Goal: Task Accomplishment & Management: Manage account settings

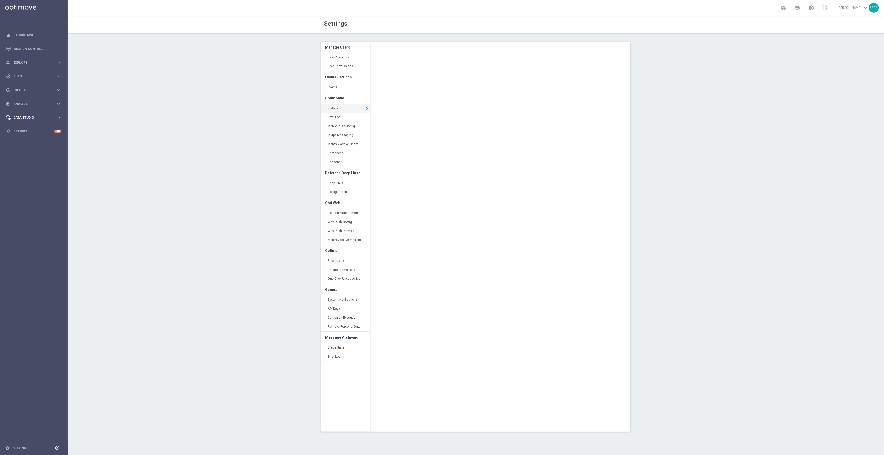
click at [52, 120] on div "Data Studio" at bounding box center [31, 117] width 50 height 5
click at [35, 104] on span "Analyze" at bounding box center [34, 103] width 43 height 3
click at [30, 184] on link "Push Baseline Matchback" at bounding box center [35, 185] width 38 height 4
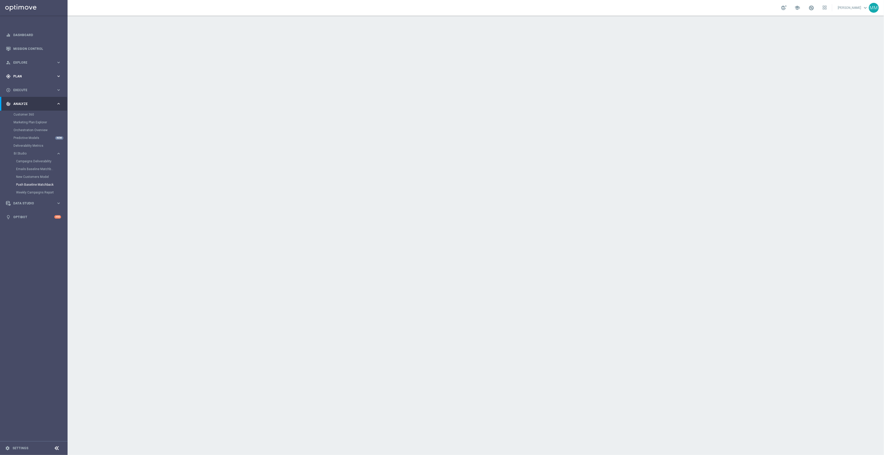
drag, startPoint x: 41, startPoint y: 73, endPoint x: 50, endPoint y: 80, distance: 11.7
click at [41, 73] on div "gps_fixed Plan keyboard_arrow_right" at bounding box center [33, 76] width 67 height 14
click at [26, 87] on link "Target Groups" at bounding box center [34, 87] width 41 height 4
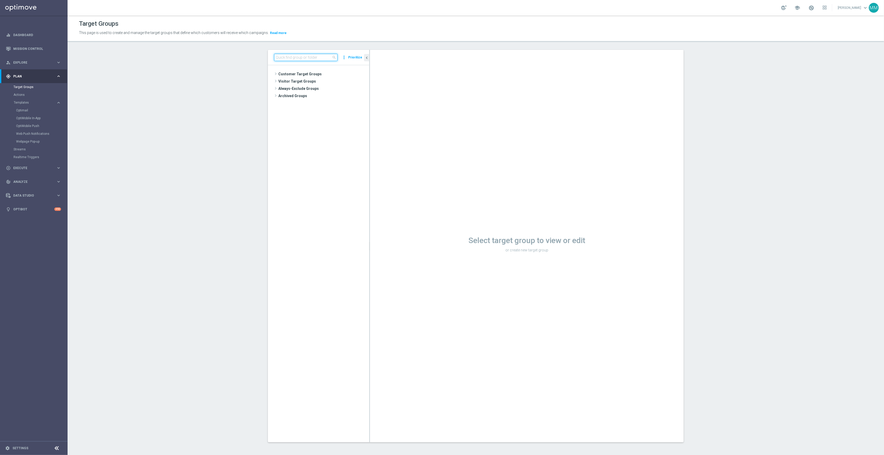
click at [311, 55] on input at bounding box center [305, 57] width 63 height 7
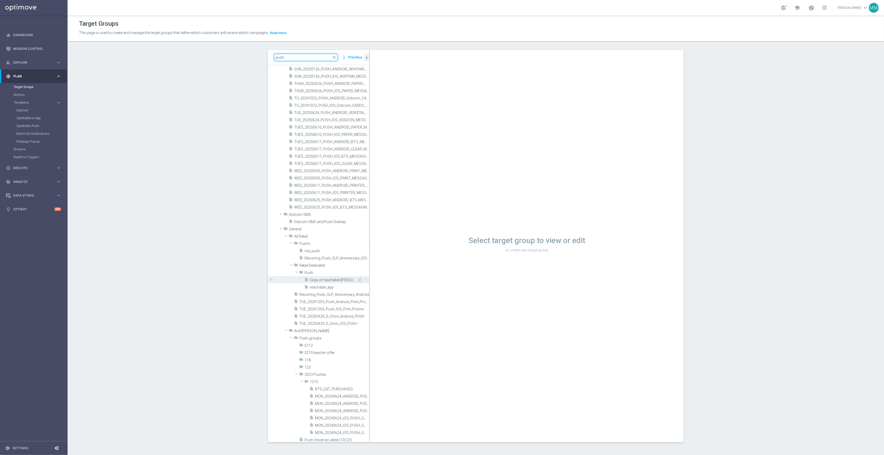
scroll to position [416, 0]
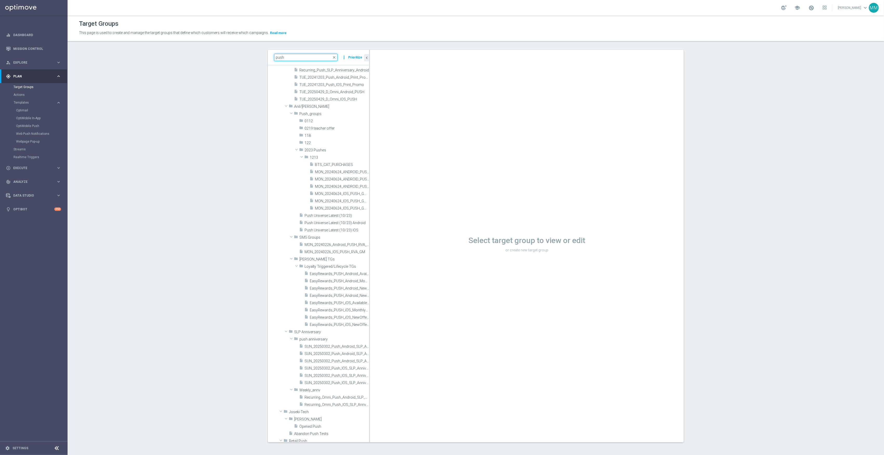
drag, startPoint x: 308, startPoint y: 58, endPoint x: 98, endPoint y: 74, distance: 210.6
click at [101, 76] on section "push close more_vert Prioritize Customer Target Groups library_add create_new_f…" at bounding box center [476, 250] width 816 height 401
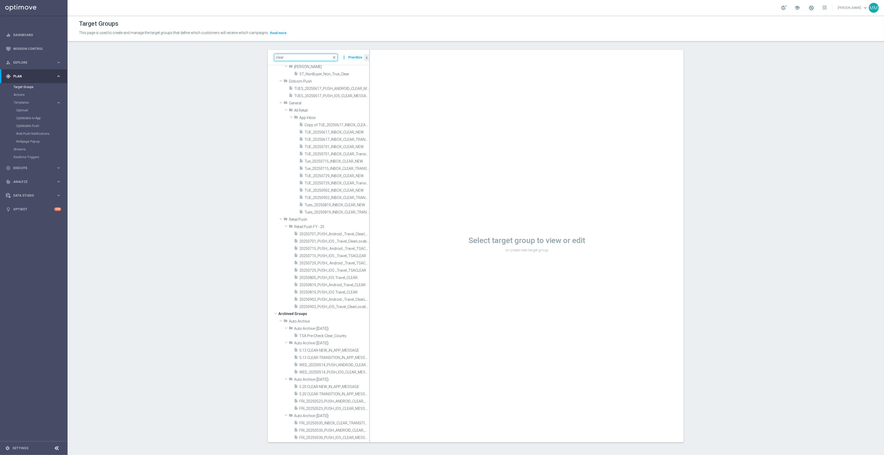
scroll to position [22, 0]
type input "clear"
click at [334, 126] on span "Copy of TUE_20250617_INBOX_CLEAR_NEW" at bounding box center [331, 125] width 53 height 4
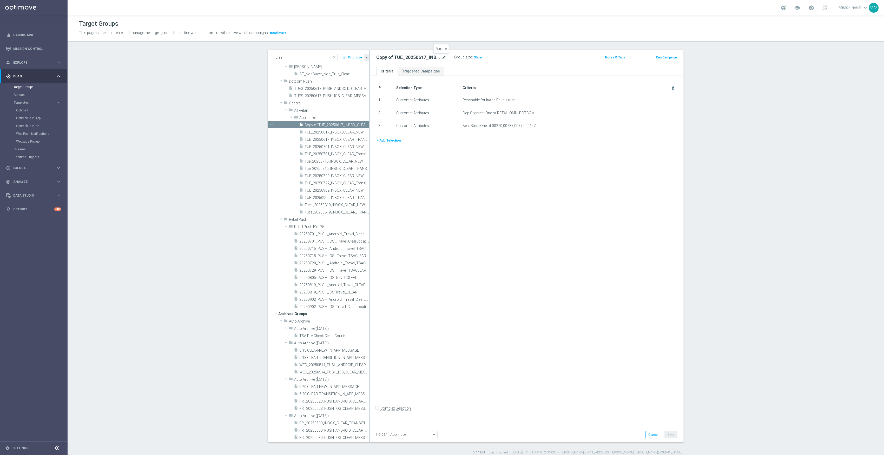
click at [442, 58] on icon "mode_edit" at bounding box center [444, 57] width 5 height 6
click at [430, 58] on input "Copy of TUE_20250617_INBOX_CLEAR_NEW" at bounding box center [411, 57] width 70 height 7
drag, startPoint x: 408, startPoint y: 58, endPoint x: 402, endPoint y: 59, distance: 6.3
click at [402, 59] on input "Copy of TUE_20250617_INBOX_CLEAR_NEW" at bounding box center [411, 57] width 70 height 7
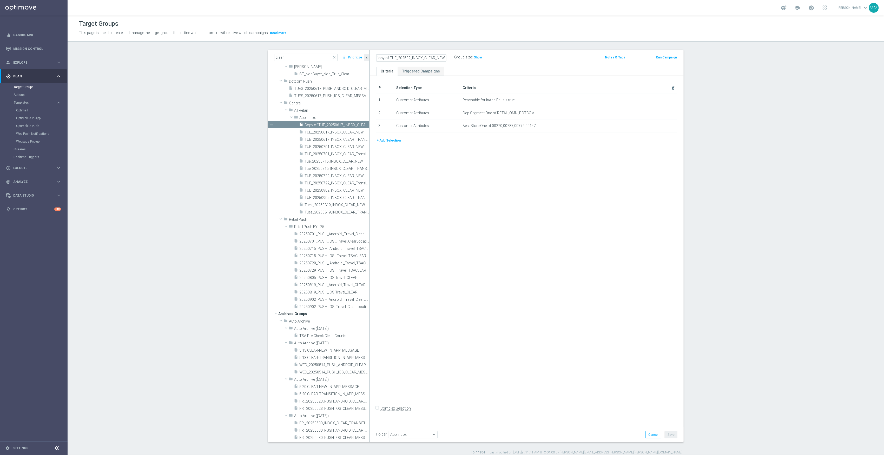
scroll to position [0, 0]
type input "Copy of TUE_20250916_INBOX_CLEAR_NEW"
click at [442, 55] on icon "mode_edit" at bounding box center [444, 57] width 5 height 6
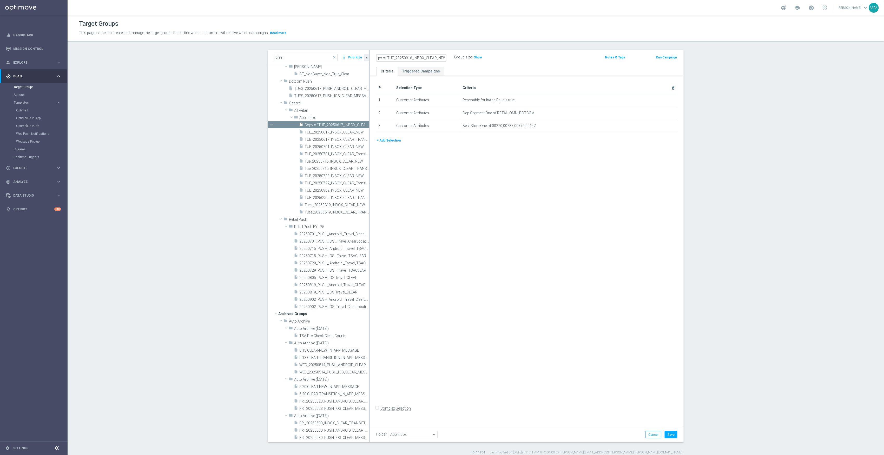
click at [397, 57] on input "Copy of TUE_20250916_INBOX_CLEAR_NEW" at bounding box center [411, 57] width 70 height 7
drag, startPoint x: 385, startPoint y: 58, endPoint x: 348, endPoint y: 59, distance: 36.9
click at [348, 59] on as-split "clear close more_vert Prioritize Customer Target Groups library_add create_new_…" at bounding box center [476, 246] width 416 height 393
type input "TUE_20250916_INBOX_CLEAR_NEW"
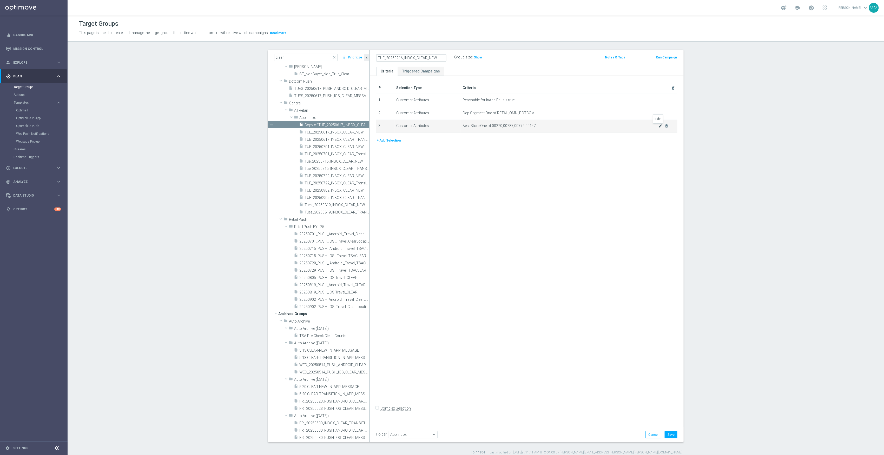
click at [658, 127] on icon "mode_edit" at bounding box center [660, 126] width 4 height 4
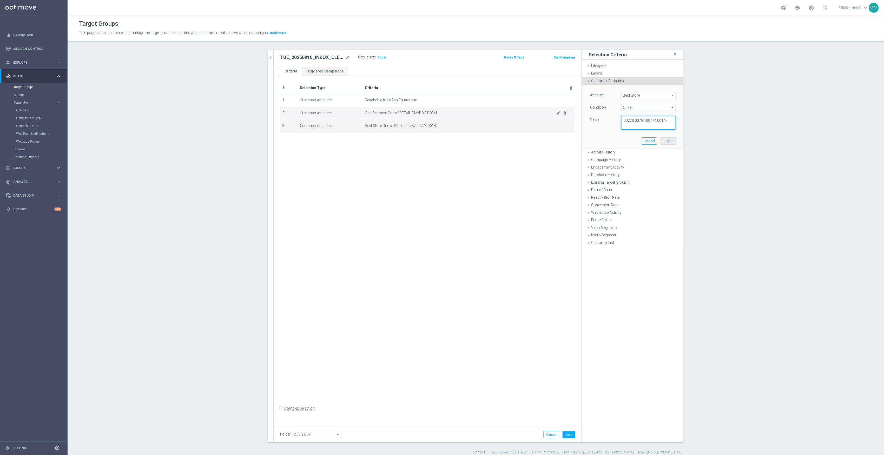
drag, startPoint x: 665, startPoint y: 118, endPoint x: 543, endPoint y: 120, distance: 122.4
click at [543, 120] on as-split "clear close more_vert Prioritize Customer Target Groups library_add create_new_…" at bounding box center [476, 246] width 416 height 393
paste textarea "789,01727,00088,00656, 00747,01499,0178"
type textarea "00789,01727,00088,00656, 00747,01499,01787"
click at [671, 139] on button "Update" at bounding box center [668, 140] width 15 height 7
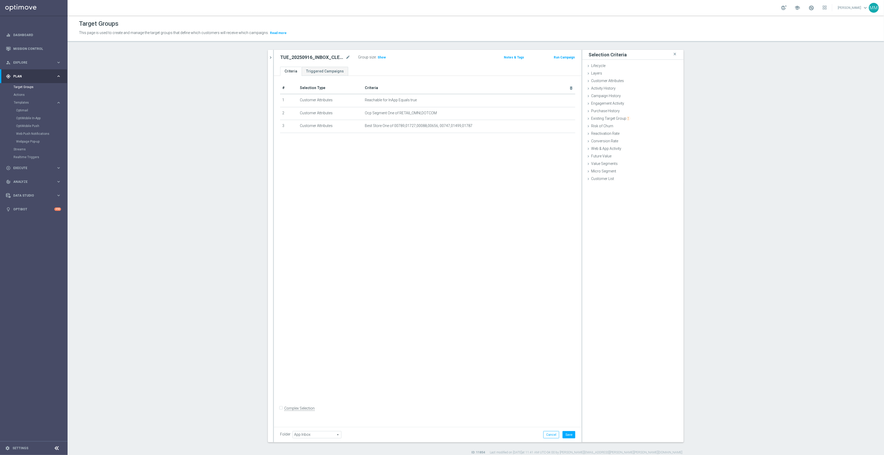
click at [568, 414] on form "Complex Selection Invalid Expression" at bounding box center [427, 414] width 295 height 19
click at [338, 187] on div "# Selection Type Criteria delete_forever 1 Customer Attributes Reachable for In…" at bounding box center [428, 250] width 308 height 348
click at [564, 433] on button "Save" at bounding box center [569, 434] width 13 height 7
click at [268, 57] on icon "chevron_right" at bounding box center [270, 57] width 5 height 5
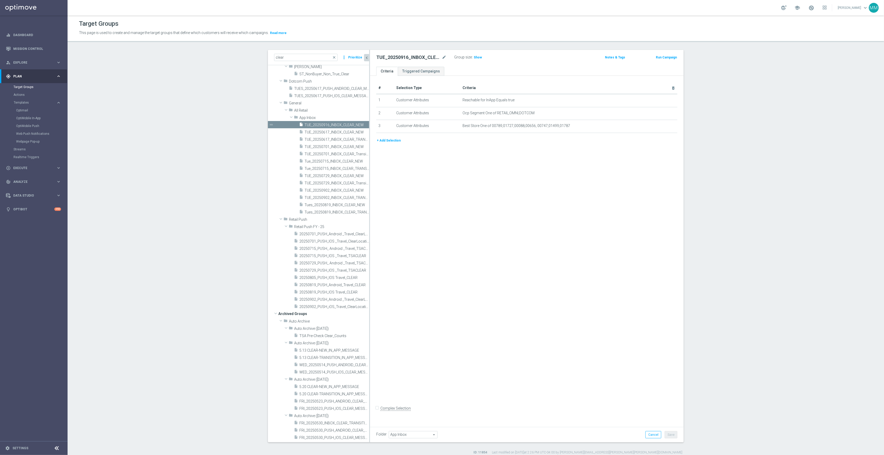
scroll to position [15, 0]
click at [391, 142] on button "+ Add Selection" at bounding box center [388, 141] width 25 height 6
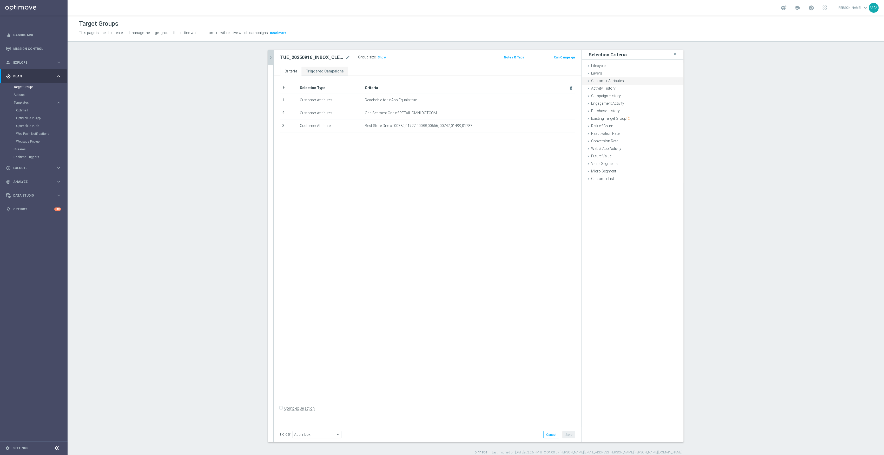
click at [618, 81] on span "Customer Attributes" at bounding box center [607, 81] width 33 height 4
click at [637, 94] on span at bounding box center [649, 95] width 54 height 7
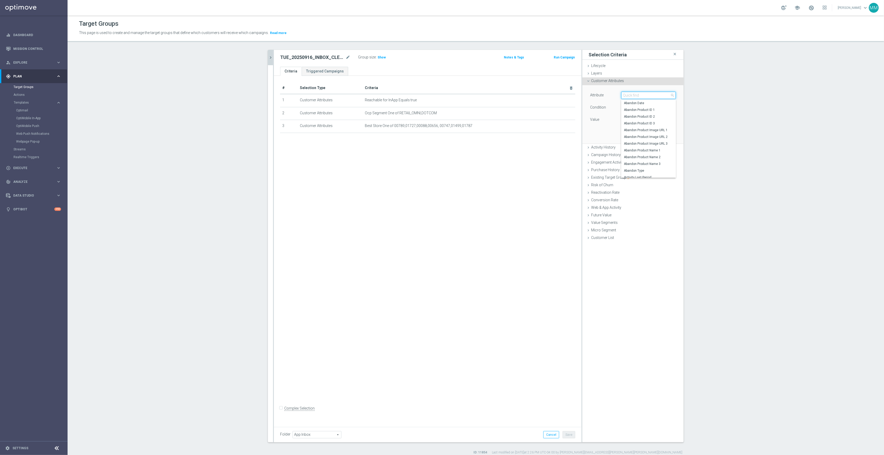
click at [646, 96] on input "search" at bounding box center [648, 95] width 55 height 7
type input "posta"
click at [653, 117] on span "Postal Code Person" at bounding box center [648, 117] width 49 height 4
type input "Postal Code Person"
type input "Equals"
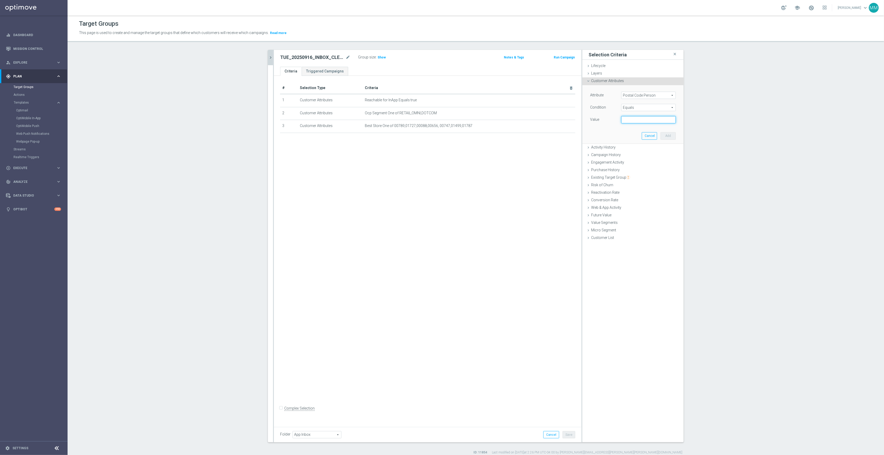
click at [638, 120] on input "text" at bounding box center [648, 119] width 55 height 7
click at [631, 118] on input "text" at bounding box center [648, 119] width 55 height 7
paste input "16148,08750,93536,29212,37923,90020,31404"
type input "16148,08750,93536,29212,37923,90020,31404"
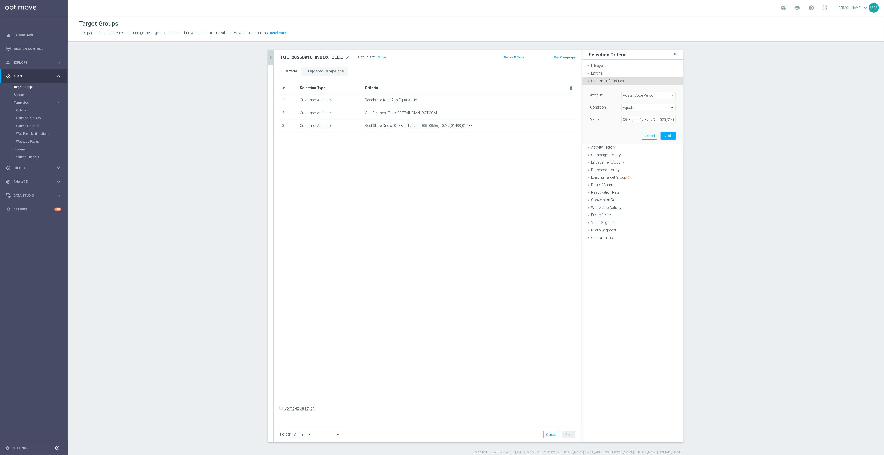
click at [631, 106] on span "Equals" at bounding box center [649, 107] width 54 height 7
click at [634, 175] on span "One of" at bounding box center [648, 176] width 49 height 4
type input "One of"
click at [668, 141] on button "Add" at bounding box center [668, 140] width 15 height 7
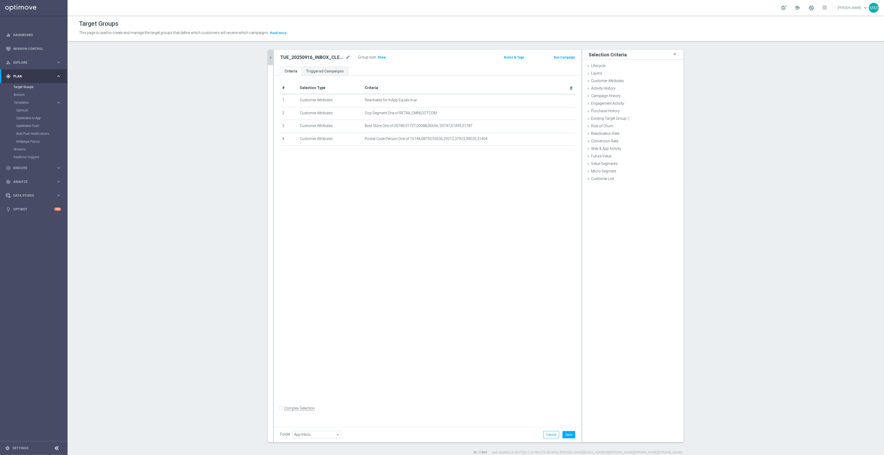
click at [461, 208] on div "# Selection Type Criteria delete_forever 1 Customer Attributes Reachable for In…" at bounding box center [428, 250] width 308 height 348
click at [568, 433] on button "Save" at bounding box center [569, 434] width 13 height 7
click at [265, 56] on div "clear close more_vert Prioritize Customer Target Groups library_add create_new_…" at bounding box center [476, 252] width 437 height 405
click at [268, 56] on icon "chevron_right" at bounding box center [270, 57] width 5 height 5
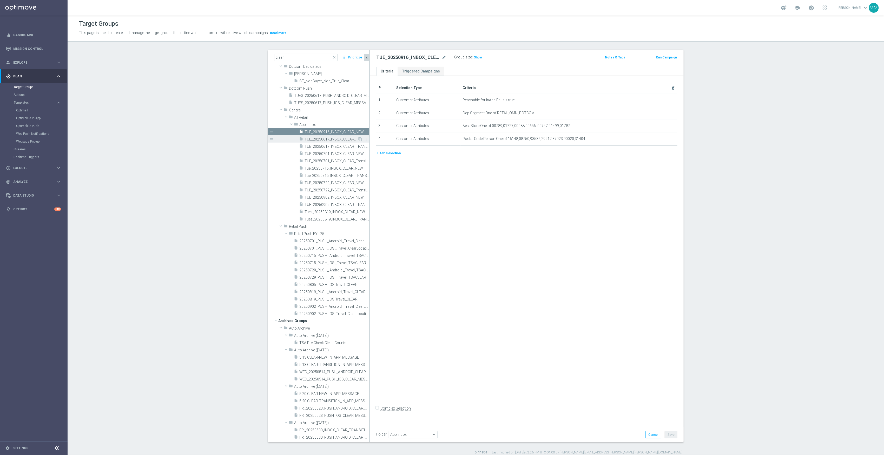
click at [332, 140] on span "TUE_20250617_INBOX_CLEAR_NEW" at bounding box center [331, 139] width 53 height 4
click at [331, 148] on span "TUE_20250617_INBOX_CLEAR_TRANSITION" at bounding box center [331, 146] width 53 height 4
click at [333, 152] on span "TUE_20250701_INBOX_CLEAR_NEW" at bounding box center [331, 154] width 53 height 4
click at [330, 130] on span "TUE_20250916_INBOX_CLEAR_NEW" at bounding box center [331, 132] width 53 height 4
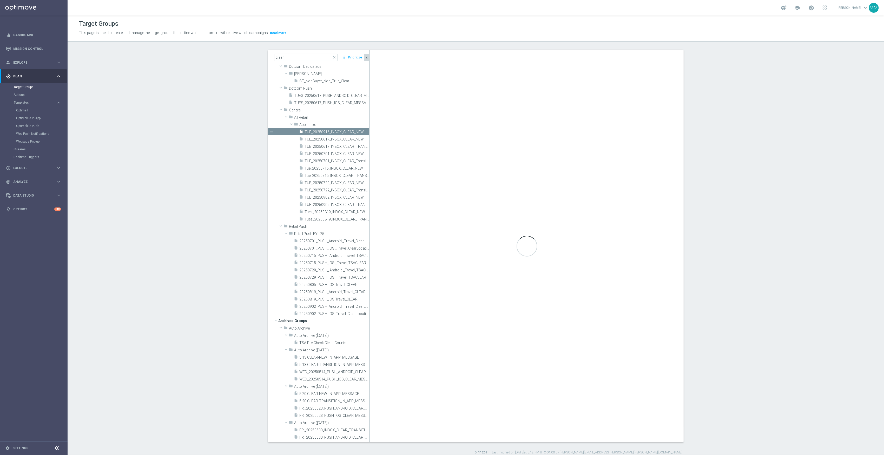
checkbox input "false"
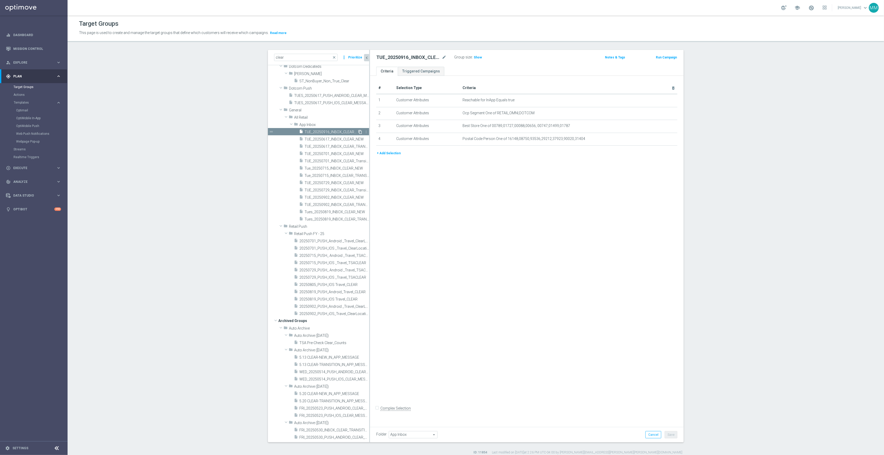
click at [358, 130] on icon "content_copy" at bounding box center [360, 132] width 4 height 4
click at [443, 58] on icon "mode_edit" at bounding box center [444, 57] width 5 height 6
click at [430, 58] on input "Copy of TUE_20250916_INBOX_CLEAR_NEW" at bounding box center [411, 57] width 70 height 7
drag, startPoint x: 434, startPoint y: 58, endPoint x: 440, endPoint y: 59, distance: 6.4
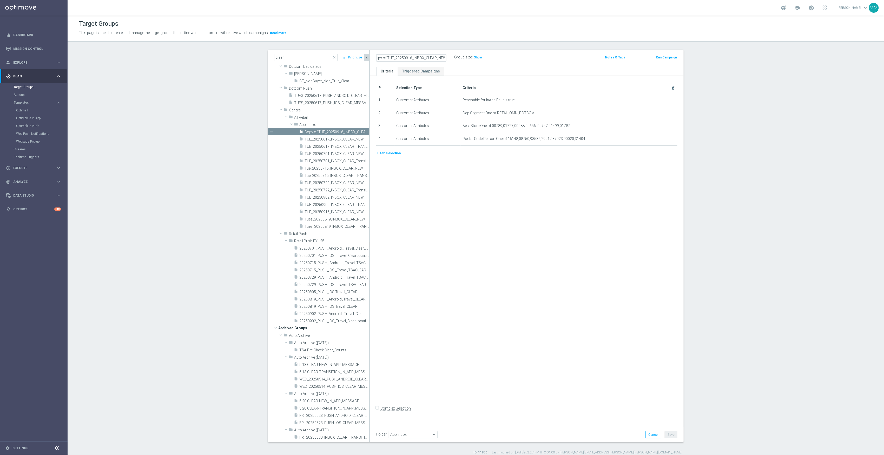
click at [440, 59] on input "Copy of TUE_20250916_INBOX_CLEAR_NEW" at bounding box center [411, 57] width 70 height 7
click at [442, 57] on input "Copy of TUE_20250916_INBOX_CLEAR_NEW" at bounding box center [411, 57] width 70 height 7
drag, startPoint x: 396, startPoint y: 57, endPoint x: 360, endPoint y: 58, distance: 35.9
click at [360, 58] on as-split "clear close more_vert Prioritize Customer Target Groups library_add create_new_…" at bounding box center [476, 246] width 416 height 393
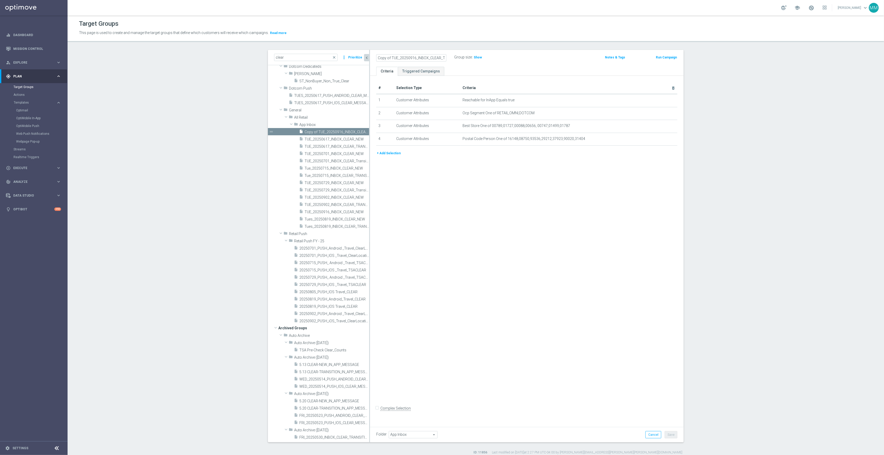
click at [391, 57] on input "Copy of TUE_20250916_INBOX_CLEAR_TRANSITION" at bounding box center [411, 57] width 70 height 7
drag, startPoint x: 389, startPoint y: 57, endPoint x: 326, endPoint y: 57, distance: 63.1
click at [326, 57] on as-split "clear close more_vert Prioritize Customer Target Groups library_add create_new_…" at bounding box center [476, 246] width 416 height 393
type input "TUE_20250916_INBOX_CLEAR_TRANSITION"
drag, startPoint x: 657, startPoint y: 128, endPoint x: 421, endPoint y: 172, distance: 239.4
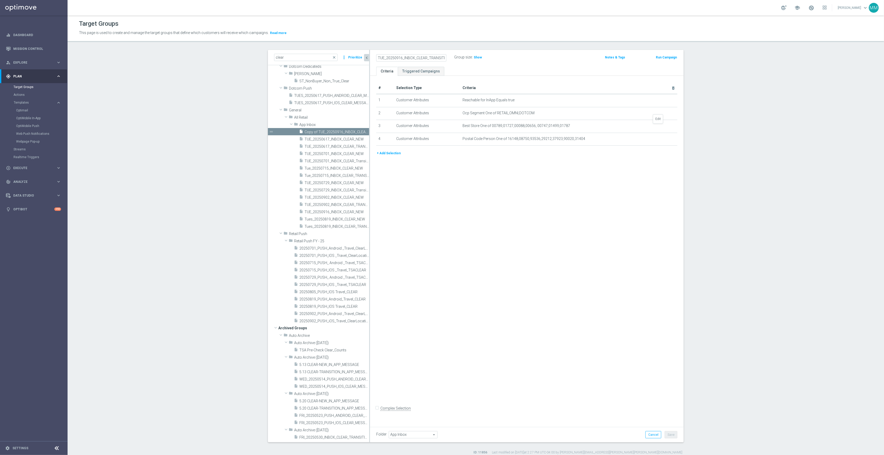
click at [0, 0] on icon "mode_edit" at bounding box center [0, 0] width 0 height 0
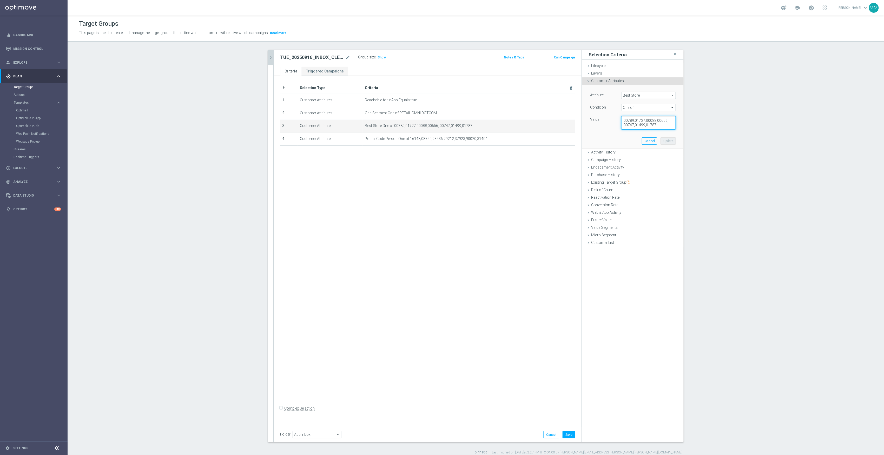
drag, startPoint x: 662, startPoint y: 127, endPoint x: 580, endPoint y: 116, distance: 82.8
click at [577, 116] on as-split "clear close more_vert Prioritize Customer Target Groups library_add create_new_…" at bounding box center [476, 246] width 416 height 393
paste textarea "289,01030,01378,01470,01820,01649"
type textarea "00289,01030,01378,01470,01820,01649"
click at [668, 143] on button "Update" at bounding box center [668, 140] width 15 height 7
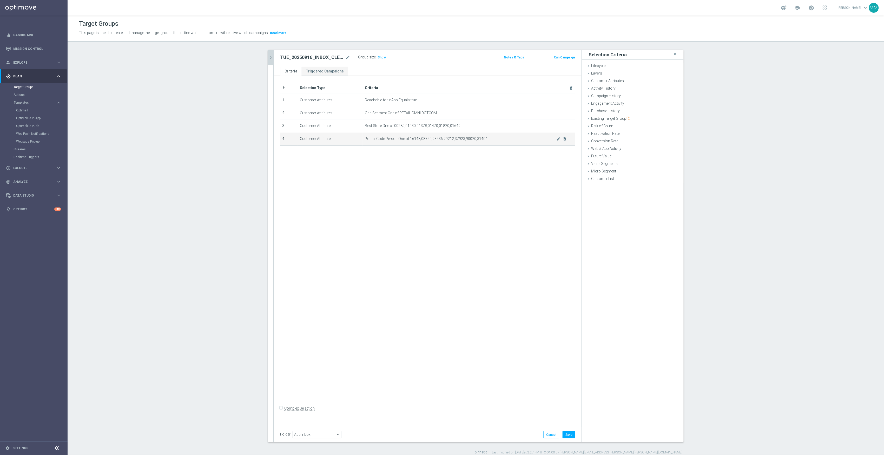
click at [553, 140] on span "Postal Code Person One of 16148,08750,93536,29212,37923,90020,31404" at bounding box center [461, 139] width 192 height 4
click at [557, 140] on icon "mode_edit" at bounding box center [559, 139] width 4 height 4
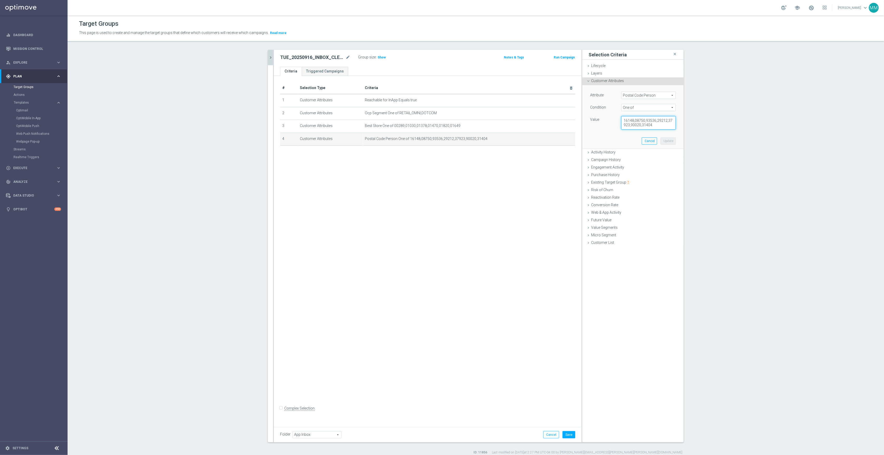
drag, startPoint x: 656, startPoint y: 127, endPoint x: 602, endPoint y: 113, distance: 55.7
click at [602, 113] on div "Attribute Postal Code Person Postal Code Person arrow_drop_down search Conditio…" at bounding box center [633, 111] width 86 height 38
paste textarea "85382,92865,95630,89503,32712,3021"
type textarea "85382,92865,95630,89503,32712,30214"
click at [668, 142] on button "Update" at bounding box center [668, 140] width 15 height 7
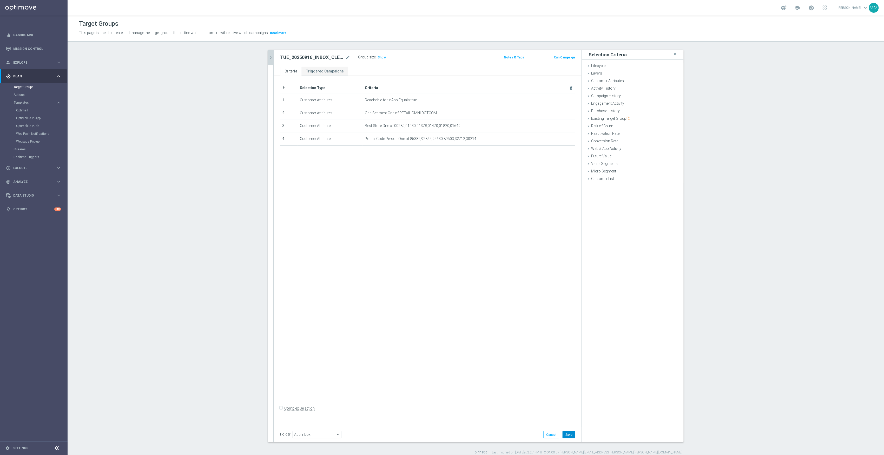
click at [566, 434] on button "Save" at bounding box center [569, 434] width 13 height 7
click at [268, 59] on icon "chevron_right" at bounding box center [270, 57] width 5 height 5
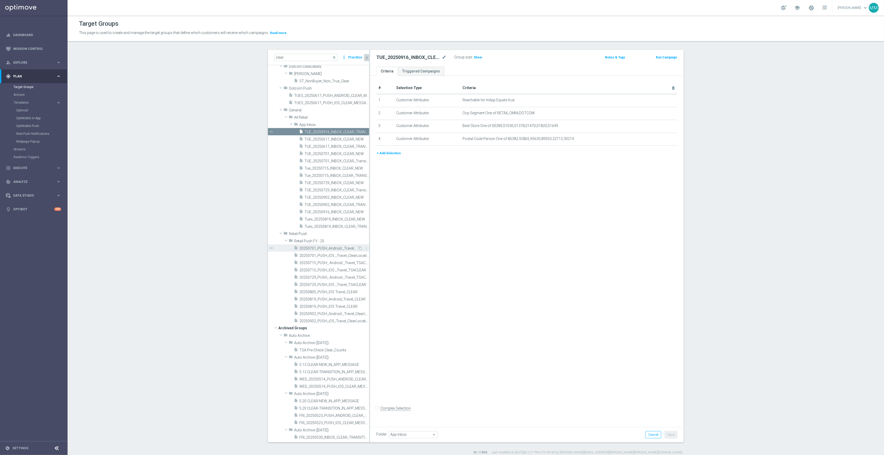
click at [326, 248] on span "20250701_PUSH_Android _Travel_ClearLocation" at bounding box center [328, 248] width 58 height 4
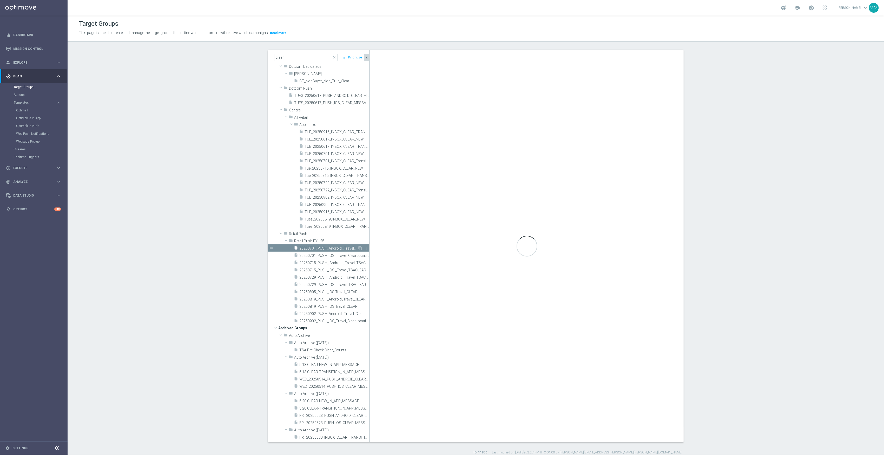
checkbox input "true"
type input "Retail Push FY - 25"
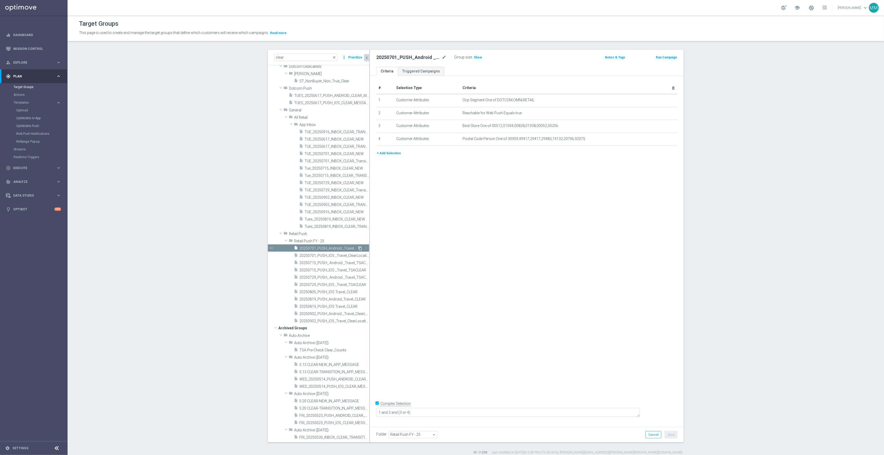
click at [358, 248] on icon "content_copy" at bounding box center [360, 248] width 4 height 4
click at [442, 55] on icon "mode_edit" at bounding box center [444, 57] width 5 height 6
drag, startPoint x: 422, startPoint y: 57, endPoint x: 379, endPoint y: 56, distance: 43.4
click at [379, 56] on input "Copy of 20250701_PUSH_Android _Travel_ClearLocation" at bounding box center [411, 57] width 70 height 7
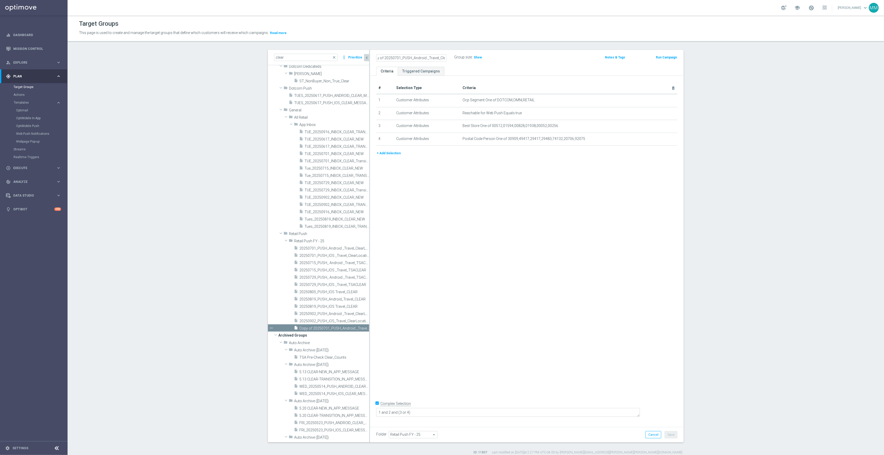
scroll to position [0, 0]
click at [417, 58] on input "Copy of 20250701_PUSH_Android _Travel_ClearLocation" at bounding box center [411, 57] width 70 height 7
click at [405, 57] on input "Copy of 20250701_PUSH_Android _Travel_ClearLocation" at bounding box center [411, 57] width 70 height 7
drag, startPoint x: 389, startPoint y: 57, endPoint x: 345, endPoint y: 58, distance: 43.4
click at [345, 58] on as-split "clear close more_vert Prioritize Customer Target Groups library_add create_new_…" at bounding box center [476, 246] width 416 height 393
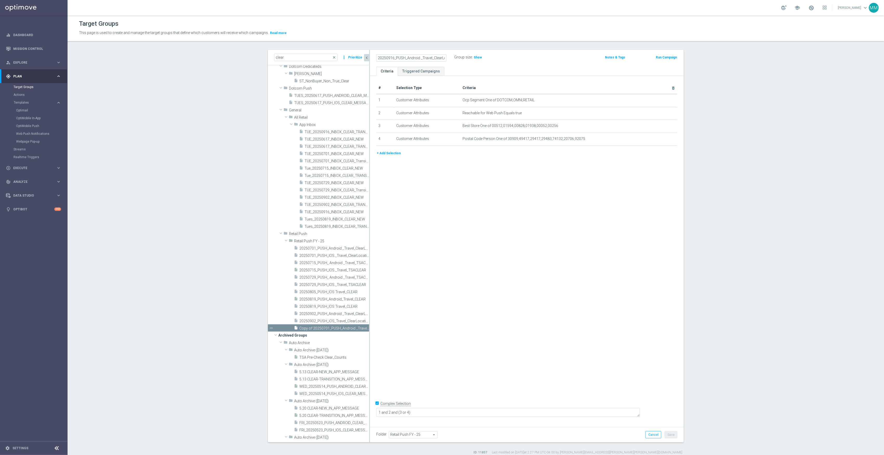
click at [412, 57] on input "20250916_PUSH_Android _Travel_ClearLocation" at bounding box center [411, 57] width 70 height 7
type input "20250916_PUSH_Android _Travel_ClearLocation"
click at [439, 208] on div "# Selection Type Criteria delete_forever 1 Customer Attributes Ocp Segment One …" at bounding box center [527, 250] width 314 height 348
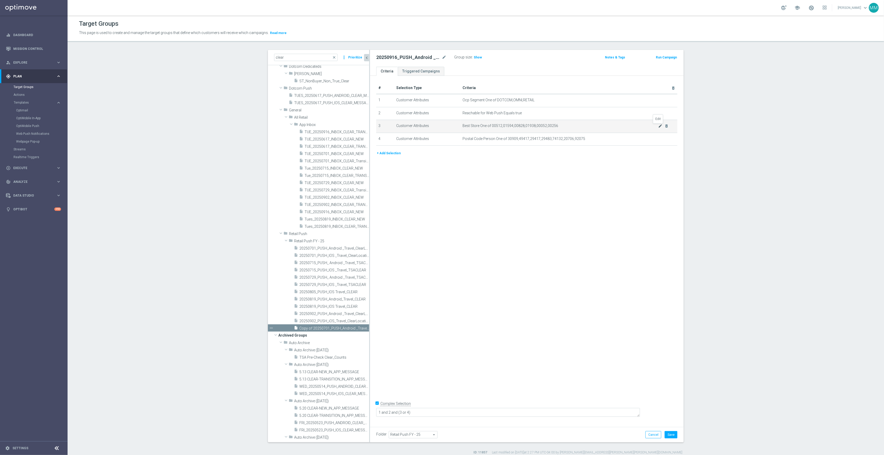
click at [658, 128] on icon "mode_edit" at bounding box center [660, 126] width 4 height 4
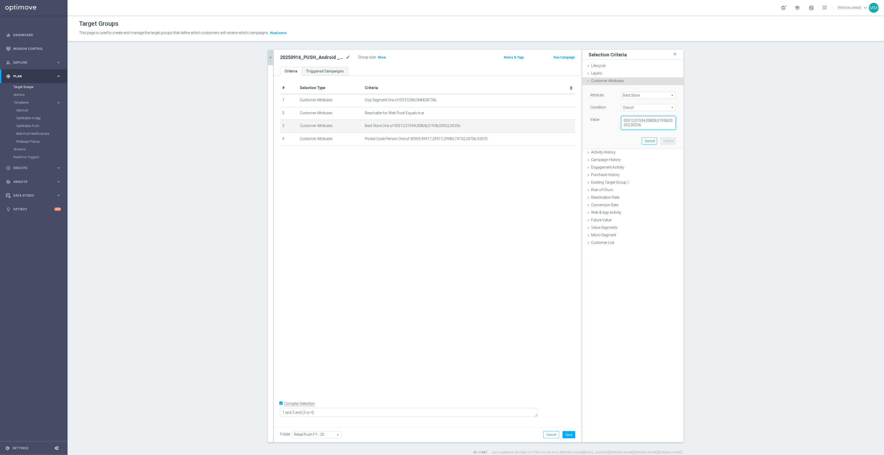
drag, startPoint x: 658, startPoint y: 126, endPoint x: 603, endPoint y: 116, distance: 56.1
click at [601, 116] on div "Attribute Best Store Best Store arrow_drop_down search Condition One of One of …" at bounding box center [633, 111] width 86 height 38
paste textarea "789,01727,00088,00656, 00747,01499,01787"
type textarea "00789,01727,00088,00656, 00747,01499,01787"
click at [667, 141] on button "Update" at bounding box center [668, 140] width 15 height 7
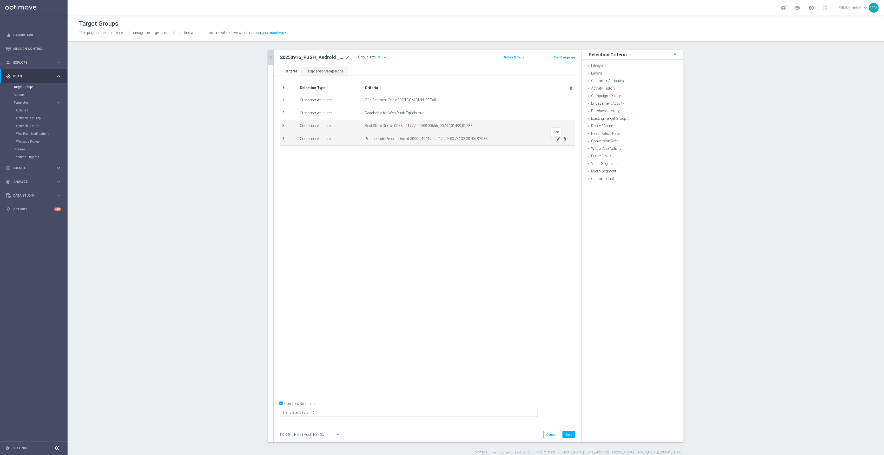
click at [557, 140] on icon "mode_edit" at bounding box center [559, 139] width 4 height 4
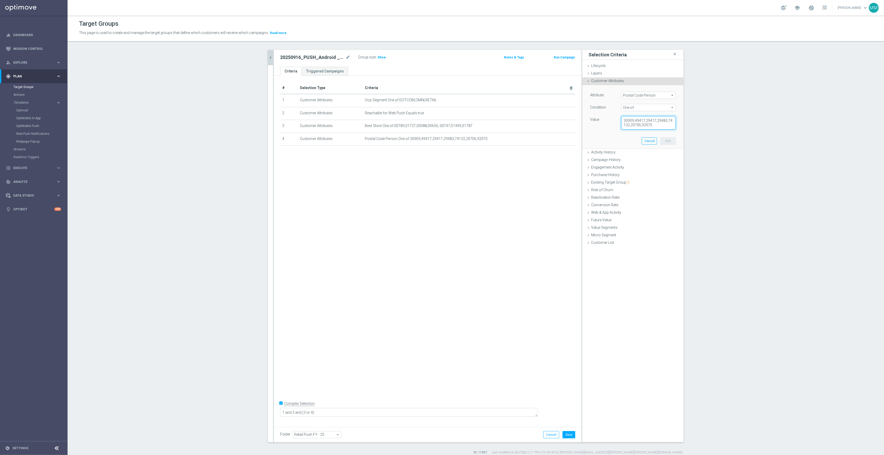
drag, startPoint x: 650, startPoint y: 125, endPoint x: 575, endPoint y: 110, distance: 75.7
click at [572, 109] on as-split "clear close more_vert Prioritize Customer Target Groups library_add create_new_…" at bounding box center [476, 246] width 416 height 393
paste textarea "16148,08750,93536,29212,37923,90020,31404"
type textarea "16148,08750,93536,29212,37923,90020,31404"
click at [563, 212] on div "# Selection Type Criteria delete_forever 1 Customer Attributes Ocp Segment One …" at bounding box center [428, 250] width 308 height 348
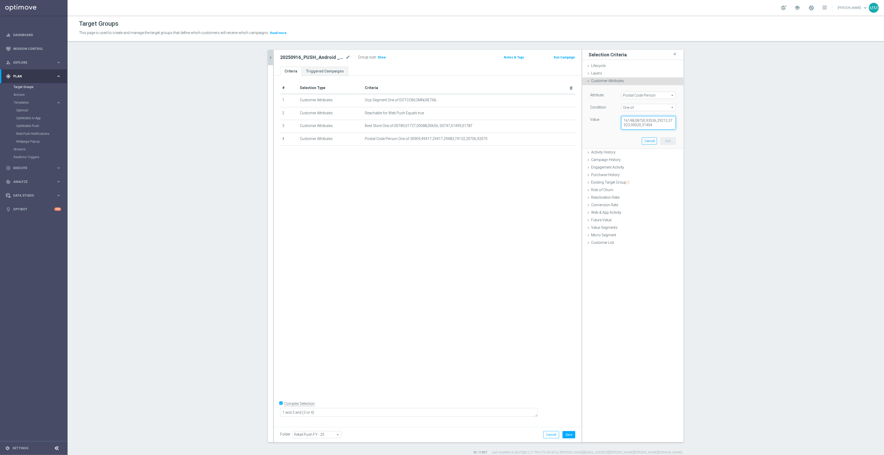
click at [648, 121] on textarea "16148,08750,93536,29212,37923,90020,31404" at bounding box center [648, 123] width 55 height 14
click at [557, 141] on icon "mode_edit" at bounding box center [559, 139] width 4 height 4
click at [626, 125] on textarea "30909,49417,29417,29483,74132,20706,92075" at bounding box center [648, 123] width 55 height 14
drag, startPoint x: 656, startPoint y: 125, endPoint x: 590, endPoint y: 114, distance: 66.3
click at [590, 114] on div "Attribute Postal Code Person Postal Code Person arrow_drop_down search Conditio…" at bounding box center [633, 111] width 86 height 38
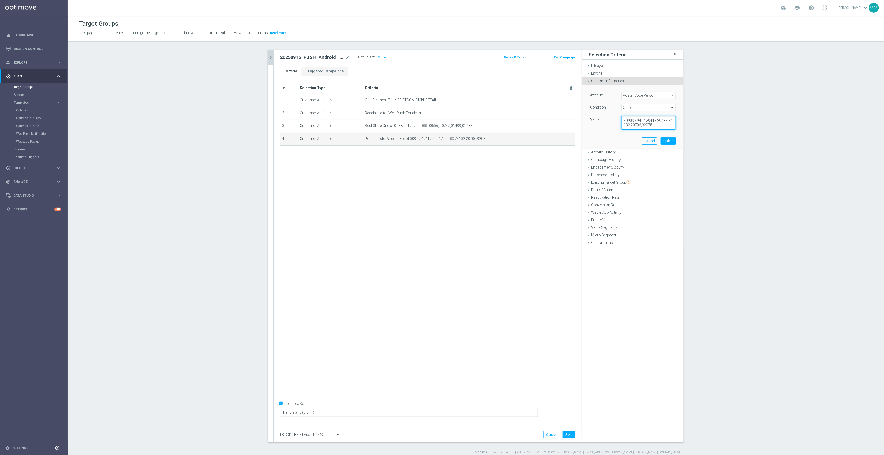
paste textarea "16148,08750,93536,29212,37923,90020,31404"
type textarea "16148,08750,93536,29212,37923,90020,31404"
click at [668, 140] on button "Update" at bounding box center [668, 140] width 15 height 7
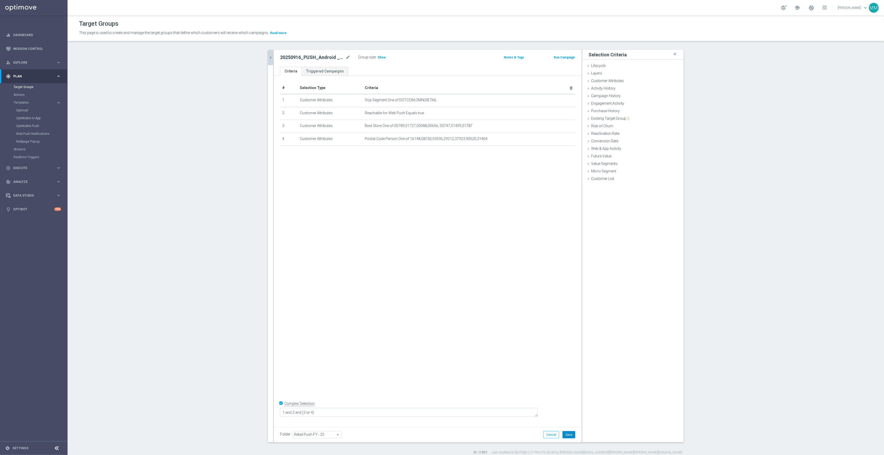
click at [569, 438] on button "Save" at bounding box center [569, 434] width 13 height 7
click at [269, 60] on icon "chevron_right" at bounding box center [270, 57] width 5 height 5
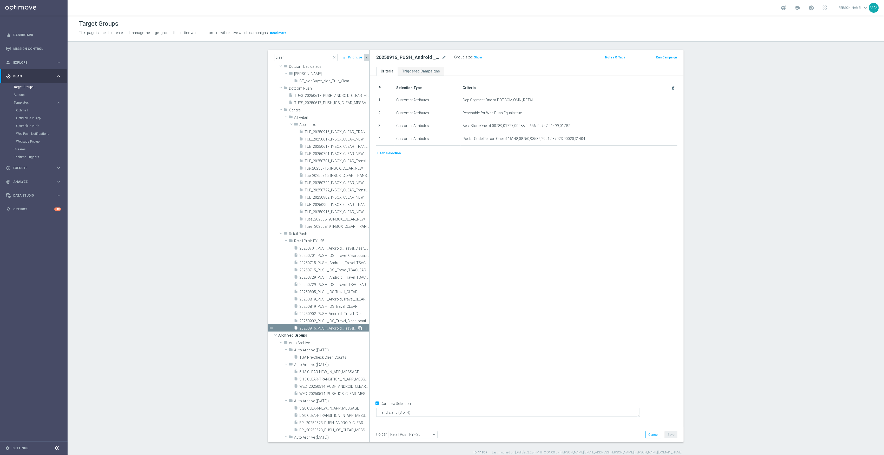
click at [358, 328] on icon "content_copy" at bounding box center [360, 328] width 4 height 4
click at [442, 57] on icon "mode_edit" at bounding box center [444, 57] width 5 height 6
type input "20250916_PUSH_IOS _Travel_ClearLocation"
click at [658, 114] on icon "mode_edit" at bounding box center [660, 113] width 4 height 4
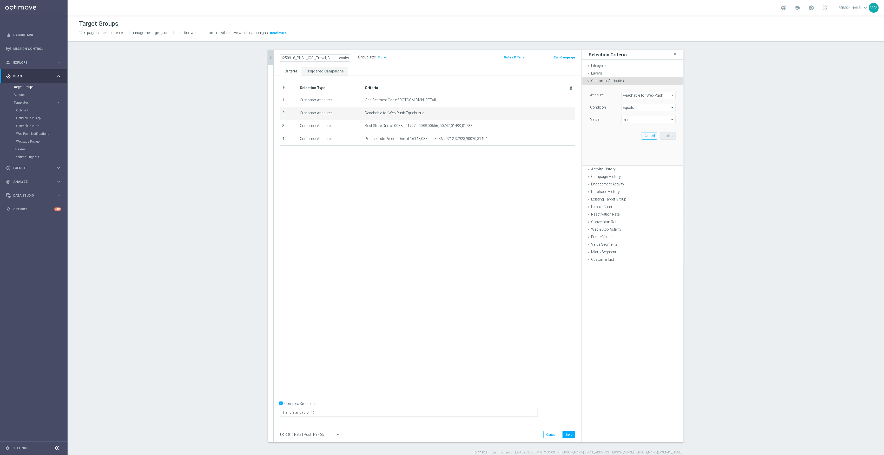
scroll to position [0, 0]
click at [644, 95] on span "Reachable for Web Push" at bounding box center [649, 95] width 54 height 7
click at [644, 95] on input "search" at bounding box center [648, 95] width 55 height 7
type input "reacha"
click at [651, 108] on span "Reachable for Mobile Push" at bounding box center [646, 110] width 45 height 4
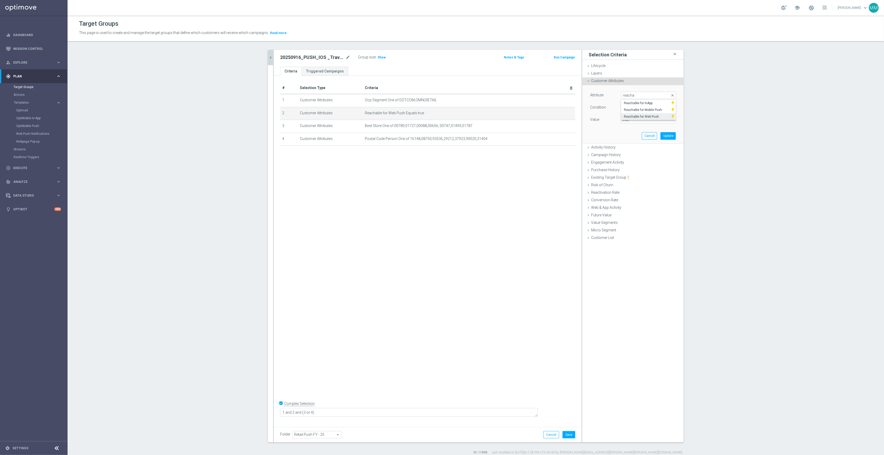
type input "Reachable for Mobile Push"
click at [658, 122] on span "true" at bounding box center [649, 119] width 54 height 7
click at [651, 132] on label "true" at bounding box center [648, 134] width 55 height 7
type input "true"
click at [671, 136] on button "Update" at bounding box center [668, 135] width 15 height 7
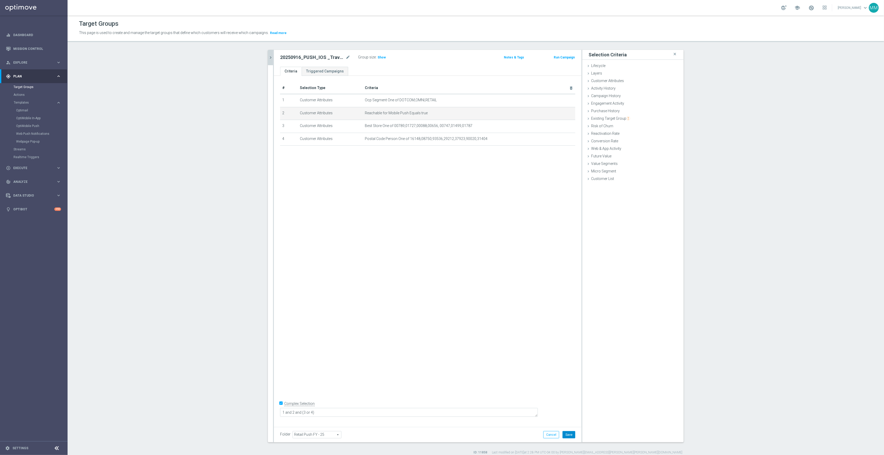
click at [570, 437] on button "Save" at bounding box center [569, 434] width 13 height 7
click at [269, 59] on icon "chevron_right" at bounding box center [270, 57] width 5 height 5
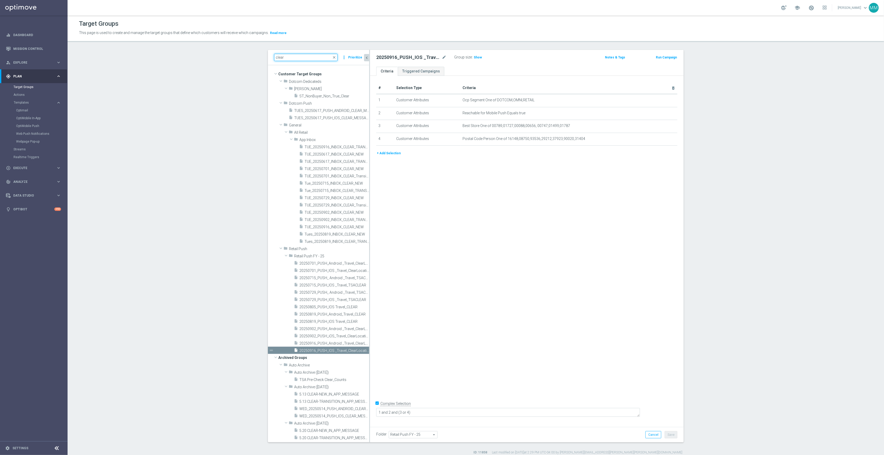
drag, startPoint x: 311, startPoint y: 58, endPoint x: 169, endPoint y: 58, distance: 142.1
click at [169, 58] on section "clear close more_vert Prioritize Customer Target Groups library_add create_new_…" at bounding box center [476, 252] width 816 height 405
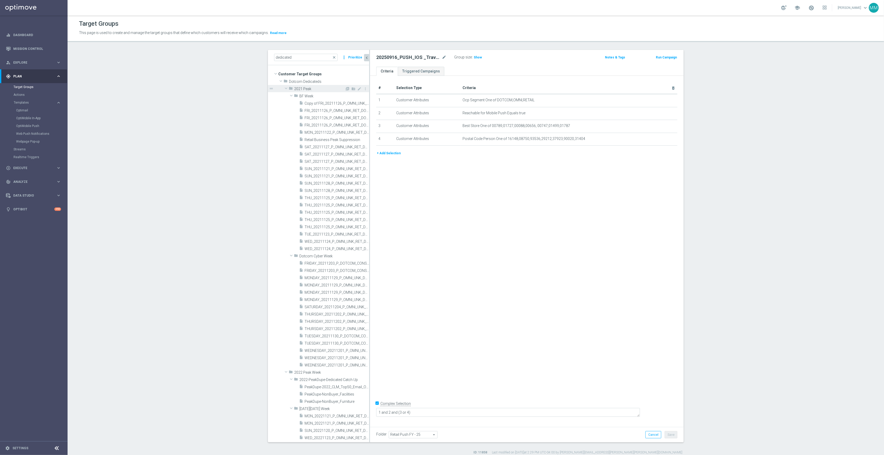
click at [284, 88] on span at bounding box center [286, 88] width 6 height 5
click at [283, 95] on span at bounding box center [286, 95] width 6 height 5
click at [285, 102] on span at bounding box center [286, 102] width 6 height 5
click at [284, 112] on span at bounding box center [286, 110] width 6 height 5
click at [284, 118] on span at bounding box center [286, 117] width 6 height 5
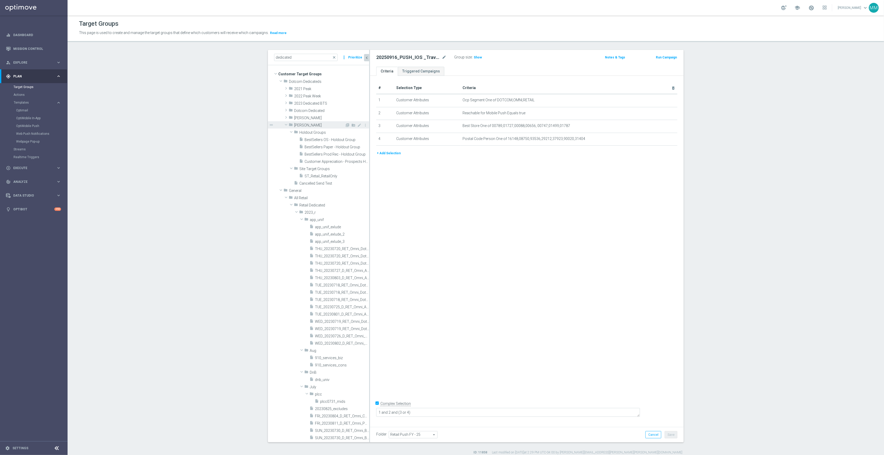
click at [284, 125] on span at bounding box center [286, 124] width 6 height 5
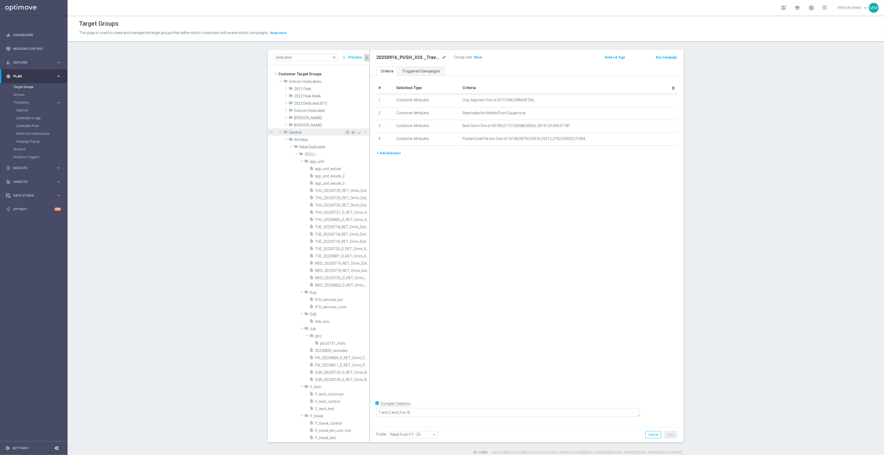
click at [280, 133] on span at bounding box center [281, 131] width 6 height 5
click at [278, 139] on span at bounding box center [281, 139] width 6 height 5
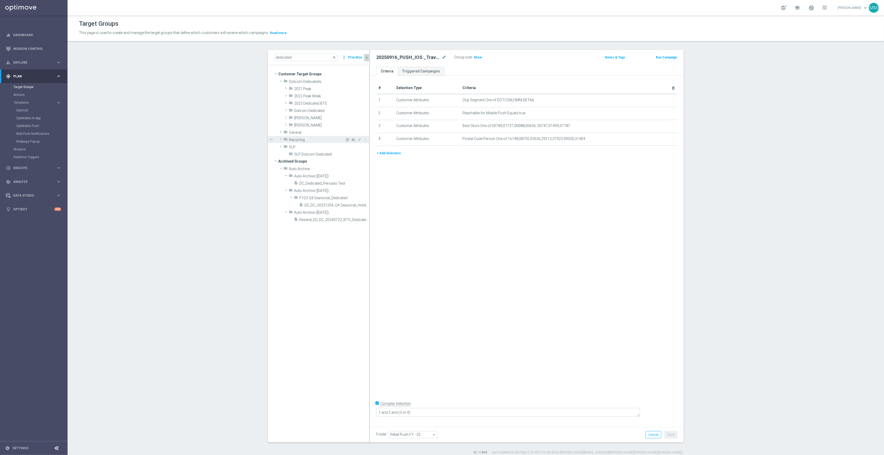
click at [279, 139] on span at bounding box center [280, 139] width 5 height 6
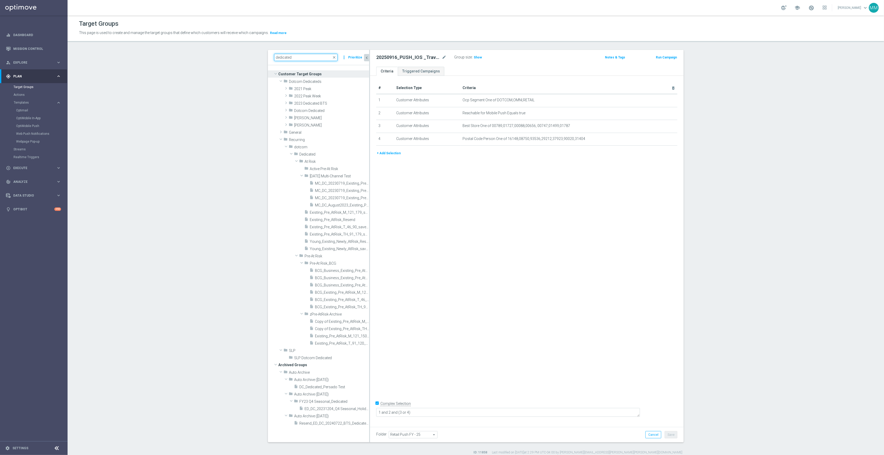
drag, startPoint x: 294, startPoint y: 59, endPoint x: 251, endPoint y: 58, distance: 42.9
click at [251, 58] on section "dedicated close more_vert Prioritize Customer Target Groups library_add create_…" at bounding box center [476, 252] width 816 height 405
paste input "FRI_20250905_D_Omni_TSA_Check"
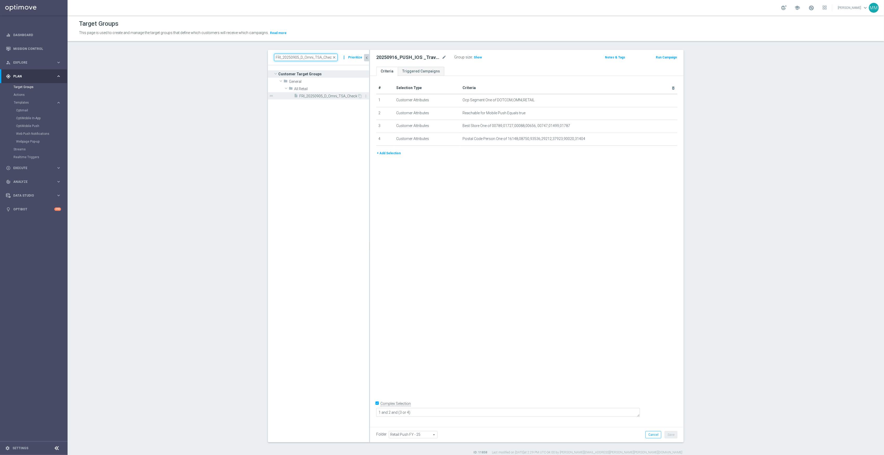
type input "FRI_20250905_D_Omni_TSA_Check"
click at [317, 99] on div "insert_drive_file FRI_20250905_D_Omni_TSA_Check" at bounding box center [325, 95] width 63 height 7
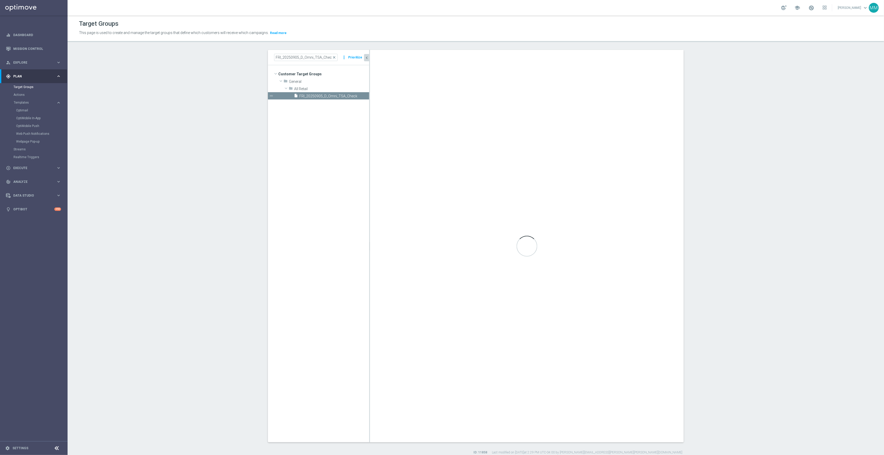
checkbox input "false"
type input "All Retail"
click at [358, 96] on icon "content_copy" at bounding box center [360, 96] width 4 height 4
click at [442, 56] on icon "mode_edit" at bounding box center [444, 57] width 5 height 6
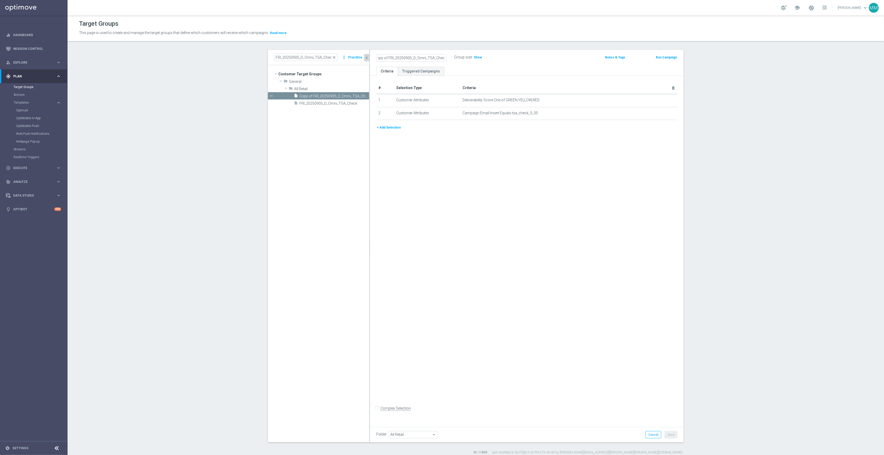
click at [389, 57] on input "Copy of FRI_20250905_D_Omni_TSA_Check" at bounding box center [411, 57] width 70 height 7
drag, startPoint x: 386, startPoint y: 57, endPoint x: 336, endPoint y: 59, distance: 49.7
click at [336, 59] on as-split "FRI_20250905_D_Omni_TSA_Check close more_vert Prioritize Customer Target Groups…" at bounding box center [476, 246] width 416 height 393
click at [381, 57] on input "FRI_20250905_D_Omni_TSA_Check" at bounding box center [411, 57] width 70 height 7
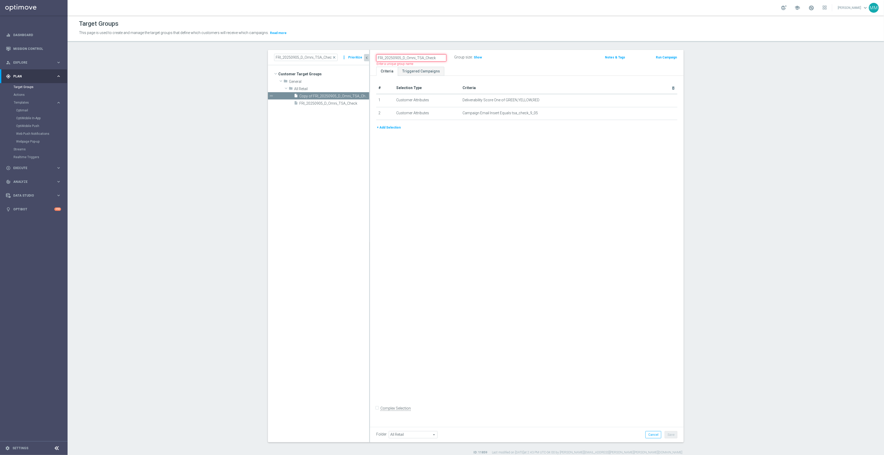
click at [381, 58] on input "FRI_20250905_D_Omni_TSA_Check" at bounding box center [411, 57] width 70 height 7
click at [400, 58] on input "TUE_20250905_D_Omni_TSA_Check" at bounding box center [411, 57] width 70 height 7
type input "TUE_20250916_D_Omni_TSA_Check"
click at [456, 165] on div "# Selection Type Criteria delete_forever 1 Customer Attributes Deliverability S…" at bounding box center [527, 250] width 314 height 348
click at [521, 114] on span "Campaign Email Insert Equals tsa_check_9_05" at bounding box center [561, 113] width 196 height 4
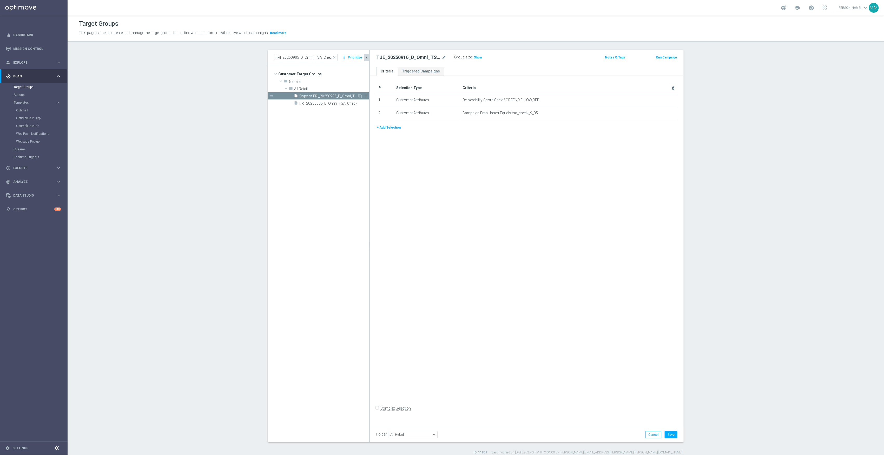
click at [364, 98] on icon "more_vert" at bounding box center [366, 96] width 4 height 4
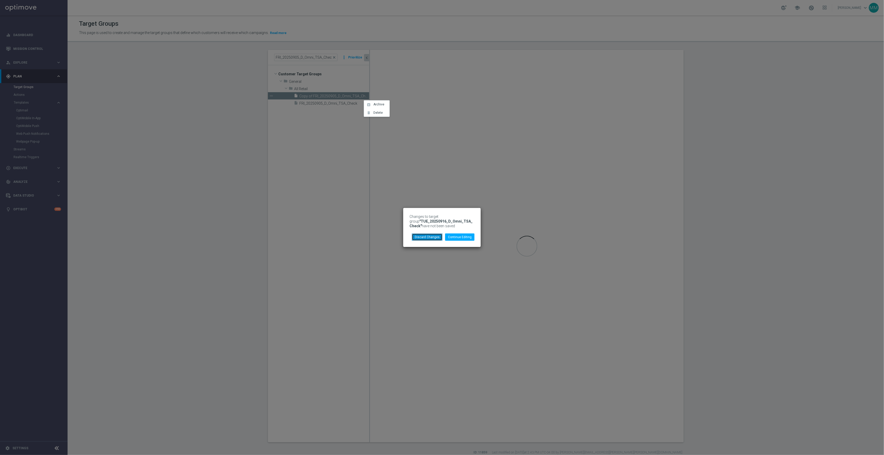
click at [433, 237] on button "Discard Changes" at bounding box center [427, 237] width 31 height 7
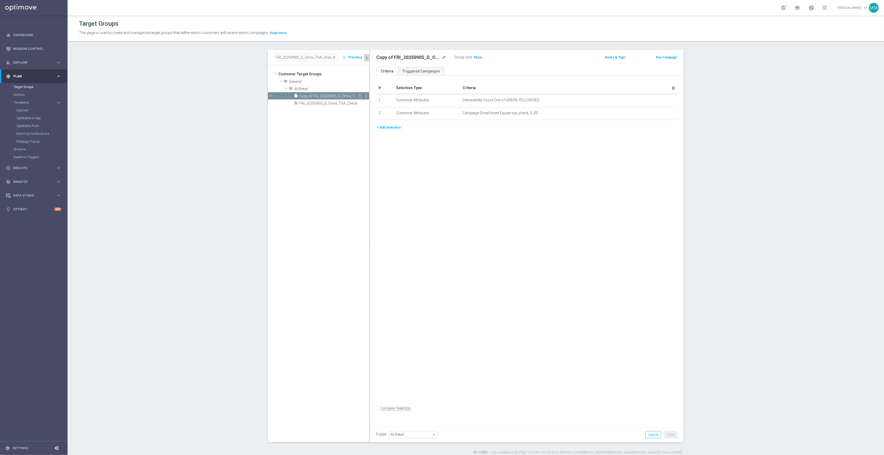
click at [364, 98] on icon "more_vert" at bounding box center [366, 96] width 4 height 4
click at [374, 113] on span "Delete" at bounding box center [376, 113] width 11 height 4
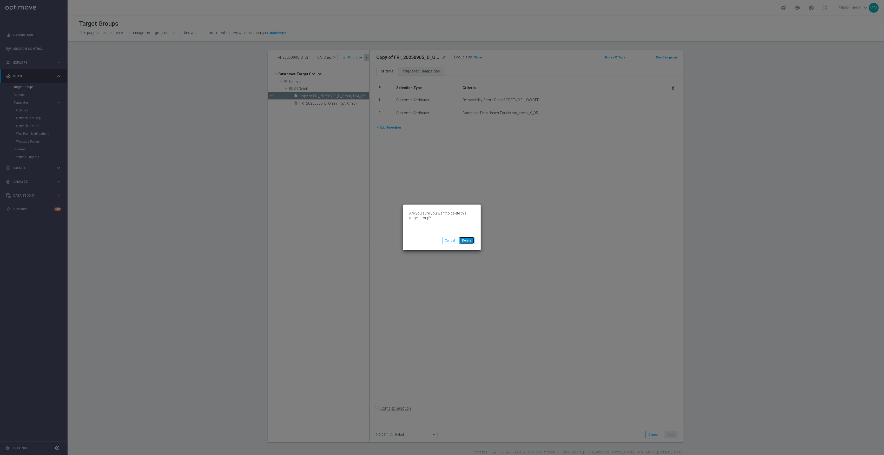
click at [467, 242] on button "Delete" at bounding box center [466, 240] width 15 height 7
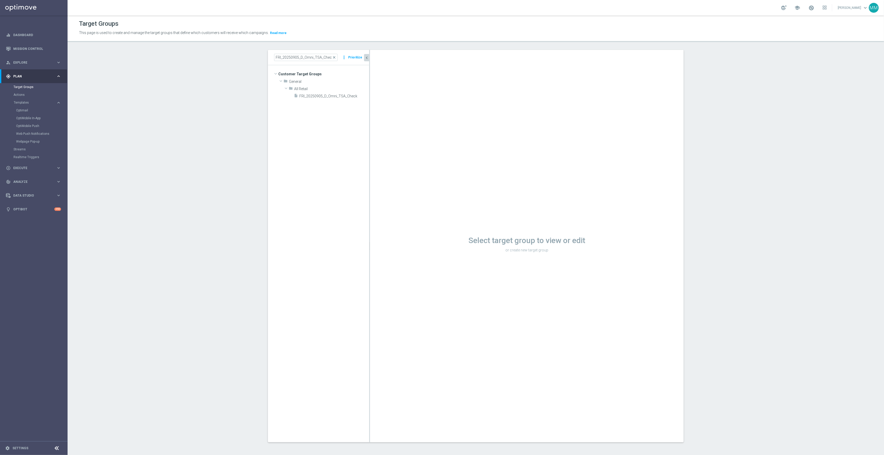
drag, startPoint x: 349, startPoint y: 141, endPoint x: 335, endPoint y: 129, distance: 18.6
click at [349, 141] on tree-viewport "Customer Target Groups library_add create_new_folder folder" at bounding box center [318, 253] width 101 height 377
click at [333, 57] on span "close" at bounding box center [334, 57] width 4 height 4
drag, startPoint x: 36, startPoint y: 120, endPoint x: 32, endPoint y: 119, distance: 3.7
click at [36, 120] on link "OptiMobile In-App" at bounding box center [35, 118] width 38 height 4
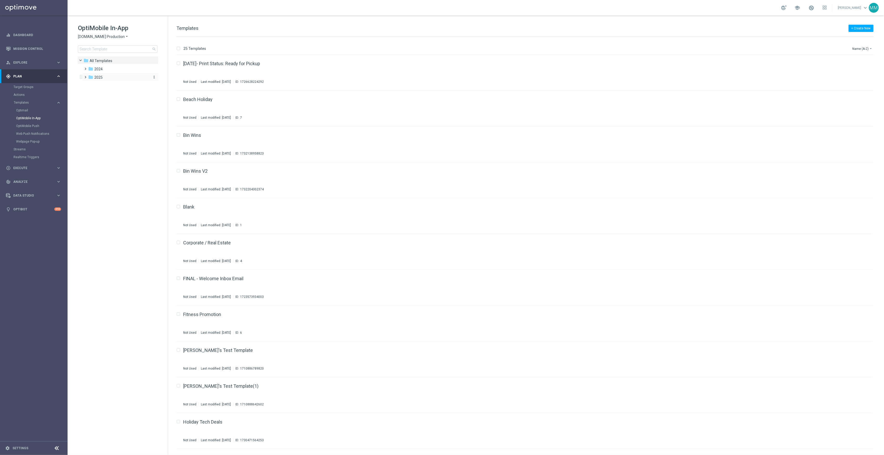
click at [99, 75] on span "2025" at bounding box center [98, 77] width 8 height 5
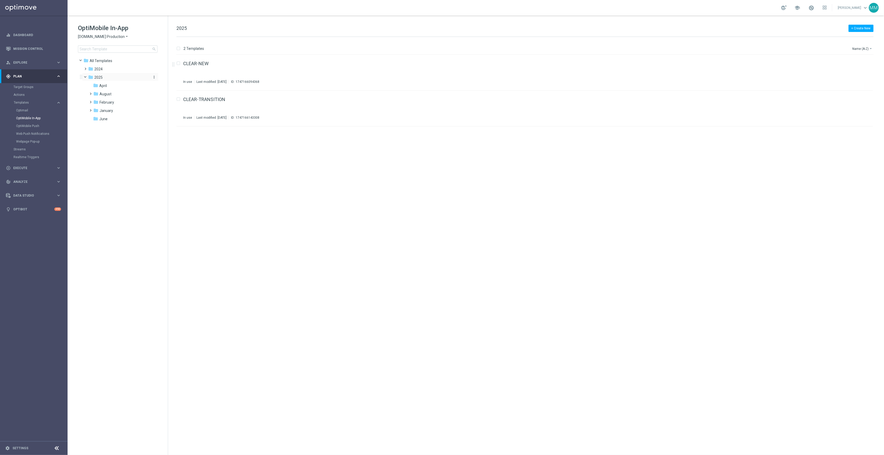
click at [153, 78] on icon "more_vert" at bounding box center [154, 77] width 4 height 4
click at [174, 80] on span "New Folder" at bounding box center [176, 78] width 16 height 4
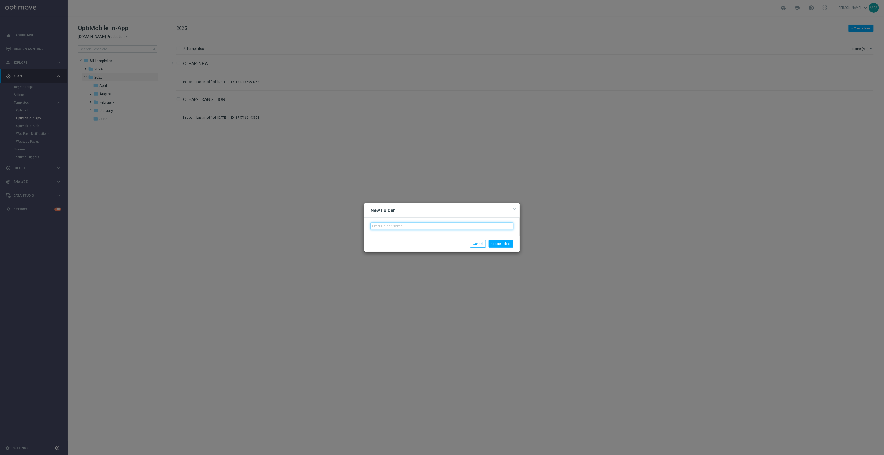
click at [381, 227] on input "text" at bounding box center [442, 226] width 143 height 7
type input "Sept"
click at [508, 242] on button "Create Folder" at bounding box center [501, 243] width 25 height 7
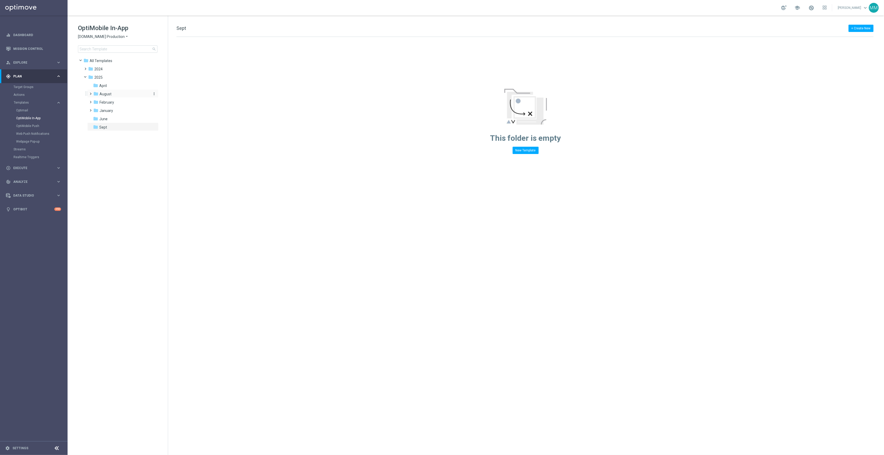
click at [140, 91] on div "folder August" at bounding box center [120, 94] width 55 height 6
click at [125, 102] on div "folder wo 8.3" at bounding box center [123, 103] width 51 height 6
click at [860, 63] on icon "file_copy" at bounding box center [859, 62] width 4 height 4
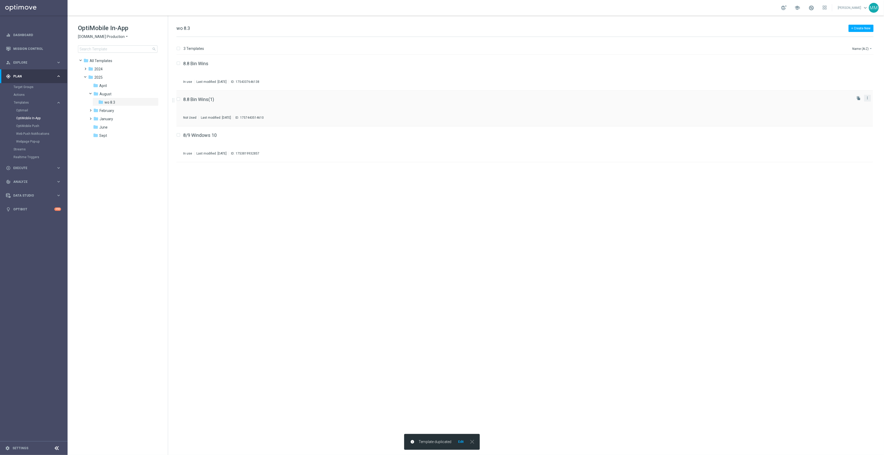
click at [870, 100] on button "more_vert" at bounding box center [867, 98] width 5 height 6
click at [862, 102] on div "Move" at bounding box center [846, 104] width 31 height 4
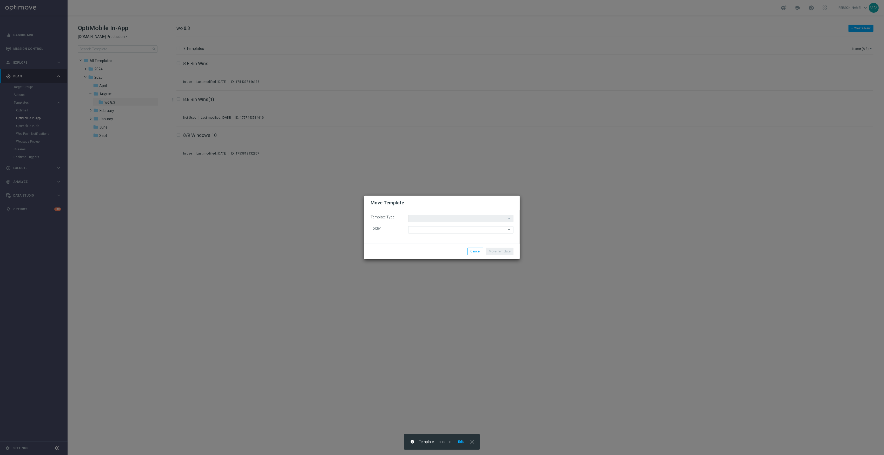
type input "Templates"
type input "wo 8.3"
click at [425, 228] on input "wo 8.3" at bounding box center [460, 229] width 105 height 7
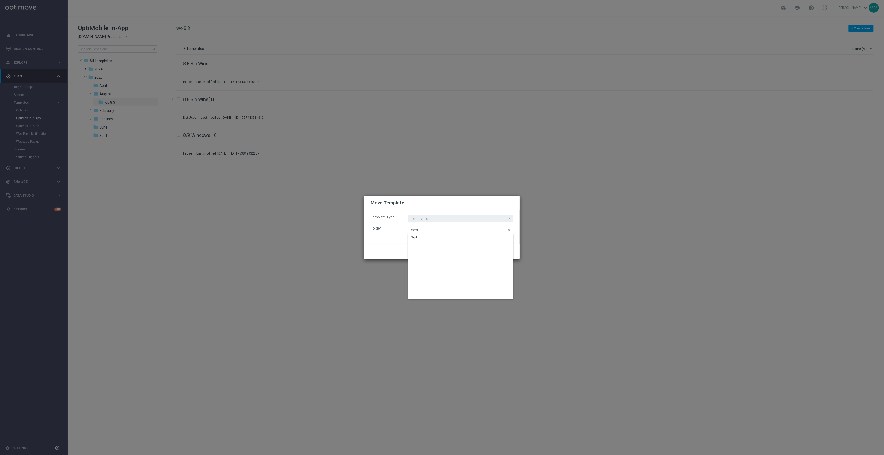
click at [426, 237] on div "Sept" at bounding box center [460, 237] width 105 height 7
type input "Sept"
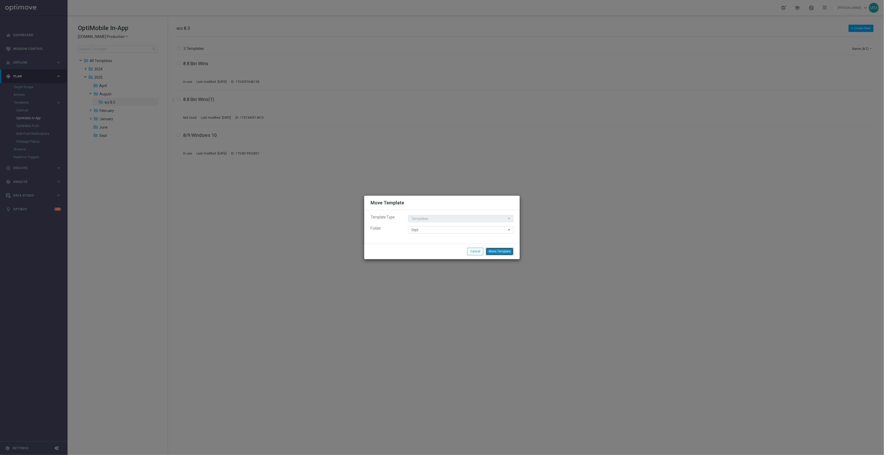
click at [498, 253] on button "Move Template" at bounding box center [500, 251] width 28 height 7
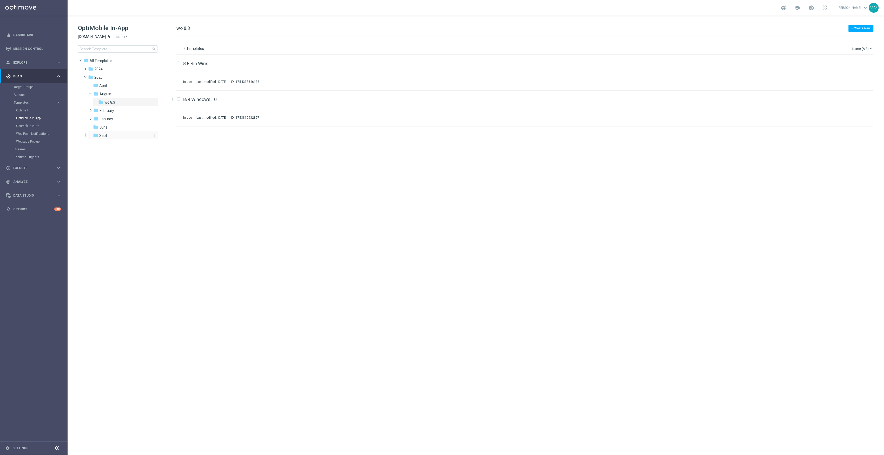
click at [102, 133] on span "Sept" at bounding box center [103, 135] width 8 height 5
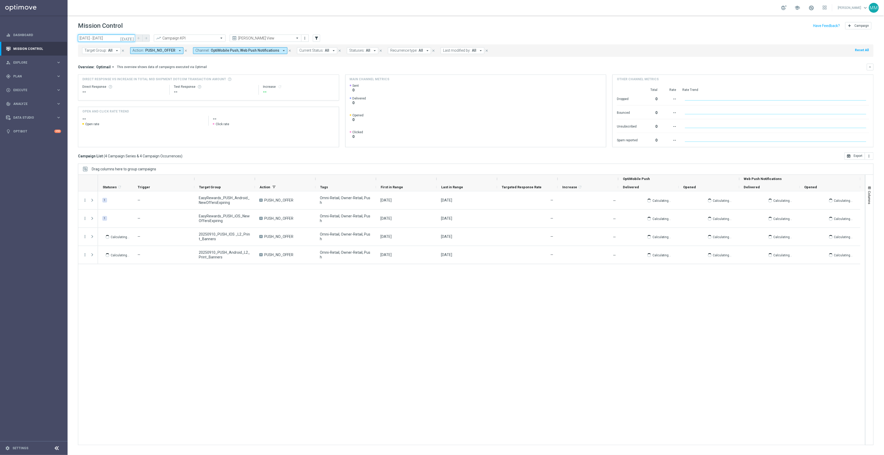
click at [125, 38] on input "10 Sep 2025 - 10 Sep 2025" at bounding box center [106, 38] width 57 height 7
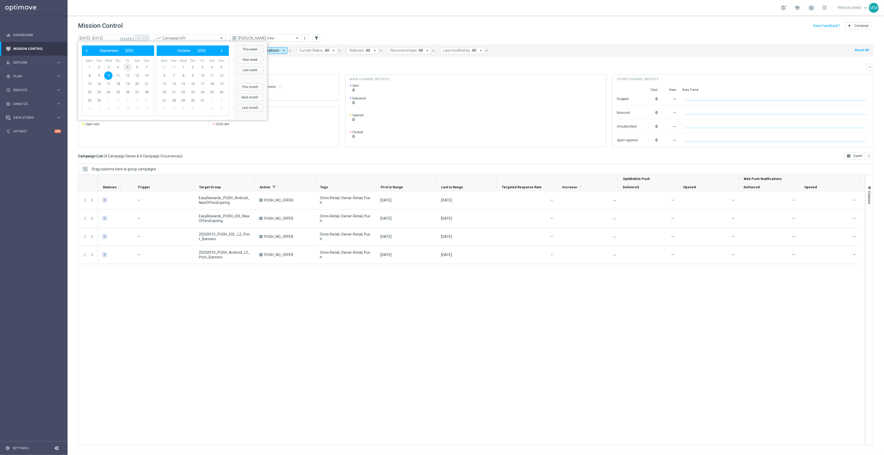
click at [129, 65] on span "5" at bounding box center [127, 67] width 8 height 8
type input "05 Sep 2025 - 05 Sep 2025"
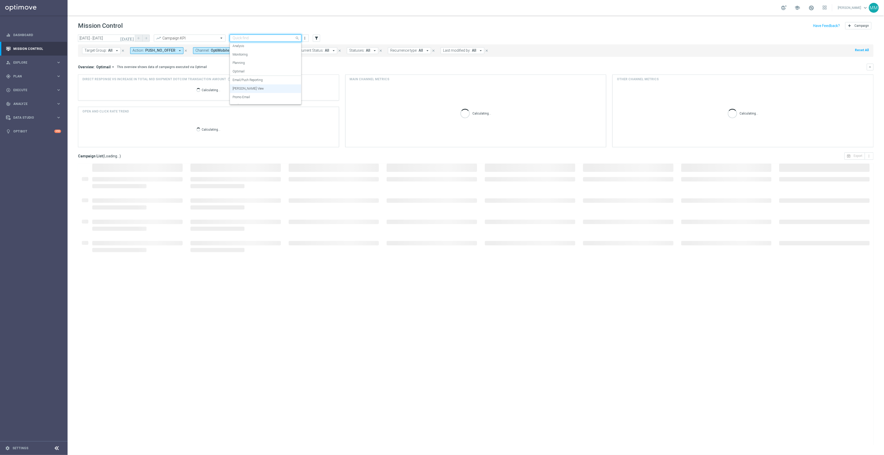
click at [278, 39] on input "text" at bounding box center [261, 38] width 56 height 4
click at [266, 76] on div "Email/Push Reporting" at bounding box center [266, 80] width 66 height 9
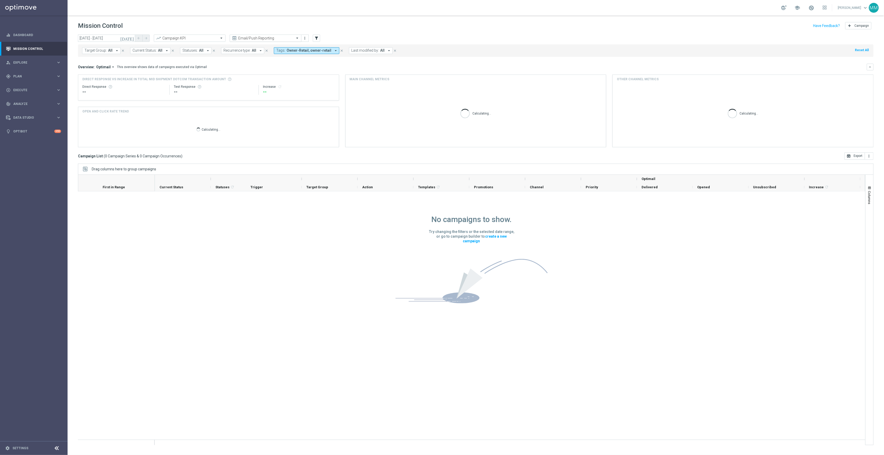
click at [266, 39] on input "text" at bounding box center [261, 38] width 56 height 4
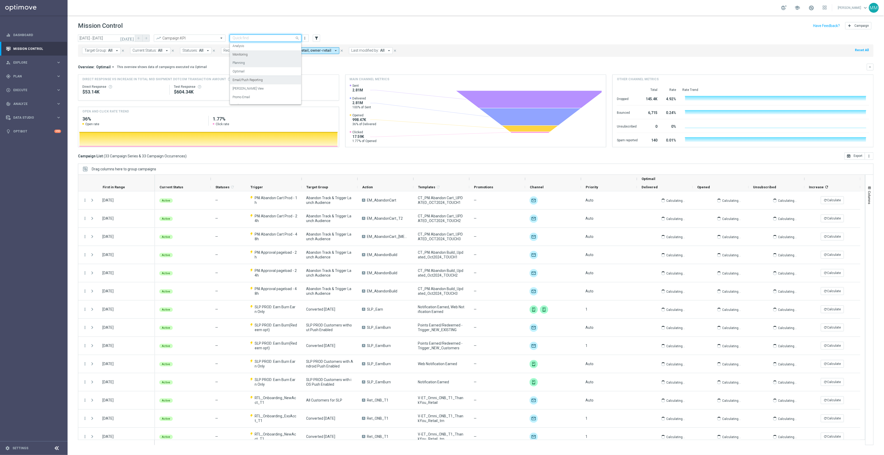
click at [259, 60] on div "Planning" at bounding box center [266, 63] width 66 height 9
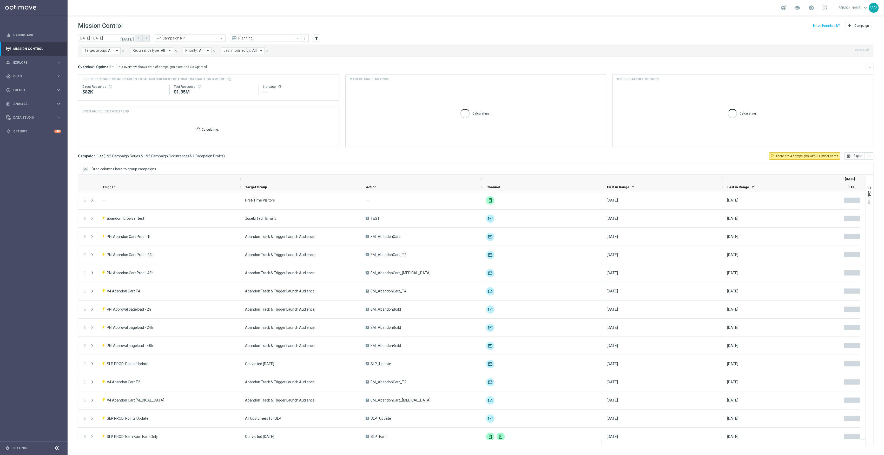
click at [244, 39] on input "text" at bounding box center [261, 38] width 56 height 4
click at [254, 69] on div "Optimail" at bounding box center [266, 71] width 66 height 9
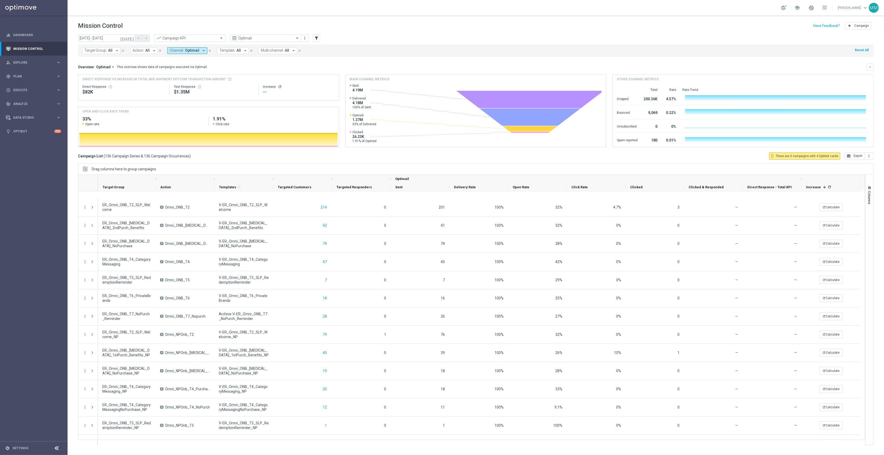
scroll to position [1802, 0]
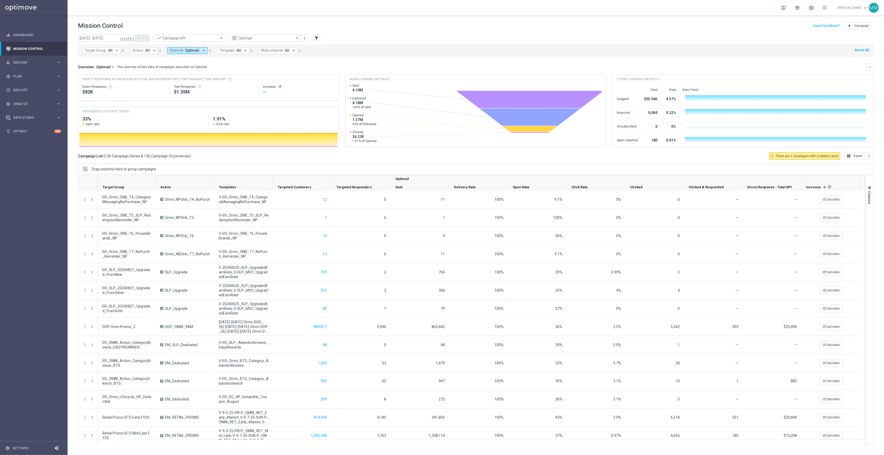
click at [150, 52] on button "Action: All arrow_drop_down" at bounding box center [144, 50] width 28 height 7
type input "dedicta"
drag, startPoint x: 160, startPoint y: 61, endPoint x: 114, endPoint y: 58, distance: 46.1
click at [114, 58] on div "today 05 Sep 2025 - 05 Sep 2025 arrow_back arrow_forward Campaign KPI trending_…" at bounding box center [476, 243] width 816 height 416
click at [152, 51] on icon "arrow_drop_down" at bounding box center [154, 50] width 5 height 5
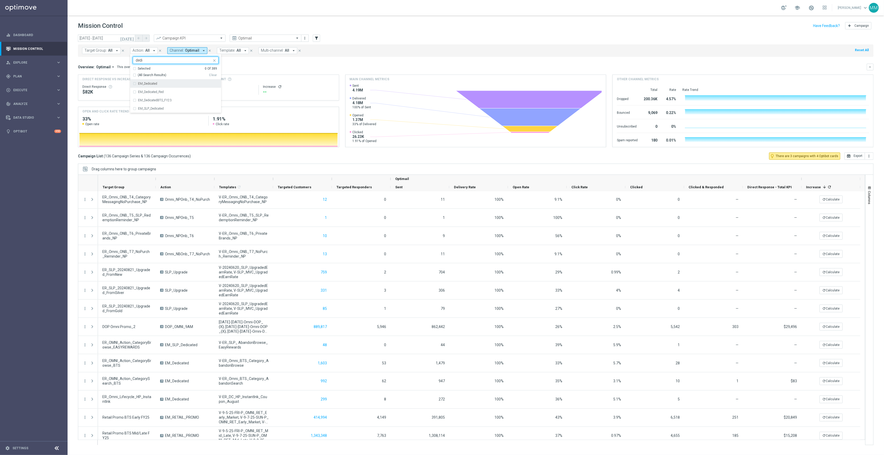
click at [153, 82] on label "EM_Dedicated" at bounding box center [147, 83] width 19 height 3
type input "dedi"
click at [256, 70] on div "Overview: Optimail arrow_drop_down This overview shows data of campaigns execut…" at bounding box center [476, 67] width 796 height 7
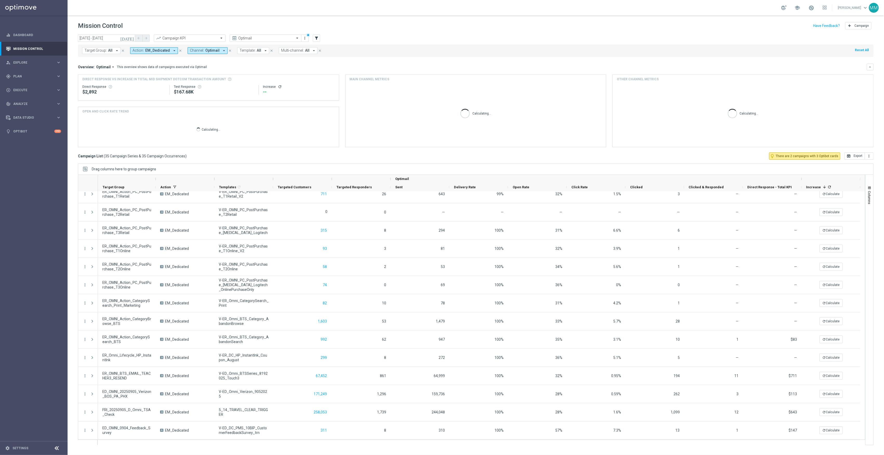
scroll to position [389, 0]
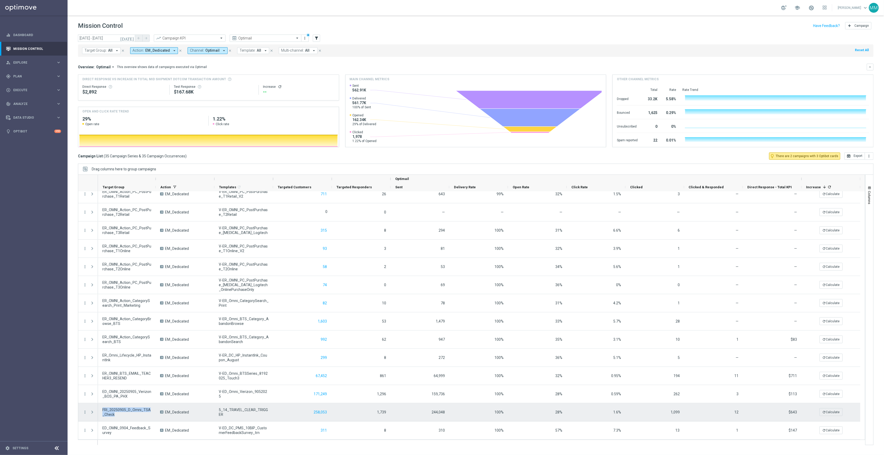
drag, startPoint x: 113, startPoint y: 414, endPoint x: 102, endPoint y: 412, distance: 11.2
click at [102, 412] on span "FRI_20250905_D_Omni_TSA_Check" at bounding box center [126, 412] width 49 height 9
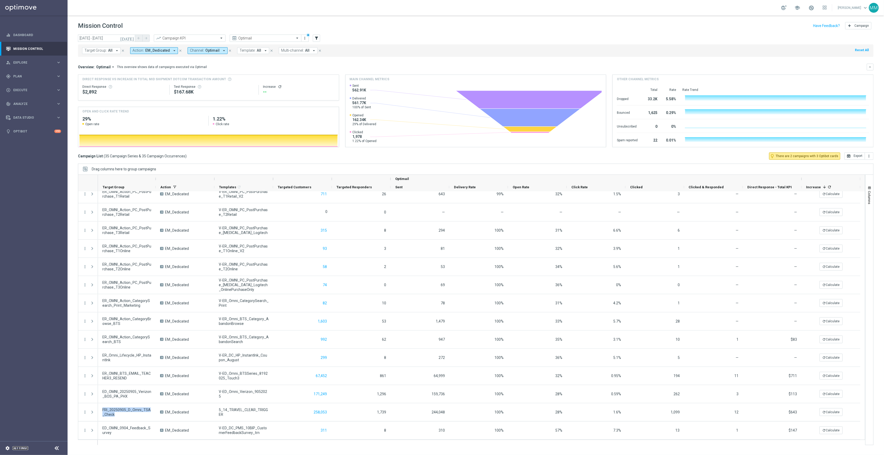
click at [24, 450] on link "Settings" at bounding box center [20, 448] width 16 height 3
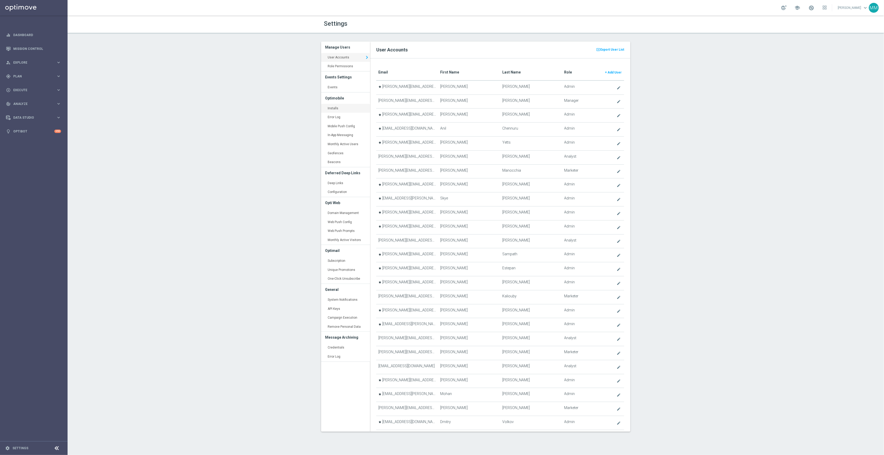
click at [350, 106] on link "Installs keyboard_arrow_right" at bounding box center [345, 108] width 49 height 9
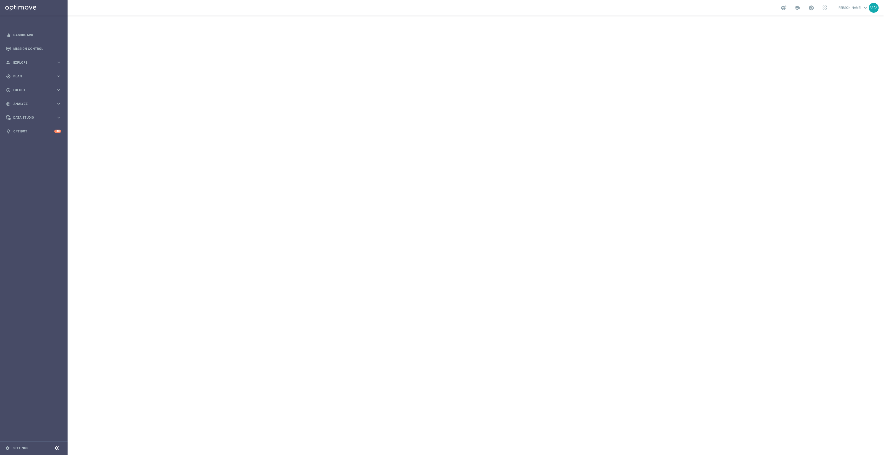
click at [28, 444] on footer "settings Settings" at bounding box center [34, 449] width 68 height 14
click at [27, 446] on footer "settings Settings" at bounding box center [34, 449] width 68 height 14
click at [24, 445] on footer "settings Settings" at bounding box center [34, 449] width 68 height 14
click at [24, 446] on div "settings Settings" at bounding box center [26, 448] width 52 height 5
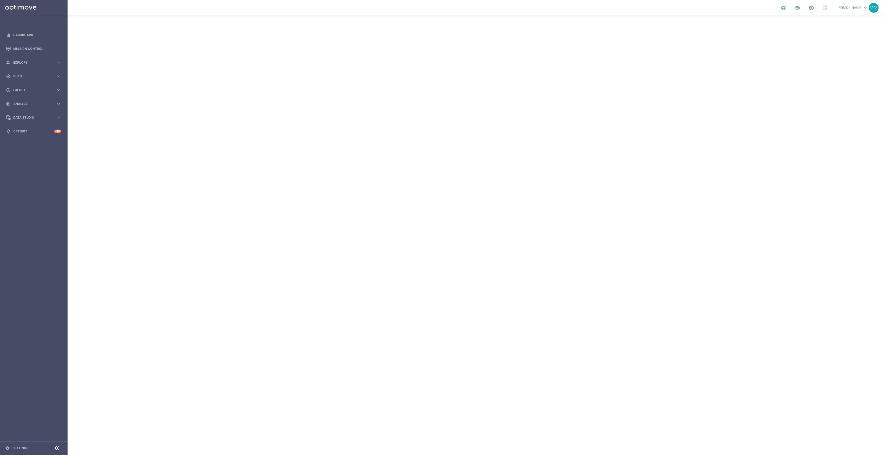
click at [16, 445] on footer "settings Settings" at bounding box center [34, 449] width 68 height 14
click at [20, 448] on link "Settings" at bounding box center [20, 448] width 16 height 3
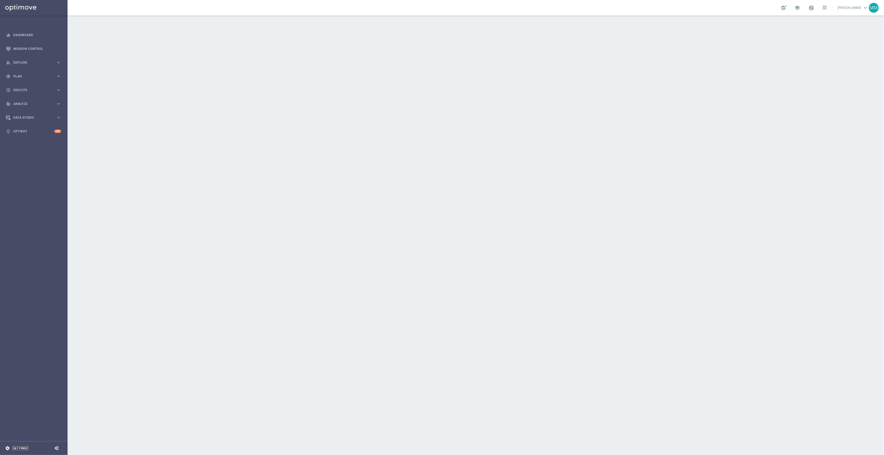
drag, startPoint x: 22, startPoint y: 449, endPoint x: 24, endPoint y: 450, distance: 2.8
click at [22, 449] on link "Settings" at bounding box center [20, 448] width 16 height 3
click at [42, 79] on div "gps_fixed Plan keyboard_arrow_right" at bounding box center [33, 76] width 67 height 14
click at [36, 102] on span "Templates" at bounding box center [32, 102] width 37 height 3
click at [36, 118] on link "OptiMobile In-App" at bounding box center [35, 118] width 38 height 4
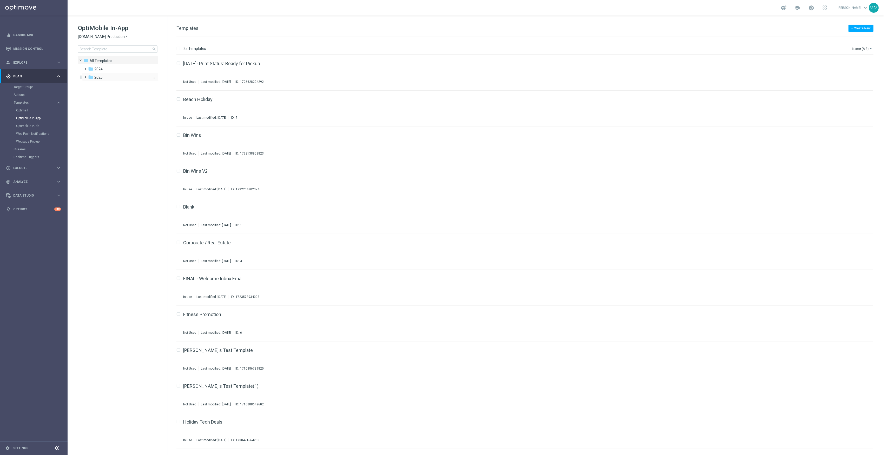
click at [106, 79] on div "folder 2025" at bounding box center [118, 78] width 60 height 6
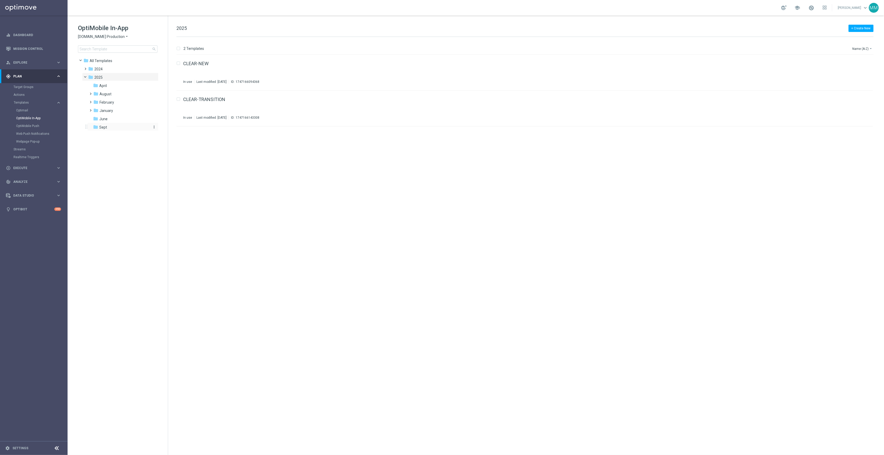
click at [116, 124] on div "folder Sept" at bounding box center [120, 127] width 55 height 6
click at [115, 96] on div "folder August" at bounding box center [120, 94] width 55 height 6
drag, startPoint x: 115, startPoint y: 96, endPoint x: 113, endPoint y: 101, distance: 6.0
click at [113, 101] on span "wo 8.3" at bounding box center [109, 102] width 11 height 5
click at [112, 109] on span "February" at bounding box center [107, 110] width 15 height 5
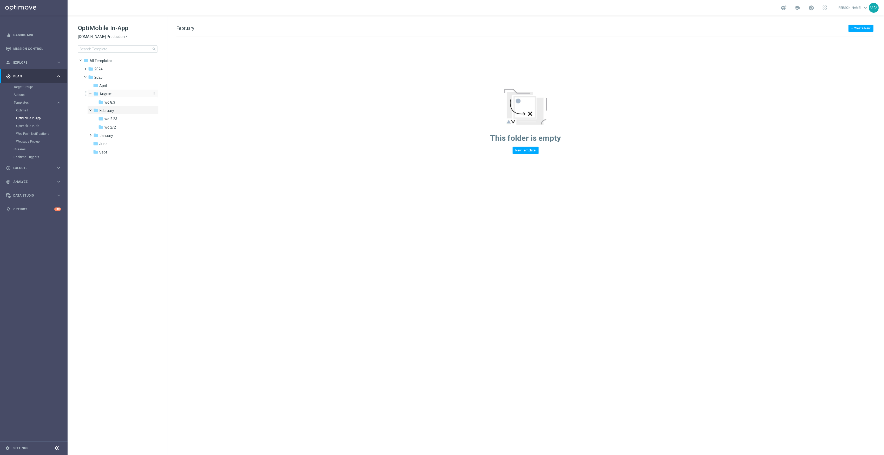
click at [110, 92] on span "August" at bounding box center [106, 94] width 12 height 5
click at [109, 87] on div "folder April" at bounding box center [120, 86] width 55 height 6
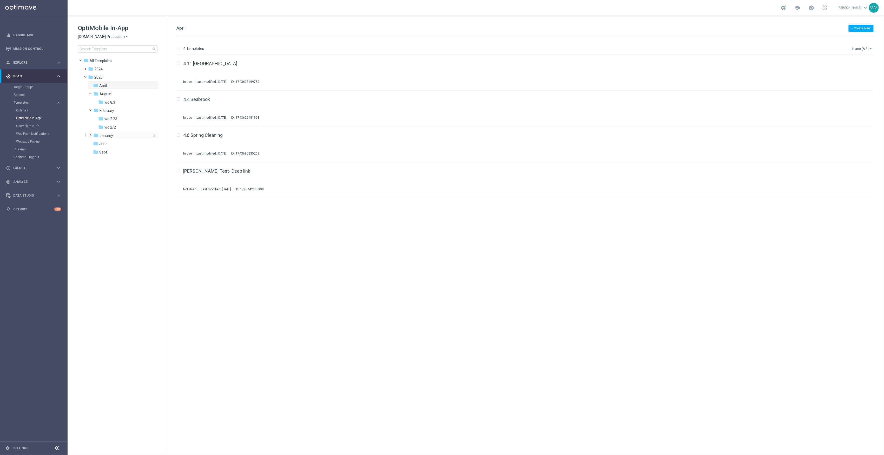
click at [117, 137] on div "folder January" at bounding box center [120, 136] width 55 height 6
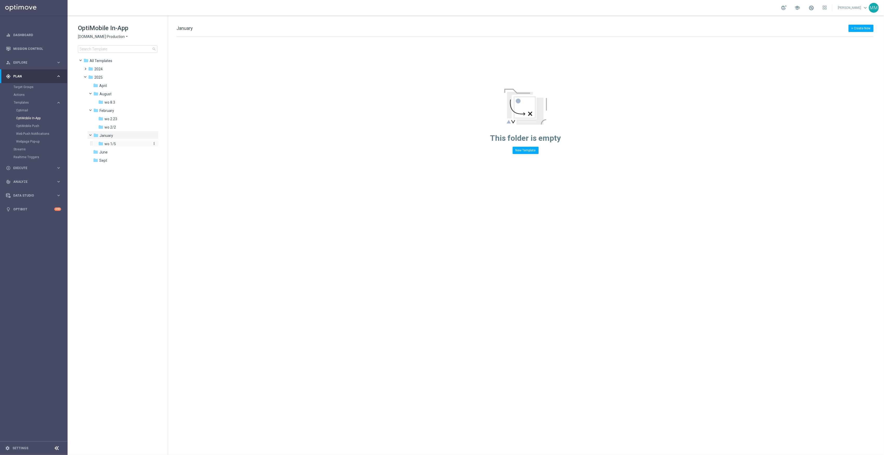
click at [116, 142] on div "folder wo 1/5" at bounding box center [123, 144] width 51 height 6
click at [108, 119] on span "wo 2.23" at bounding box center [110, 119] width 13 height 5
click at [108, 124] on div "folder wo 2/2" at bounding box center [123, 127] width 51 height 6
click at [104, 86] on span "April" at bounding box center [103, 85] width 8 height 5
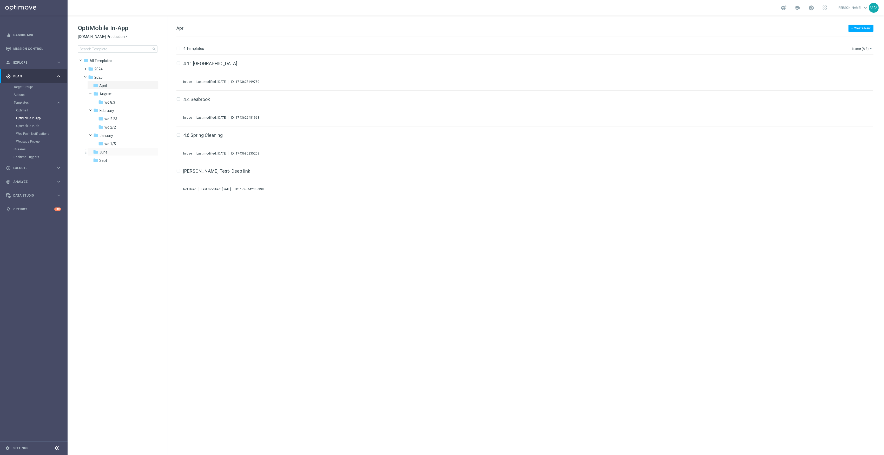
click at [110, 151] on div "folder June" at bounding box center [120, 152] width 55 height 6
click at [117, 160] on div "folder Sept" at bounding box center [120, 161] width 55 height 6
click at [192, 61] on div "9.19 Bin Wins Not Used Last modified: [DATE] ID: 1757443514610 file_copy more_v…" at bounding box center [524, 73] width 697 height 36
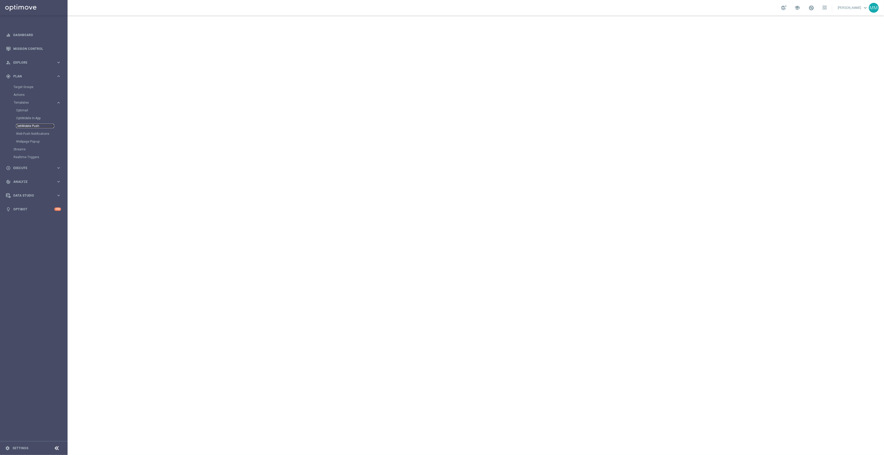
click at [34, 127] on link "OptiMobile Push" at bounding box center [35, 126] width 38 height 4
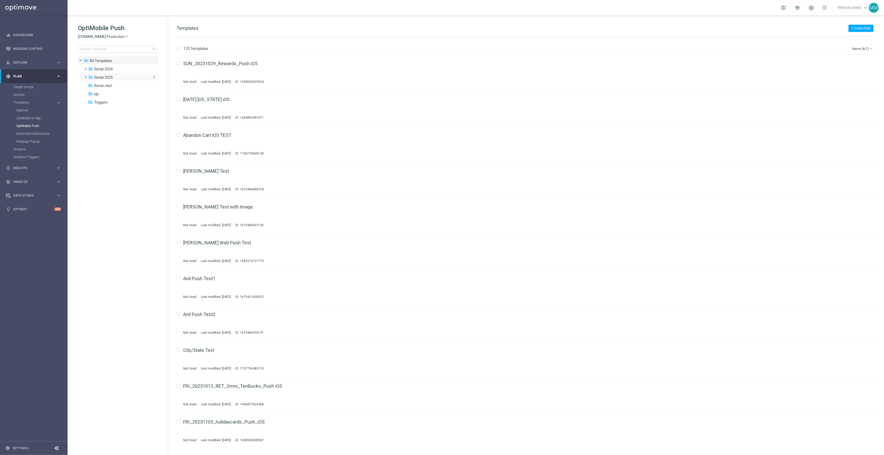
click at [114, 78] on div "folder Retail 2025" at bounding box center [118, 78] width 60 height 6
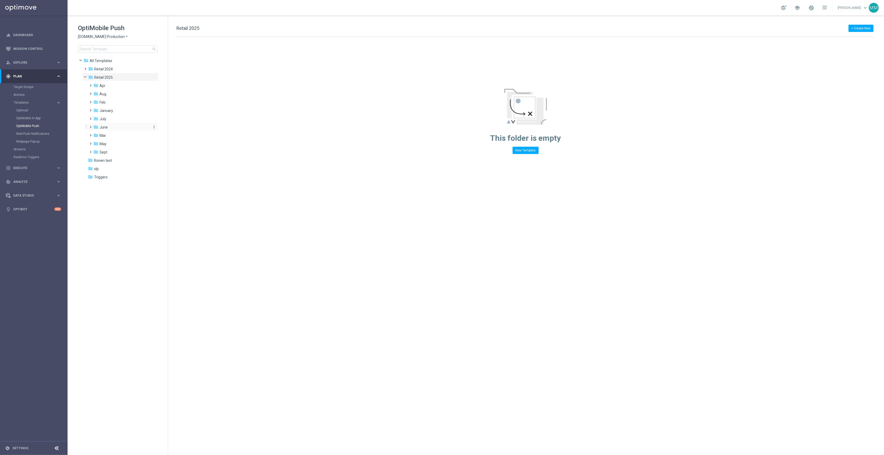
click at [117, 127] on div "folder June" at bounding box center [120, 127] width 55 height 6
click at [125, 147] on div "folder WO 6.15" at bounding box center [123, 144] width 51 height 6
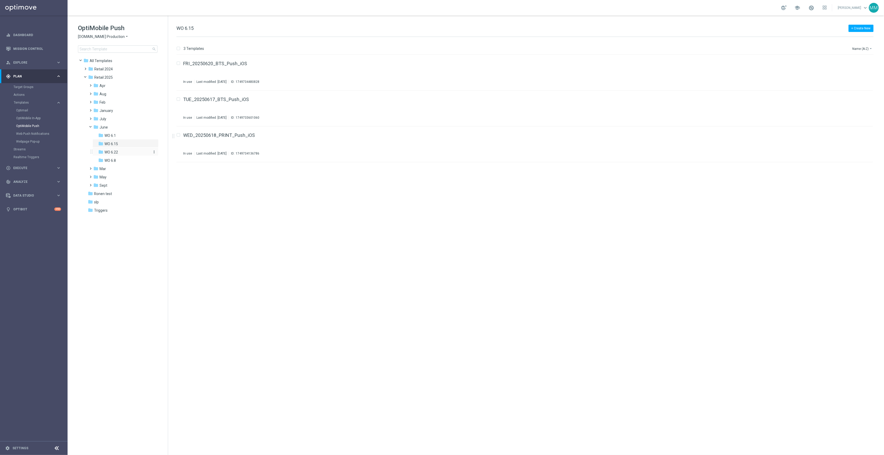
click at [130, 152] on div "folder WO 6.22" at bounding box center [123, 152] width 51 height 6
click at [113, 121] on div "folder July" at bounding box center [120, 119] width 55 height 6
click at [124, 127] on div "folder wo 7.13" at bounding box center [123, 127] width 51 height 6
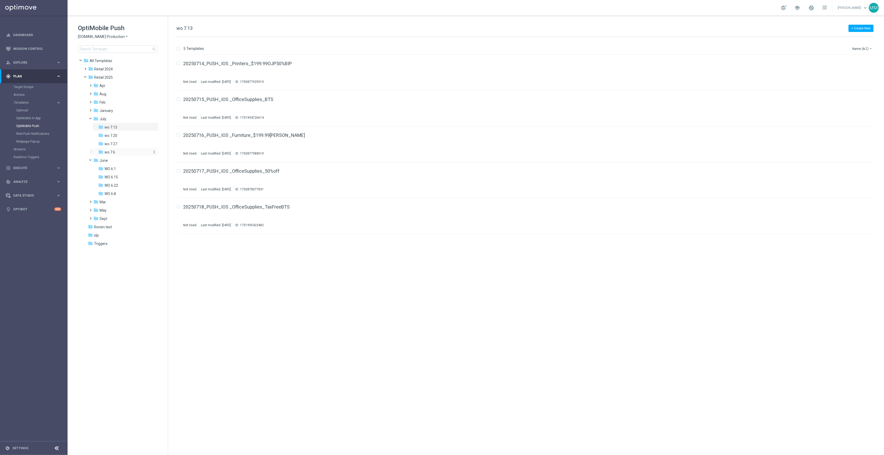
click at [126, 151] on div "folder wo 7.6" at bounding box center [123, 152] width 51 height 6
click at [121, 127] on div "folder wo 7.13" at bounding box center [123, 127] width 51 height 6
click at [121, 135] on div "folder wo 7.20" at bounding box center [123, 136] width 51 height 6
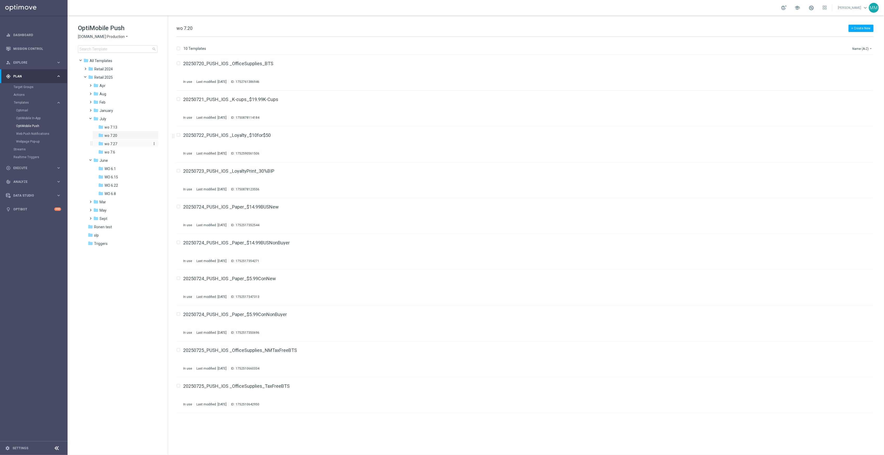
click at [127, 142] on div "folder wo 7.27" at bounding box center [123, 144] width 51 height 6
click at [99, 93] on div "folder Aug" at bounding box center [120, 94] width 55 height 6
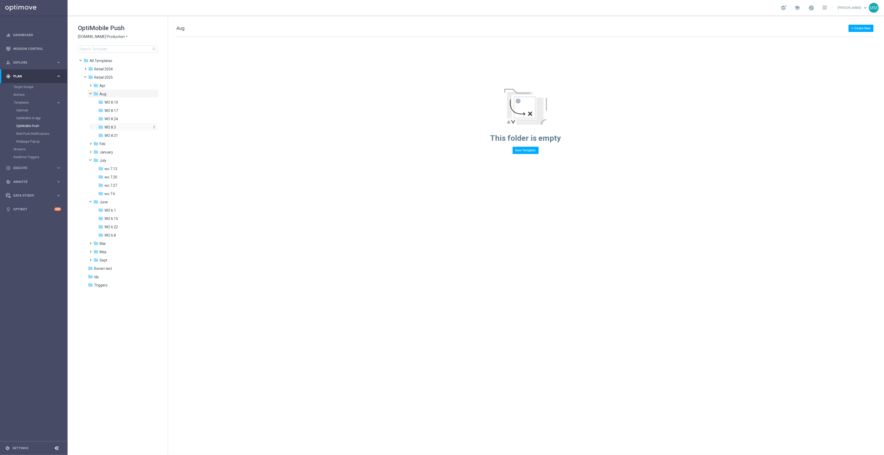
click at [122, 127] on div "folder WO 8.3" at bounding box center [123, 127] width 51 height 6
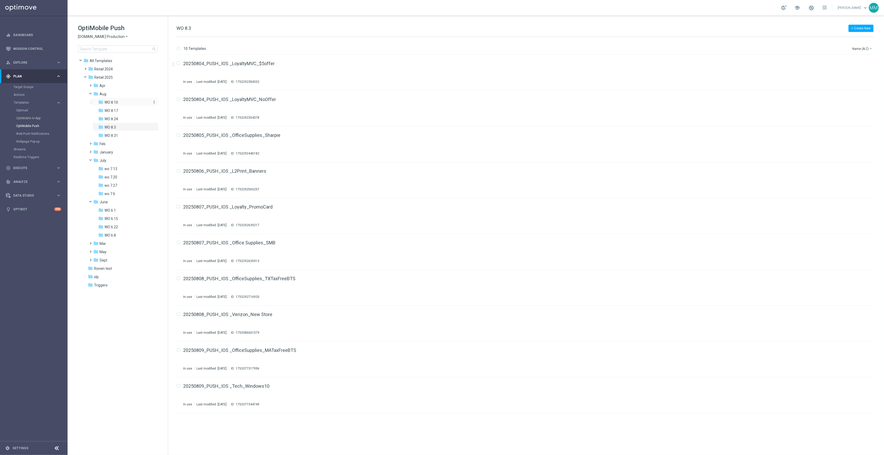
click at [123, 103] on div "folder WO 8.10" at bounding box center [123, 103] width 51 height 6
click at [109, 118] on span "WO 8.24" at bounding box center [111, 119] width 14 height 5
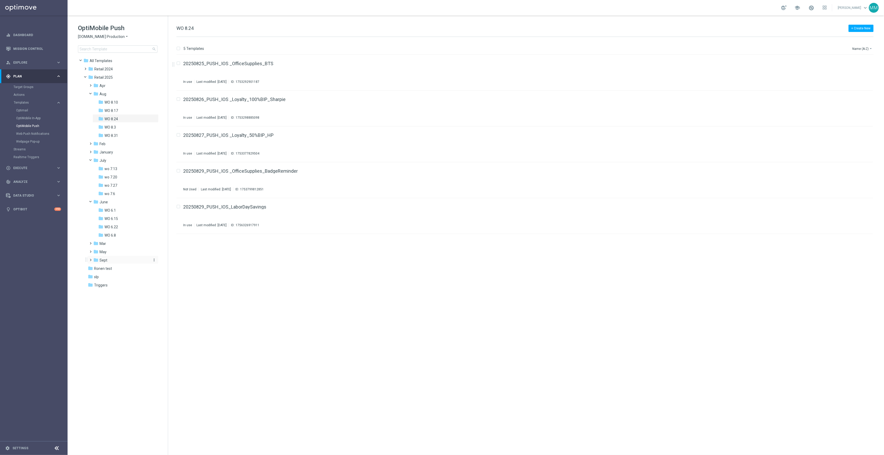
click at [115, 260] on div "folder Sept" at bounding box center [120, 261] width 55 height 6
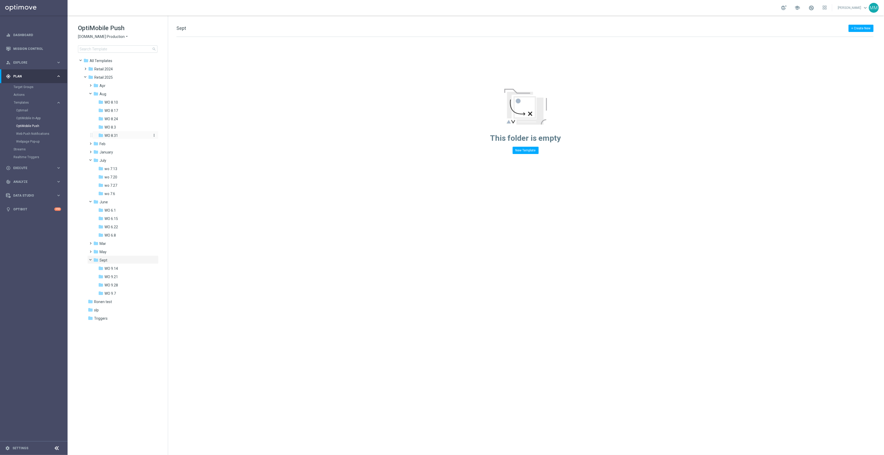
click at [114, 137] on span "WO 8.31" at bounding box center [111, 135] width 14 height 5
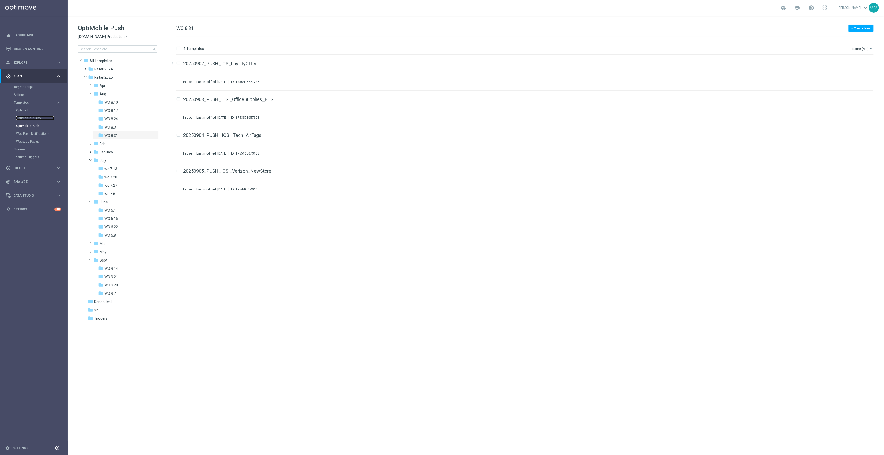
drag, startPoint x: 32, startPoint y: 117, endPoint x: 56, endPoint y: 92, distance: 34.0
click at [32, 117] on link "OptiMobile In-App" at bounding box center [35, 118] width 38 height 4
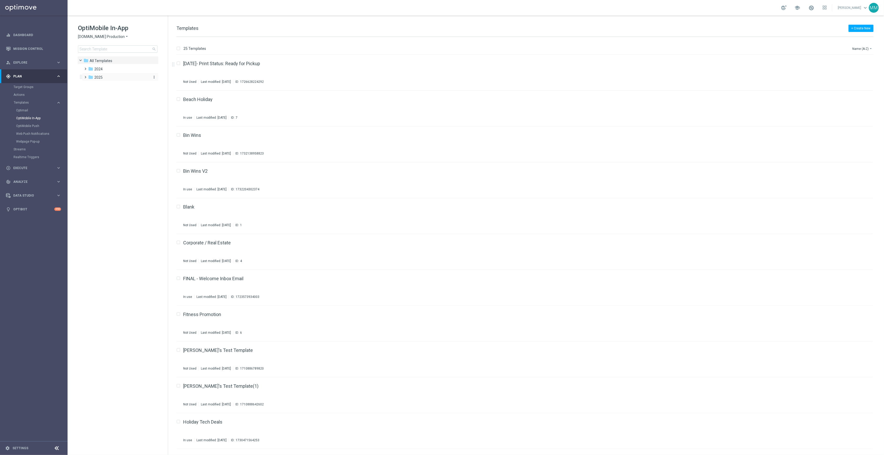
click at [113, 75] on div "folder 2025" at bounding box center [118, 78] width 60 height 6
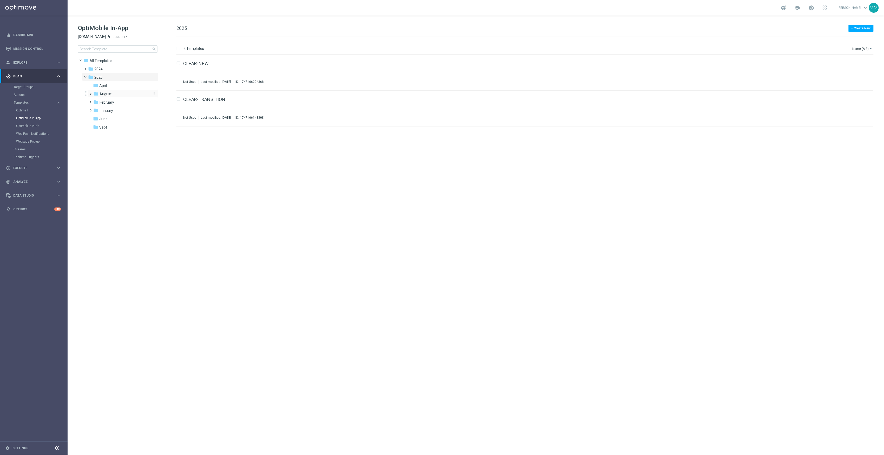
click at [121, 97] on div "folder August" at bounding box center [120, 94] width 55 height 6
click at [120, 103] on div "folder wo 8.3" at bounding box center [123, 103] width 51 height 6
click at [117, 124] on div "folder June" at bounding box center [120, 127] width 55 height 6
click at [203, 65] on link "6.15 BTS App Inbox" at bounding box center [203, 63] width 40 height 5
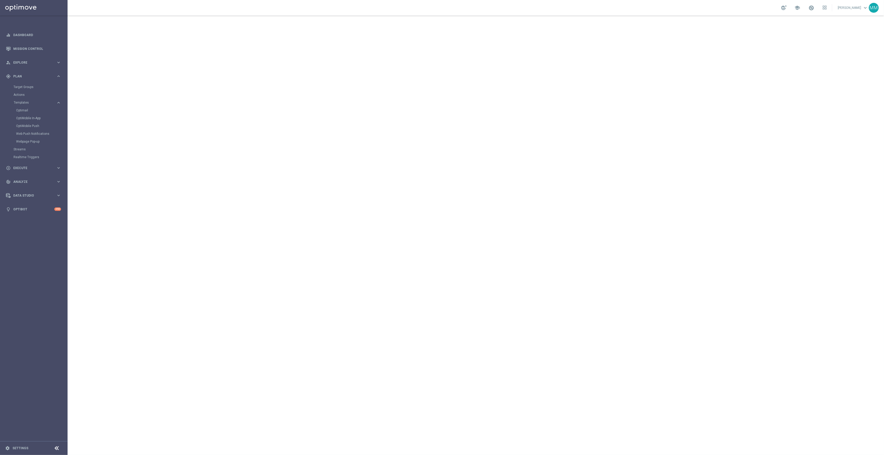
click at [27, 107] on div "Optimail" at bounding box center [41, 111] width 51 height 8
click at [26, 110] on link "Optimail" at bounding box center [35, 110] width 38 height 4
click at [36, 120] on link "OptiMobile In-App" at bounding box center [35, 118] width 38 height 4
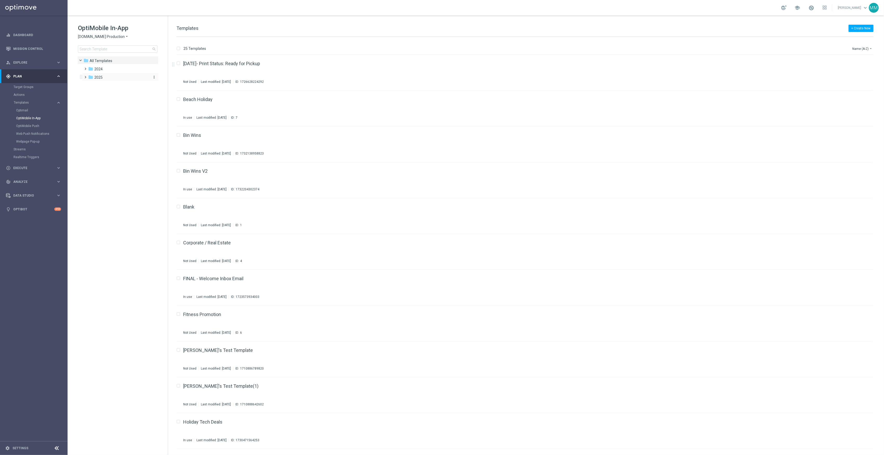
click at [102, 76] on span "2025" at bounding box center [98, 77] width 8 height 5
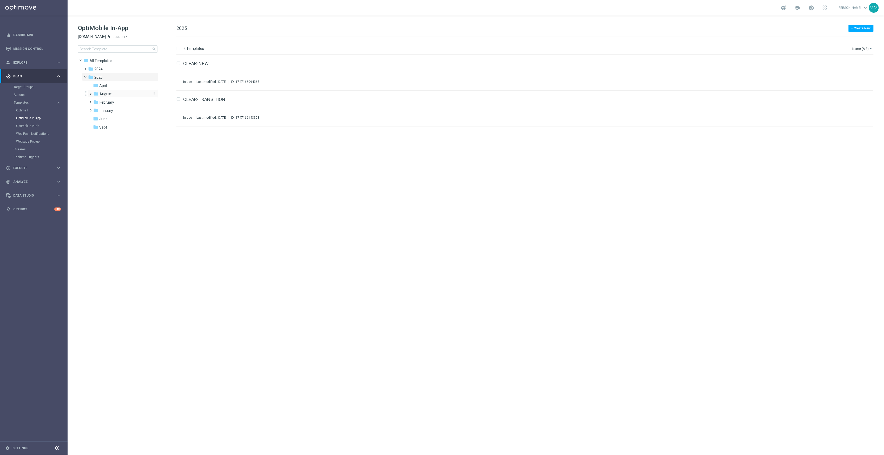
click at [114, 96] on div "folder August" at bounding box center [120, 94] width 55 height 6
click at [120, 105] on div "folder wo 8.3" at bounding box center [123, 103] width 51 height 6
click at [115, 134] on div "folder Sept" at bounding box center [120, 136] width 55 height 6
click at [183, 64] on link "9.19 Bin Wins" at bounding box center [197, 63] width 28 height 5
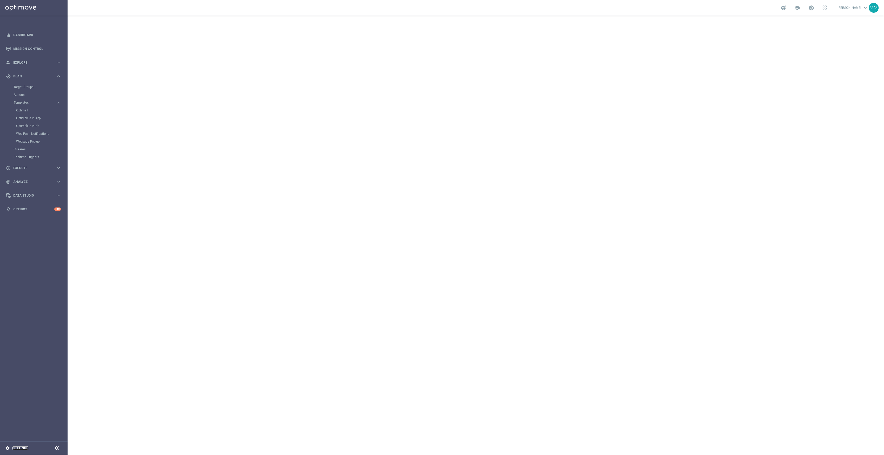
click at [23, 447] on link "Settings" at bounding box center [20, 448] width 16 height 3
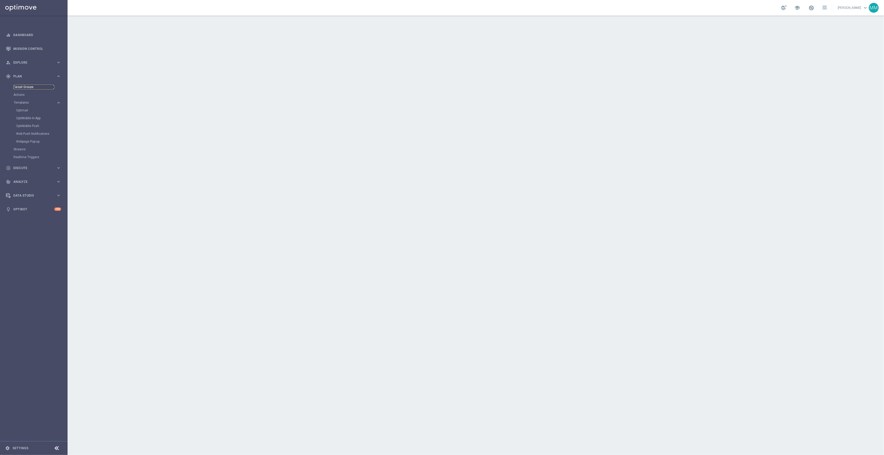
click at [28, 89] on link "Target Groups" at bounding box center [34, 87] width 41 height 4
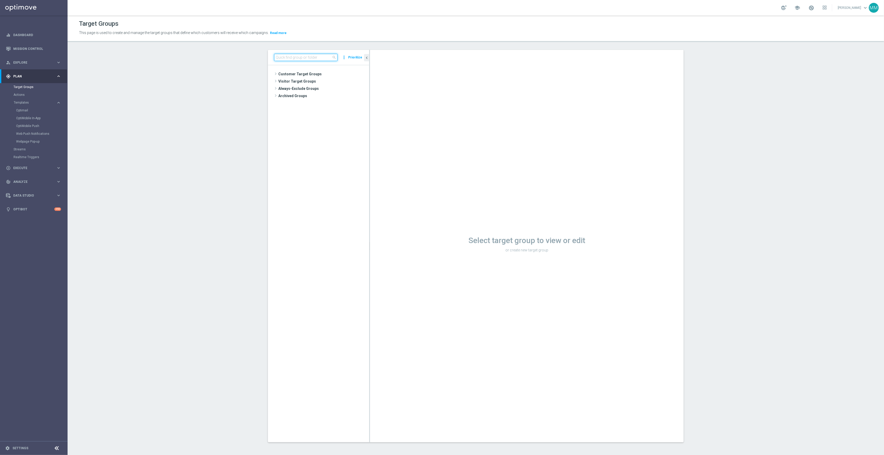
click at [325, 56] on input at bounding box center [305, 57] width 63 height 7
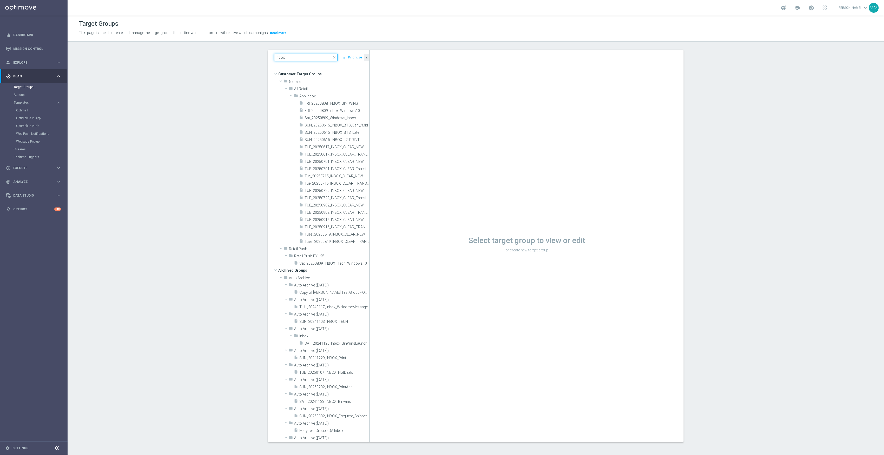
type input "inbox"
click at [331, 100] on div "insert_drive_file FRI_20250808_INBOX_BIN_WINS" at bounding box center [328, 103] width 58 height 7
click at [358, 102] on icon "content_copy" at bounding box center [360, 103] width 4 height 4
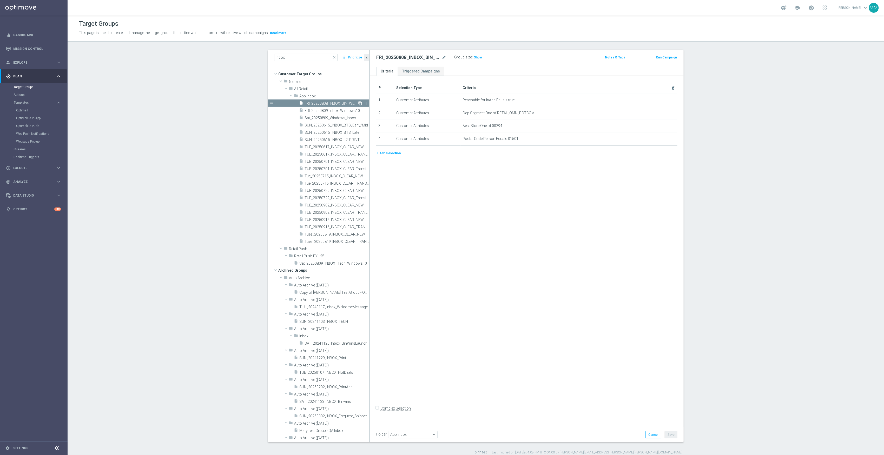
click at [358, 102] on icon "content_copy" at bounding box center [360, 103] width 4 height 4
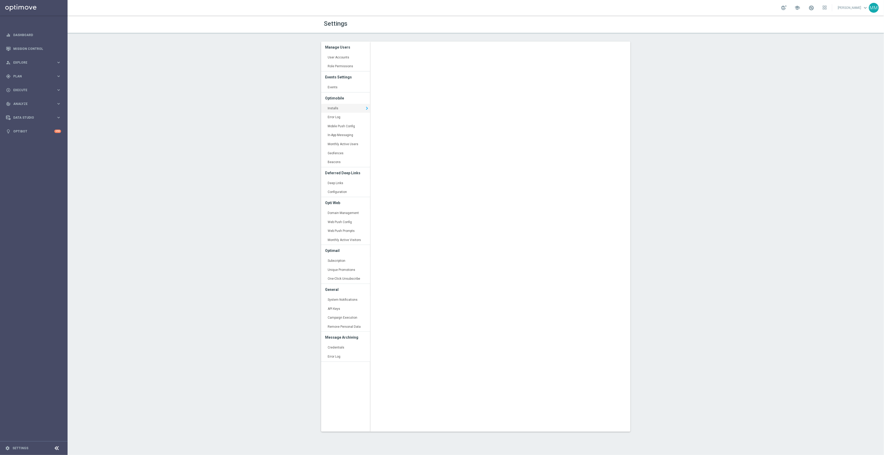
click at [178, 57] on div "Settings Manage Users User Accounts keyboard_arrow_right Role Permissions keybo…" at bounding box center [476, 236] width 816 height 440
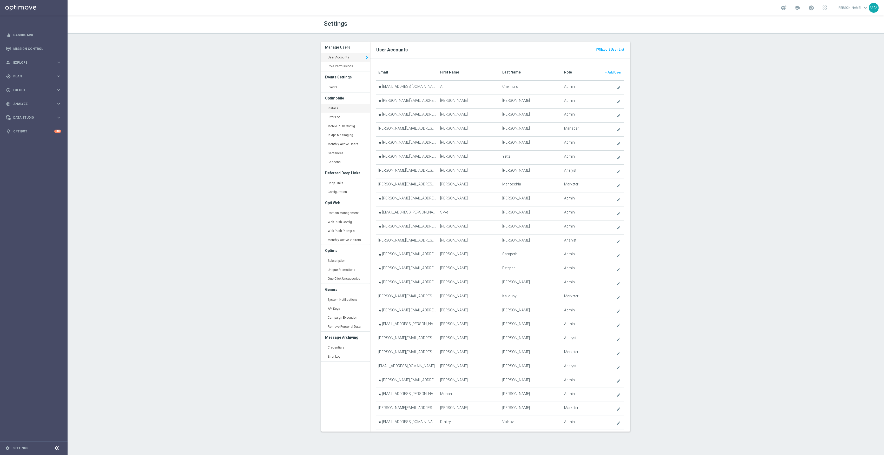
drag, startPoint x: 338, startPoint y: 108, endPoint x: 363, endPoint y: 108, distance: 24.7
click at [338, 108] on link "Installs keyboard_arrow_right" at bounding box center [345, 108] width 49 height 9
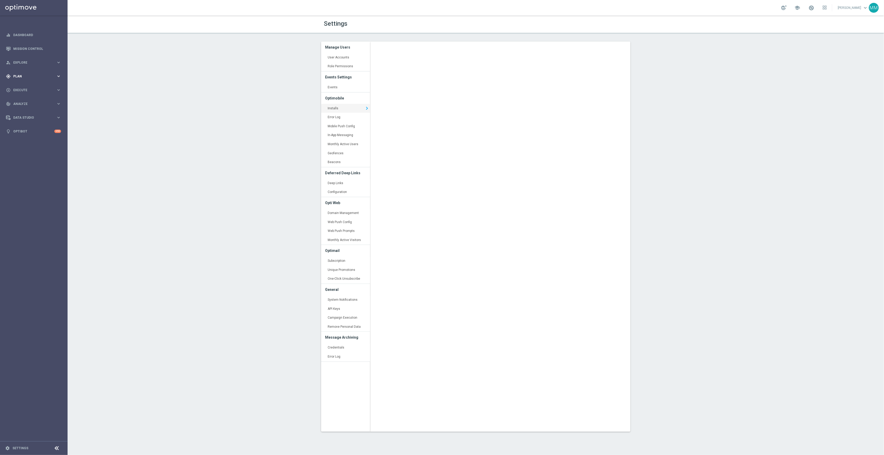
click at [33, 79] on div "gps_fixed Plan keyboard_arrow_right" at bounding box center [33, 76] width 67 height 14
click at [24, 100] on accordion "Templates keyboard_arrow_right Optimail OptiMobile In-App OptiMobile Push Web P…" at bounding box center [41, 103] width 54 height 8
click at [30, 101] on span "Templates" at bounding box center [32, 102] width 37 height 3
click at [36, 125] on link "OptiMobile Push" at bounding box center [35, 126] width 38 height 4
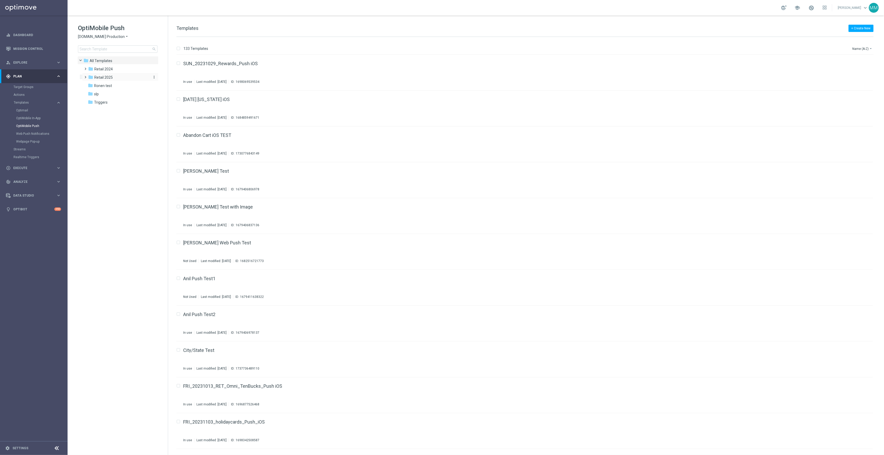
click at [122, 80] on div "folder Retail 2025" at bounding box center [118, 78] width 60 height 6
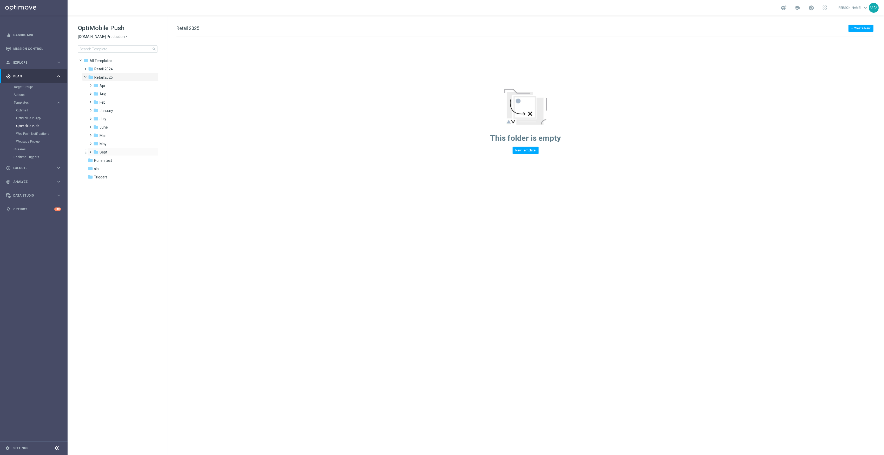
click at [108, 151] on div "folder Sept" at bounding box center [120, 152] width 55 height 6
click at [125, 160] on div "folder WO 9.14" at bounding box center [123, 161] width 51 height 6
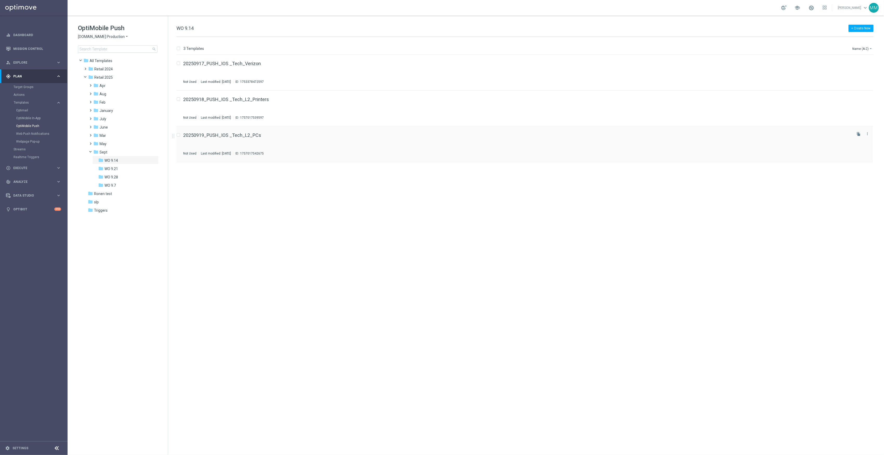
click at [859, 133] on icon "file_copy" at bounding box center [859, 134] width 4 height 4
click at [41, 134] on link "Web Push Notifications" at bounding box center [35, 134] width 38 height 4
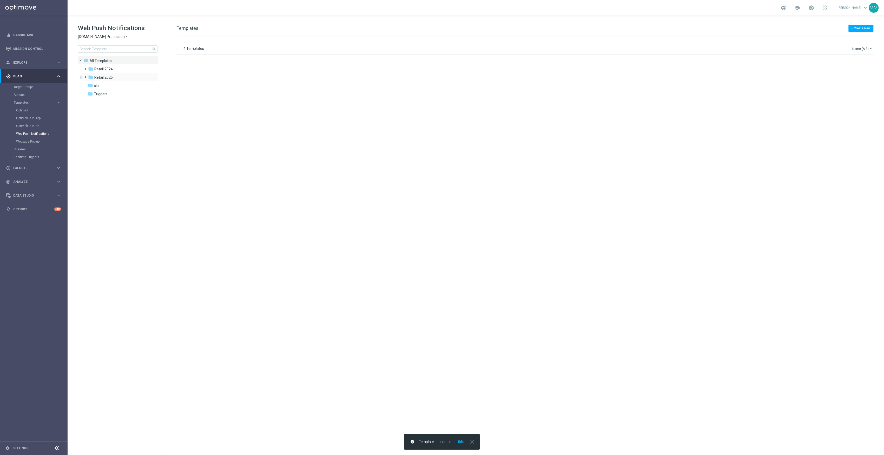
click at [107, 75] on div "folder Retail 2025" at bounding box center [118, 78] width 60 height 6
click at [116, 150] on div "folder Sept" at bounding box center [120, 152] width 55 height 6
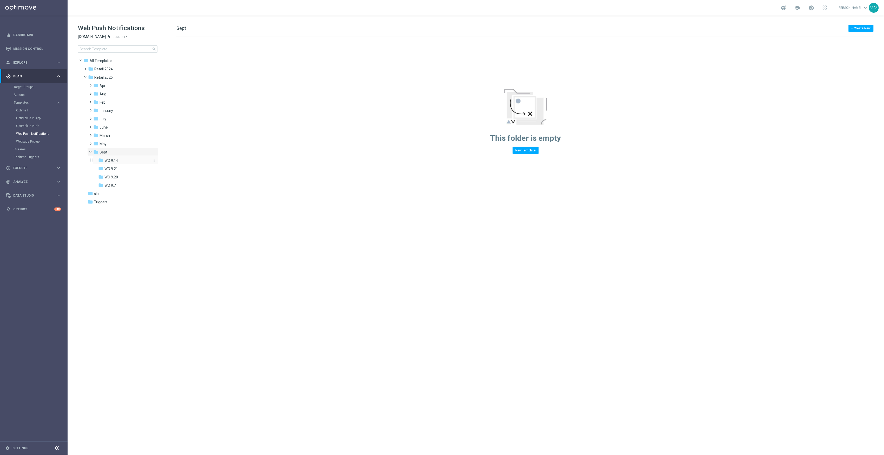
click at [122, 162] on div "folder WO 9.14" at bounding box center [123, 161] width 51 height 6
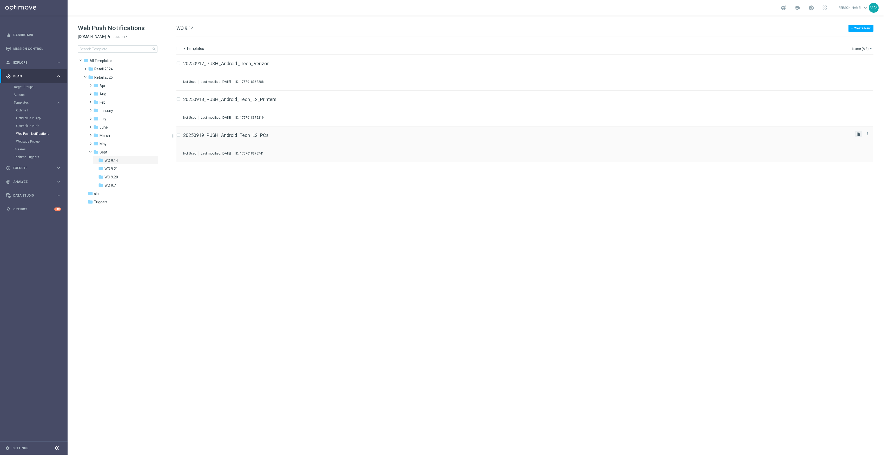
click at [858, 135] on icon "file_copy" at bounding box center [859, 134] width 4 height 4
click at [27, 123] on div "OptiMobile Push" at bounding box center [41, 126] width 51 height 8
click at [30, 124] on link "OptiMobile Push" at bounding box center [35, 126] width 38 height 4
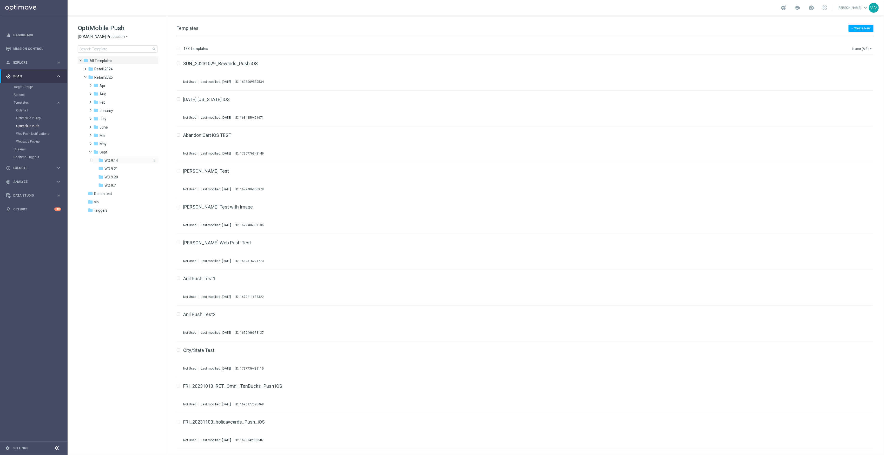
click at [121, 161] on div "folder WO 9.14" at bounding box center [123, 161] width 51 height 6
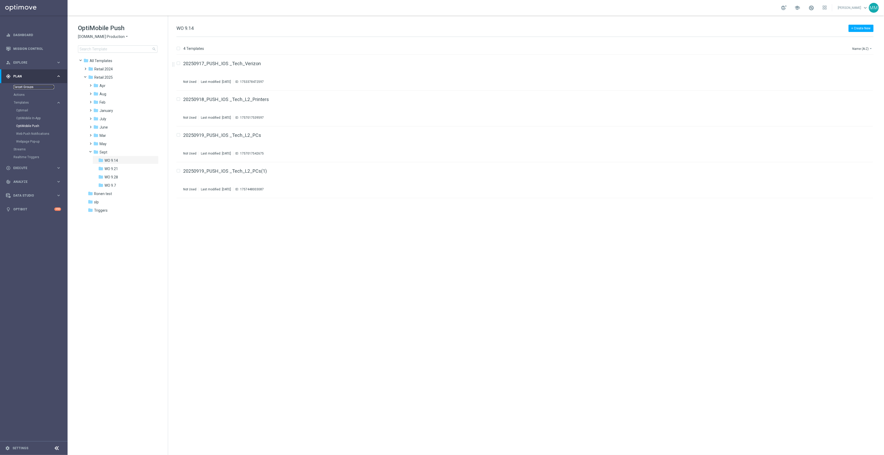
click at [43, 85] on link "Target Groups" at bounding box center [34, 87] width 41 height 4
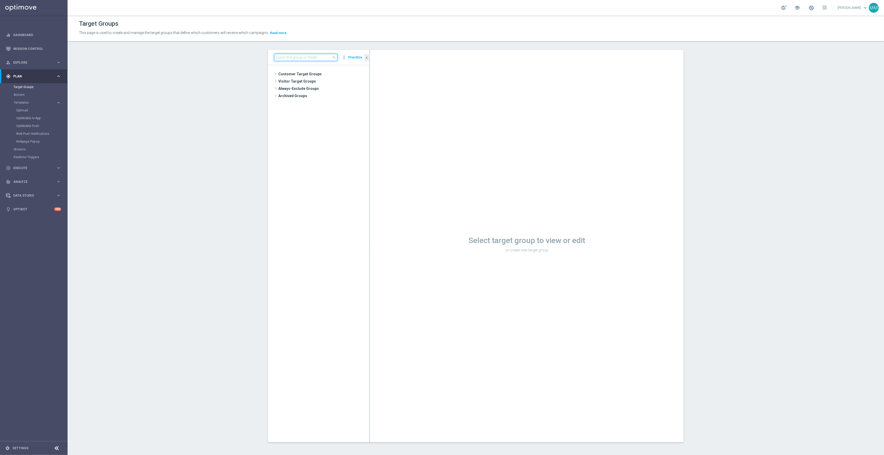
click at [313, 60] on input at bounding box center [305, 57] width 63 height 7
paste input "20250729_PUSH_Android _Loyalty_$10for$50"
click at [315, 56] on input "20250729_PUSH_Android _Loyalty_$10for$50" at bounding box center [305, 57] width 63 height 7
drag, startPoint x: 284, startPoint y: 56, endPoint x: 408, endPoint y: 73, distance: 124.6
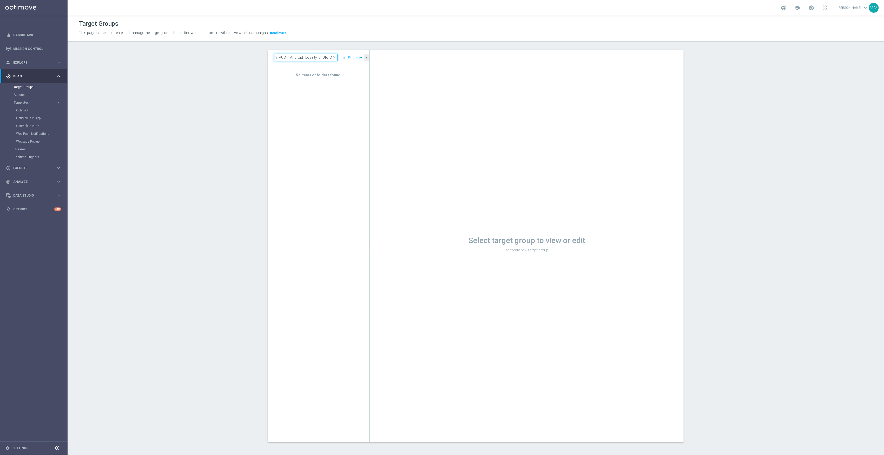
click at [408, 73] on as-split "20250729_PUSH_Android _Loyalty_$10for$50 close more_vert Prioritize No items or…" at bounding box center [476, 246] width 416 height 393
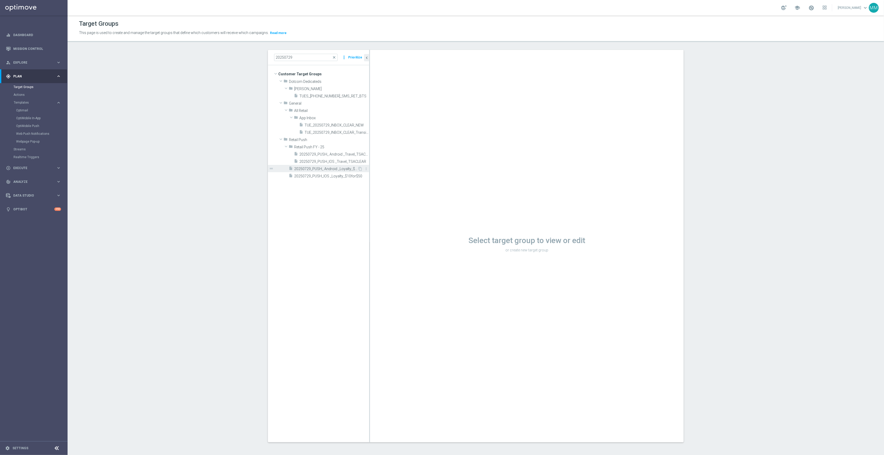
click at [328, 169] on span "20250729_PUSH_ Android _Loyalty_$10for$50" at bounding box center [325, 169] width 63 height 4
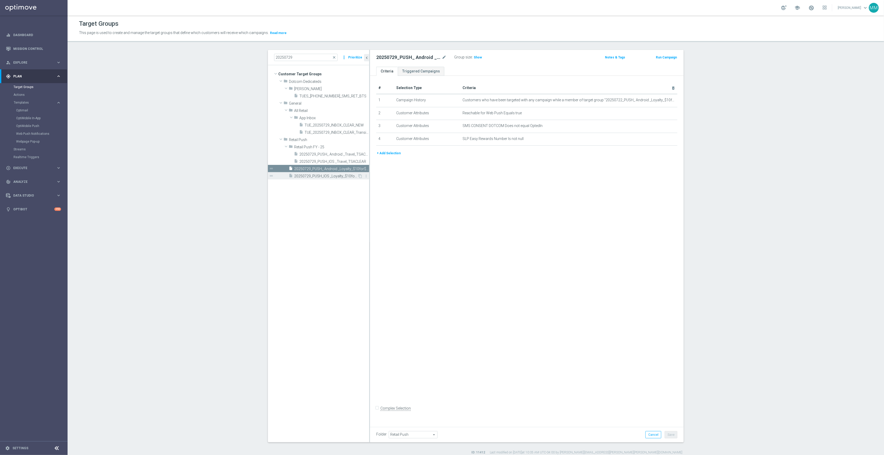
click at [330, 175] on span "20250729_PUSH_IOS _Loyalty_$10for$50" at bounding box center [325, 176] width 63 height 4
drag, startPoint x: 304, startPoint y: 59, endPoint x: 178, endPoint y: 41, distance: 127.3
click at [178, 41] on div "Target Groups This page is used to create and manage the target groups that def…" at bounding box center [476, 236] width 816 height 440
click at [318, 148] on span "Retail Push FY - 25" at bounding box center [319, 147] width 51 height 4
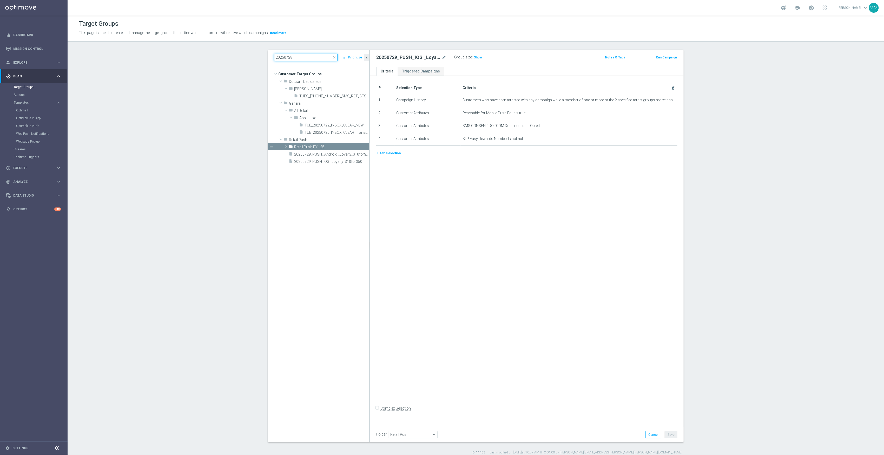
click at [305, 57] on input "20250729" at bounding box center [305, 57] width 63 height 7
click at [210, 58] on section "20250729 close more_vert Prioritize Customer Target Groups library_add create_n…" at bounding box center [476, 252] width 816 height 405
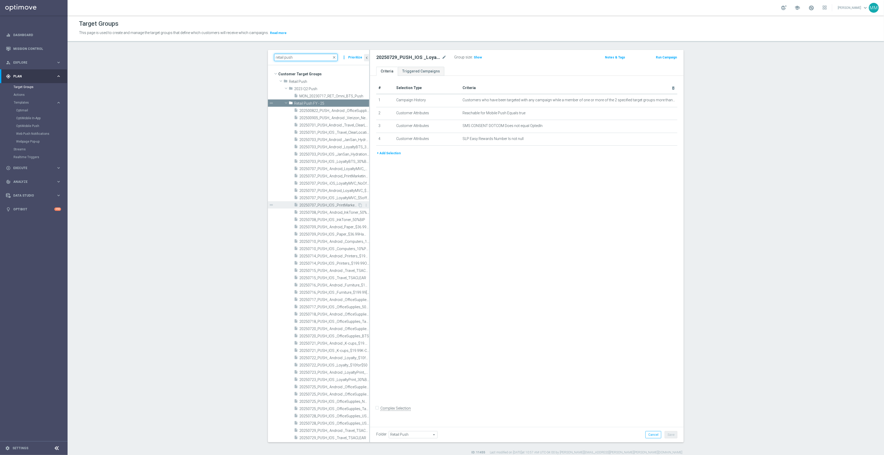
type input "retail push"
click at [340, 201] on div "insert_drive_file 20250707_PUSH_IOS _LoyaltyMVC_$5offer" at bounding box center [331, 197] width 75 height 7
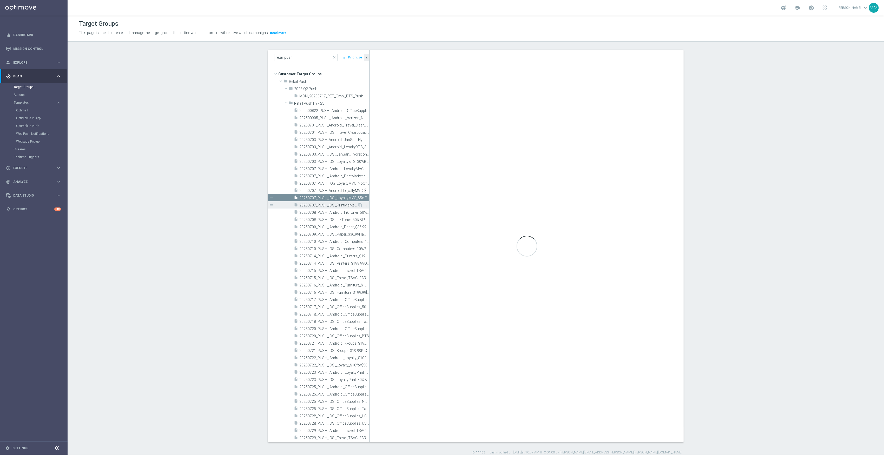
type input "Retail Push FY - 25"
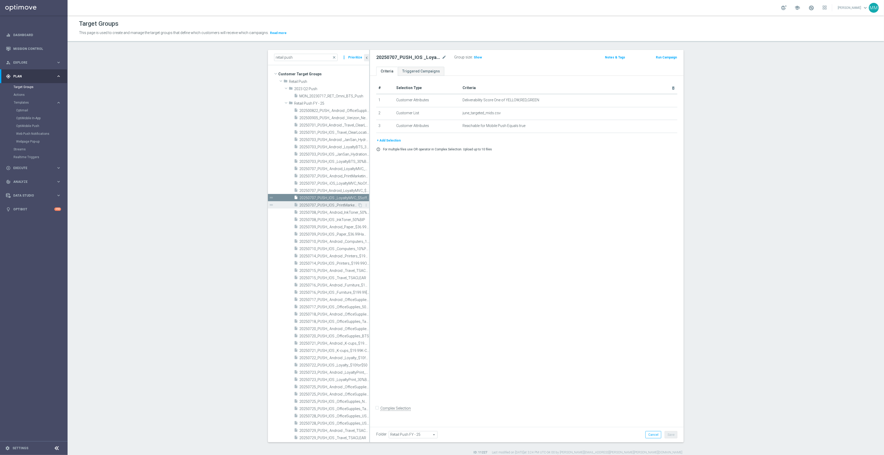
click at [337, 205] on span "20250707_PUSH_IOS _PrintMarketing_$4.99BusinessCards" at bounding box center [328, 205] width 58 height 4
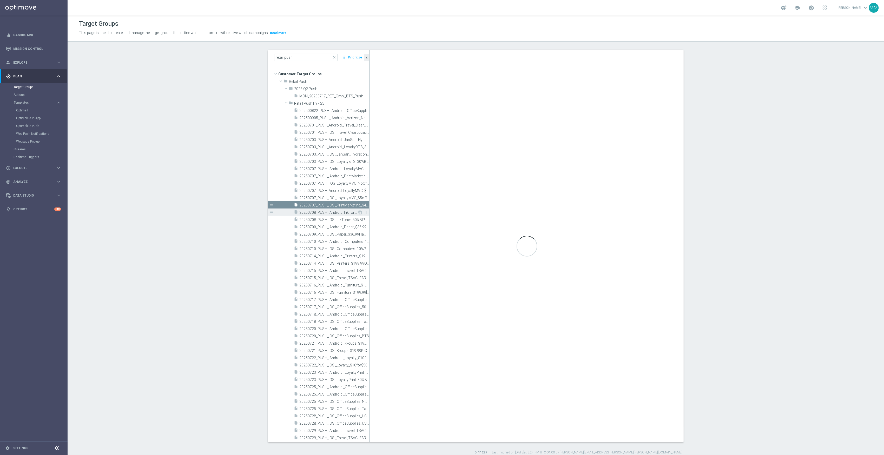
checkbox input "true"
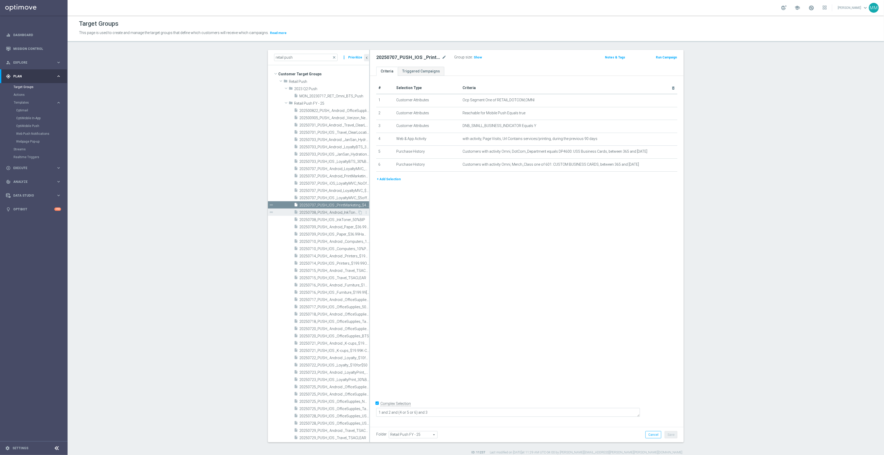
click at [335, 210] on span "20250708_PUSH_ Android_InkToner_50%BIP" at bounding box center [328, 212] width 58 height 4
click at [332, 221] on span "20250708_PUSH_IOS _InkToner_50%BIP" at bounding box center [328, 220] width 58 height 4
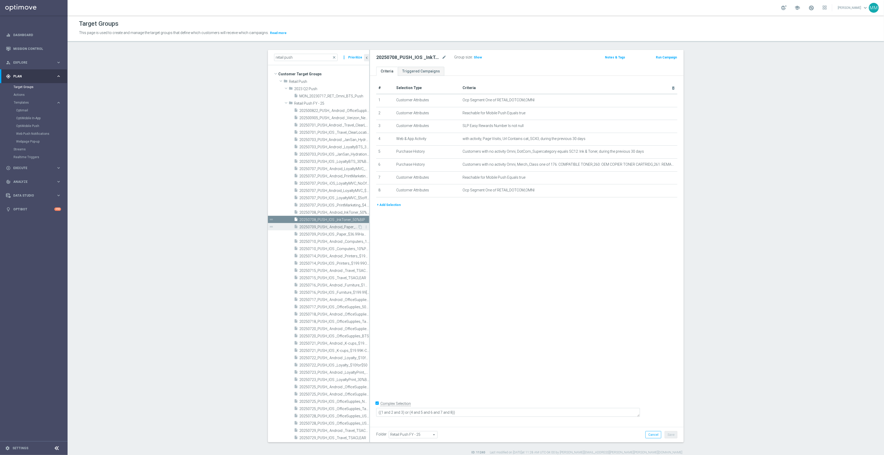
click at [331, 229] on span "20250709_PUSH_ Android_Paper_$36.99Hammermill" at bounding box center [328, 227] width 58 height 4
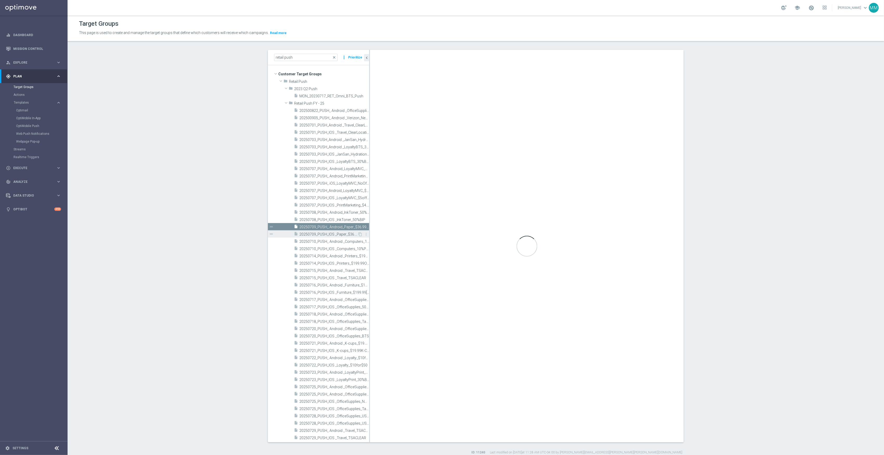
type textarea "1 and 2 and 3 and 4 and ((5 or 6 or 7 or 8) or ((9 or 10) and 11 and 12))"
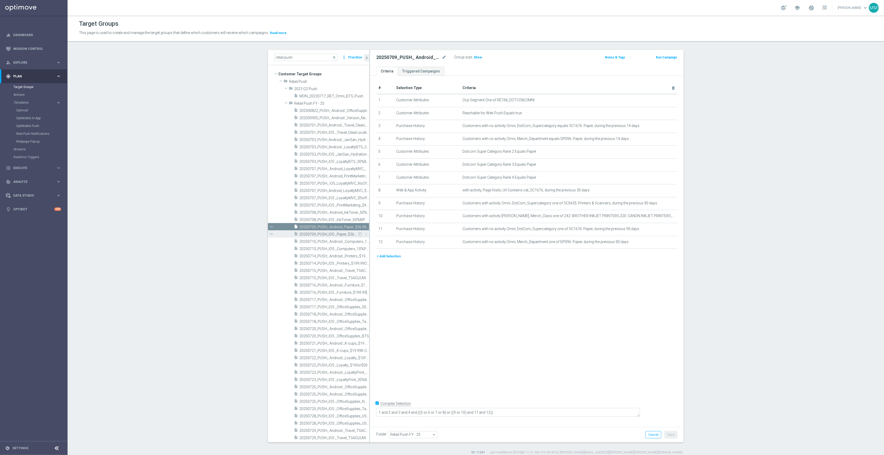
click at [329, 234] on span "20250709_PUSH_IOS _Paper_$36.99Hammermill" at bounding box center [328, 234] width 58 height 4
click at [331, 243] on span "20250710_PUSH_ Android _Computers_10%PCs" at bounding box center [328, 242] width 58 height 4
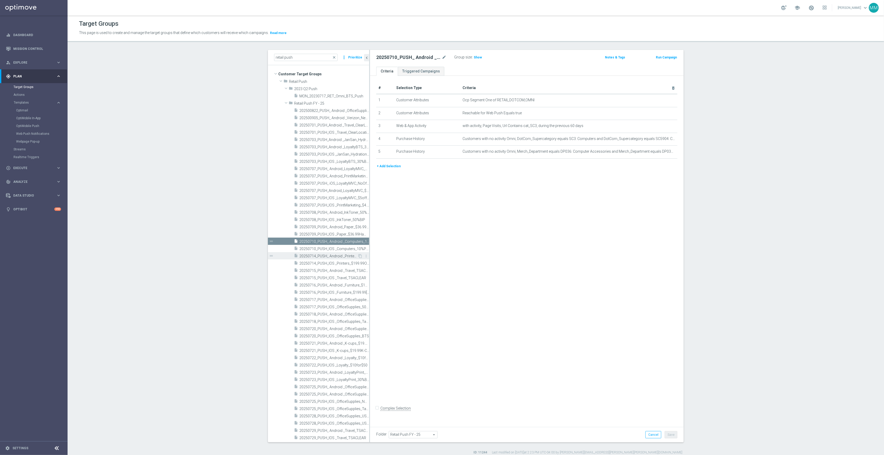
click at [331, 253] on div "insert_drive_file 20250714_PUSH_ Android _Printers_$199.99OJP50%BIP" at bounding box center [326, 255] width 64 height 7
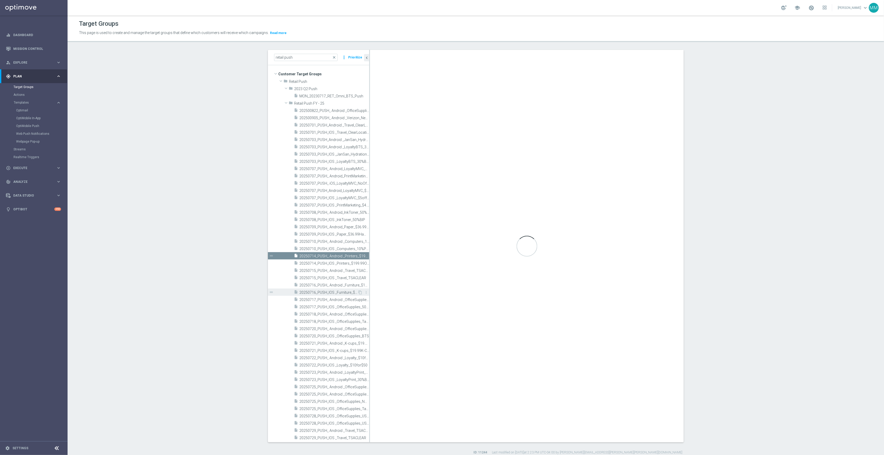
checkbox input "true"
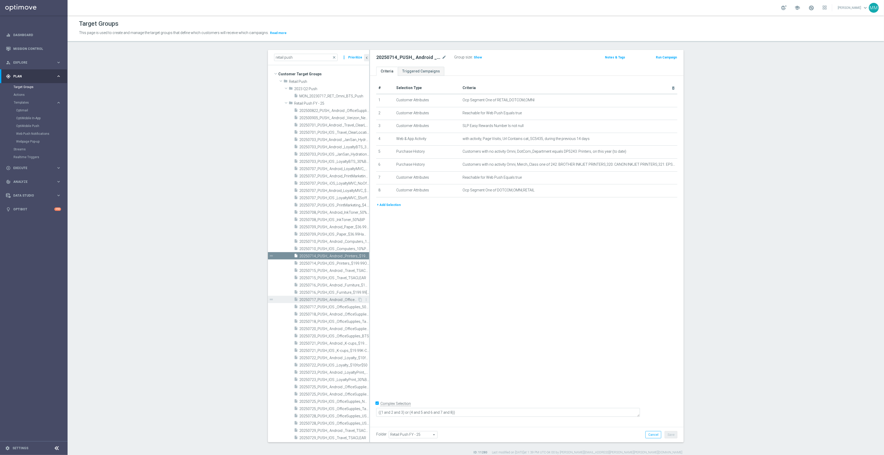
click at [333, 301] on span "20250717_PUSH_ Android _OfficeSupplies_50%off" at bounding box center [328, 300] width 58 height 4
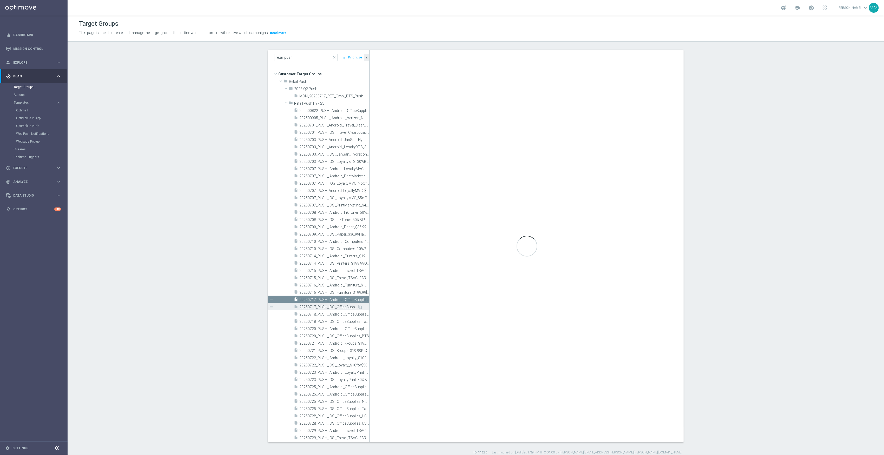
type textarea "1 and 2 and (3 or 4 or 5 or 6 or 9 or 10) and 7 and 8 and 11"
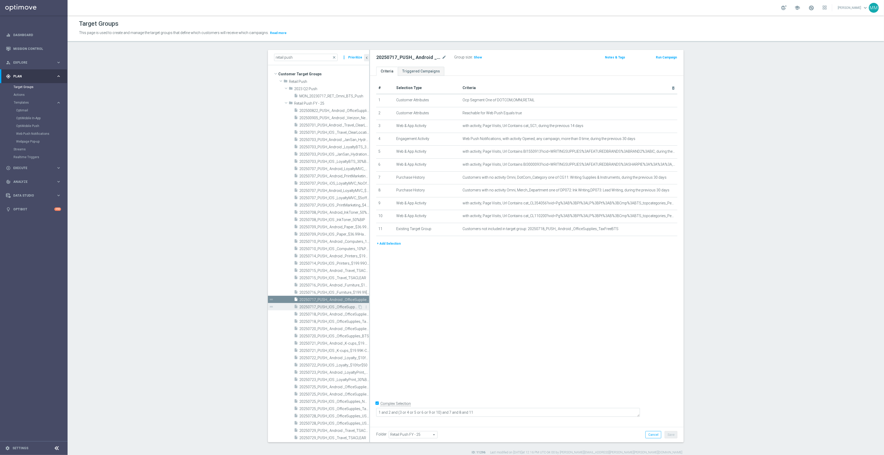
click at [331, 309] on span "20250717_PUSH_IOS _OfficeSupplies_50%off" at bounding box center [328, 307] width 58 height 4
click at [321, 317] on div "insert_drive_file 20250718_PUSH_ Android _OfficeSupplies_TaxFreeBTS" at bounding box center [326, 314] width 64 height 7
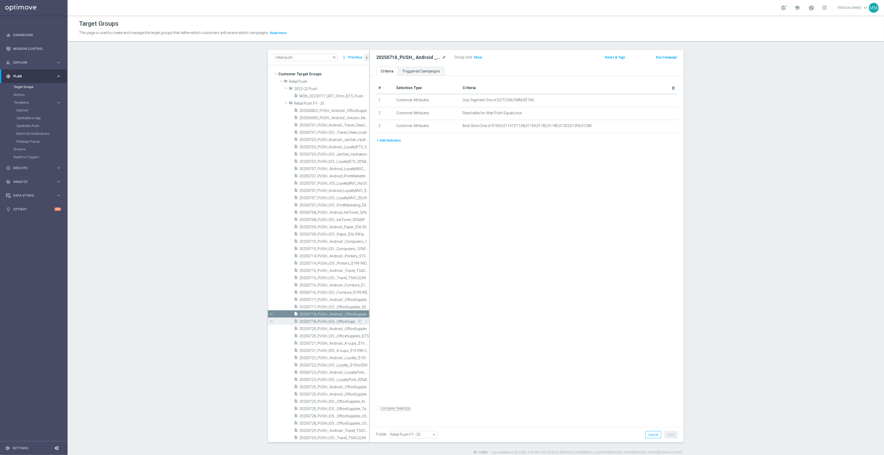
click at [321, 323] on span "20250718_PUSH_IOS _OfficeSupplies_TaxFreeBTS" at bounding box center [328, 322] width 58 height 4
click at [321, 330] on span "20250720_PUSH_ Android _OfficeSupplies_BTS" at bounding box center [328, 329] width 58 height 4
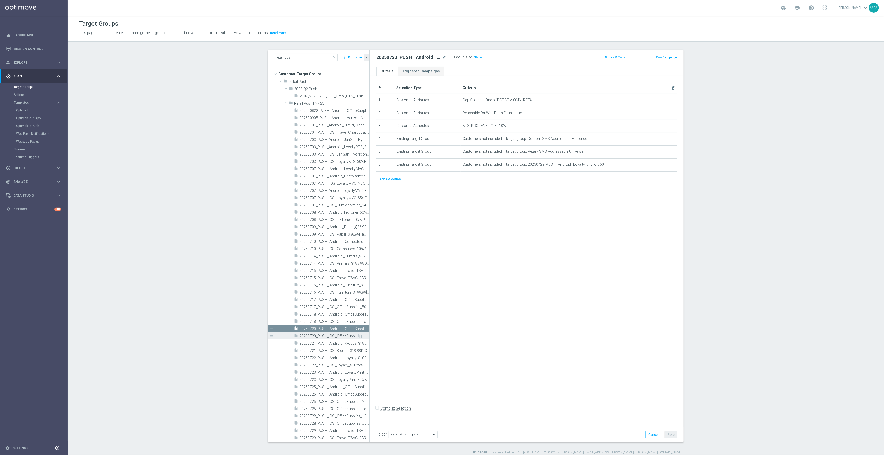
click at [320, 337] on span "20250720_PUSH_IOS _OfficeSupplies_BTS" at bounding box center [328, 336] width 58 height 4
click at [327, 350] on span "20250721_PUSH_IOS _K-cups_$19.99K-Cups" at bounding box center [328, 351] width 58 height 4
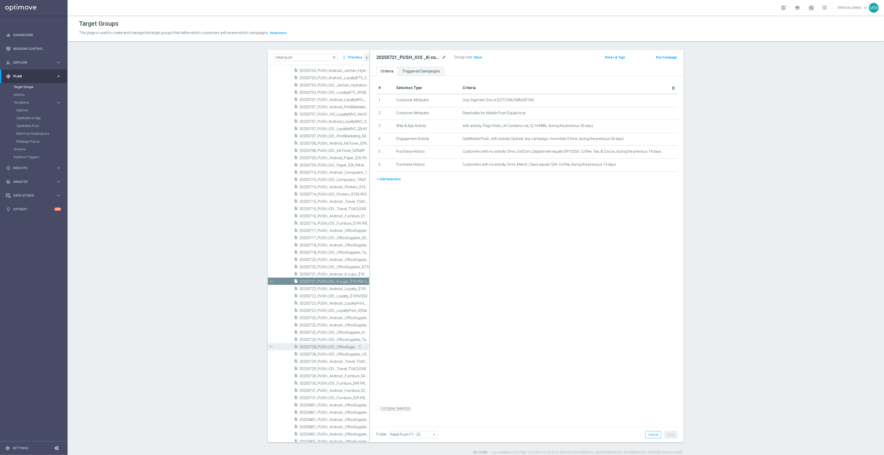
scroll to position [104, 0]
click at [321, 265] on div "insert_drive_file 20250723_PUSH_ Android _LoyaltyPrint_30%BIP" at bounding box center [326, 268] width 64 height 7
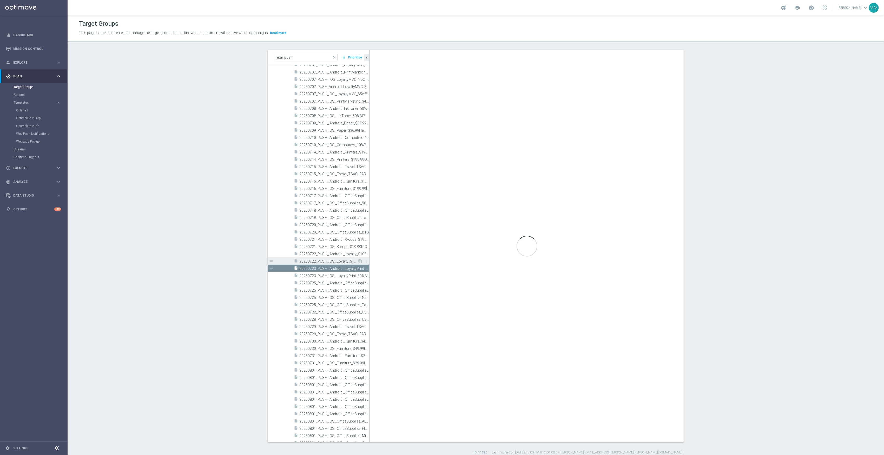
checkbox input "true"
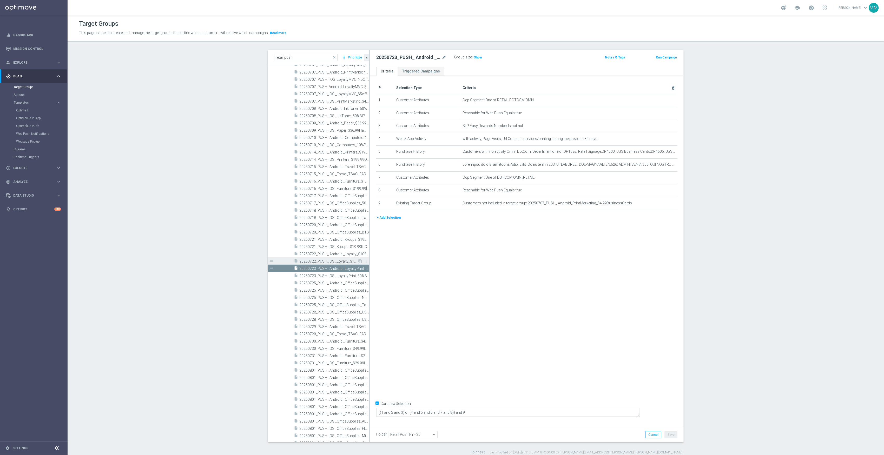
click at [320, 262] on span "20250722_PUSH_IOS _Loyalty_$10for$50" at bounding box center [328, 261] width 58 height 4
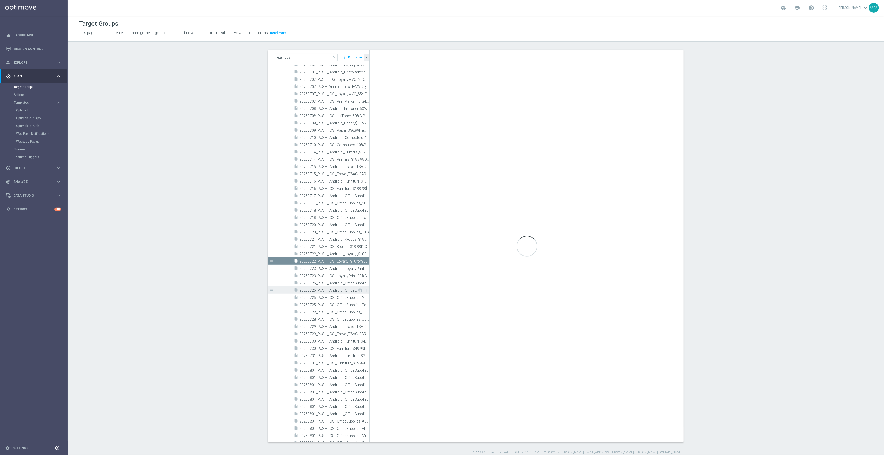
type textarea "1 and 2 and 3 and (4 or 5) and 6 and 7 and 8"
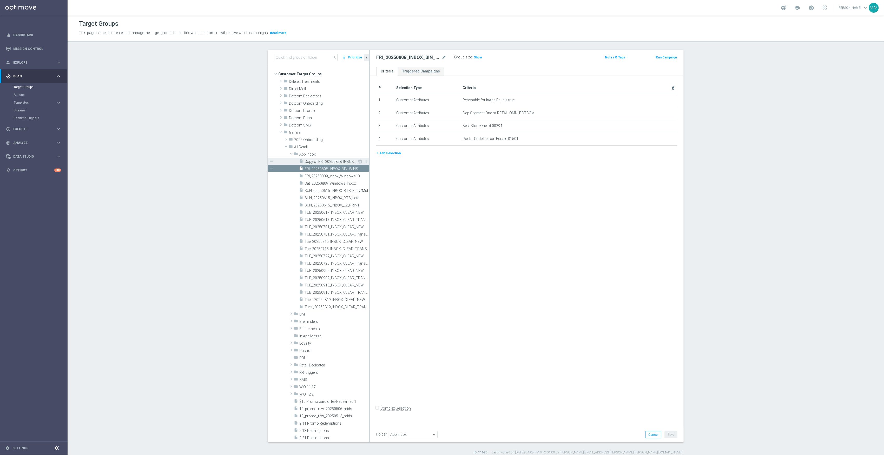
drag, startPoint x: 326, startPoint y: 163, endPoint x: 334, endPoint y: 160, distance: 9.1
click at [326, 163] on span "Copy of FRI_20250808_INBOX_BIN_WINS" at bounding box center [331, 162] width 53 height 4
click at [442, 58] on icon "mode_edit" at bounding box center [444, 57] width 5 height 6
click at [398, 57] on input "Copy of FRI_20250808_INBOX_BIN_WINS" at bounding box center [411, 57] width 70 height 7
drag, startPoint x: 394, startPoint y: 58, endPoint x: 348, endPoint y: 56, distance: 45.5
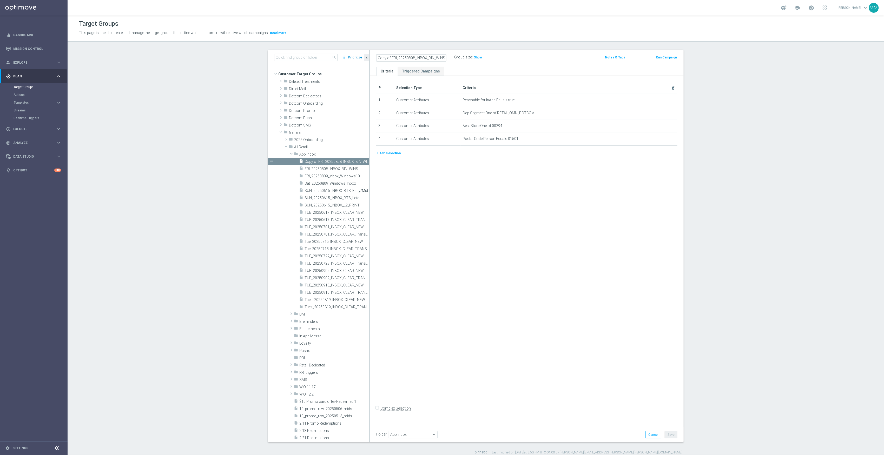
click at [350, 56] on as-split "search more_vert Prioritize Customer Target Groups library_add create_new_folder" at bounding box center [476, 246] width 416 height 393
click at [396, 58] on input "Tue_20250808_INBOX_BIN_WINS" at bounding box center [411, 57] width 70 height 7
drag, startPoint x: 399, startPoint y: 57, endPoint x: 393, endPoint y: 57, distance: 5.5
click at [393, 57] on input "Tue_20250808_INBOX_BIN_WINS" at bounding box center [411, 57] width 70 height 7
type input "Tue_202509/19_INBOX_BIN_WINS"
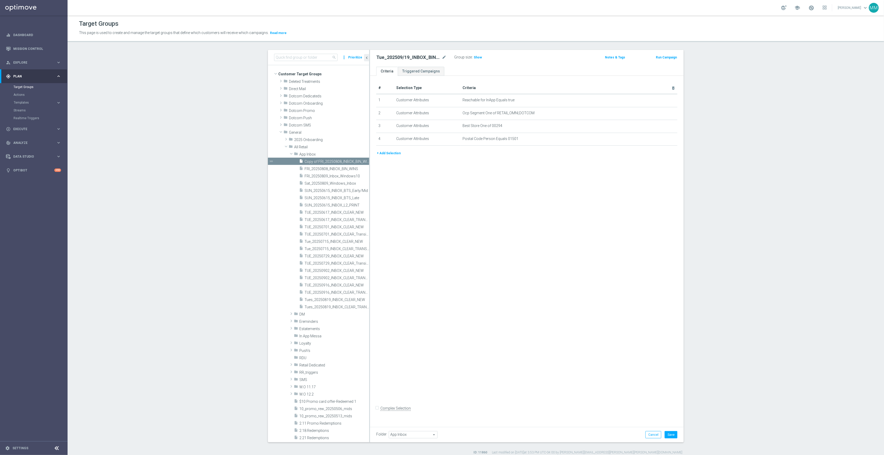
drag, startPoint x: 407, startPoint y: 56, endPoint x: 419, endPoint y: 56, distance: 12.0
click at [407, 56] on h2 "Tue_202509/19_INBOX_BIN_WINS" at bounding box center [408, 57] width 64 height 6
click at [444, 55] on icon "mode_edit" at bounding box center [444, 57] width 5 height 6
click at [398, 58] on input "Tue_202509/19_INBOX_BIN_WINS" at bounding box center [411, 57] width 70 height 7
click at [394, 55] on input "Tue_202509/19_INBOX_BIN_WINS" at bounding box center [411, 57] width 70 height 7
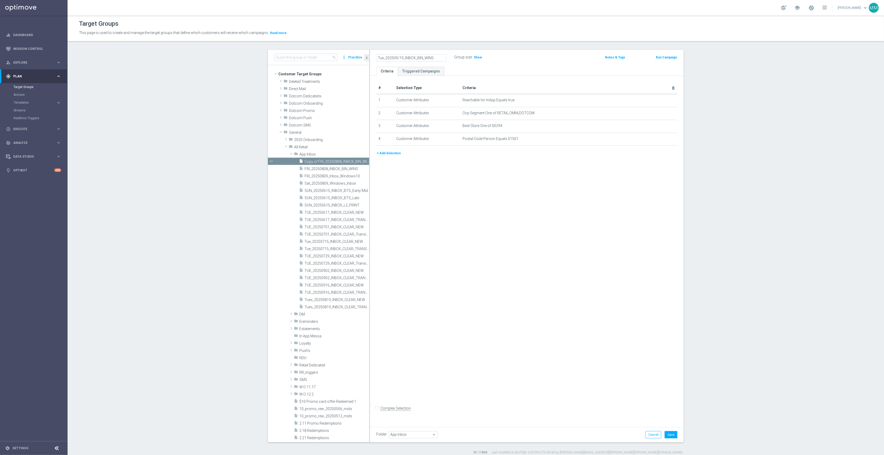
click at [397, 55] on input "Tue_202509/19_INBOX_BIN_WINS" at bounding box center [411, 57] width 70 height 7
type input "T_20250919_INBOX_BIN_WINS"
click at [442, 58] on icon "mode_edit" at bounding box center [444, 57] width 5 height 6
click at [384, 58] on input "T_20250919_INBOX_BIN_WINS" at bounding box center [411, 57] width 70 height 7
click at [378, 57] on input "T_20250919_INBOX_BIN_WINS" at bounding box center [411, 57] width 70 height 7
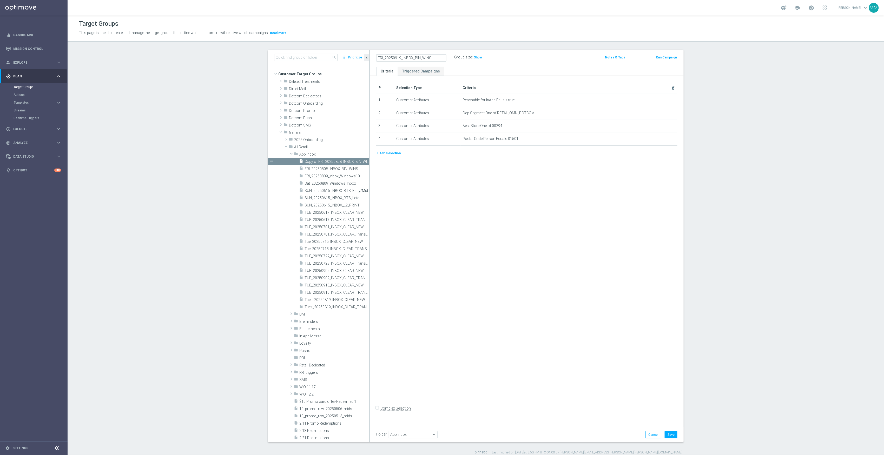
type input "FRI_20250919_INBOX_BIN_WINS"
click at [544, 217] on div "# Selection Type Criteria delete_forever 1 Customer Attributes Reachable for In…" at bounding box center [527, 250] width 314 height 348
click at [658, 127] on icon "mode_edit" at bounding box center [660, 126] width 4 height 4
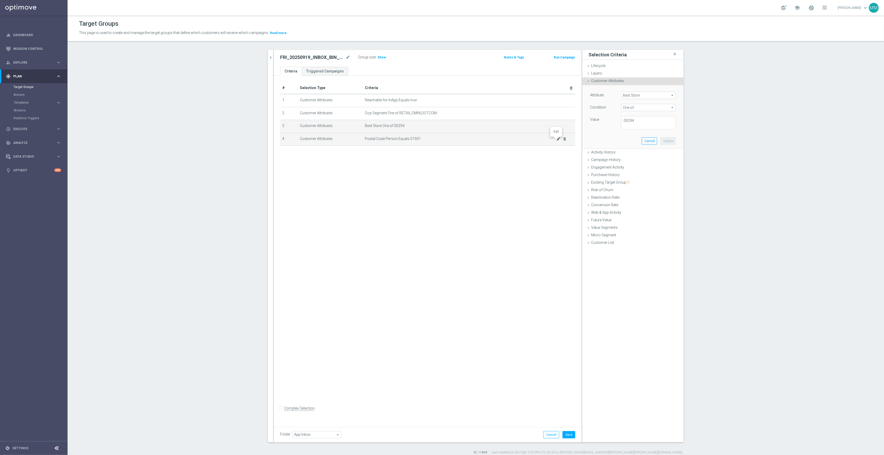
click at [557, 141] on icon "mode_edit" at bounding box center [559, 139] width 4 height 4
drag, startPoint x: 646, startPoint y: 122, endPoint x: 548, endPoint y: 117, distance: 98.3
click at [548, 117] on as-split "search more_vert Prioritize Customer Target Groups library_add create_new_folder" at bounding box center [476, 246] width 416 height 393
paste input "2019,02038,01747,01757, 01568,01581,01746,01748, 02053,02054, 02056,02093, 0276…"
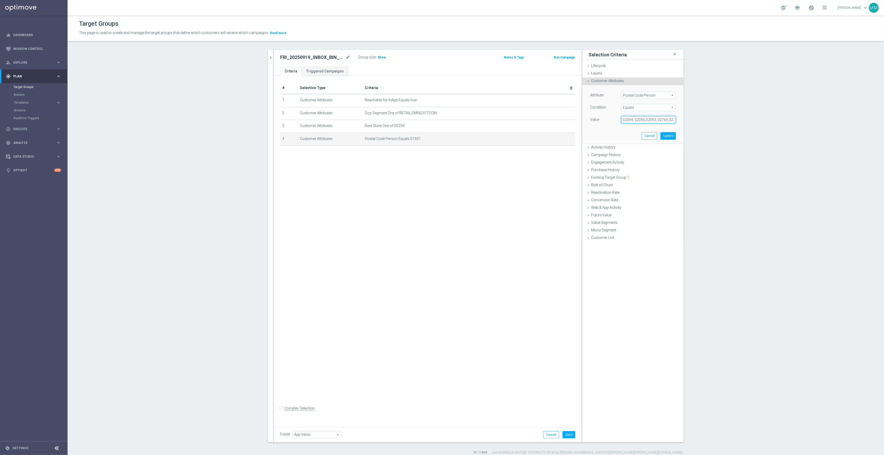
type input "02019,02038,01747,01757, 01568,01581,01746,01748, 02053,02054, 02056,02093, 027…"
click at [652, 108] on span "Equals" at bounding box center [649, 107] width 54 height 7
click at [638, 175] on span "One of" at bounding box center [648, 176] width 49 height 4
type input "One of"
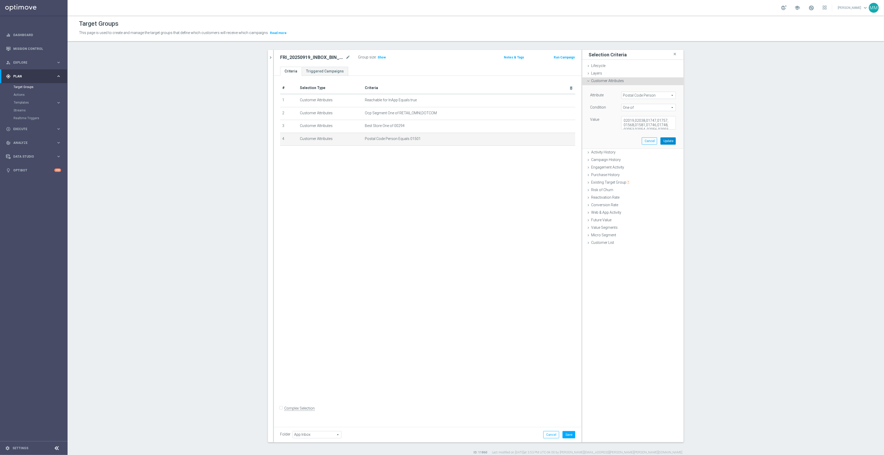
click at [664, 140] on button "Update" at bounding box center [668, 140] width 15 height 7
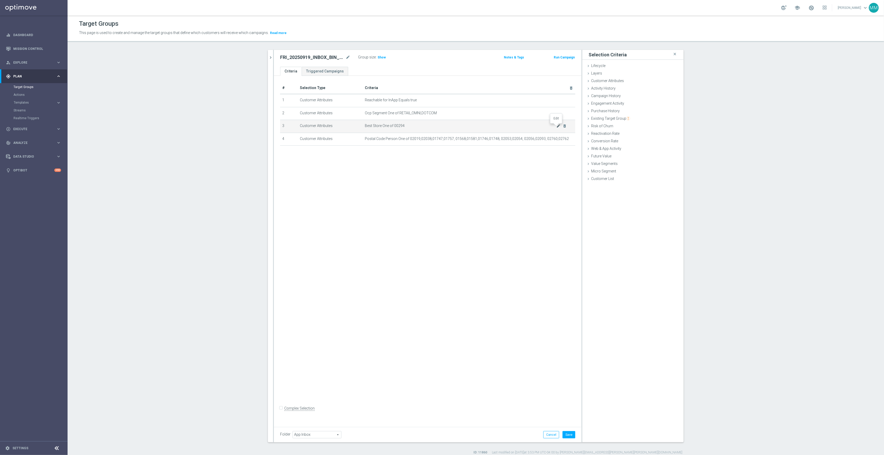
click at [557, 127] on icon "mode_edit" at bounding box center [559, 126] width 4 height 4
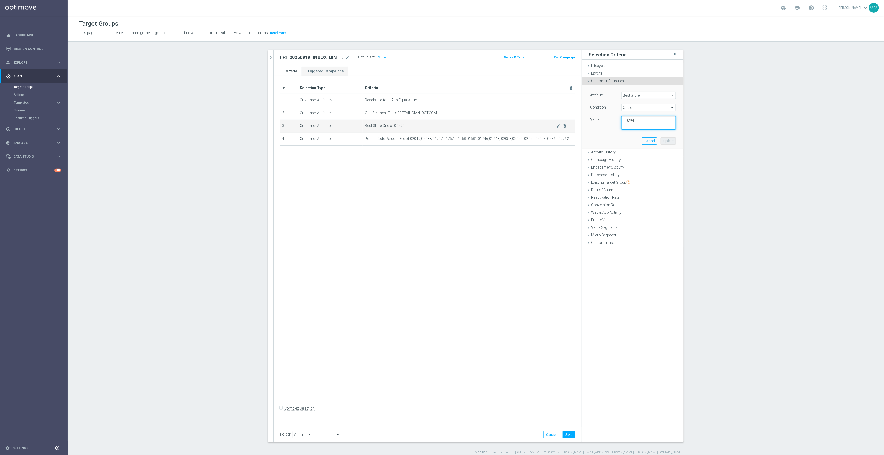
drag, startPoint x: 638, startPoint y: 122, endPoint x: 573, endPoint y: 122, distance: 65.7
click at [573, 122] on as-split "search more_vert Prioritize Customer Target Groups library_add create_new_folder" at bounding box center [476, 246] width 416 height 393
type textarea "00348"
click at [672, 143] on button "Update" at bounding box center [668, 140] width 15 height 7
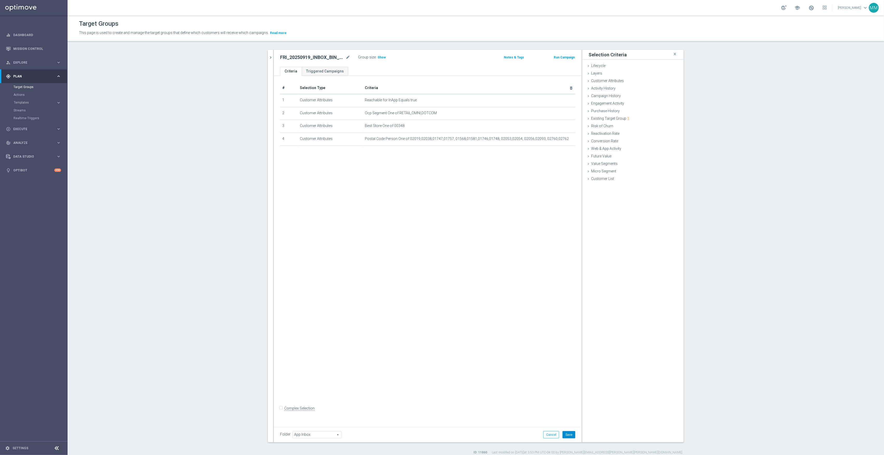
click at [565, 436] on button "Save" at bounding box center [569, 434] width 13 height 7
click at [383, 58] on div "Group size : Show" at bounding box center [384, 57] width 52 height 6
click at [381, 58] on span "Show" at bounding box center [382, 58] width 8 height 4
drag, startPoint x: 357, startPoint y: 252, endPoint x: 356, endPoint y: 247, distance: 4.3
click at [357, 252] on div "# Selection Type Criteria delete_forever 1 Customer Attributes Reachable for In…" at bounding box center [428, 250] width 308 height 348
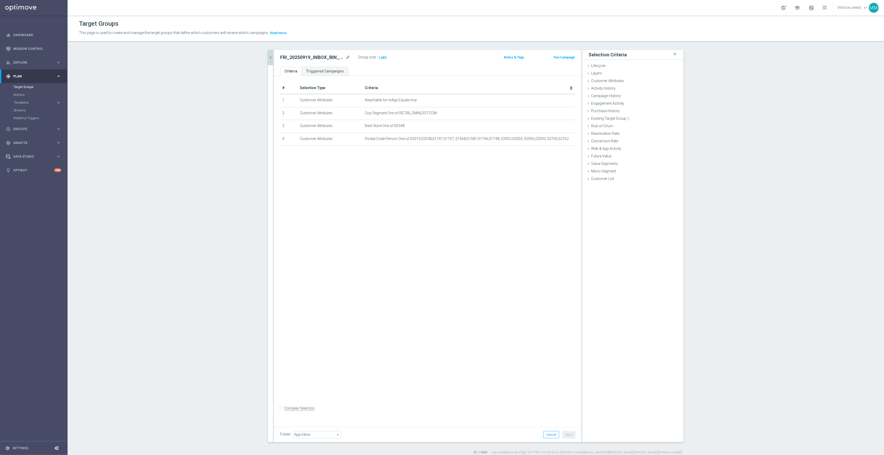
click at [269, 57] on icon "chevron_right" at bounding box center [270, 57] width 5 height 5
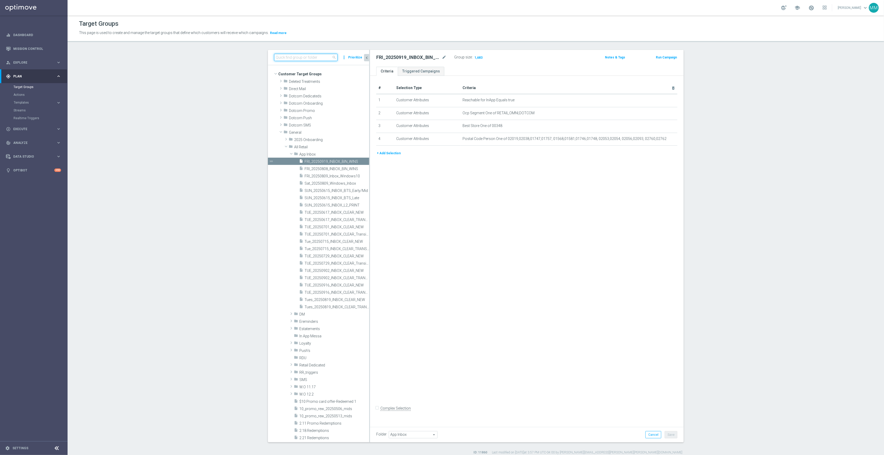
click at [274, 57] on input at bounding box center [305, 57] width 63 height 7
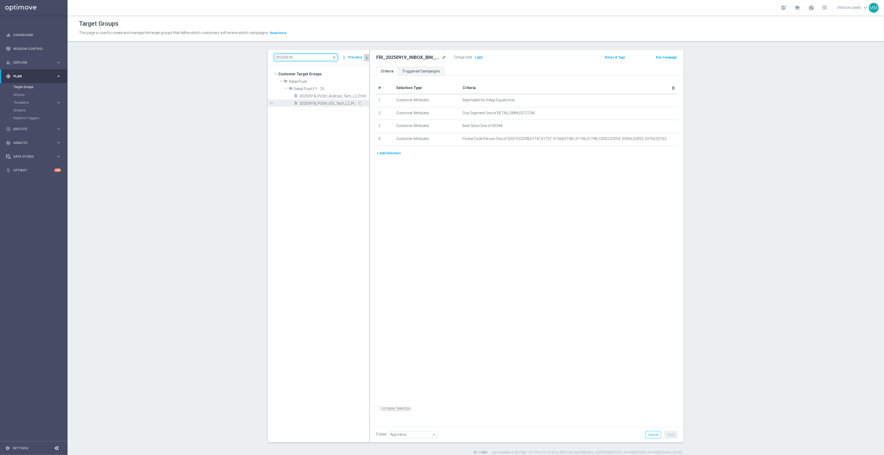
type input "20250918"
click at [325, 101] on div "insert_drive_file 20250918_PUSH_iOS_Tech_L2_Printers" at bounding box center [326, 103] width 64 height 7
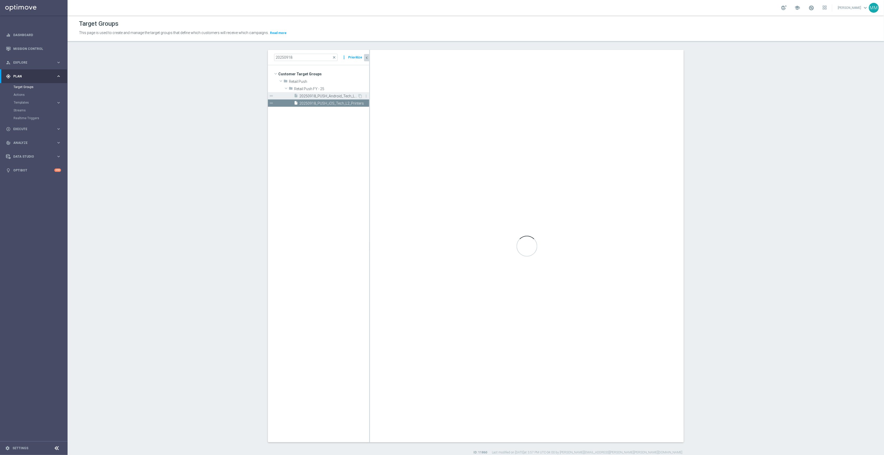
click at [331, 97] on span "20250918_PUSH_Android_Tech_L2_Printers" at bounding box center [328, 96] width 58 height 4
checkbox input "true"
type input "Retail Push FY - 25"
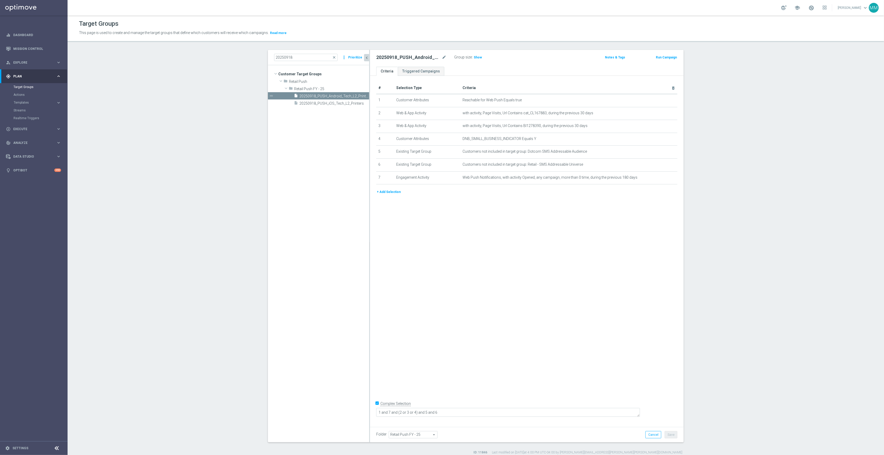
click at [389, 194] on button "+ Add Selection" at bounding box center [388, 192] width 25 height 6
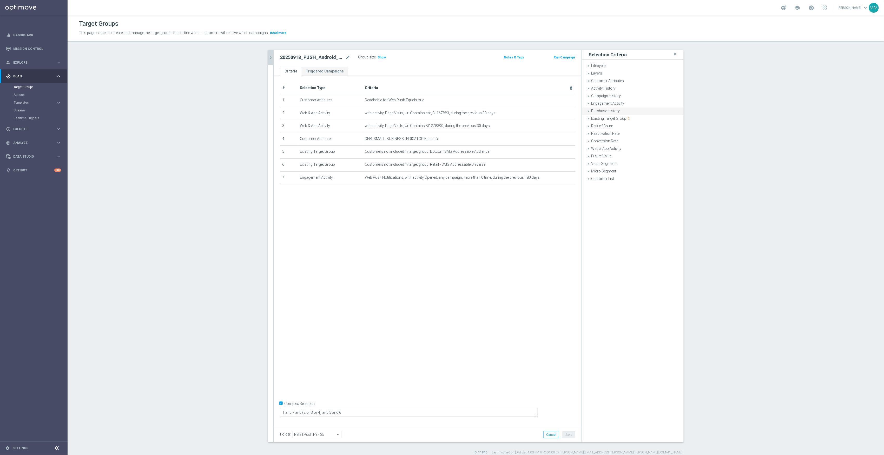
click at [625, 112] on div "Purchase History done" at bounding box center [632, 112] width 101 height 8
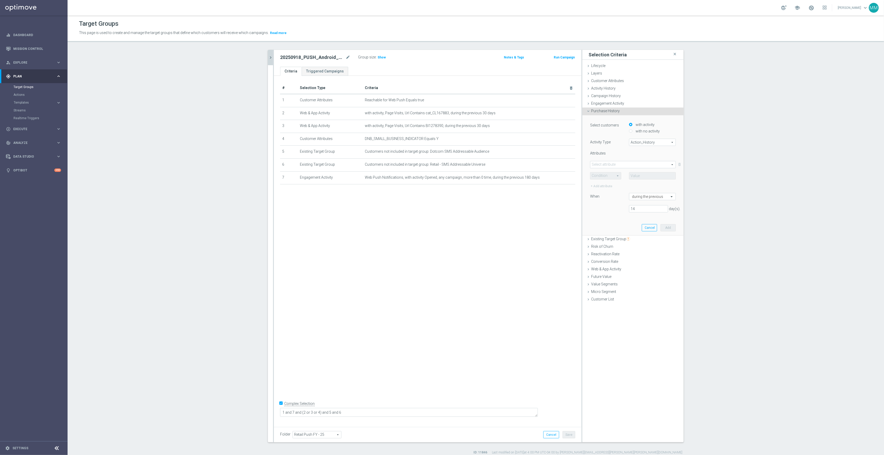
click at [645, 143] on span "Action_History" at bounding box center [652, 142] width 46 height 7
click at [644, 159] on span "Omni" at bounding box center [652, 157] width 41 height 4
type input "Omni"
click at [605, 164] on span at bounding box center [632, 164] width 85 height 7
click at [604, 164] on input "search" at bounding box center [633, 164] width 86 height 7
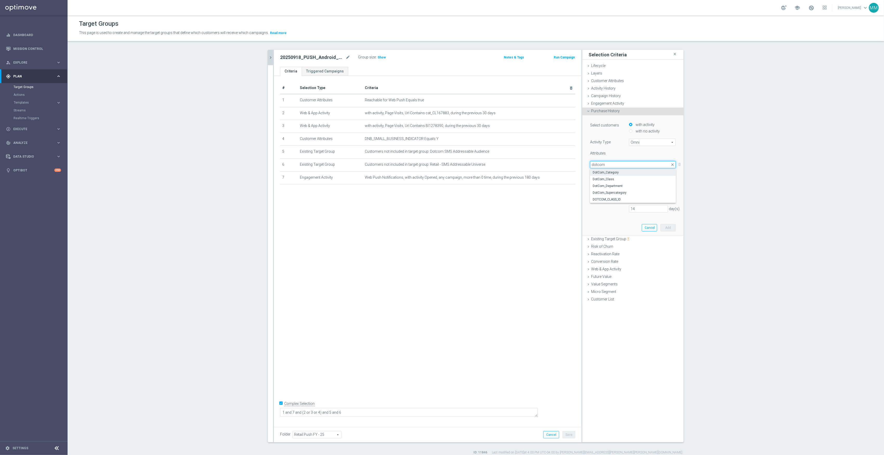
type input "dotcom"
click at [614, 173] on span "DotCom_Category" at bounding box center [633, 172] width 81 height 4
type input "DotCom_Category"
click at [611, 175] on span at bounding box center [605, 176] width 31 height 7
click at [603, 223] on span "One of" at bounding box center [605, 224] width 25 height 4
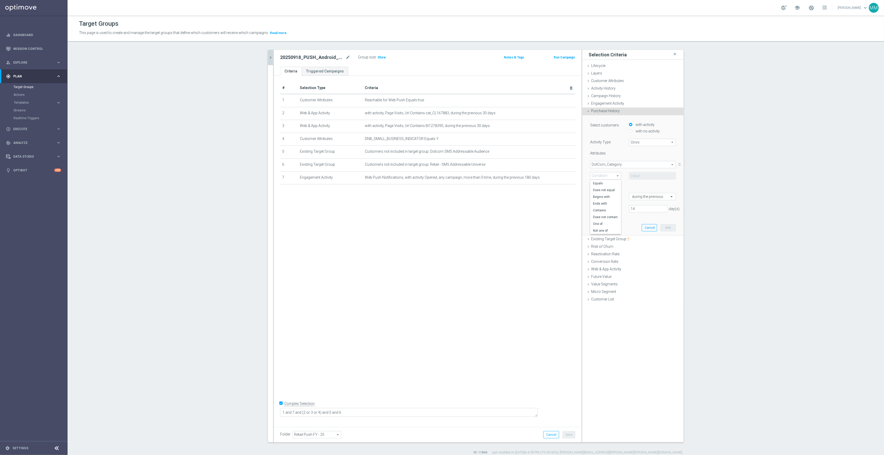
type input "One of"
click at [637, 175] on span at bounding box center [652, 176] width 46 height 7
click at [639, 176] on input "search" at bounding box center [652, 175] width 47 height 7
type input "printers"
click at [654, 203] on span "CG44: Printers & 3D Printers" at bounding box center [655, 202] width 39 height 4
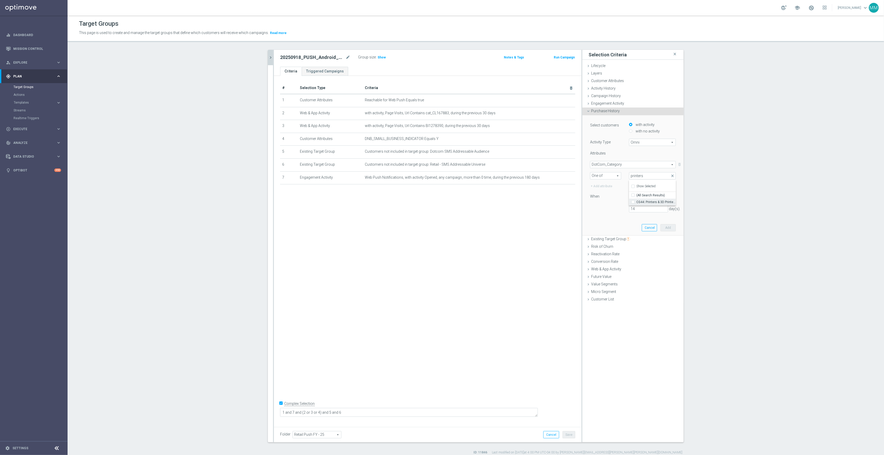
click at [636, 203] on input "CG44: Printers & 3D Printers" at bounding box center [634, 201] width 3 height 3
checkbox input "true"
type input "CG44: Printers & 3D Printers"
checkbox input "true"
click at [603, 199] on div "When" at bounding box center [605, 197] width 39 height 8
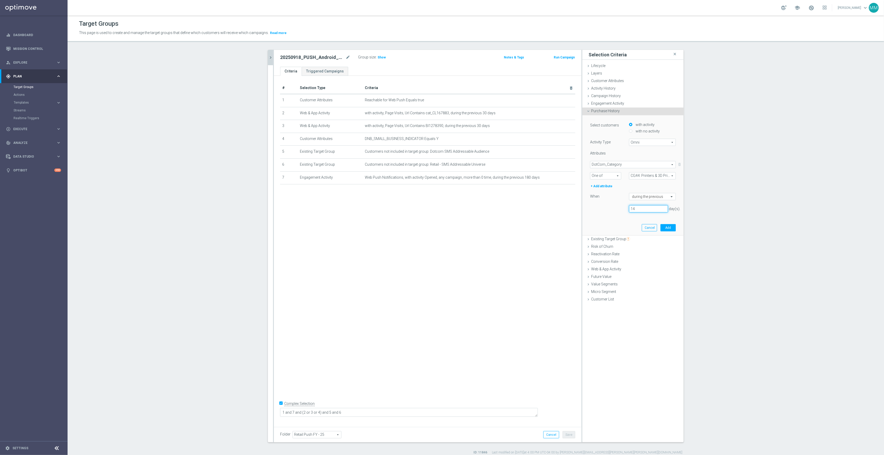
drag, startPoint x: 642, startPoint y: 209, endPoint x: 609, endPoint y: 208, distance: 32.5
click at [609, 208] on div "14 day(s)." at bounding box center [633, 208] width 94 height 7
type input "180"
click at [663, 228] on button "Add" at bounding box center [668, 227] width 15 height 7
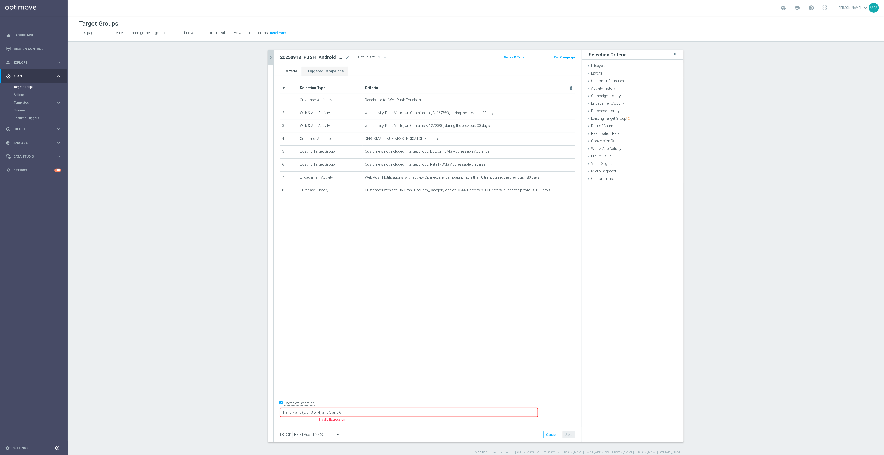
click at [399, 414] on textarea "1 and 7 and (2 or 3 or 4) and 5 and 6" at bounding box center [409, 412] width 258 height 9
type textarea "1 and 7 and (2 or 3 or 4) and 5 and 6 and 8 and 9 and 10"
click at [397, 256] on div "# Selection Type Criteria delete_forever 1 Customer Attributes Reachable for We…" at bounding box center [428, 250] width 308 height 348
click at [554, 381] on div "# Selection Type Criteria delete_forever 1 Customer Attributes Reachable for We…" at bounding box center [428, 250] width 308 height 348
drag, startPoint x: 495, startPoint y: 313, endPoint x: 391, endPoint y: 240, distance: 127.6
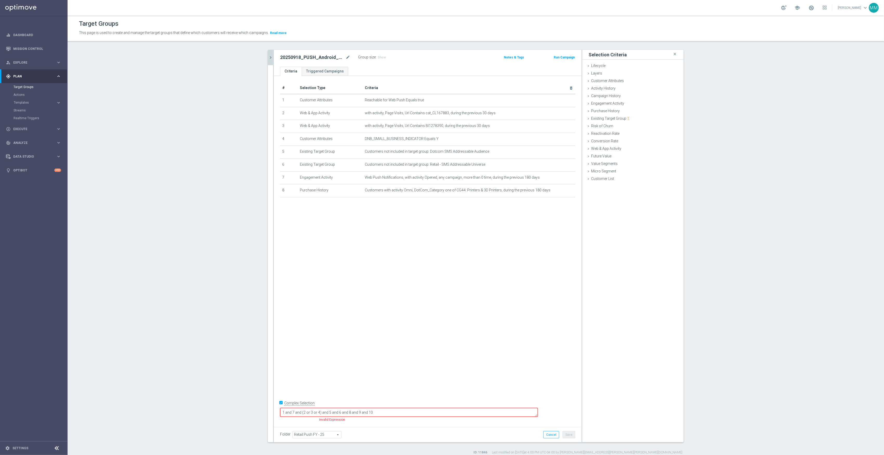
click at [492, 305] on div "# Selection Type Criteria delete_forever 1 Customer Attributes Reachable for We…" at bounding box center [428, 250] width 308 height 348
click at [375, 229] on div "# Selection Type Criteria delete_forever 1 Customer Attributes Reachable for We…" at bounding box center [428, 250] width 308 height 348
click at [357, 196] on td "Purchase History" at bounding box center [330, 191] width 65 height 13
click at [313, 206] on div "+ Add Selection" at bounding box center [427, 204] width 303 height 4
click at [617, 111] on div "Purchase History done selection saved" at bounding box center [632, 112] width 101 height 8
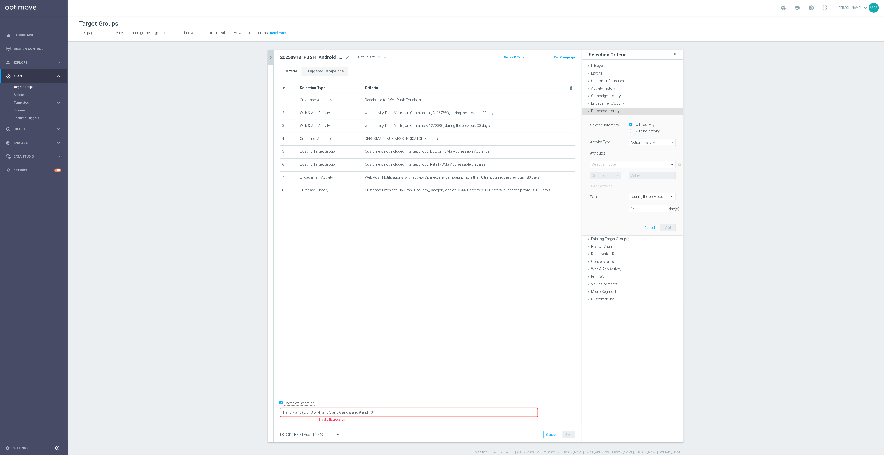
click at [645, 142] on span "Action_History" at bounding box center [652, 142] width 46 height 7
click at [640, 160] on label "Omni" at bounding box center [652, 156] width 46 height 7
type input "Omni"
click at [627, 163] on span at bounding box center [632, 164] width 85 height 7
click at [626, 165] on input "search" at bounding box center [633, 164] width 86 height 7
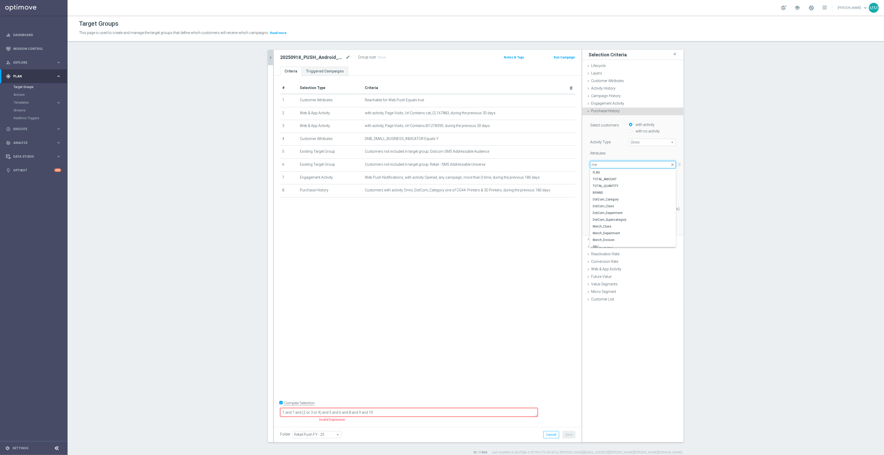
type input "m"
type input "r"
type input "merch"
click at [618, 181] on span "Merch_Department" at bounding box center [633, 179] width 81 height 4
type input "Merch_Department"
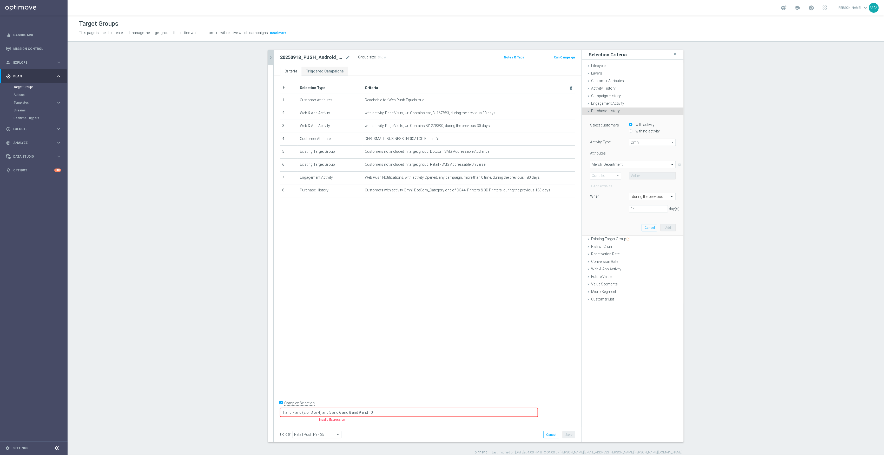
click at [602, 179] on div "Condition arrow_drop_down search" at bounding box center [605, 175] width 31 height 7
click at [602, 222] on span "One of" at bounding box center [605, 224] width 25 height 4
type input "One of"
click at [640, 175] on span at bounding box center [652, 176] width 46 height 7
click at [647, 175] on input "search" at bounding box center [652, 175] width 47 height 7
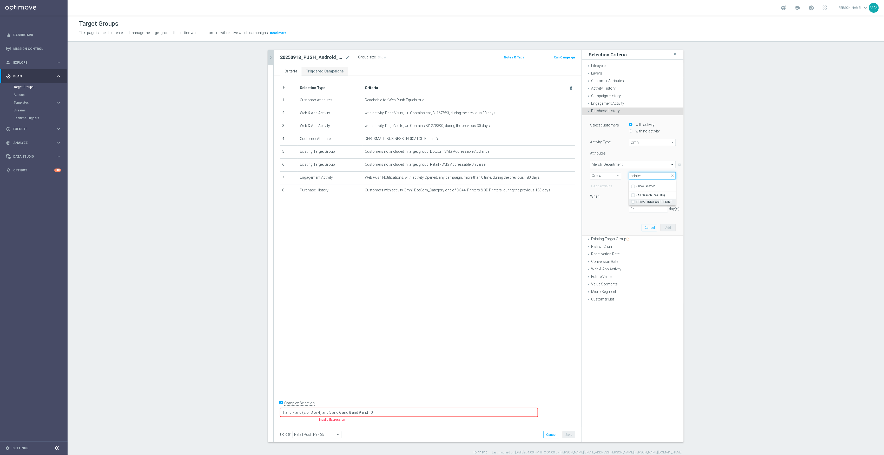
type input "printer"
click at [658, 203] on span "DP027: INK/LASER PRINTER CARTRDG" at bounding box center [655, 202] width 39 height 4
click at [636, 203] on input "DP027: INK/LASER PRINTER CARTRDG" at bounding box center [634, 201] width 3 height 3
checkbox input "true"
type input "DP027: INK/LASER PRINTER CARTRDG"
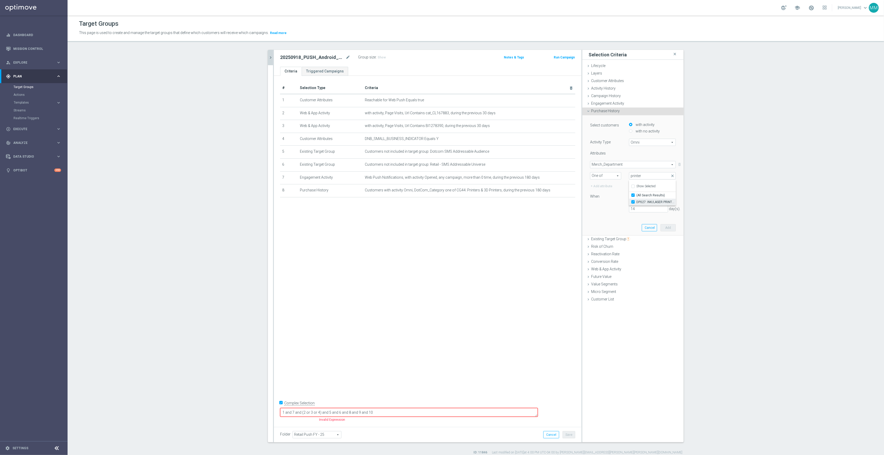
checkbox input "true"
click at [636, 200] on span "DP027: INK/LASER PRINTER CARTRDG" at bounding box center [655, 202] width 39 height 4
click at [635, 200] on input "DP027: INK/LASER PRINTER CARTRDG" at bounding box center [634, 201] width 3 height 3
checkbox input "false"
type input "Select"
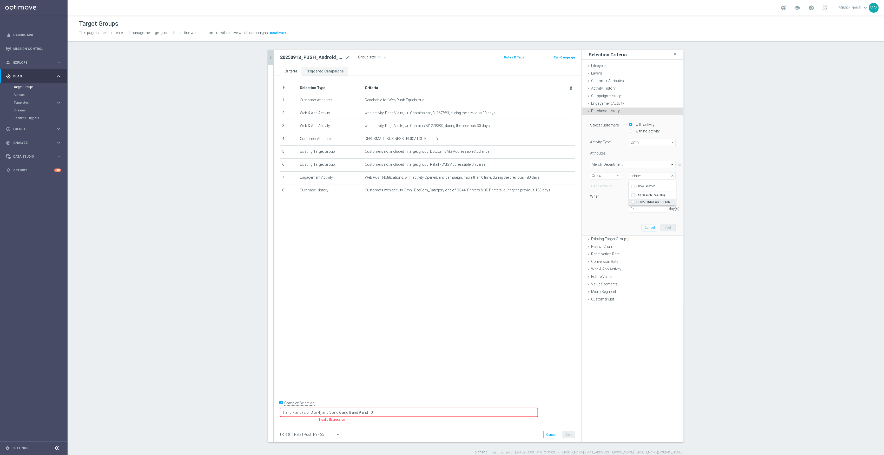
checkbox input "false"
click at [611, 167] on span "Merch_Department" at bounding box center [632, 164] width 85 height 7
click at [610, 228] on span "Merch_Class" at bounding box center [633, 227] width 81 height 4
type input "Merch_Class"
click at [615, 177] on span "One of" at bounding box center [605, 176] width 31 height 7
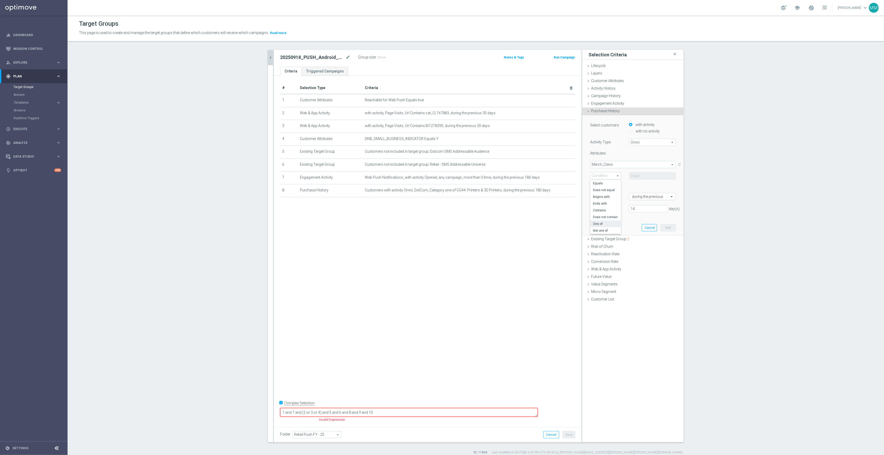
click at [606, 223] on span "One of" at bounding box center [605, 224] width 25 height 4
type input "One of"
click at [646, 178] on span at bounding box center [652, 176] width 46 height 7
click at [647, 177] on input "search" at bounding box center [652, 175] width 47 height 7
type input "printer"
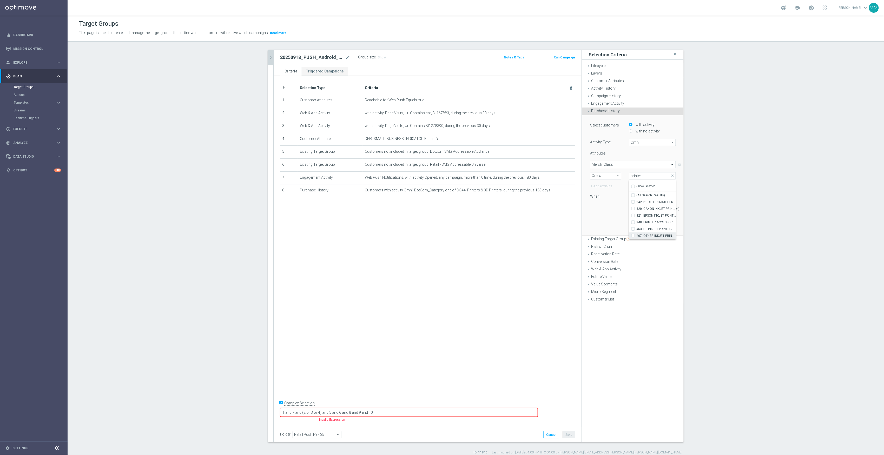
click at [638, 236] on span "467: OTHER INKJET PRINTERS" at bounding box center [655, 236] width 39 height 4
click at [636, 236] on input "467: OTHER INKJET PRINTERS" at bounding box center [634, 235] width 3 height 3
checkbox input "true"
type input "467: OTHER INKJET PRINTERS"
click at [633, 229] on input "463: HP INKJET PRINTERS" at bounding box center [634, 228] width 3 height 3
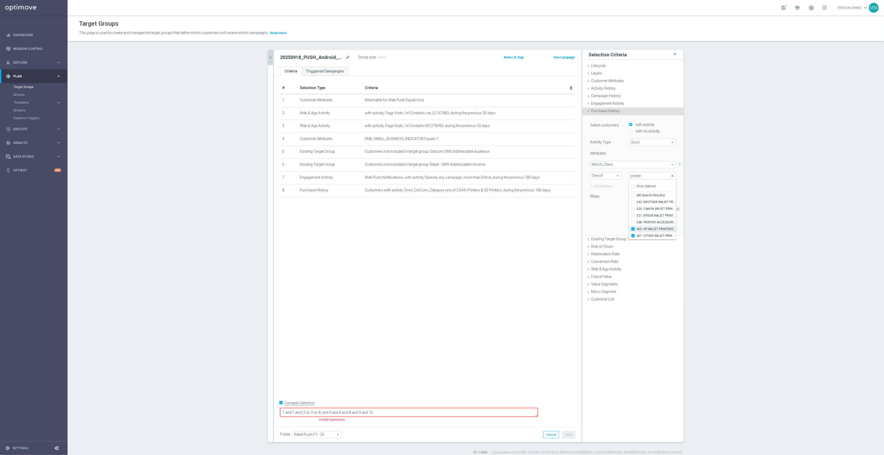
checkbox input "true"
type input "Selected 2 of 883"
click at [633, 222] on input "348: PRINTER ACCESSORIES" at bounding box center [634, 222] width 3 height 3
checkbox input "true"
type input "Selected 3 of 883"
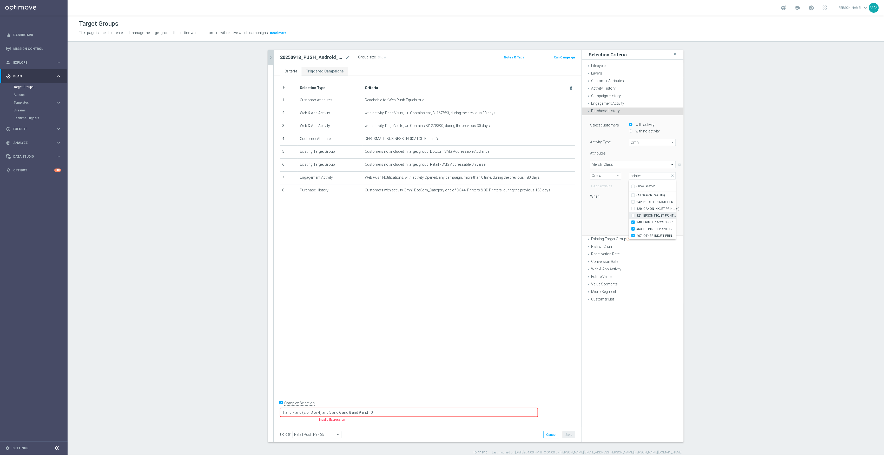
click at [633, 217] on input "321: EPSON INKJET PRINTERS" at bounding box center [634, 215] width 3 height 3
checkbox input "true"
type input "Selected 4 of 883"
click at [631, 212] on div "320: CANON INKJET PRINTERS" at bounding box center [652, 209] width 47 height 7
click at [633, 204] on div "242: BROTHER INKJET PRINTERS" at bounding box center [652, 202] width 47 height 7
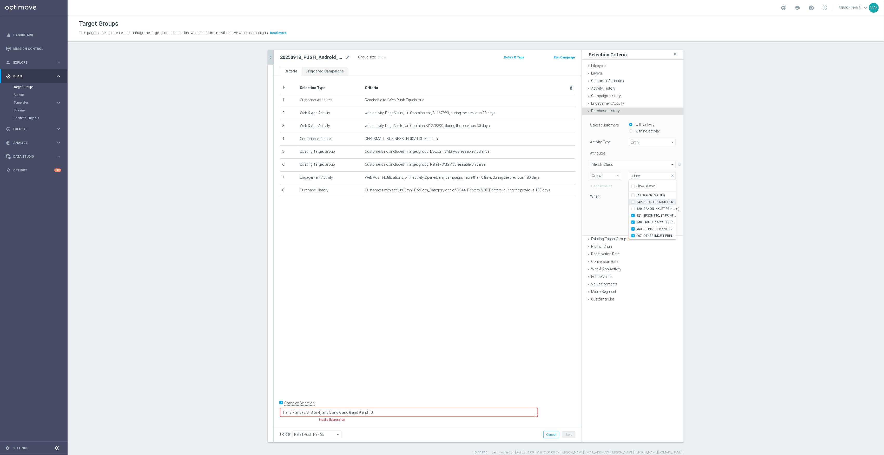
click at [633, 202] on input "242: BROTHER INKJET PRINTERS" at bounding box center [634, 201] width 3 height 3
checkbox input "true"
type input "Selected 5 of 883"
click at [629, 206] on div "320: CANON INKJET PRINTERS" at bounding box center [652, 209] width 47 height 7
click at [636, 209] on label "320: CANON INKJET PRINTERS" at bounding box center [655, 209] width 39 height 7
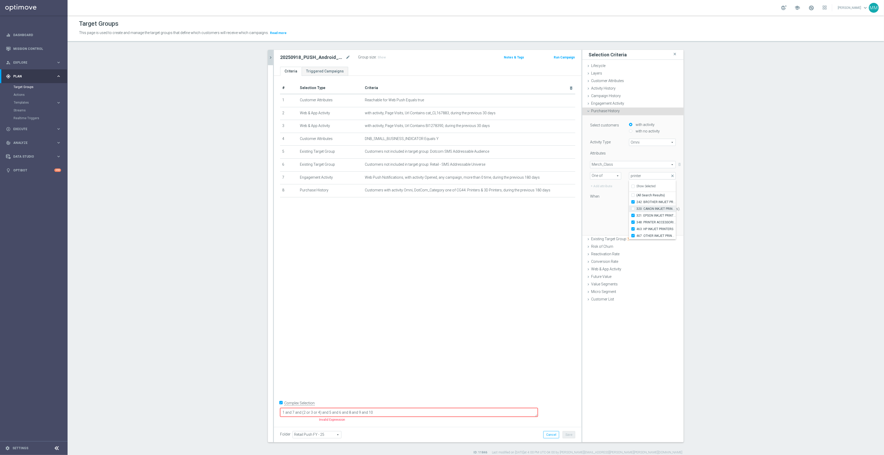
click at [633, 209] on input "320: CANON INKJET PRINTERS" at bounding box center [634, 208] width 3 height 3
checkbox input "true"
type input "Selected 6 of 883"
checkbox input "true"
click at [622, 212] on div "14 day(s)." at bounding box center [633, 208] width 94 height 7
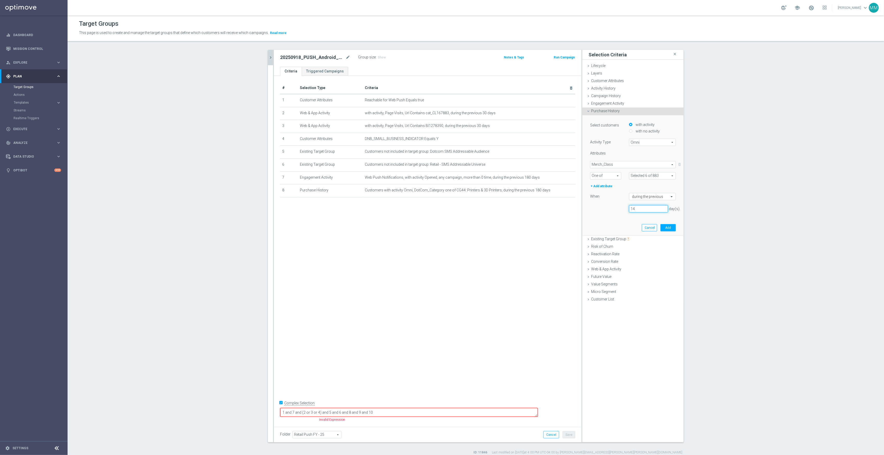
drag, startPoint x: 633, startPoint y: 208, endPoint x: 597, endPoint y: 208, distance: 36.6
click at [597, 208] on div "14 day(s)." at bounding box center [633, 208] width 94 height 7
type input "180"
click at [669, 227] on button "Add" at bounding box center [668, 227] width 15 height 7
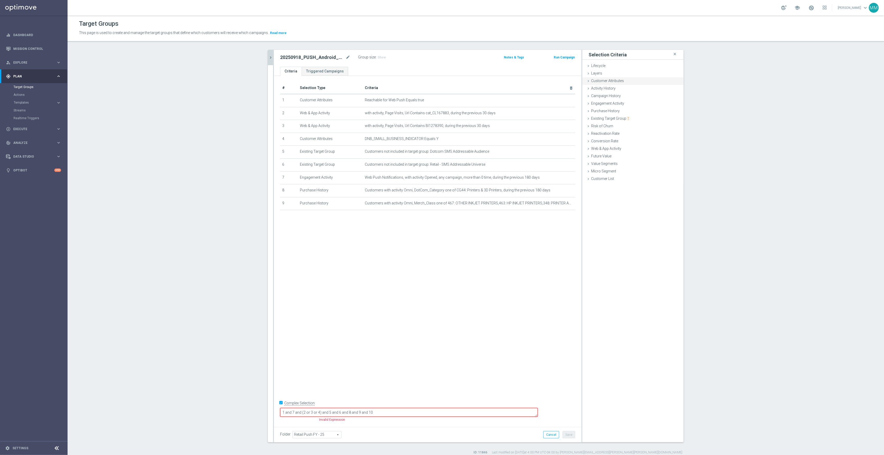
click at [621, 79] on div "Customer Attributes done selection updated" at bounding box center [632, 81] width 101 height 8
click at [633, 95] on span at bounding box center [649, 95] width 54 height 7
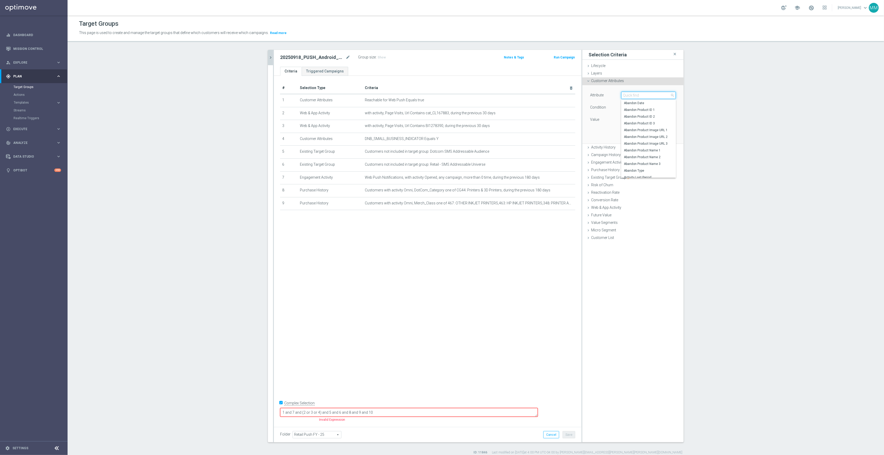
click at [635, 96] on input "search" at bounding box center [648, 95] width 55 height 7
type input "post"
click at [645, 125] on span "POSTAL_CODE_SITE" at bounding box center [648, 123] width 49 height 4
type input "POSTAL_CODE_SITE"
type input "Equals"
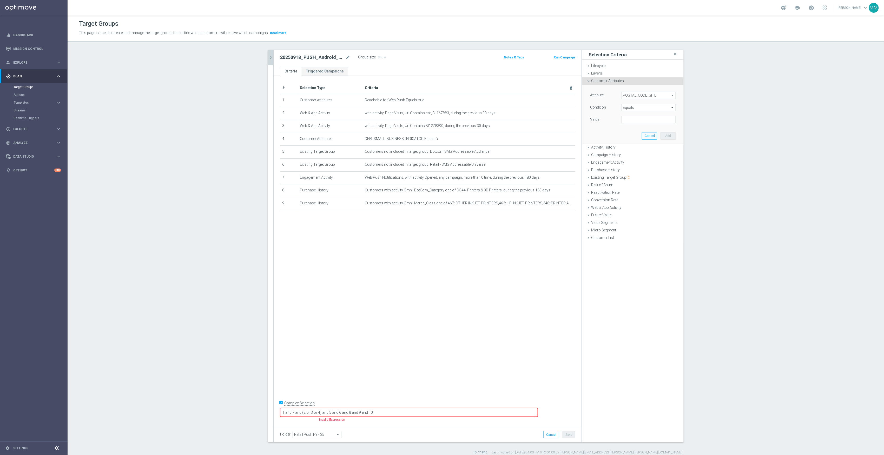
click at [644, 107] on span "Equals" at bounding box center [649, 107] width 54 height 7
click at [636, 176] on span "One of" at bounding box center [648, 176] width 49 height 4
type input "One of"
click at [635, 122] on textarea at bounding box center [648, 123] width 55 height 14
click at [643, 95] on span "POSTAL_CODE_SITE" at bounding box center [649, 95] width 54 height 7
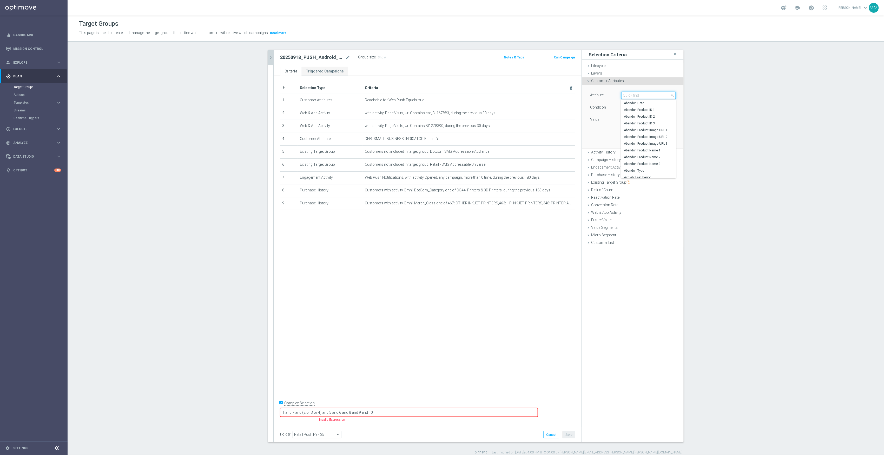
click at [643, 95] on input "search" at bounding box center [648, 95] width 55 height 7
drag, startPoint x: 631, startPoint y: 97, endPoint x: 621, endPoint y: 96, distance: 10.2
click at [621, 96] on input "post" at bounding box center [648, 95] width 55 height 7
click at [644, 94] on input "post" at bounding box center [648, 95] width 55 height 7
type input "state code"
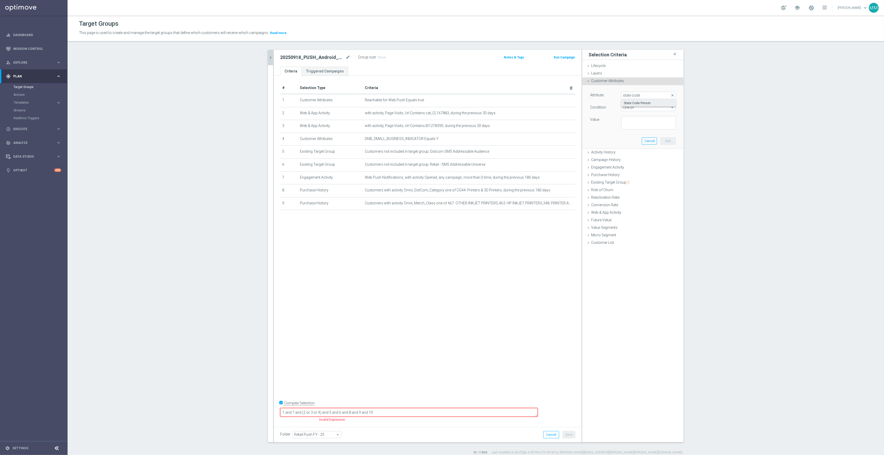
click at [654, 101] on span "State Code Person" at bounding box center [648, 103] width 49 height 4
type input "State Code Person"
click at [644, 107] on span "Equals" at bounding box center [649, 107] width 54 height 7
click at [640, 169] on span "Not one of" at bounding box center [648, 169] width 49 height 4
type input "Not one of"
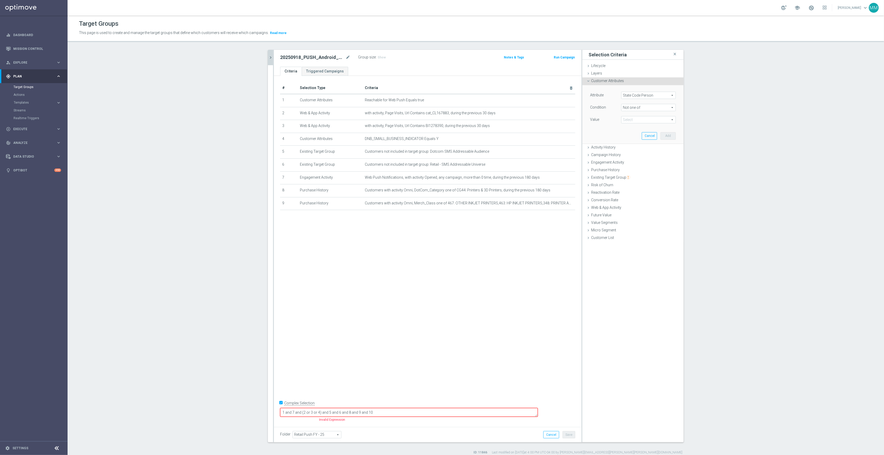
click at [634, 116] on div "Select arrow_drop_down search Show Selected 0 of 129 (All)" at bounding box center [648, 119] width 55 height 7
click at [637, 176] on span "HA" at bounding box center [652, 174] width 47 height 4
click at [629, 176] on input "HA" at bounding box center [626, 173] width 3 height 3
checkbox input "true"
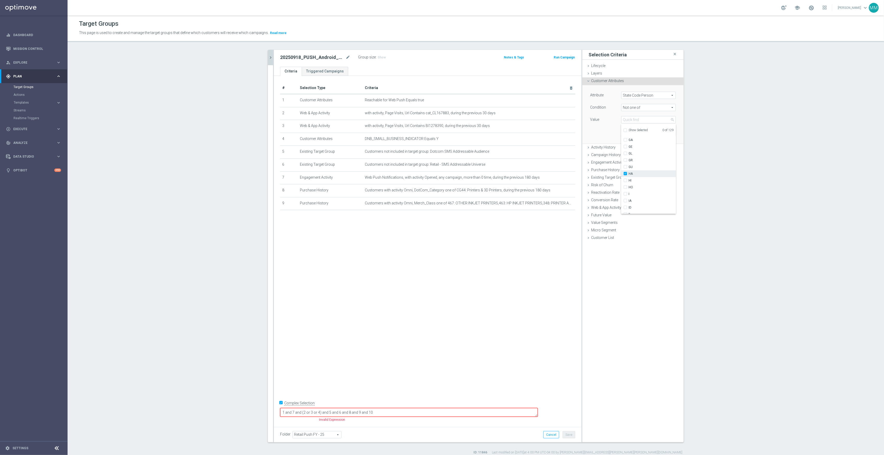
type input "HA"
click at [635, 180] on span "HI" at bounding box center [652, 181] width 47 height 4
click at [629, 180] on input "HI" at bounding box center [626, 180] width 3 height 3
checkbox input "true"
type input "Selected 2 of 129"
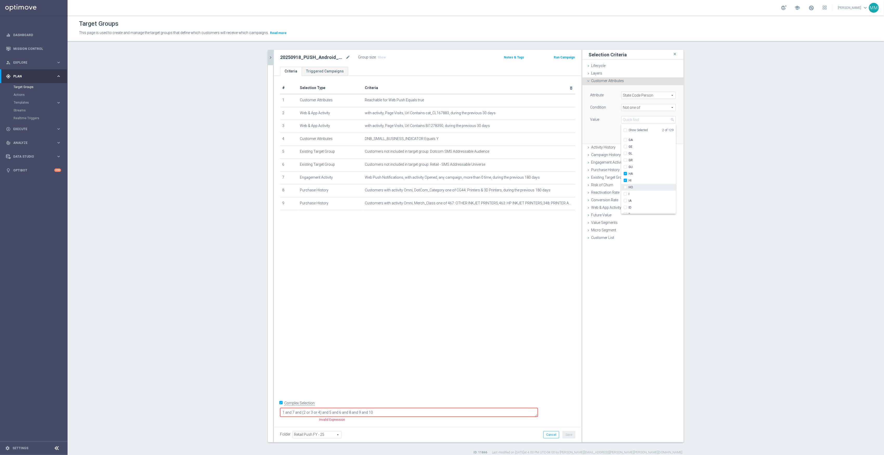
click at [634, 185] on label "HO" at bounding box center [652, 187] width 47 height 7
click at [629, 186] on input "HO" at bounding box center [626, 187] width 3 height 3
checkbox input "true"
type input "Selected 3 of 129"
click at [547, 283] on div "# Selection Type Criteria delete_forever 1 Customer Attributes Reachable for We…" at bounding box center [428, 250] width 308 height 348
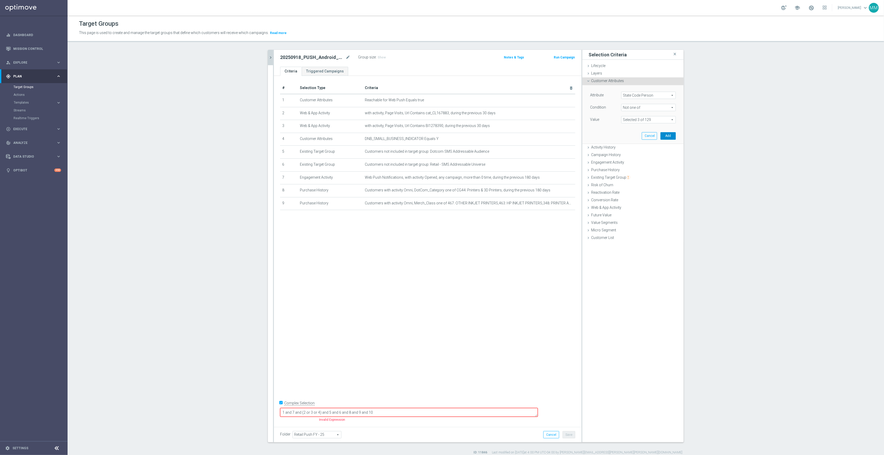
click at [672, 137] on button "Add" at bounding box center [668, 135] width 15 height 7
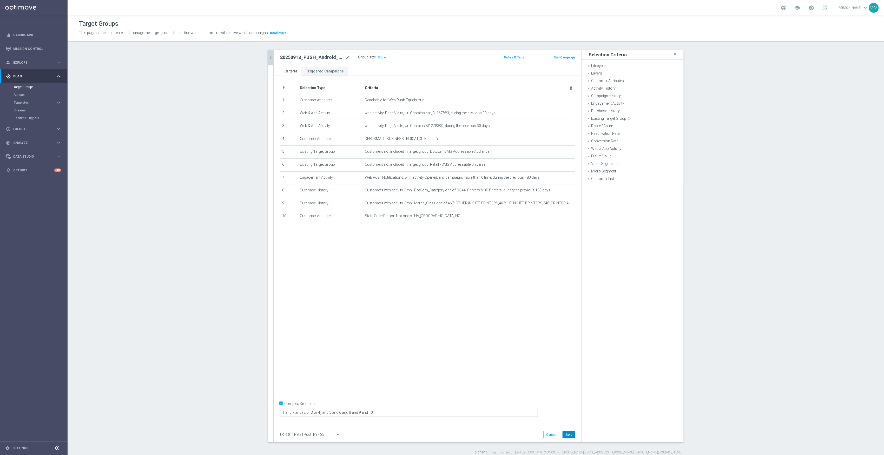
click at [565, 437] on button "Save" at bounding box center [569, 434] width 13 height 7
click at [380, 59] on span "Show" at bounding box center [382, 58] width 8 height 4
click at [274, 57] on div "20250918_PUSH_Android_Tech_L2_Printers mode_edit Group size : Show Calculating……" at bounding box center [428, 58] width 308 height 17
click at [273, 58] on div at bounding box center [273, 246] width 1 height 393
click at [269, 57] on icon "chevron_right" at bounding box center [270, 57] width 5 height 5
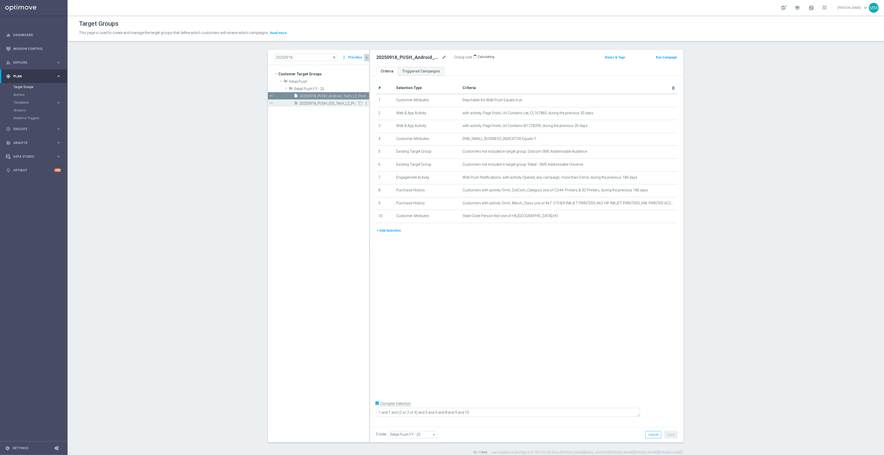
click at [365, 104] on icon "more_vert" at bounding box center [366, 103] width 4 height 4
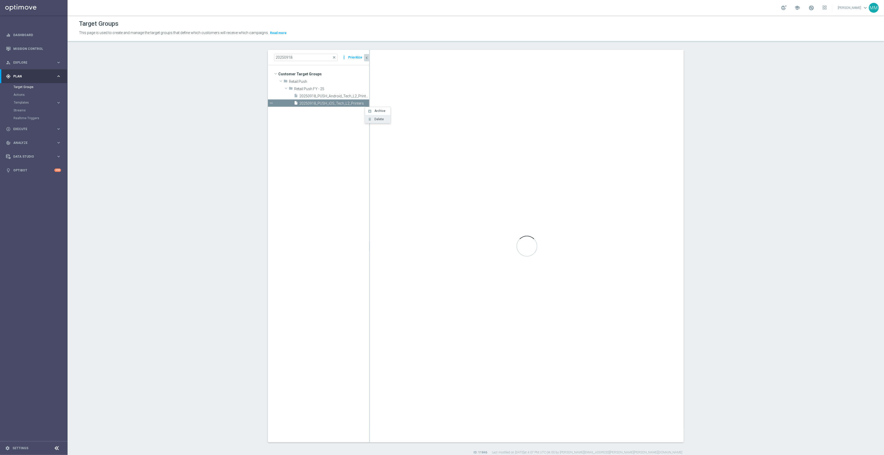
type textarea "1 and 7 and (2 or 3 or 4) and 5 and 6"
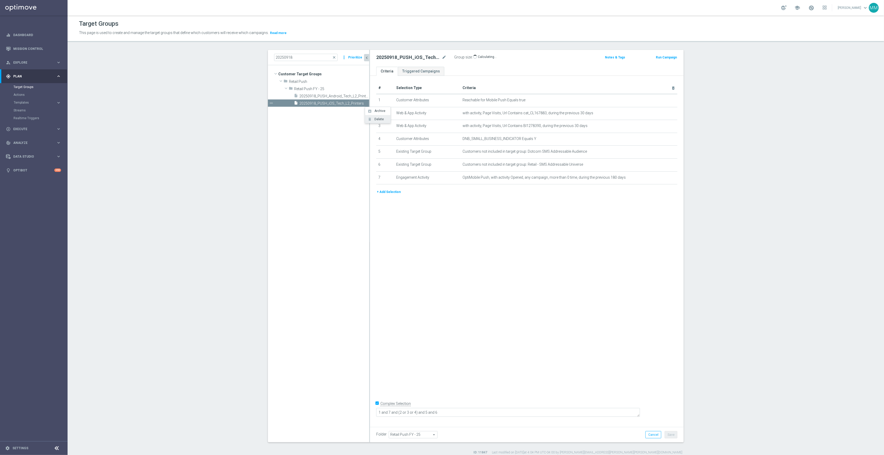
click at [376, 121] on span "Delete" at bounding box center [378, 119] width 11 height 4
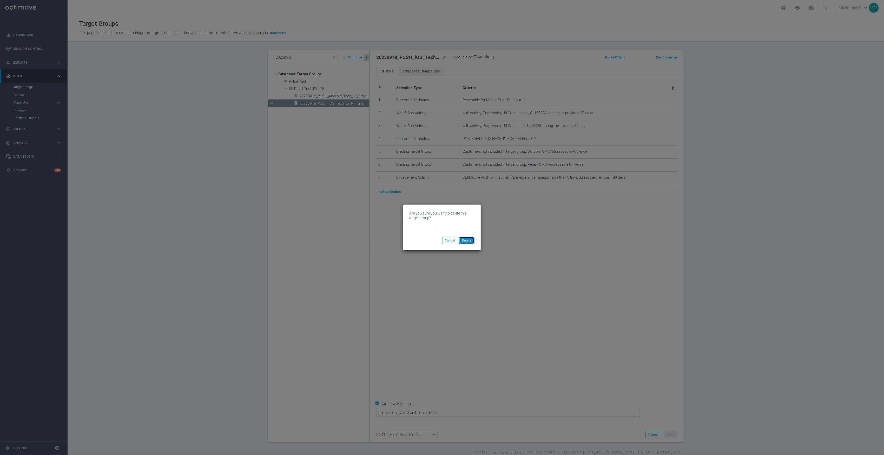
click at [470, 240] on button "Delete" at bounding box center [466, 240] width 15 height 7
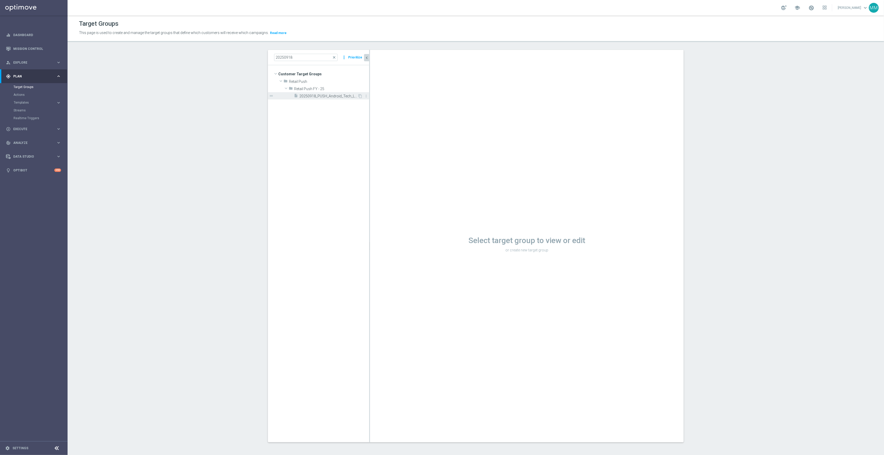
click at [331, 97] on span "20250918_PUSH_Android_Tech_L2_Printers" at bounding box center [328, 96] width 58 height 4
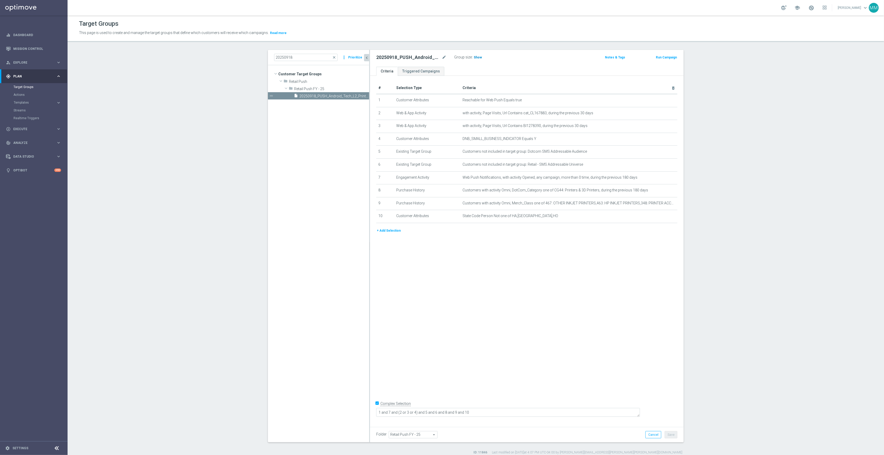
click at [477, 57] on span "Show" at bounding box center [478, 58] width 8 height 4
click at [513, 332] on div "# Selection Type Criteria delete_forever 1 Customer Attributes Reachable for We…" at bounding box center [527, 250] width 314 height 348
click at [665, 180] on icon "delete_forever" at bounding box center [667, 177] width 4 height 4
drag, startPoint x: 426, startPoint y: 411, endPoint x: 416, endPoint y: 413, distance: 10.0
click at [416, 413] on textarea "1 and 7 and (2 or 3 or 4) and 5 and 6 and 8 and 9 and 10" at bounding box center [508, 412] width 264 height 9
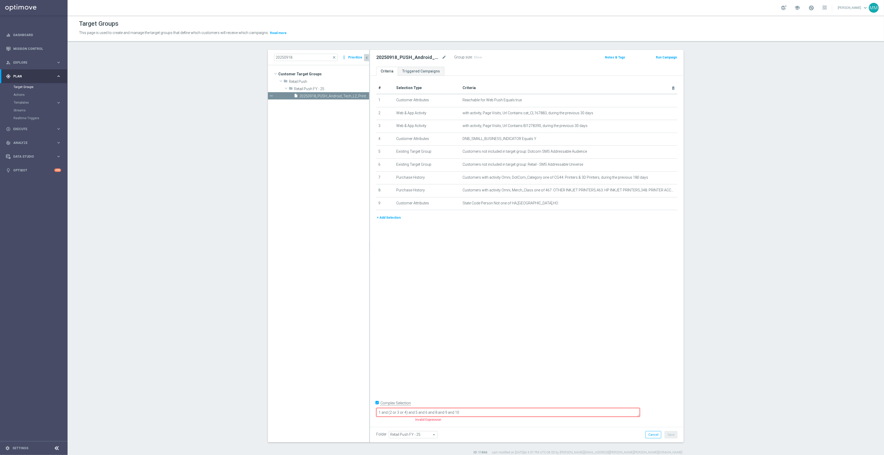
click at [501, 341] on div "# Selection Type Criteria delete_forever 1 Customer Attributes Reachable for We…" at bounding box center [527, 250] width 314 height 348
click at [422, 412] on textarea "1 and (2 or 3 or 4) and 5 and 6 and 8 and 9 and 10" at bounding box center [508, 412] width 264 height 9
click at [569, 348] on div "# Selection Type Criteria delete_forever 1 Customer Attributes Reachable for We…" at bounding box center [527, 250] width 314 height 348
click at [447, 423] on form "Complex Selection 1 and (2 or 3 or 4) and 5 and 6 and 8 and 9 and 10 Invalid Ex…" at bounding box center [526, 411] width 301 height 24
drag, startPoint x: 424, startPoint y: 412, endPoint x: 426, endPoint y: 409, distance: 4.2
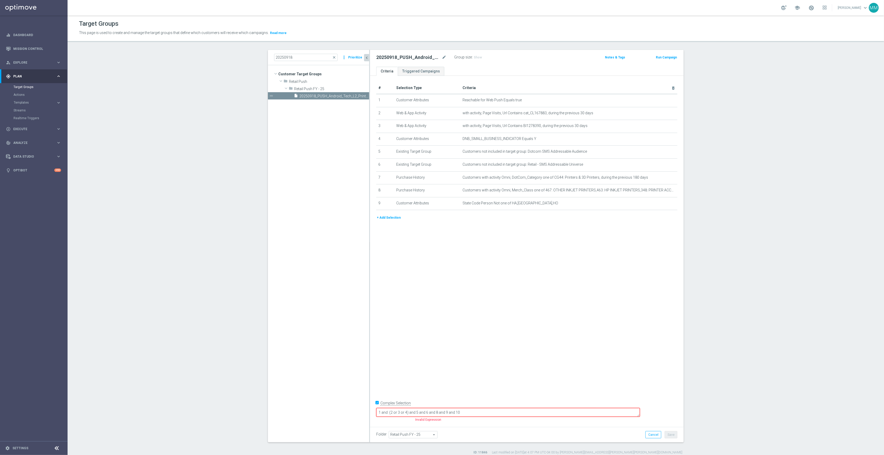
click at [426, 409] on textarea "1 and (2 or 3 or 4) and 5 and 6 and 8 and 9 and 10" at bounding box center [508, 412] width 264 height 9
click at [451, 414] on textarea "1 and (2 or 3 or 4) and 5 and 6 and 8 and 9 and 10" at bounding box center [508, 412] width 264 height 9
drag, startPoint x: 472, startPoint y: 411, endPoint x: 469, endPoint y: 411, distance: 2.9
click at [469, 411] on textarea "1 and (2 or 3 or 4) and 5 and 6 and 8 and 9 and 10" at bounding box center [508, 412] width 264 height 9
click at [482, 413] on textarea "1 and (2 or 3 or 4) and 5 and 6 and 7 and 9 and 10" at bounding box center [508, 412] width 264 height 9
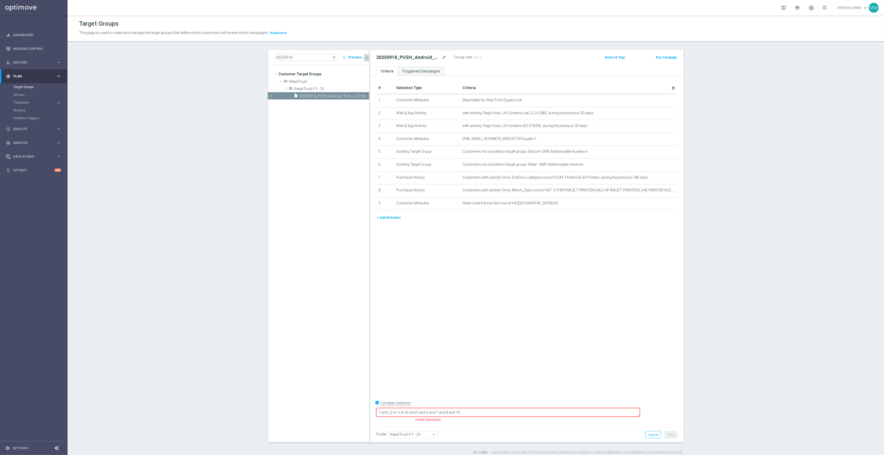
drag, startPoint x: 495, startPoint y: 411, endPoint x: 490, endPoint y: 412, distance: 5.3
click at [490, 412] on textarea "1 and (2 or 3 or 4) and 5 and 6 and 7 and 8 and 10" at bounding box center [508, 412] width 264 height 9
click at [499, 375] on div "# Selection Type Criteria delete_forever 1 Customer Attributes Reachable for We…" at bounding box center [527, 250] width 314 height 348
click at [474, 57] on span "Show" at bounding box center [478, 58] width 8 height 4
click at [493, 414] on textarea "1 and (2 or 3 or 4) and 5 and 6 and 7 and 8 and 9" at bounding box center [508, 412] width 264 height 9
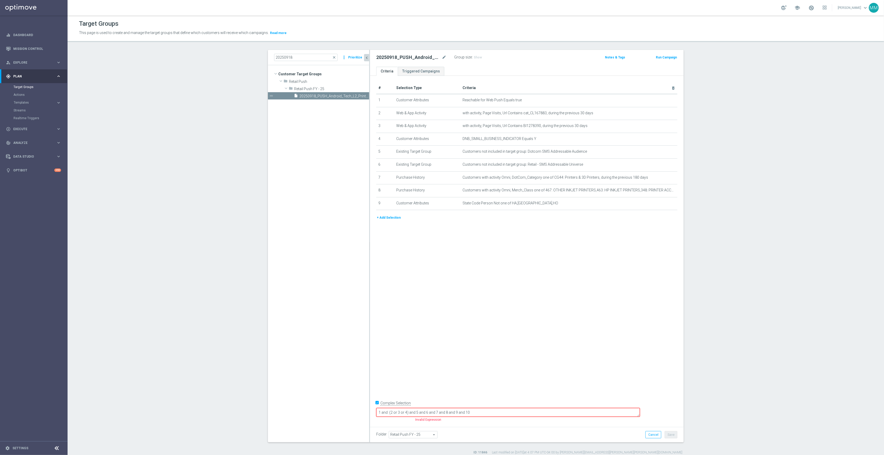
type textarea "1 and (2 or 3 or 4) and 5 and 6 and 7 and 8 and 9 and 10"
click at [481, 319] on div "# Selection Type Criteria delete_forever 1 Customer Attributes Reachable for We…" at bounding box center [527, 250] width 314 height 348
click at [398, 221] on div "+ Add Selection" at bounding box center [526, 218] width 309 height 6
click at [387, 220] on button "+ Add Selection" at bounding box center [388, 218] width 25 height 6
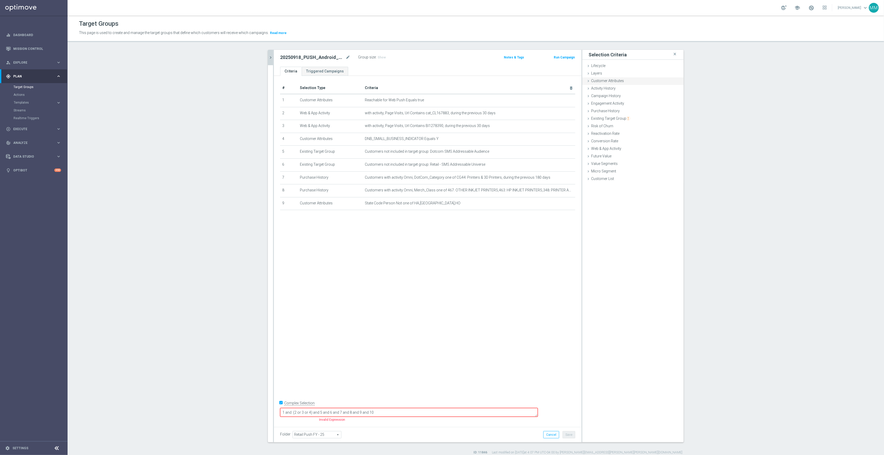
click at [608, 82] on span "Customer Attributes" at bounding box center [607, 81] width 33 height 4
click at [635, 95] on span at bounding box center [649, 95] width 54 height 7
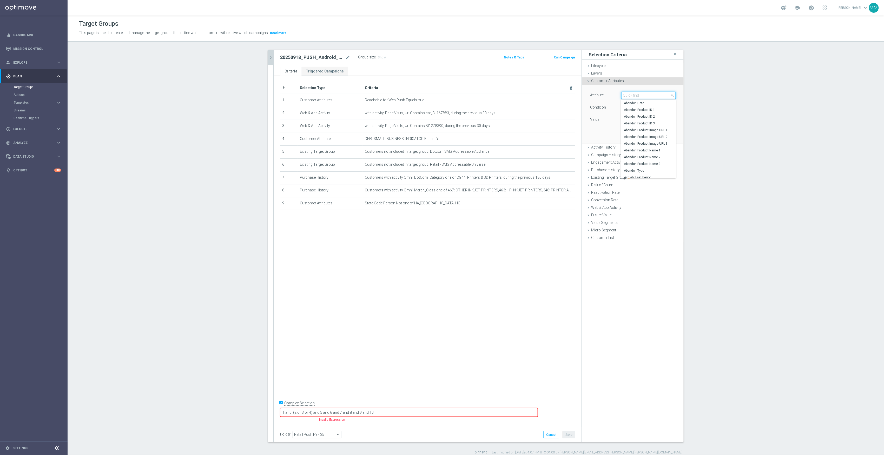
click at [636, 96] on input "search" at bounding box center [648, 95] width 55 height 7
click at [636, 96] on input "engaged" at bounding box center [648, 95] width 55 height 7
drag, startPoint x: 641, startPoint y: 96, endPoint x: 583, endPoint y: 97, distance: 57.4
click at [583, 97] on div "Attribute Select arrow_drop_down engaged close Condition Select arrow_drop_down…" at bounding box center [632, 114] width 101 height 59
type input "engaged"
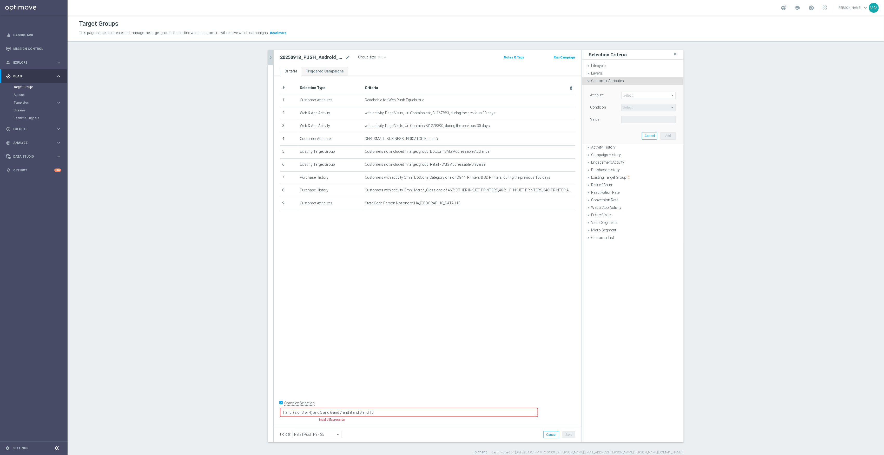
click at [653, 96] on span at bounding box center [649, 95] width 54 height 7
click at [651, 96] on input "search" at bounding box center [648, 95] width 55 height 7
type input "180"
click at [663, 117] on span "Attentive Received - 180d" at bounding box center [648, 117] width 49 height 4
type input "Attentive Received - 180d"
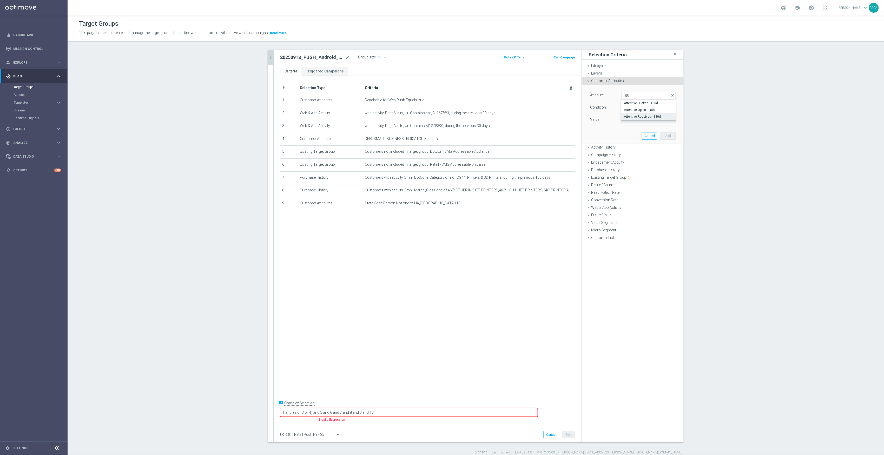
type input "="
click at [646, 104] on span "=" at bounding box center [649, 107] width 54 height 7
click at [611, 102] on div "Attribute Attentive Received - 180d Attentive Received - 180d arrow_drop_down s…" at bounding box center [633, 108] width 86 height 33
click at [633, 119] on input "number" at bounding box center [632, 119] width 23 height 7
click at [654, 91] on div "Attribute Attentive Received - 180d Attentive Received - 180d arrow_drop_down s…" at bounding box center [633, 114] width 94 height 58
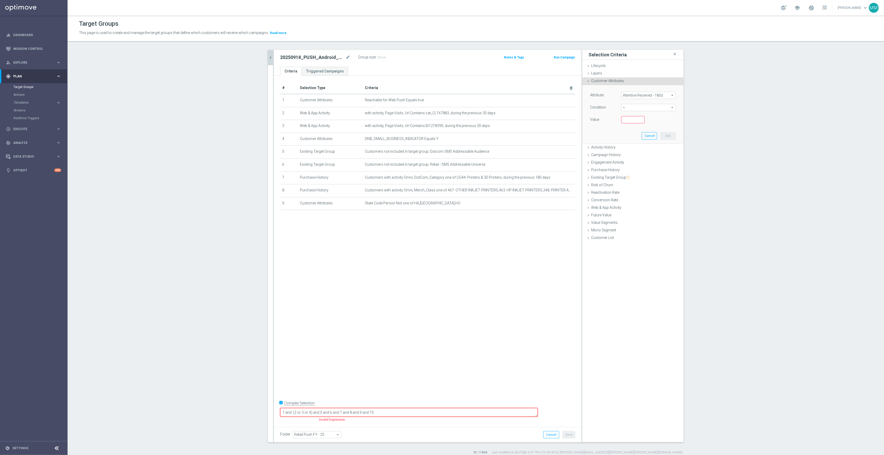
click at [620, 82] on span "Customer Attributes" at bounding box center [607, 81] width 33 height 4
drag, startPoint x: 600, startPoint y: 105, endPoint x: 626, endPoint y: 105, distance: 26.0
click at [600, 105] on span "Engagement Activity" at bounding box center [607, 103] width 33 height 4
click at [643, 121] on span "Optimail" at bounding box center [652, 123] width 46 height 7
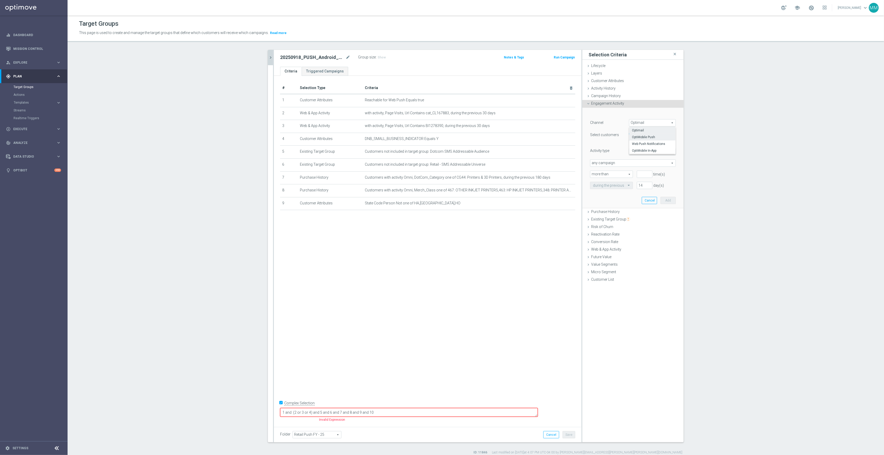
click at [649, 135] on span "OptiMobile Push" at bounding box center [652, 137] width 41 height 4
type input "OptiMobile Push"
type input "Bounced"
click at [647, 148] on div "Channel OptiMobile Push OptiMobile Push arrow_drop_down search Select customers…" at bounding box center [633, 154] width 86 height 70
click at [612, 272] on span "Micro Segment" at bounding box center [603, 272] width 25 height 4
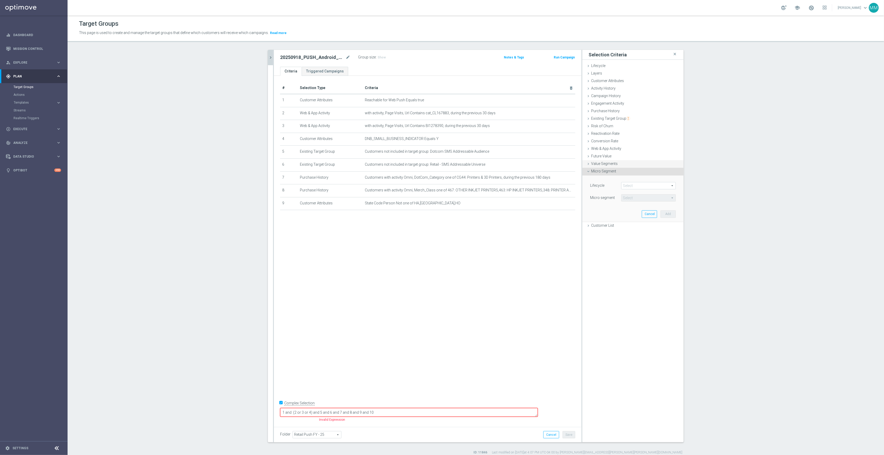
click at [610, 162] on span "Value Segments" at bounding box center [604, 164] width 27 height 4
click at [608, 156] on span "Future Value" at bounding box center [601, 156] width 20 height 4
click at [607, 151] on span "Web & App Activity" at bounding box center [606, 149] width 30 height 4
drag, startPoint x: 445, startPoint y: 265, endPoint x: 484, endPoint y: 253, distance: 40.9
click at [445, 265] on div "# Selection Type Criteria delete_forever 1 Customer Attributes Reachable for We…" at bounding box center [428, 250] width 308 height 348
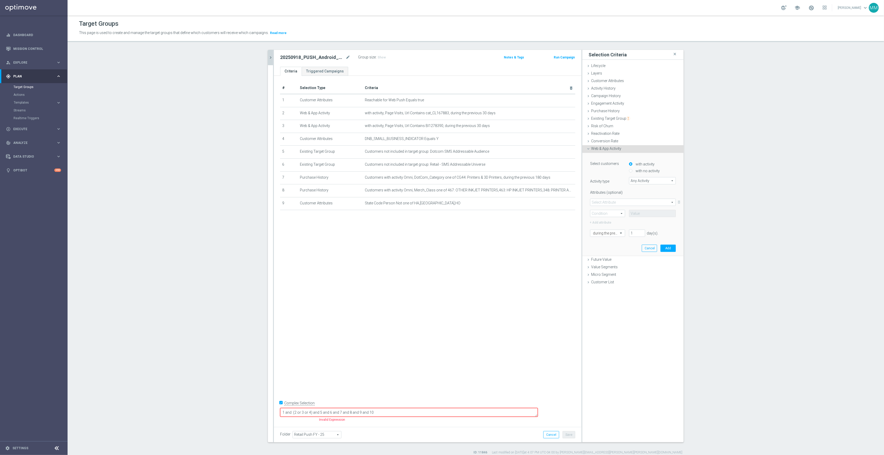
click at [613, 215] on span at bounding box center [607, 213] width 35 height 7
click at [642, 181] on span "Any Activity" at bounding box center [652, 180] width 46 height 7
click at [625, 152] on div "Web & App Activity done" at bounding box center [632, 149] width 101 height 8
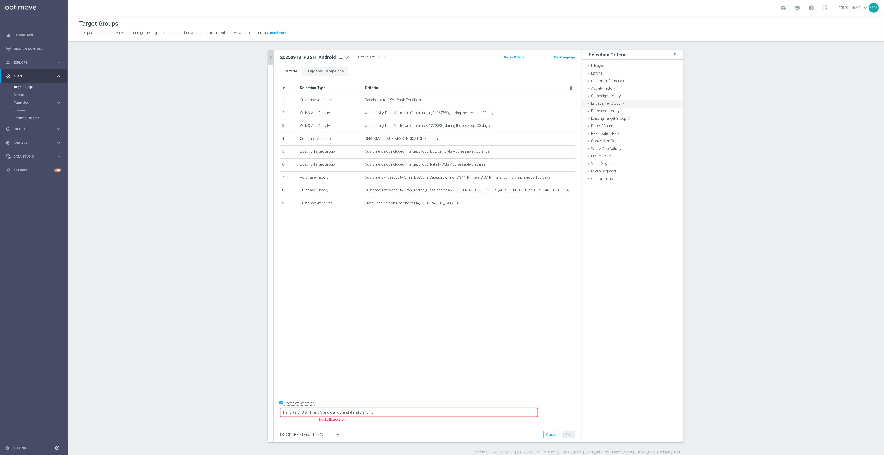
click at [603, 102] on span "Engagement Activity" at bounding box center [607, 103] width 33 height 4
click at [639, 121] on span "Optimail" at bounding box center [652, 123] width 46 height 7
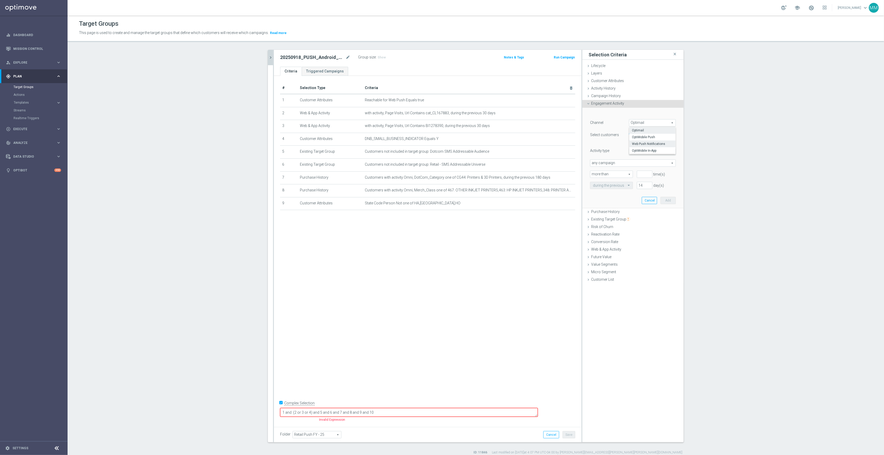
click at [656, 142] on span "Web Push Notifications" at bounding box center [652, 144] width 41 height 4
type input "Web Push Notifications"
click at [640, 146] on div "Channel Web Push Notifications Web Push Notifications arrow_drop_down search Se…" at bounding box center [633, 154] width 86 height 70
click at [646, 152] on span "Bounced" at bounding box center [652, 152] width 46 height 7
click at [646, 174] on span "Opened" at bounding box center [652, 173] width 41 height 4
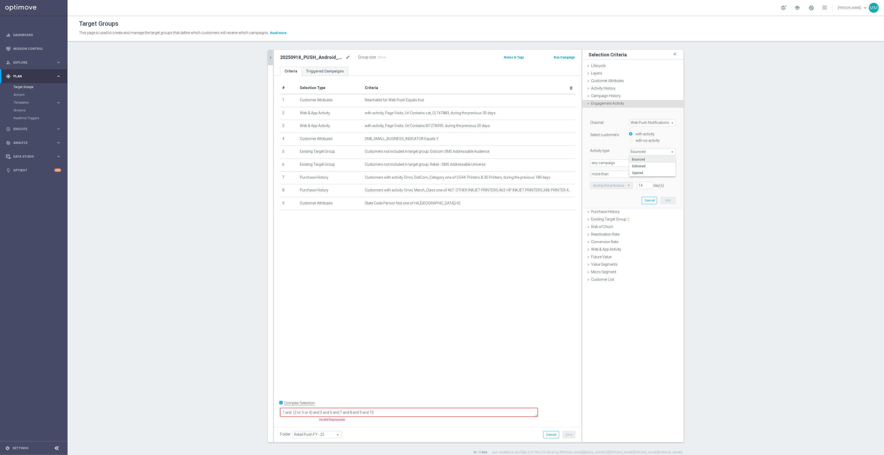
type input "Opened"
click at [639, 174] on input "number" at bounding box center [645, 174] width 16 height 7
type input "0"
drag, startPoint x: 645, startPoint y: 186, endPoint x: 640, endPoint y: 186, distance: 4.4
click at [640, 186] on input "13" at bounding box center [645, 185] width 16 height 7
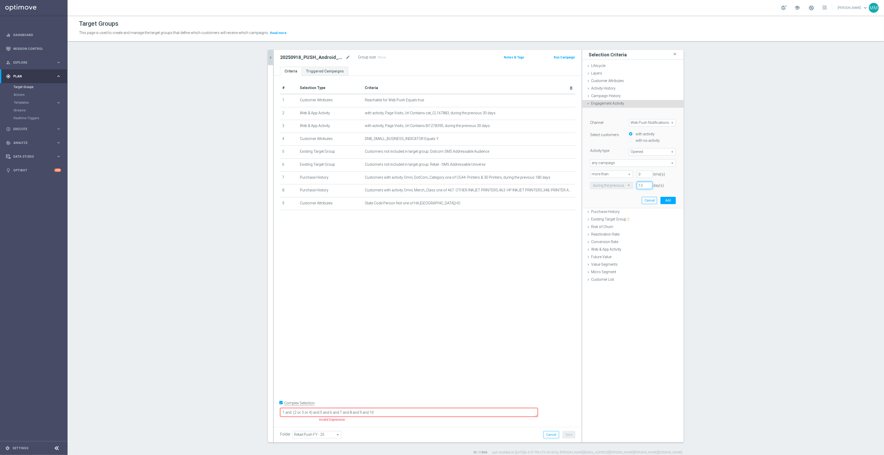
drag, startPoint x: 641, startPoint y: 186, endPoint x: 614, endPoint y: 189, distance: 26.5
click at [614, 189] on div "during the previous 13 day(s)" at bounding box center [633, 185] width 94 height 7
type input "180"
click at [670, 202] on button "Add" at bounding box center [668, 200] width 15 height 7
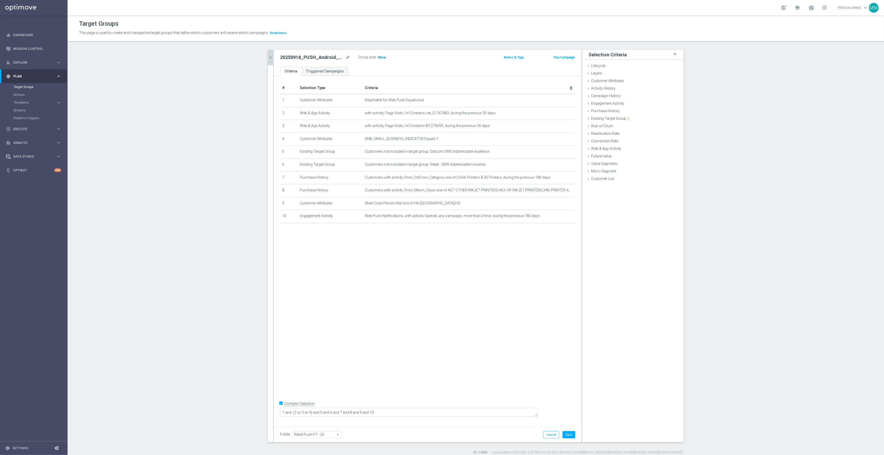
click at [377, 60] on h3 "Show" at bounding box center [381, 58] width 9 height 6
click at [422, 281] on div "# Selection Type Criteria delete_forever 1 Customer Attributes Reachable for We…" at bounding box center [428, 250] width 308 height 348
click at [567, 437] on button "Save" at bounding box center [569, 434] width 13 height 7
click at [268, 58] on icon "chevron_right" at bounding box center [270, 57] width 5 height 5
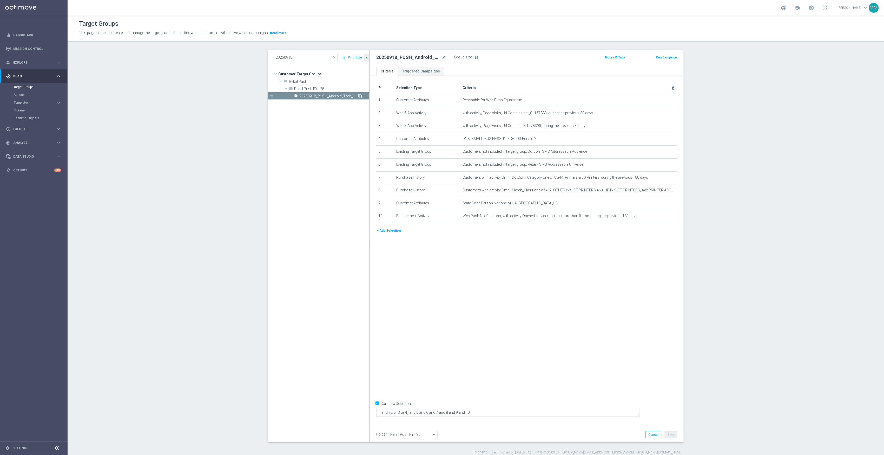
click at [358, 95] on icon "content_copy" at bounding box center [360, 96] width 4 height 4
click at [442, 60] on icon "mode_edit" at bounding box center [444, 57] width 5 height 6
click at [394, 61] on input "Copy of 20250918_PUSH_Android_Tech_L2_Printers" at bounding box center [411, 57] width 70 height 7
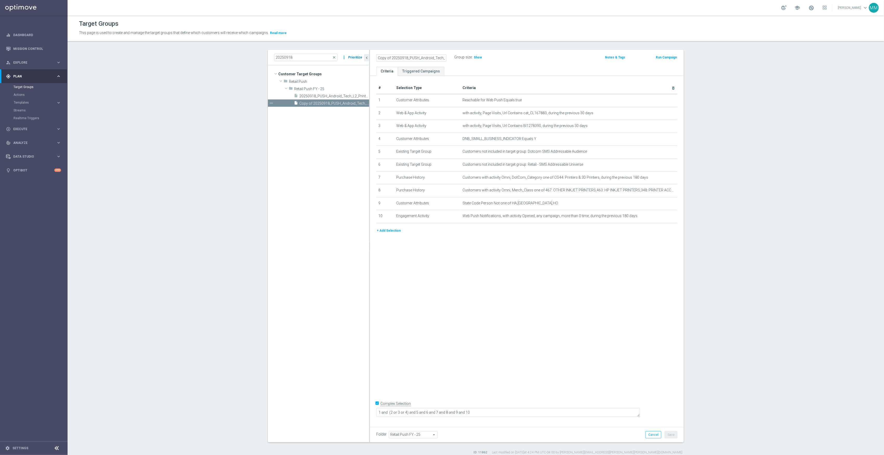
drag, startPoint x: 377, startPoint y: 57, endPoint x: 358, endPoint y: 56, distance: 18.7
click at [357, 56] on as-split "20250918 close more_vert Prioritize Customer Target Groups library_add create_n…" at bounding box center [476, 246] width 416 height 393
click at [382, 56] on input "Copy of 20250918_PUSH_Android_Tech_L2_Printers" at bounding box center [411, 57] width 70 height 7
click at [389, 58] on input "Copy of 20250918_PUSH_Android_Tech_L2_Printers" at bounding box center [411, 57] width 70 height 7
drag, startPoint x: 389, startPoint y: 58, endPoint x: 352, endPoint y: 58, distance: 37.2
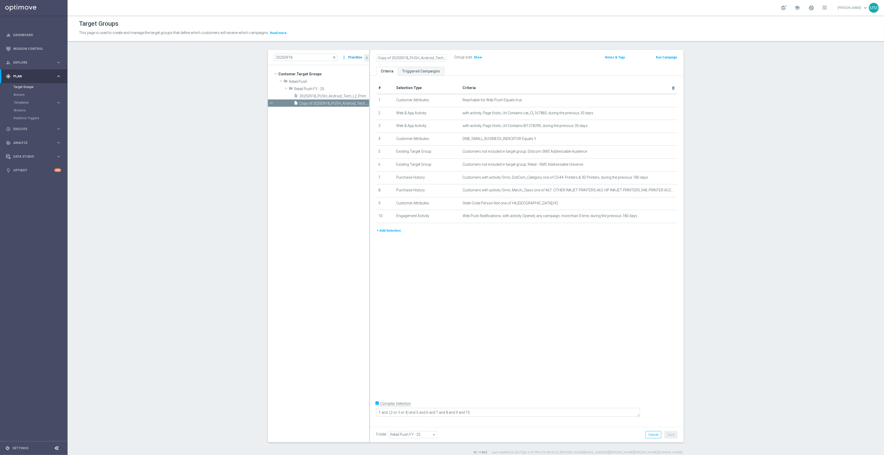
click at [352, 58] on as-split "20250918 close more_vert Prioritize Customer Target Groups library_add create_n…" at bounding box center [476, 246] width 416 height 393
click at [376, 57] on input "Copy of 20250918_PUSH_Android_Tech_L2_Printers" at bounding box center [411, 57] width 70 height 7
drag, startPoint x: 388, startPoint y: 58, endPoint x: 367, endPoint y: 57, distance: 20.9
click at [370, 57] on div "Copy of 20250918_PUSH_Android_Tech_L2_Printers Group size : Show Notes & Tags R…" at bounding box center [527, 58] width 314 height 17
drag, startPoint x: 392, startPoint y: 57, endPoint x: 395, endPoint y: 56, distance: 3.6
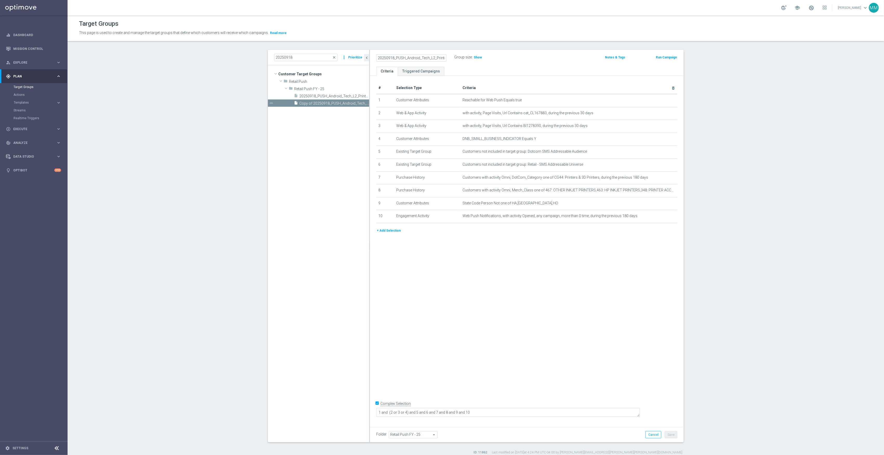
click at [394, 56] on input "20250918_PUSH_Android_Tech_L2_Printers" at bounding box center [411, 57] width 70 height 7
drag, startPoint x: 413, startPoint y: 60, endPoint x: 404, endPoint y: 58, distance: 8.4
click at [404, 58] on input "20250918_PUSH_Android_Tech_L2_Printers" at bounding box center [411, 57] width 70 height 7
type input "20250918_PUSH_iOS_Tech_L2_Printers"
click at [659, 101] on icon "mode_edit" at bounding box center [660, 100] width 4 height 4
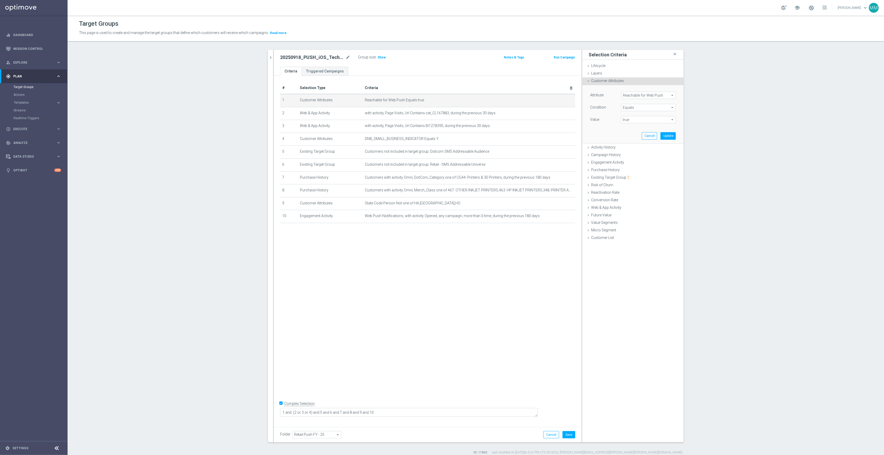
click at [657, 91] on div "Attribute Reachable for Web Push Reachable for Web Push arrow_drop_down search …" at bounding box center [633, 114] width 94 height 58
click at [661, 93] on span "Reachable for Web Push" at bounding box center [649, 95] width 54 height 7
click at [660, 96] on input "search" at bounding box center [648, 95] width 55 height 7
type input "reacha"
click at [658, 109] on span "Reachable for Mobile Push" at bounding box center [646, 110] width 45 height 4
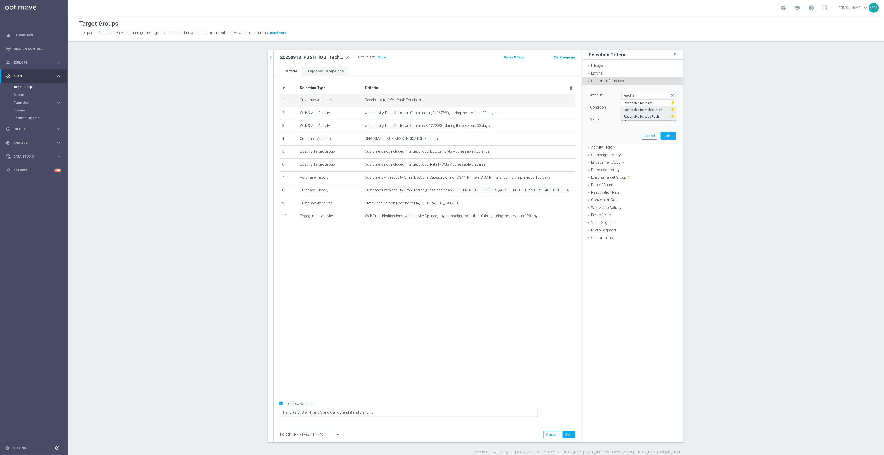
type input "Reachable for Mobile Push"
click at [646, 119] on span "true" at bounding box center [649, 119] width 54 height 7
click at [628, 135] on span "true" at bounding box center [648, 134] width 49 height 4
type input "true"
click at [663, 136] on button "Update" at bounding box center [668, 135] width 15 height 7
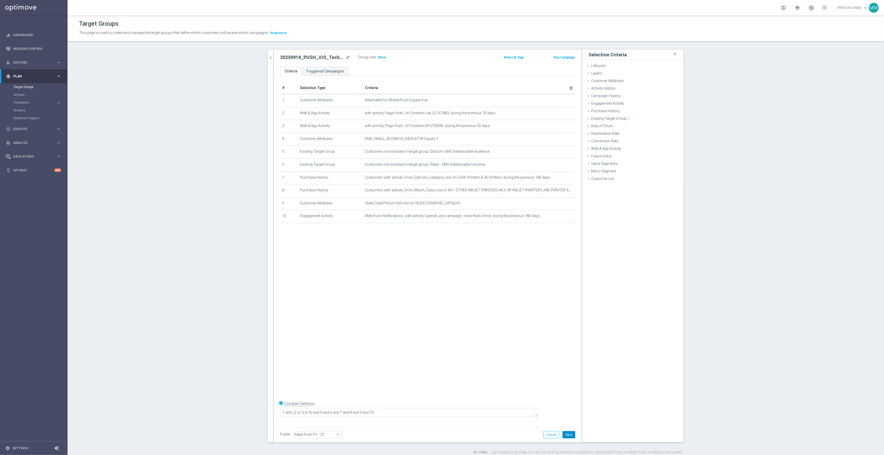
click at [565, 433] on button "Save" at bounding box center [569, 434] width 13 height 7
click at [557, 218] on icon "mode_edit" at bounding box center [559, 216] width 4 height 4
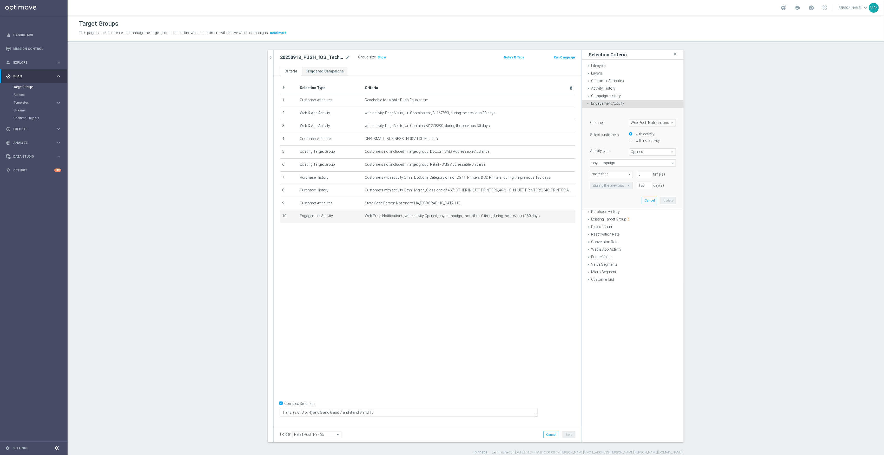
click at [641, 121] on span "Web Push Notifications" at bounding box center [652, 123] width 46 height 7
click at [647, 136] on span "OptiMobile Push" at bounding box center [652, 137] width 41 height 4
type input "OptiMobile Push"
type input "Bounced"
click at [666, 201] on button "Update" at bounding box center [668, 200] width 15 height 7
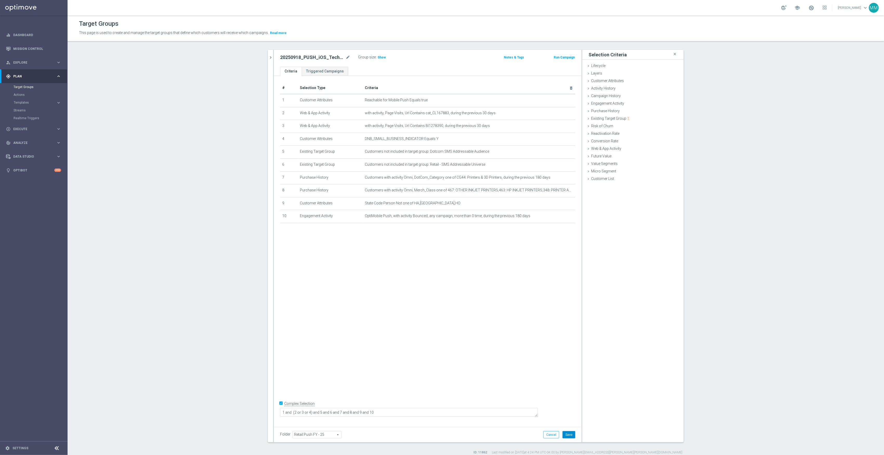
click at [567, 438] on button "Save" at bounding box center [569, 434] width 13 height 7
click at [377, 56] on h3 "Show" at bounding box center [381, 58] width 9 height 6
click at [530, 364] on div "# Selection Type Criteria delete_forever 1 Customer Attributes Reachable for Mo…" at bounding box center [428, 250] width 308 height 348
click at [273, 61] on div at bounding box center [273, 246] width 1 height 393
click at [268, 55] on icon "chevron_right" at bounding box center [270, 57] width 5 height 5
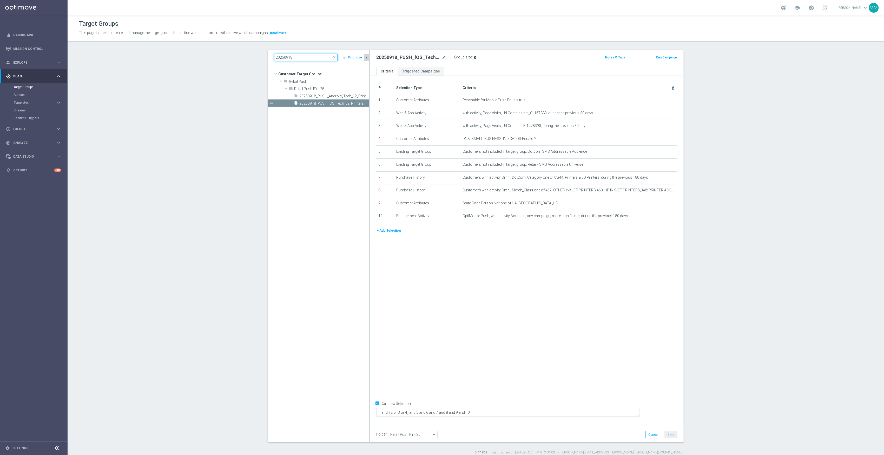
click at [304, 55] on input "20250918" at bounding box center [305, 57] width 63 height 7
type input "20250919"
click at [325, 147] on span "20250919_PUSH_Android_Tech_L2_PCs" at bounding box center [328, 147] width 58 height 4
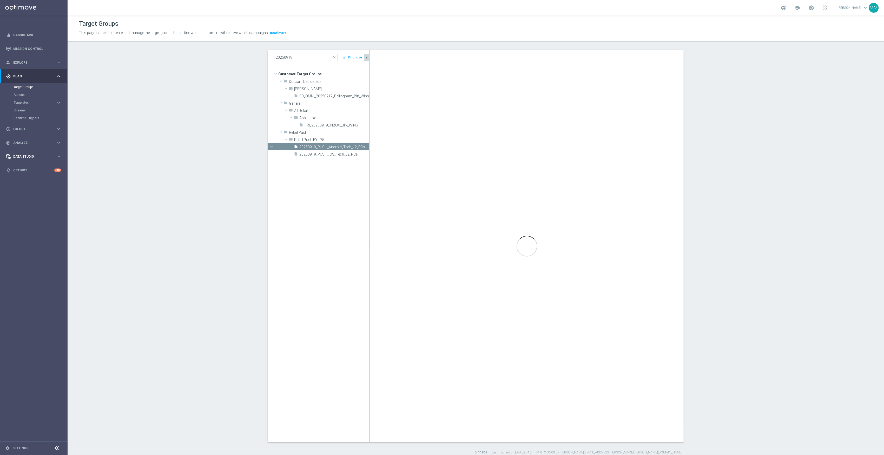
type textarea "1 and 7 and (2 or 3 or 4) and 5 and 6"
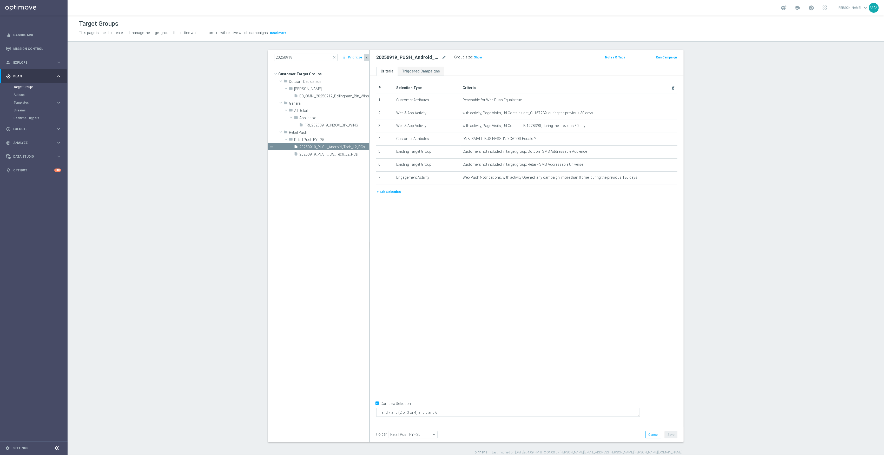
drag, startPoint x: 473, startPoint y: 58, endPoint x: 460, endPoint y: 61, distance: 12.8
click at [474, 58] on span "Show" at bounding box center [478, 58] width 8 height 4
click at [432, 411] on textarea "1 and 7 and (2 or 3 or 4) and 5 and 6" at bounding box center [508, 412] width 264 height 9
drag, startPoint x: 482, startPoint y: 411, endPoint x: 315, endPoint y: 412, distance: 167.1
click at [315, 412] on as-split "20250919 close more_vert Prioritize Customer Target Groups library_add create_n…" at bounding box center [476, 246] width 416 height 393
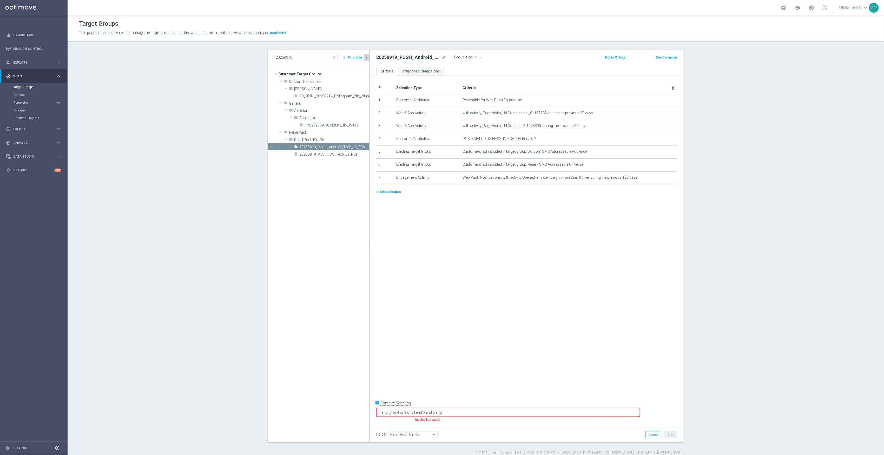
drag, startPoint x: 476, startPoint y: 415, endPoint x: 469, endPoint y: 414, distance: 7.1
click at [469, 414] on textarea "1 and (7 or 4 or 2 or 3) and 5 and 6 and" at bounding box center [508, 412] width 264 height 9
click at [456, 411] on textarea "1 and (7 or 4 or 2 or 3) and 5 and 6" at bounding box center [508, 412] width 264 height 9
type textarea "1 and (7 or 4 or 2 or 3) and 8 and 9 and 5 and 6"
click at [389, 189] on div "# Selection Type Criteria delete_forever 1 Customer Attributes Reachable for We…" at bounding box center [526, 135] width 309 height 107
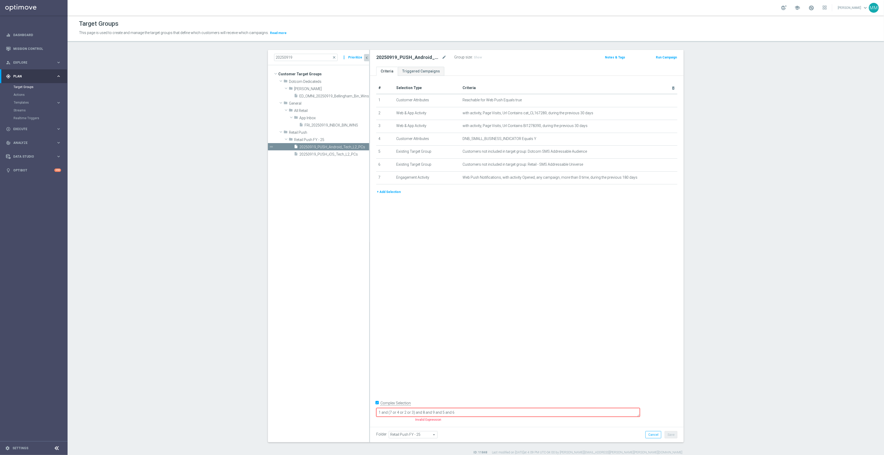
click at [389, 193] on button "+ Add Selection" at bounding box center [388, 192] width 25 height 6
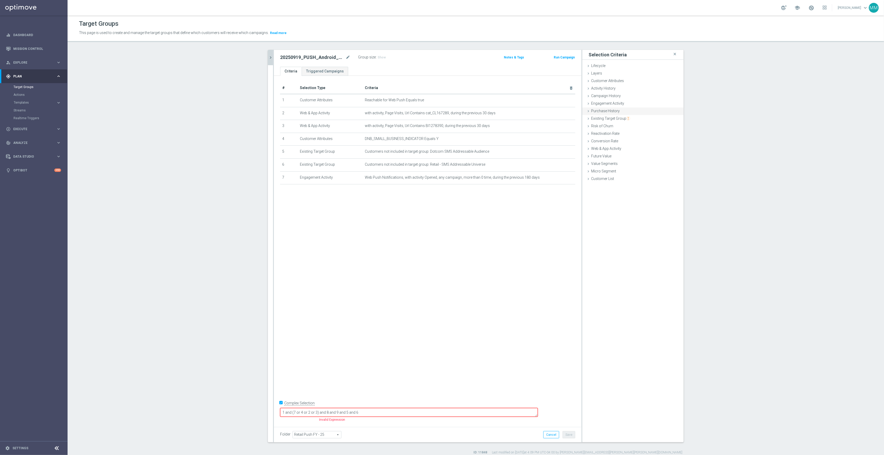
click at [624, 110] on div "Purchase History done selection saved" at bounding box center [632, 112] width 101 height 8
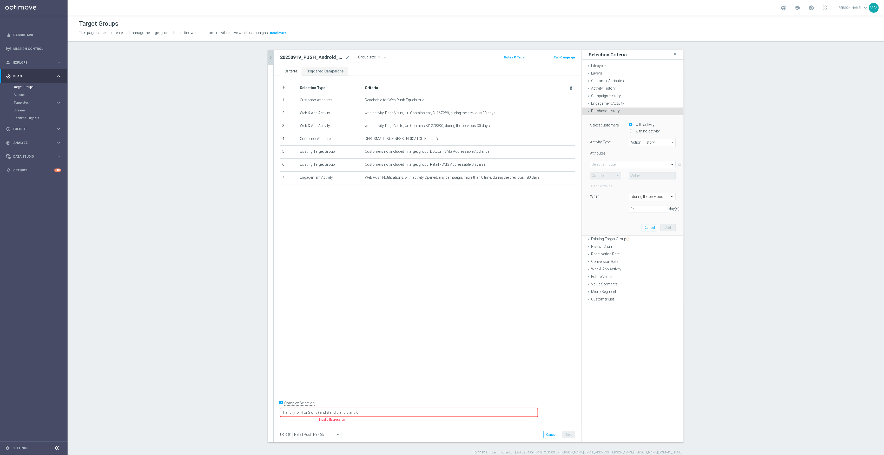
click at [644, 131] on label "with no activity" at bounding box center [646, 131] width 25 height 5
click at [633, 131] on input "with no activity" at bounding box center [630, 130] width 3 height 3
radio input "true"
click at [650, 144] on span "Action_History" at bounding box center [652, 142] width 46 height 7
click at [650, 155] on span "Omni" at bounding box center [652, 157] width 41 height 4
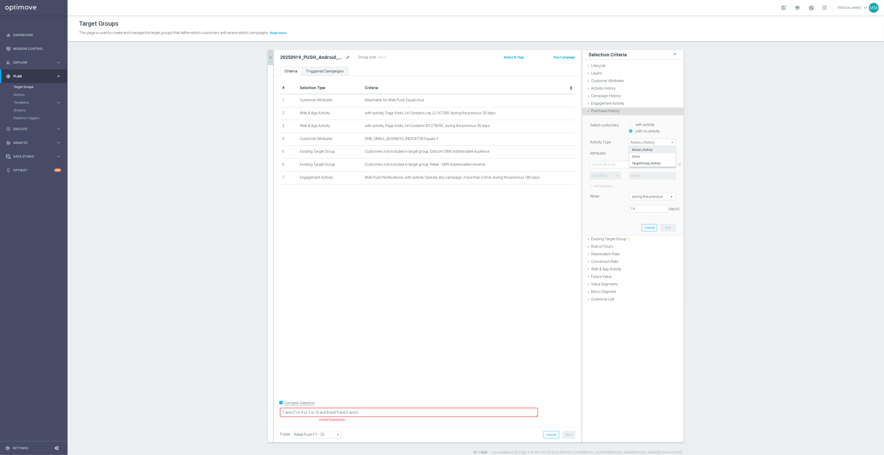
type input "Omni"
click at [617, 167] on span at bounding box center [632, 164] width 85 height 7
click at [616, 187] on span "DotCom_Category" at bounding box center [633, 186] width 81 height 4
type input "DotCom_Category"
click at [604, 176] on span at bounding box center [605, 176] width 31 height 7
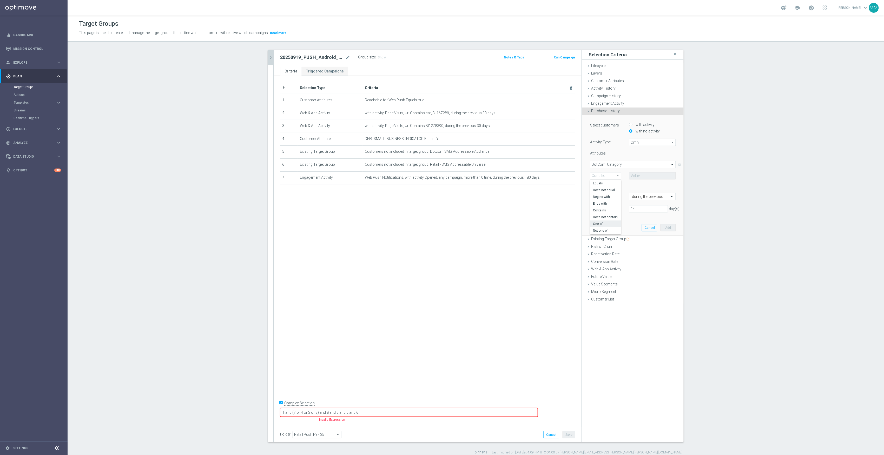
click at [604, 222] on span "One of" at bounding box center [605, 224] width 25 height 4
type input "One of"
click at [634, 178] on span at bounding box center [652, 176] width 46 height 7
click at [644, 187] on span "Show Selected" at bounding box center [645, 187] width 19 height 4
click at [635, 187] on input "Show Selected" at bounding box center [632, 187] width 3 height 3
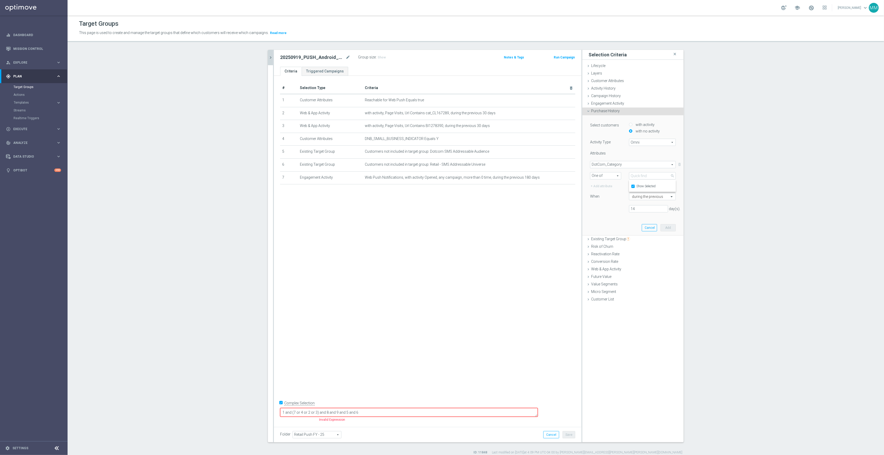
click at [616, 212] on div "14 day(s)." at bounding box center [633, 208] width 94 height 7
click at [633, 174] on span at bounding box center [652, 176] width 46 height 7
click at [635, 178] on input "search" at bounding box center [652, 175] width 47 height 7
click at [636, 188] on label "Show Selected" at bounding box center [645, 187] width 19 height 5
click at [633, 188] on input "Show Selected" at bounding box center [632, 187] width 3 height 3
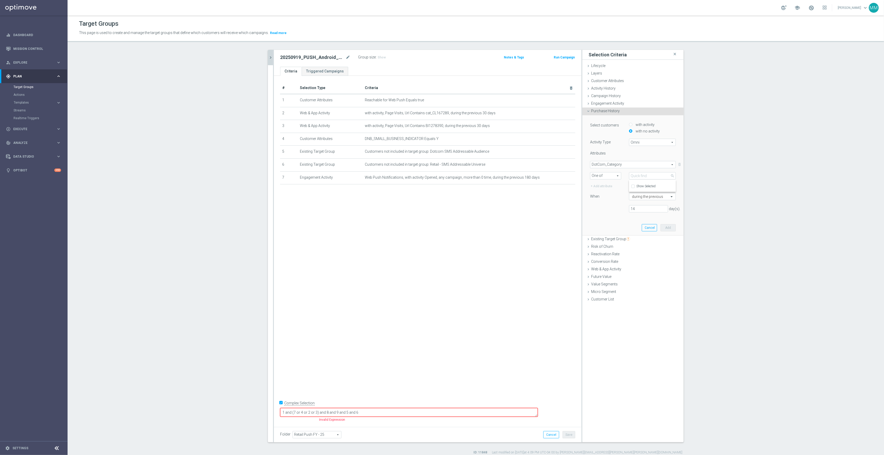
checkbox input "false"
click at [642, 175] on input "search" at bounding box center [652, 175] width 47 height 7
type input "comput"
click at [633, 196] on input "(All Search Results)" at bounding box center [634, 195] width 3 height 3
checkbox input "true"
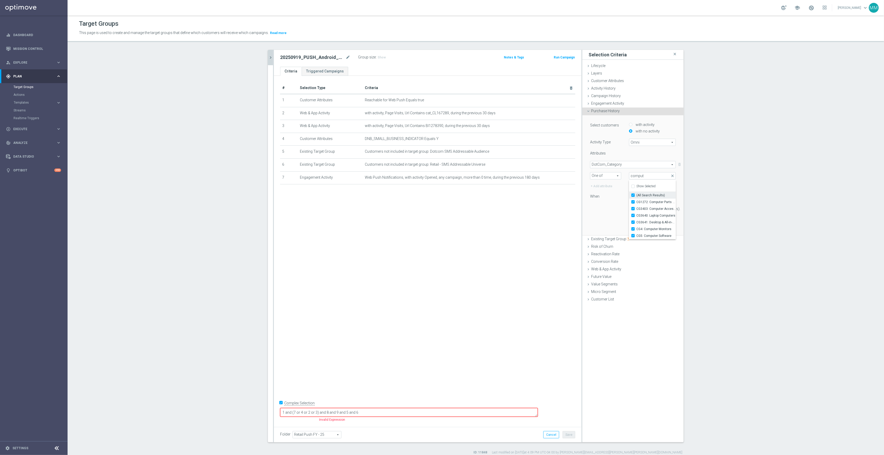
type input "Selected 6 of 225"
checkbox input "true"
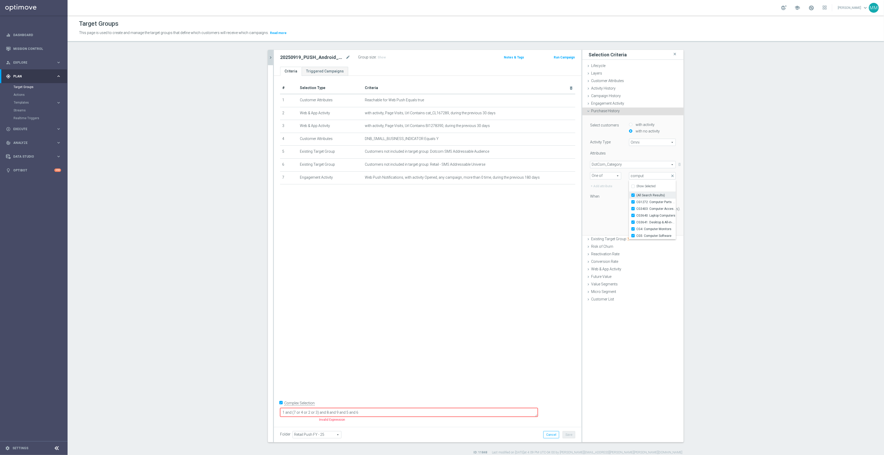
checkbox input "true"
drag, startPoint x: 645, startPoint y: 176, endPoint x: 623, endPoint y: 175, distance: 21.6
click at [625, 175] on div "Selected 6 of 225 arrow_drop_down comput close Show Selected 6 of 225 (All Sear…" at bounding box center [652, 175] width 55 height 7
click at [646, 177] on span at bounding box center [652, 176] width 46 height 7
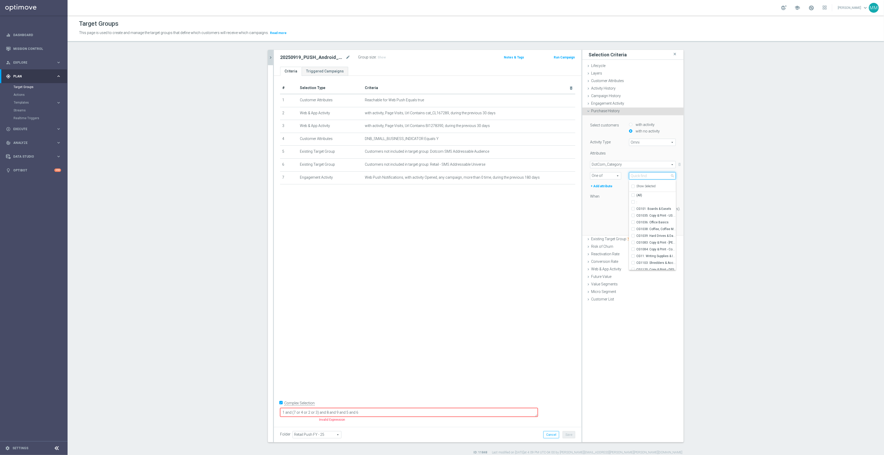
click at [647, 177] on input "search" at bounding box center [652, 175] width 47 height 7
type input "hp"
drag, startPoint x: 647, startPoint y: 177, endPoint x: 627, endPoint y: 175, distance: 19.8
click at [629, 175] on input "hp" at bounding box center [652, 175] width 47 height 7
click at [614, 210] on div "14 day(s)." at bounding box center [633, 208] width 94 height 7
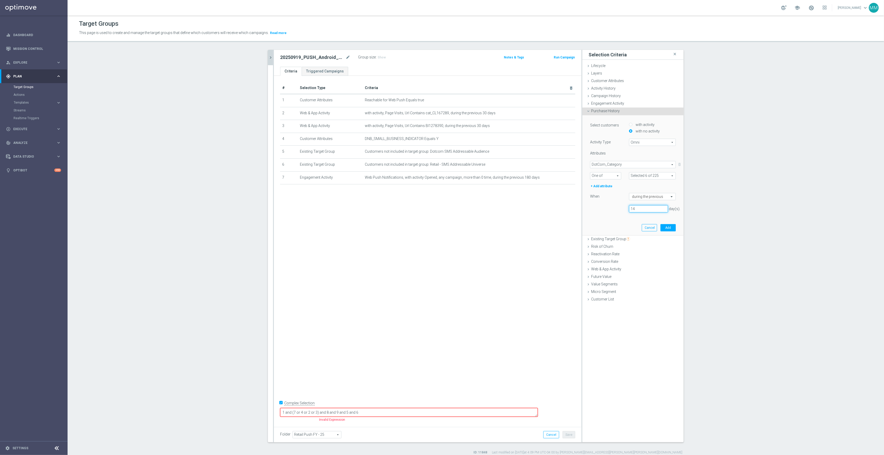
drag, startPoint x: 635, startPoint y: 208, endPoint x: 617, endPoint y: 207, distance: 17.7
click at [617, 207] on div "14 day(s)." at bounding box center [633, 208] width 94 height 7
type input "30"
click at [668, 228] on button "Add" at bounding box center [668, 227] width 15 height 7
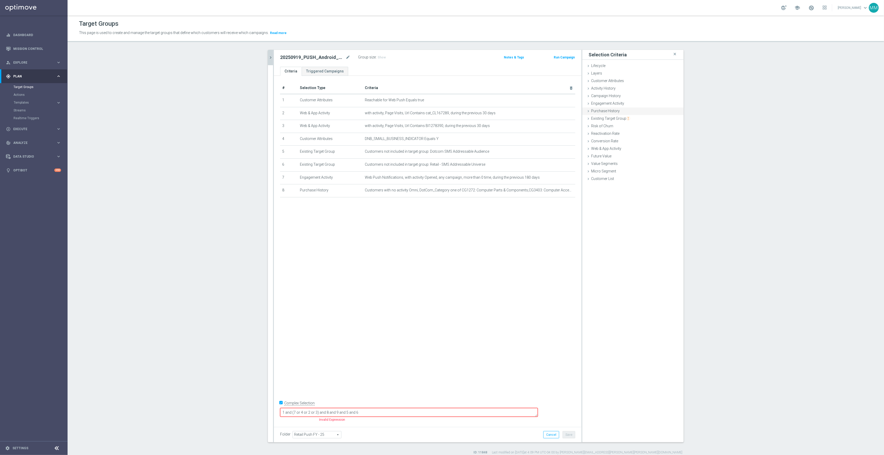
click at [613, 109] on div "Purchase History done selection saved" at bounding box center [632, 112] width 101 height 8
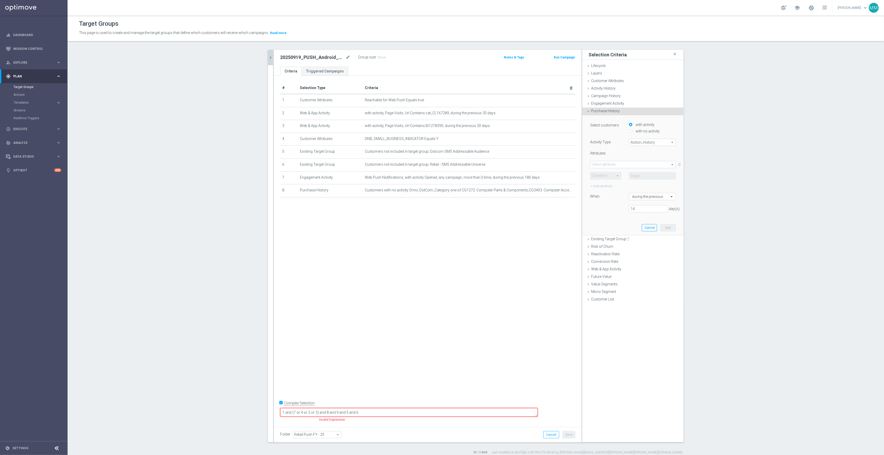
click at [637, 131] on label "with no activity" at bounding box center [646, 131] width 25 height 5
click at [633, 131] on input "with no activity" at bounding box center [630, 130] width 3 height 3
radio input "true"
click at [641, 143] on span "Action_History" at bounding box center [652, 142] width 46 height 7
click at [641, 154] on label "Omni" at bounding box center [652, 156] width 46 height 7
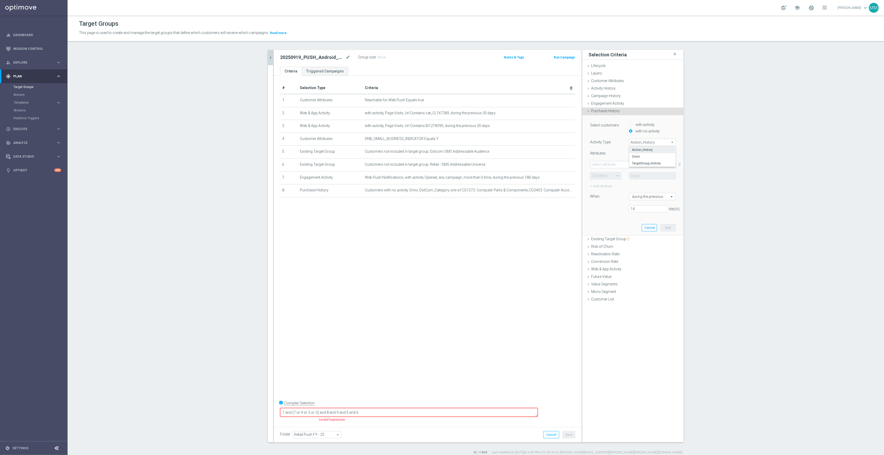
type input "Omni"
drag, startPoint x: 632, startPoint y: 162, endPoint x: 631, endPoint y: 167, distance: 5.0
click at [632, 163] on span at bounding box center [632, 164] width 85 height 7
click at [631, 167] on input "search" at bounding box center [633, 164] width 86 height 7
type input "mer"
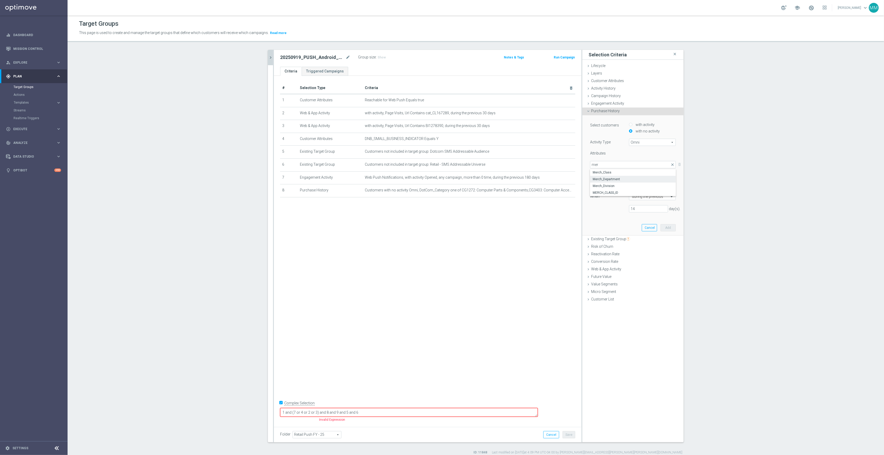
click at [626, 180] on span "Merch_Department" at bounding box center [633, 179] width 81 height 4
type input "Merch_Department"
click at [605, 174] on span at bounding box center [605, 176] width 31 height 7
click at [605, 224] on span "One of" at bounding box center [605, 224] width 25 height 4
type input "One of"
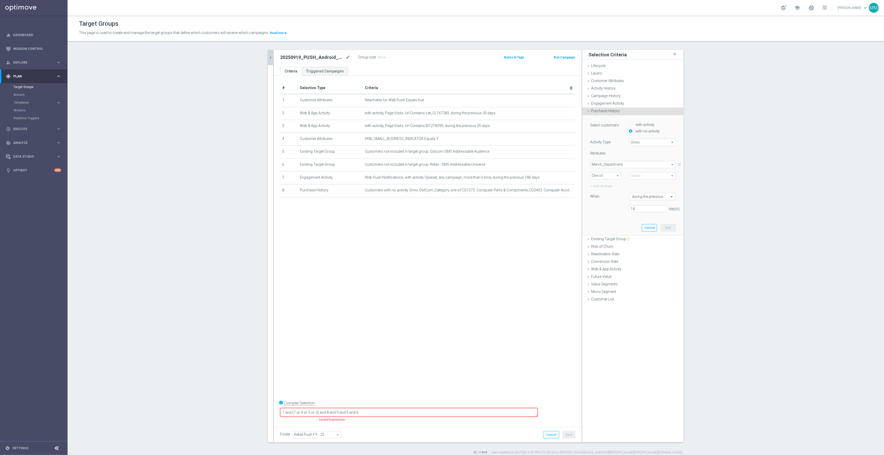
click at [645, 177] on span at bounding box center [652, 176] width 46 height 7
click at [646, 177] on input "search" at bounding box center [652, 175] width 47 height 7
type input "comput"
click at [661, 215] on span "DP036: Computer Accessories" at bounding box center [655, 216] width 39 height 4
click at [636, 215] on input "DP036: Computer Accessories" at bounding box center [634, 215] width 3 height 3
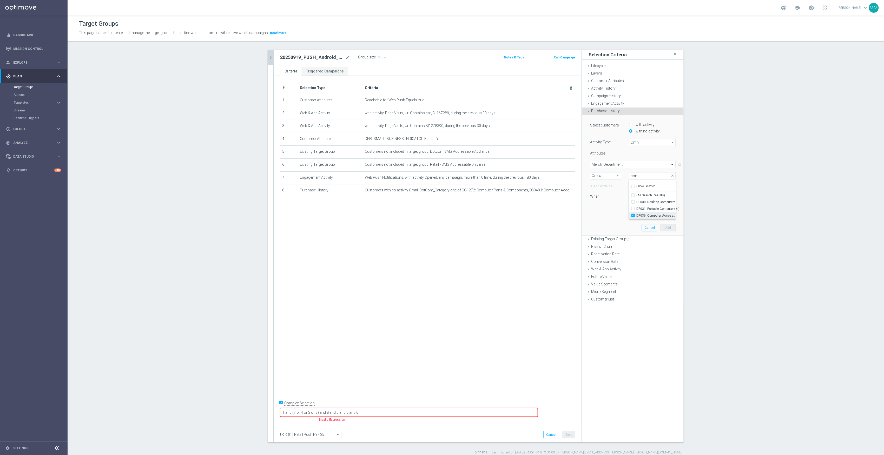
checkbox input "true"
type input "DP036: Computer Accessories"
click at [658, 209] on span "DP031: Portable Computers" at bounding box center [655, 209] width 39 height 4
click at [636, 209] on input "DP031: Portable Computers" at bounding box center [634, 208] width 3 height 3
checkbox input "true"
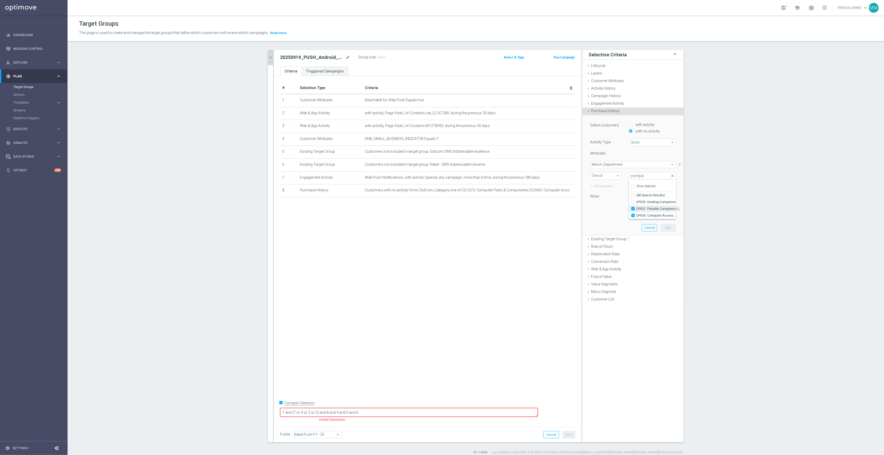
type input "Selected 2 of 91"
click at [604, 209] on div "14 day(s)." at bounding box center [633, 208] width 94 height 7
drag, startPoint x: 626, startPoint y: 209, endPoint x: 586, endPoint y: 208, distance: 40.0
click at [586, 208] on div "14 day(s)." at bounding box center [633, 208] width 94 height 7
type input "30"
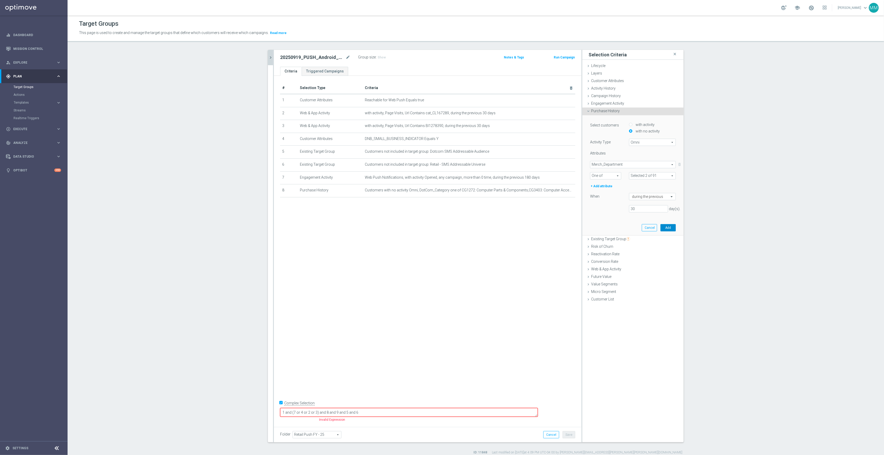
click at [667, 231] on button "Add" at bounding box center [668, 227] width 15 height 7
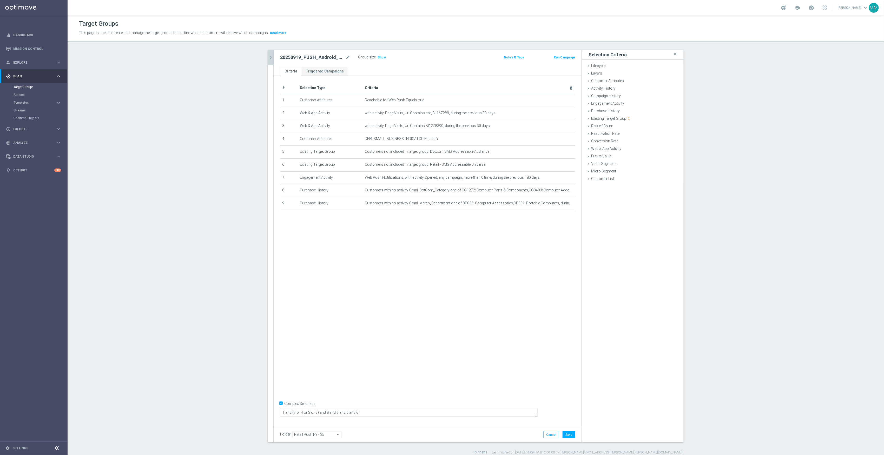
click at [469, 358] on div "# Selection Type Criteria delete_forever 1 Customer Attributes Reachable for We…" at bounding box center [428, 250] width 308 height 348
click at [378, 57] on span "Show" at bounding box center [382, 58] width 8 height 4
click at [570, 433] on button "Save" at bounding box center [569, 434] width 13 height 7
click at [269, 54] on button "chevron_right" at bounding box center [270, 57] width 5 height 15
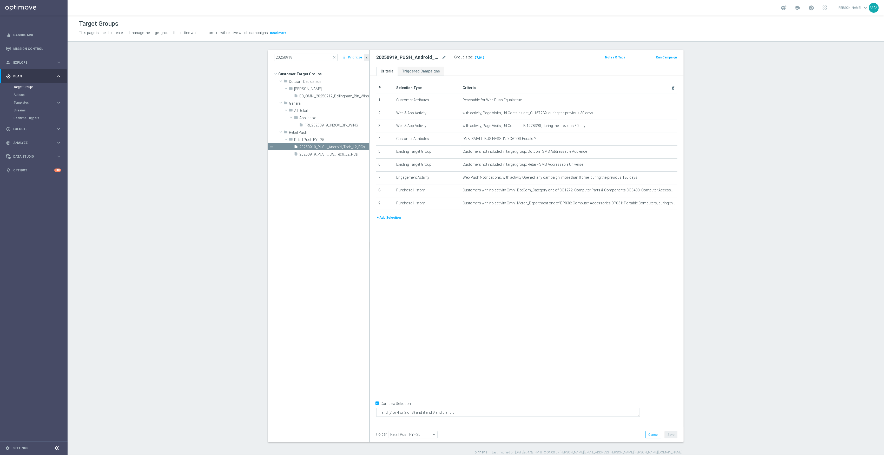
click at [343, 232] on tree-viewport "Customer Target Groups library_add create_new_folder folder" at bounding box center [318, 253] width 101 height 377
click at [364, 155] on icon "more_vert" at bounding box center [366, 154] width 4 height 4
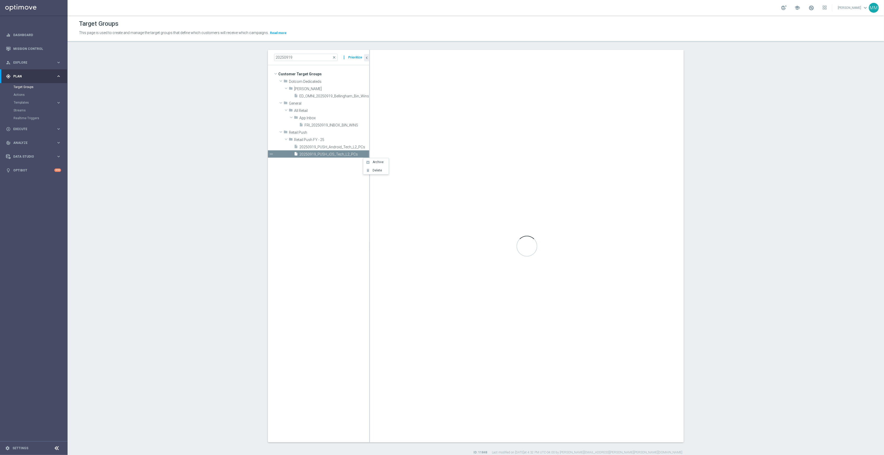
type textarea "1 and 7 and (2 or 3 or 4) and 5 and 6"
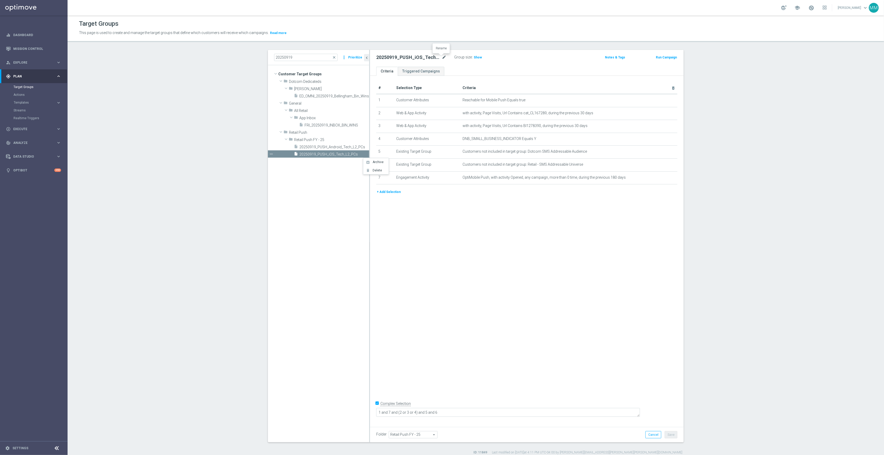
click at [442, 58] on icon "mode_edit" at bounding box center [444, 57] width 5 height 6
drag, startPoint x: 329, startPoint y: 181, endPoint x: 353, endPoint y: 154, distance: 36.4
click at [329, 181] on tree-viewport "Customer Target Groups library_add create_new_folder folder" at bounding box center [318, 253] width 101 height 377
click at [364, 155] on icon "more_vert" at bounding box center [366, 154] width 4 height 4
click at [373, 172] on span "Delete" at bounding box center [377, 171] width 11 height 4
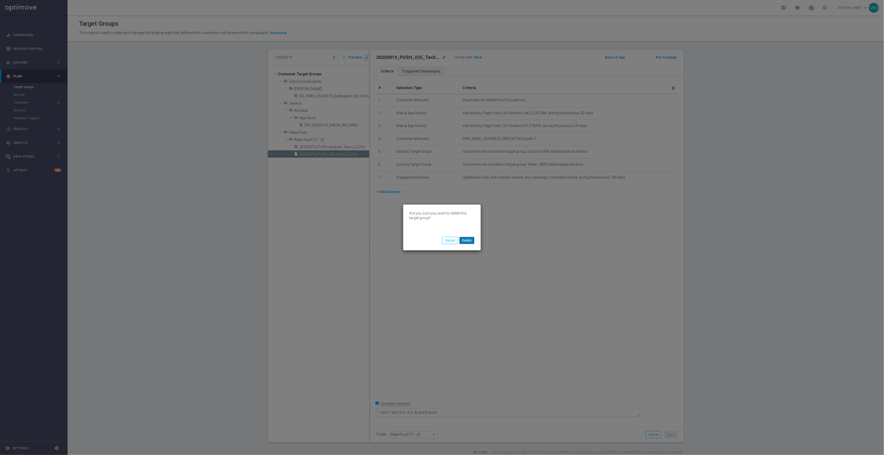
click at [469, 237] on button "Delete" at bounding box center [466, 240] width 15 height 7
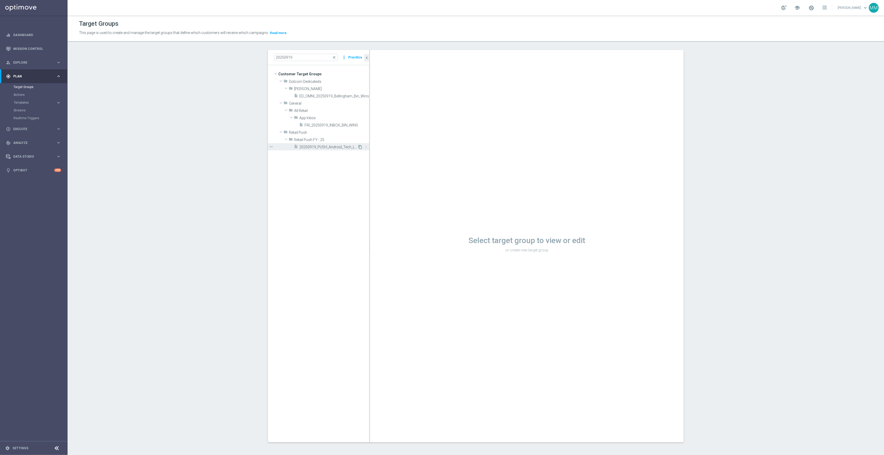
click at [358, 146] on icon "content_copy" at bounding box center [360, 147] width 4 height 4
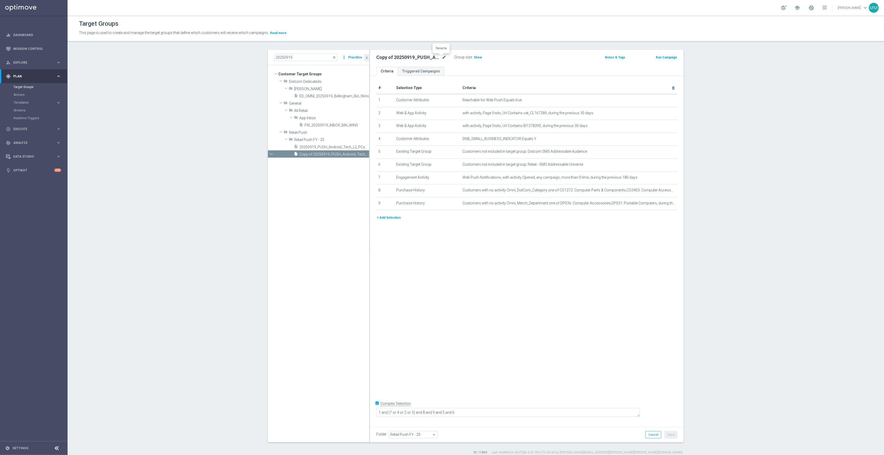
click at [442, 58] on icon "mode_edit" at bounding box center [444, 57] width 5 height 6
type input "20250919_PUSH_iOS_Tech_L2_PCs"
click at [658, 99] on icon "mode_edit" at bounding box center [660, 100] width 4 height 4
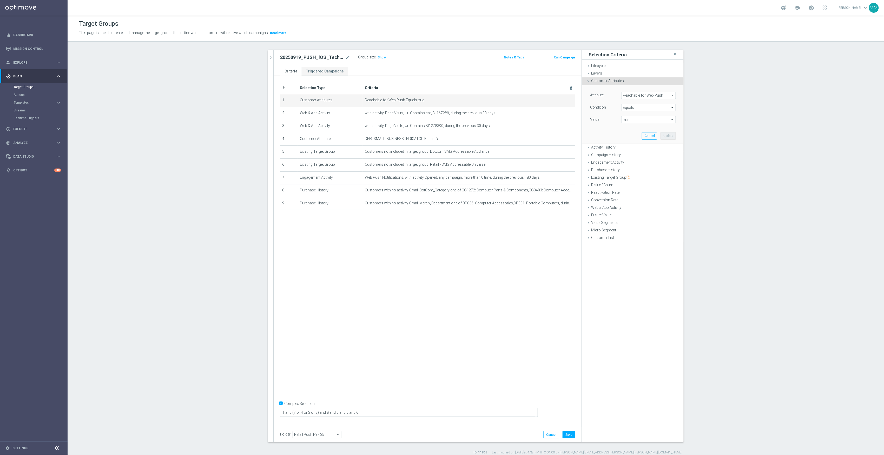
click at [642, 95] on span "Reachable for Web Push" at bounding box center [649, 95] width 54 height 7
click at [643, 95] on input "search" at bounding box center [648, 95] width 55 height 7
type input "reachable"
click at [648, 109] on span "Reachable for Mobile Push" at bounding box center [646, 110] width 45 height 4
type input "Reachable for Mobile Push"
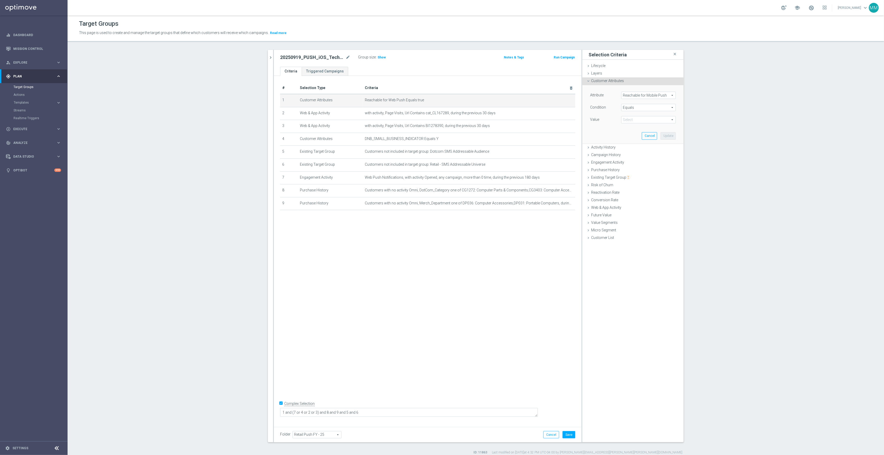
click at [644, 120] on span "true" at bounding box center [649, 119] width 54 height 7
click at [637, 135] on span "true" at bounding box center [648, 134] width 49 height 4
type input "true"
click at [671, 137] on button "Update" at bounding box center [668, 135] width 15 height 7
click at [557, 180] on icon "mode_edit" at bounding box center [559, 177] width 4 height 4
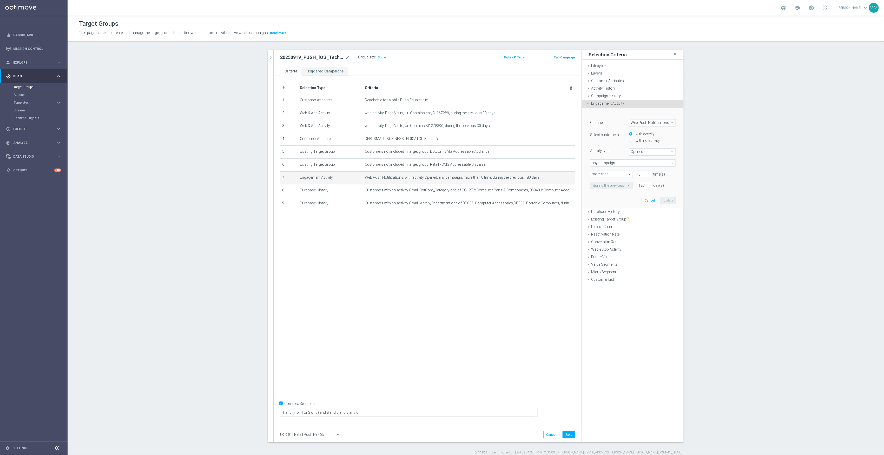
click at [638, 123] on span "Web Push Notifications" at bounding box center [652, 123] width 46 height 7
click at [649, 134] on label "OptiMobile Push" at bounding box center [652, 137] width 46 height 7
type input "OptiMobile Push"
type input "Bounced"
click at [664, 200] on button "Update" at bounding box center [668, 200] width 15 height 7
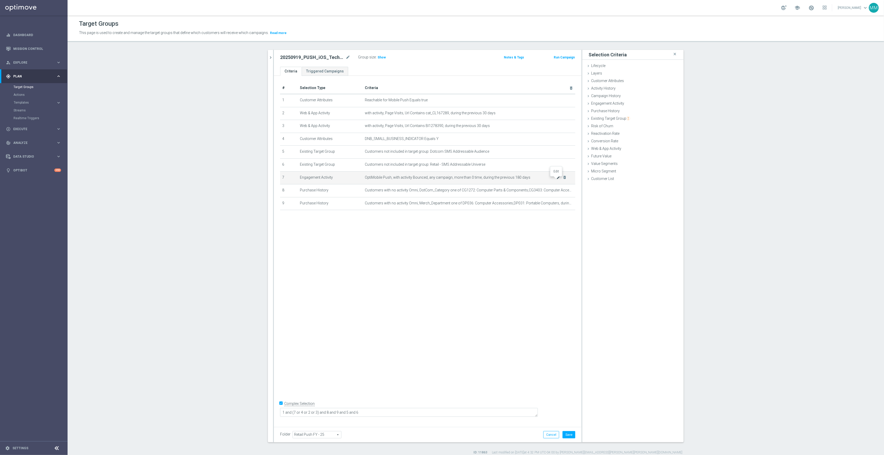
click at [557, 180] on icon "mode_edit" at bounding box center [559, 177] width 4 height 4
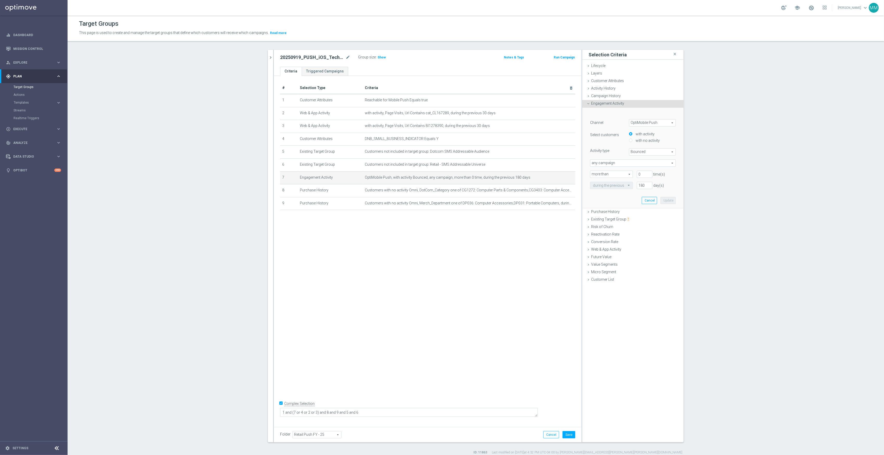
click at [640, 150] on span "Bounced" at bounding box center [652, 152] width 46 height 7
click at [641, 171] on span "Opened" at bounding box center [652, 173] width 41 height 4
type input "Opened"
click at [667, 195] on div "﻿ Channel OptiMobile Push OptiMobile Push arrow_drop_down search Select custome…" at bounding box center [633, 158] width 94 height 100
click at [667, 198] on button "Update" at bounding box center [668, 200] width 15 height 7
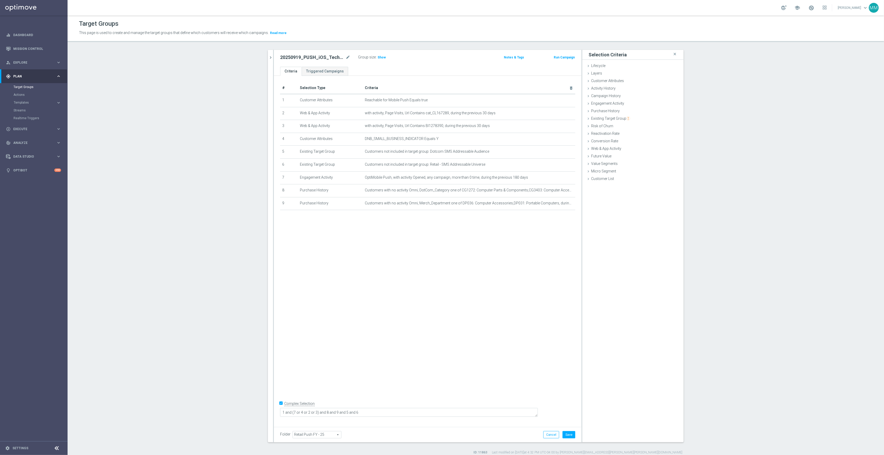
click at [532, 282] on div "# Selection Type Criteria delete_forever 1 Customer Attributes Reachable for Mo…" at bounding box center [428, 250] width 308 height 348
click at [563, 434] on button "Save" at bounding box center [569, 434] width 13 height 7
click at [378, 57] on span "Show" at bounding box center [382, 58] width 8 height 4
click at [268, 59] on icon "chevron_right" at bounding box center [270, 57] width 5 height 5
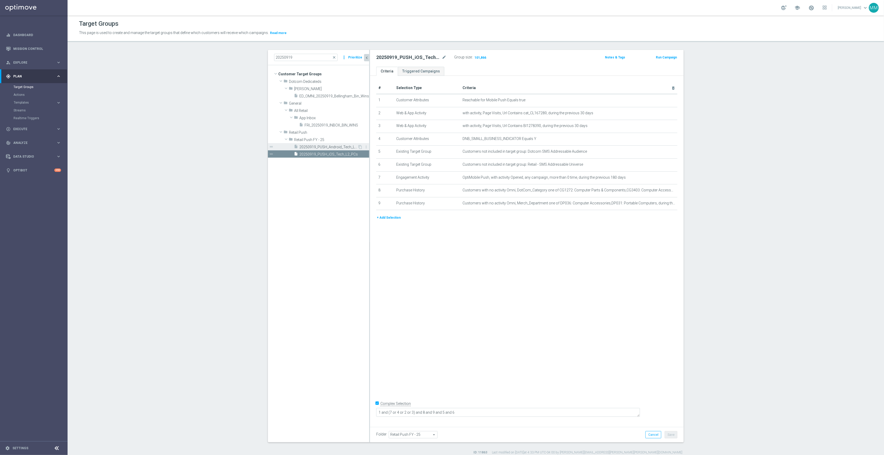
click at [343, 147] on span "20250919_PUSH_Android_Tech_L2_PCs" at bounding box center [328, 147] width 58 height 4
click at [519, 249] on div "# Selection Type Criteria delete_forever 1 Customer Attributes Reachable for We…" at bounding box center [527, 250] width 314 height 348
click at [476, 60] on h3 "Show" at bounding box center [477, 58] width 9 height 6
click at [386, 218] on button "+ Add Selection" at bounding box center [388, 218] width 25 height 6
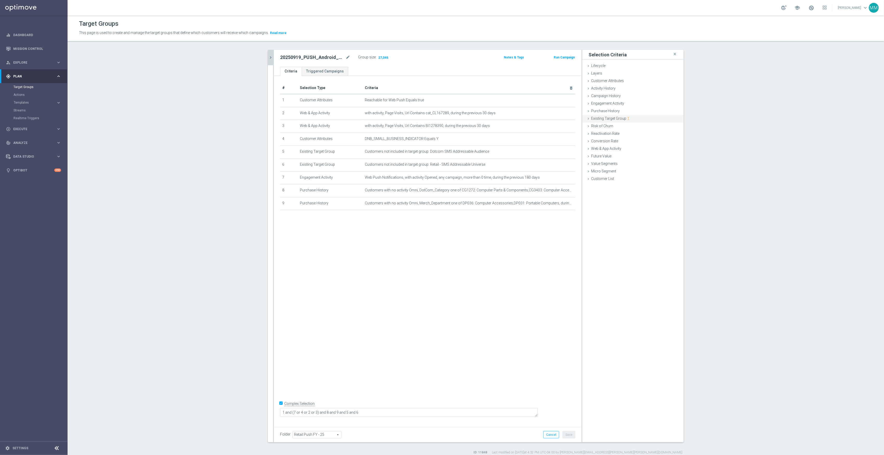
click at [615, 116] on div "Existing Target Group done" at bounding box center [632, 119] width 101 height 8
click at [636, 152] on span at bounding box center [649, 152] width 54 height 7
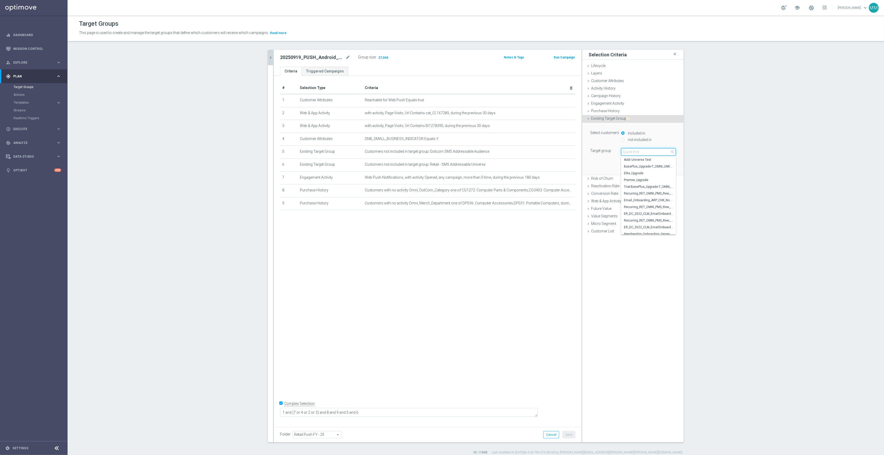
click at [636, 154] on input "search" at bounding box center [648, 151] width 55 height 7
type input "20250919"
click at [781, 194] on section "20250919 close more_vert Prioritize Customer Target Groups library_add create_n…" at bounding box center [476, 252] width 816 height 405
click at [651, 167] on button "Cancel" at bounding box center [649, 166] width 15 height 7
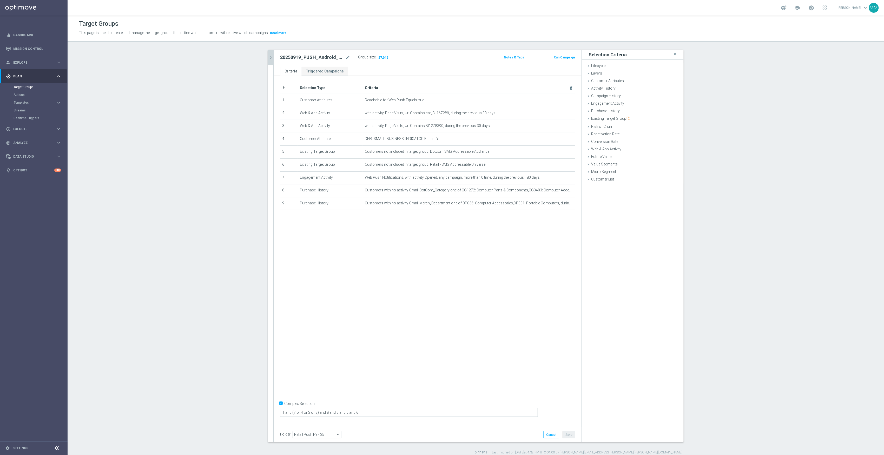
click at [469, 376] on div "# Selection Type Criteria delete_forever 1 Customer Attributes Reachable for We…" at bounding box center [428, 250] width 308 height 348
click at [268, 56] on icon "chevron_right" at bounding box center [270, 57] width 5 height 5
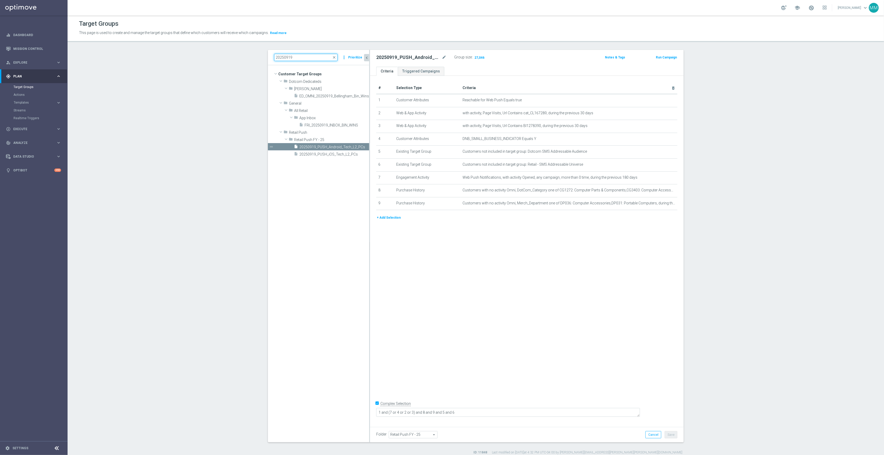
click at [304, 57] on input "20250919" at bounding box center [305, 57] width 63 height 7
drag, startPoint x: 305, startPoint y: 57, endPoint x: 246, endPoint y: 54, distance: 59.3
click at [246, 54] on section "20250919 close more_vert Prioritize Customer Target Groups library_add create_n…" at bounding box center [476, 252] width 816 height 405
click at [335, 124] on span "FRI_20250919_INBOX_BIN_WINS" at bounding box center [331, 125] width 53 height 4
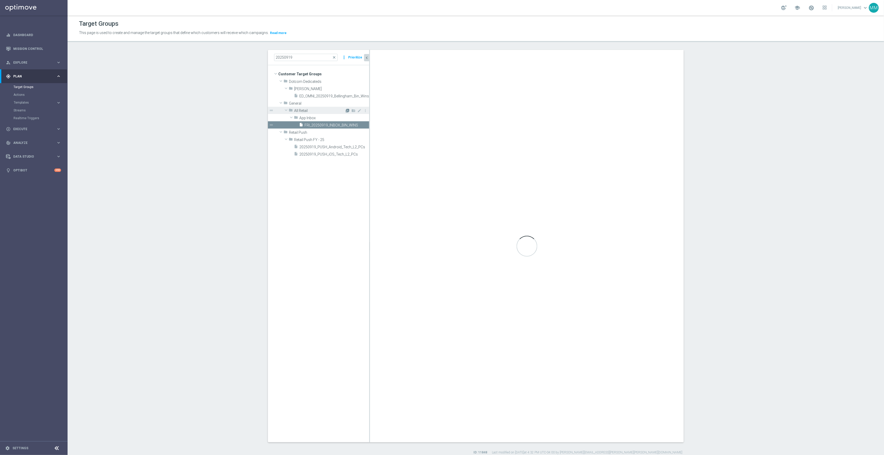
checkbox input "false"
type input "App Inbox"
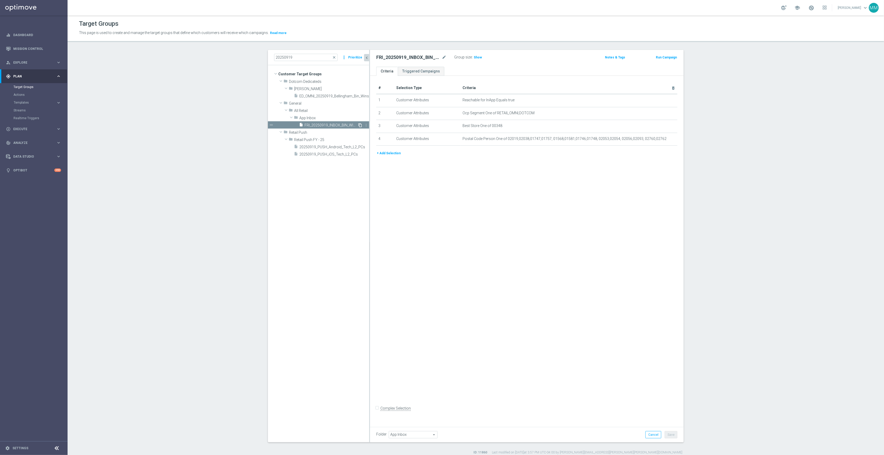
click at [358, 126] on icon "content_copy" at bounding box center [360, 125] width 4 height 4
click at [442, 60] on icon "mode_edit" at bounding box center [444, 57] width 5 height 6
click at [408, 57] on input "text" at bounding box center [411, 57] width 70 height 7
click at [418, 55] on input "text" at bounding box center [411, 57] width 70 height 7
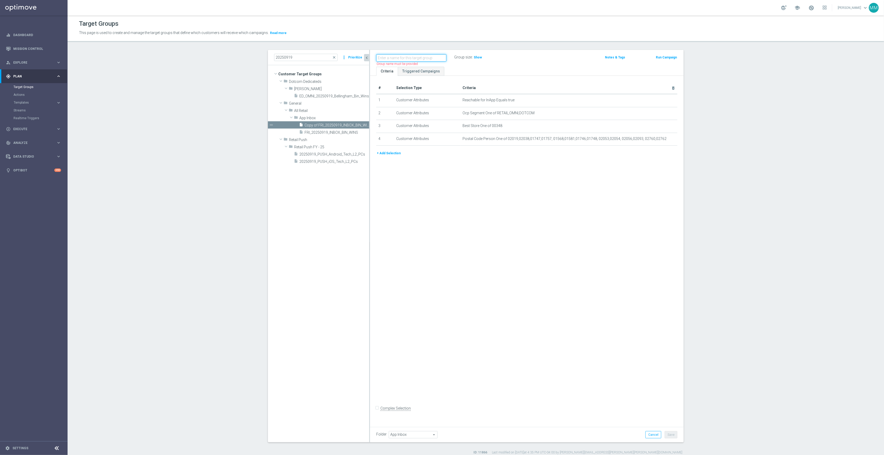
paste input "20250919_PUSH_OfficeSupplies_Tech_BinWins"
type input "20250919_PUSH_OfficeSupplies_Tech_BinWins"
click at [658, 100] on icon "mode_edit" at bounding box center [660, 100] width 4 height 4
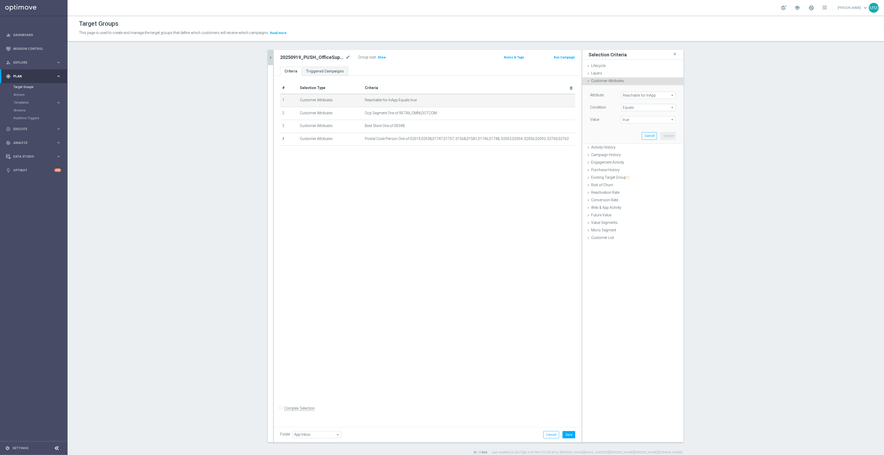
click at [646, 94] on span "Reachable for InApp" at bounding box center [649, 95] width 54 height 7
click at [649, 95] on input "search" at bounding box center [648, 95] width 55 height 7
type input "reach"
click at [655, 117] on span "Reachable for Web Push" at bounding box center [646, 117] width 45 height 4
type input "Reachable for Web Push"
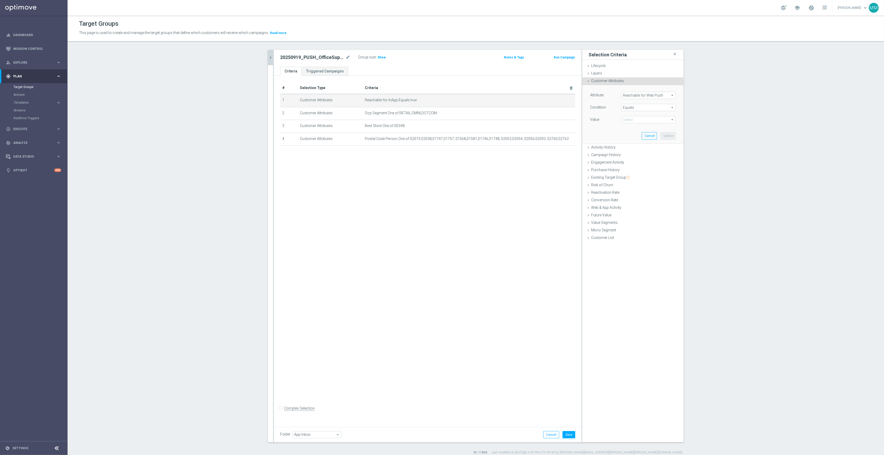
click at [656, 120] on span "true" at bounding box center [649, 119] width 54 height 7
click at [648, 133] on span "true" at bounding box center [648, 134] width 49 height 4
type input "true"
click at [670, 135] on button "Update" at bounding box center [668, 135] width 15 height 7
click at [563, 438] on button "Save" at bounding box center [569, 434] width 13 height 7
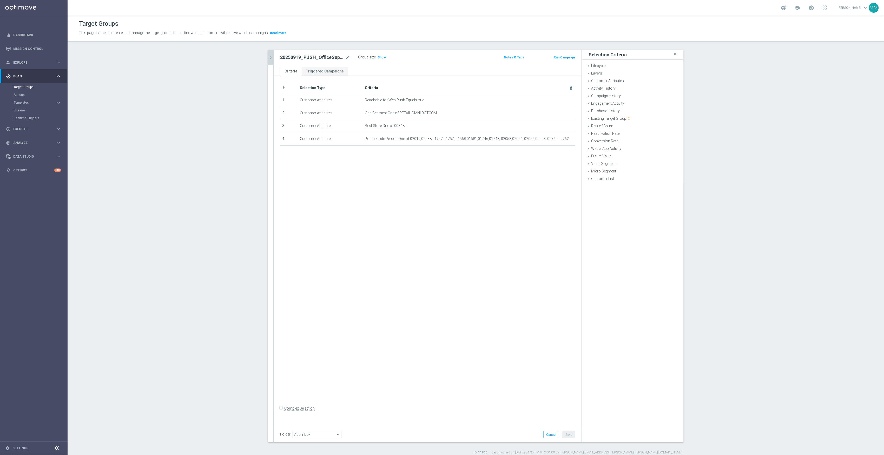
click at [382, 56] on span "Show" at bounding box center [382, 58] width 8 height 4
click at [313, 436] on span "App Inbox" at bounding box center [317, 435] width 48 height 7
click at [313, 436] on input "search" at bounding box center [317, 434] width 48 height 7
type input "push"
click at [320, 429] on span "Retail Push FY - 25" at bounding box center [316, 428] width 43 height 4
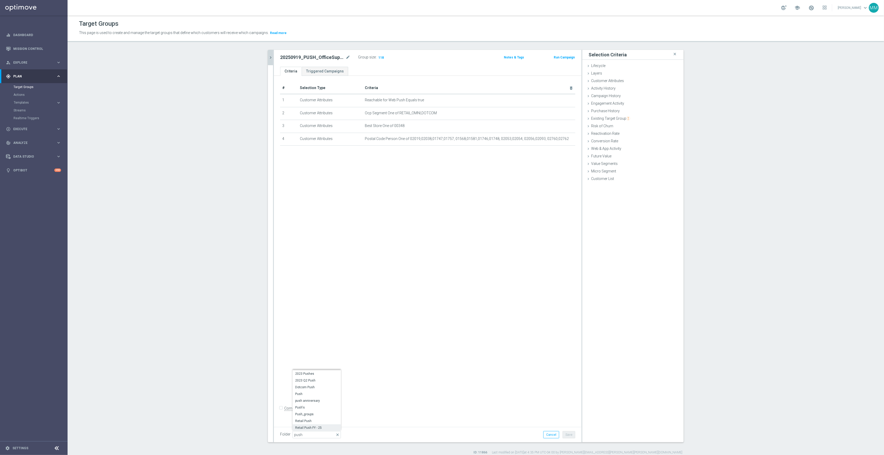
type input "Retail Push FY - 25"
click at [447, 381] on div "# Selection Type Criteria delete_forever 1 Customer Attributes Reachable for We…" at bounding box center [428, 250] width 308 height 348
click at [564, 434] on button "Save" at bounding box center [569, 434] width 13 height 7
click at [268, 57] on icon "chevron_right" at bounding box center [270, 57] width 5 height 5
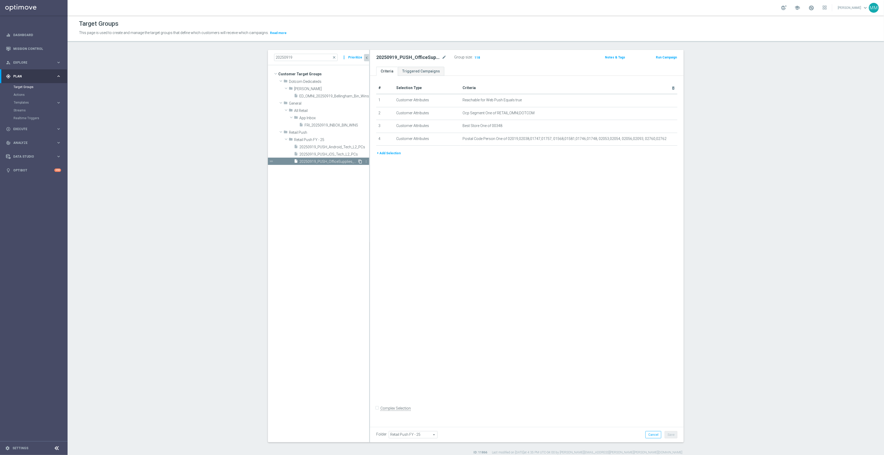
click at [358, 163] on icon "content_copy" at bounding box center [360, 162] width 4 height 4
click at [442, 57] on icon "mode_edit" at bounding box center [444, 57] width 5 height 6
click at [415, 57] on input "Copy of 20250919_PUSH_OfficeSupplies_Tech_BinWins" at bounding box center [411, 57] width 70 height 7
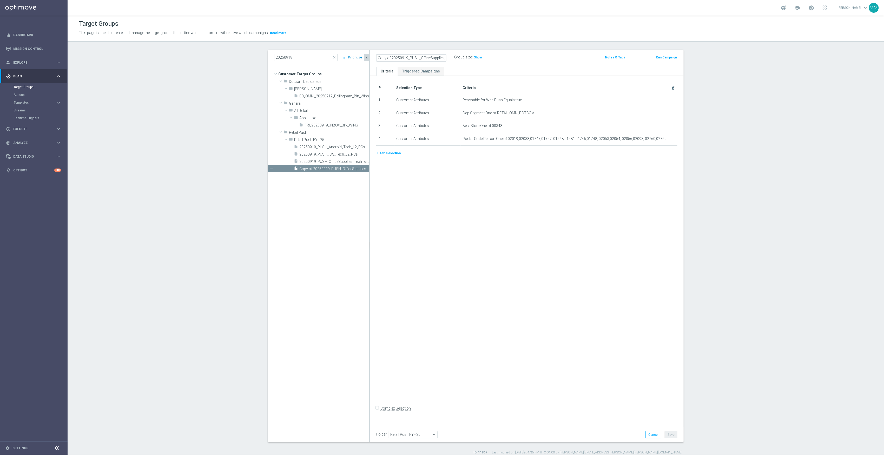
drag, startPoint x: 386, startPoint y: 58, endPoint x: 357, endPoint y: 60, distance: 29.4
click at [354, 60] on as-split "20250919 close more_vert Prioritize Customer Target Groups library_add create_n…" at bounding box center [476, 246] width 416 height 393
click at [386, 59] on input "Copy of 20250919_PUSH_OfficeSupplies_Tech_BinWins" at bounding box center [411, 57] width 70 height 7
drag, startPoint x: 388, startPoint y: 57, endPoint x: 339, endPoint y: 61, distance: 49.0
click at [339, 61] on as-split "20250919 close more_vert Prioritize Customer Target Groups library_add create_n…" at bounding box center [476, 246] width 416 height 393
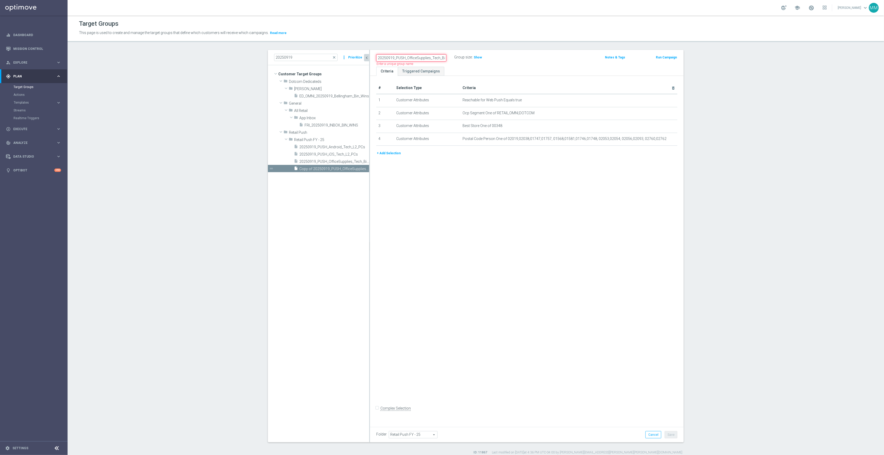
click at [411, 55] on input "20250919_PUSH_OfficeSupplies_Tech_BinWins" at bounding box center [411, 57] width 70 height 7
click at [412, 57] on input "20250919_PUSH_OfficeSupplies_Tech_BinWins" at bounding box center [411, 57] width 70 height 7
paste input "IOS _OfficeSupplies"
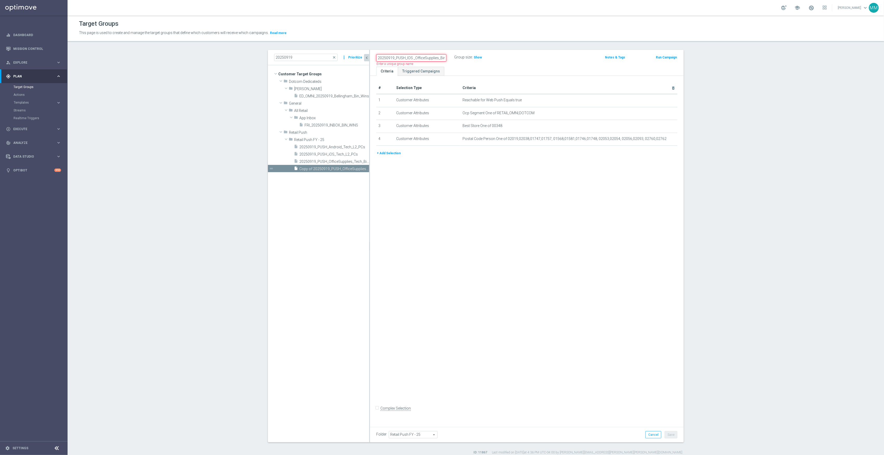
scroll to position [0, 7]
type input "20250919_PUSH_IOS _OfficeSupplies_BinWins"
click at [576, 283] on div "# Selection Type Criteria delete_forever 1 Customer Attributes Reachable for We…" at bounding box center [527, 250] width 314 height 348
click at [658, 100] on icon "mode_edit" at bounding box center [660, 100] width 4 height 4
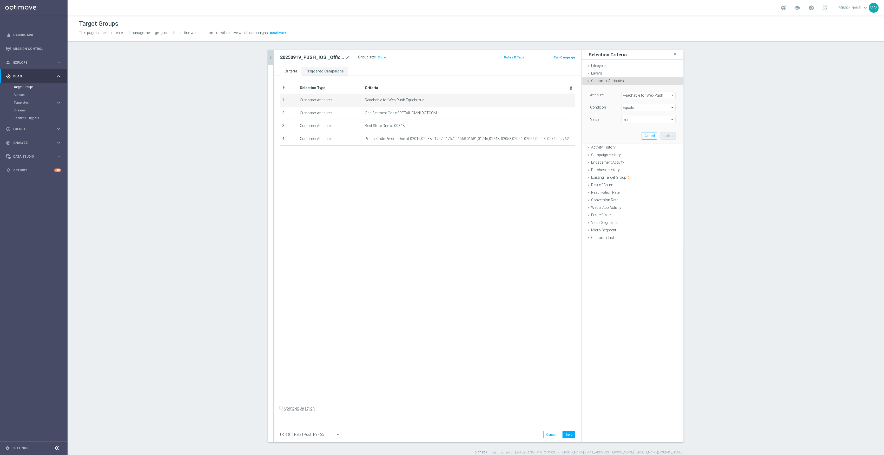
click at [653, 94] on span "Reachable for Web Push" at bounding box center [649, 95] width 54 height 7
click at [653, 94] on input "search" at bounding box center [648, 95] width 55 height 7
type input "reach"
click at [653, 112] on span "Reachable for Mobile Push" at bounding box center [646, 110] width 45 height 4
type input "Reachable for Mobile Push"
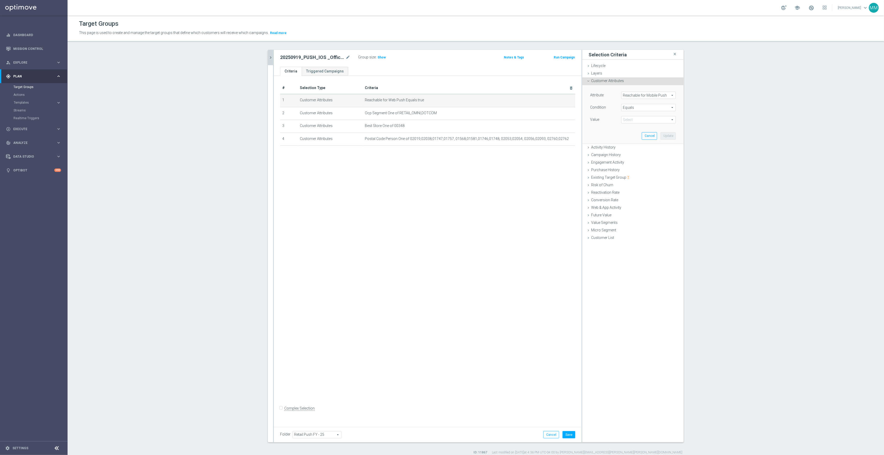
click at [651, 116] on div "Attribute Reachable for Mobile Push Reachable for Mobile Push arrow_drop_down s…" at bounding box center [633, 108] width 86 height 33
click at [651, 116] on div "true Select arrow_drop_down search" at bounding box center [648, 119] width 55 height 7
click at [661, 136] on span "true" at bounding box center [648, 134] width 49 height 4
type input "true"
click at [664, 136] on button "Update" at bounding box center [668, 135] width 15 height 7
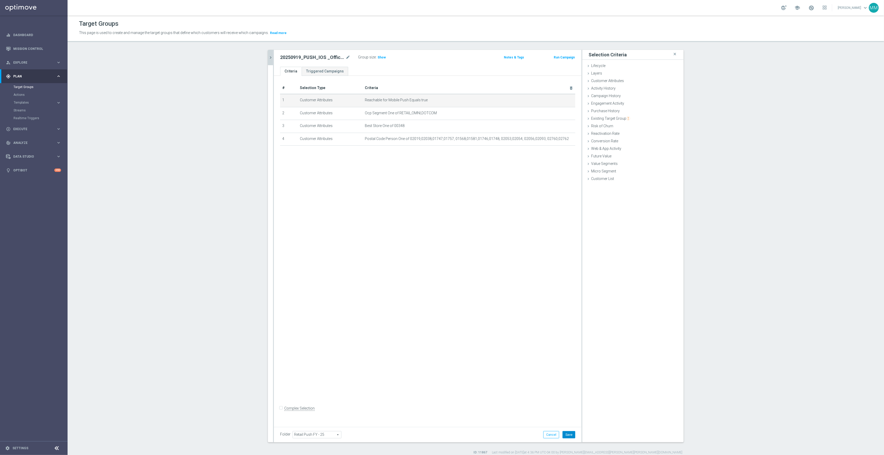
click at [565, 434] on button "Save" at bounding box center [569, 434] width 13 height 7
click at [378, 58] on span "Show" at bounding box center [382, 58] width 8 height 4
click at [265, 57] on div "20250919 close more_vert Prioritize Customer Target Groups library_add create_n…" at bounding box center [476, 252] width 437 height 405
click at [269, 57] on icon "chevron_right" at bounding box center [270, 57] width 5 height 5
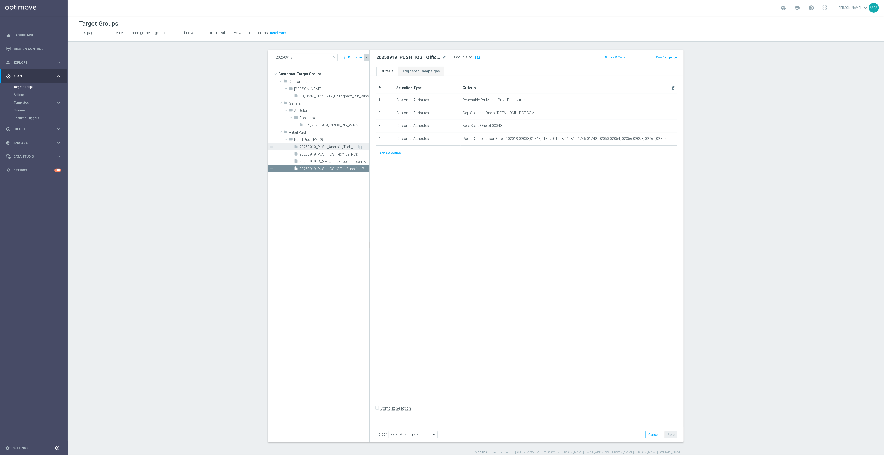
click at [335, 149] on span "20250919_PUSH_Android_Tech_L2_PCs" at bounding box center [328, 147] width 58 height 4
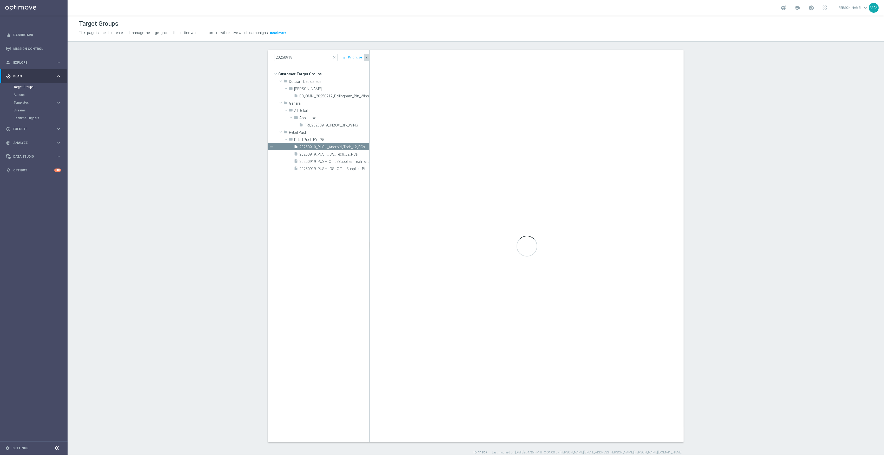
checkbox input "true"
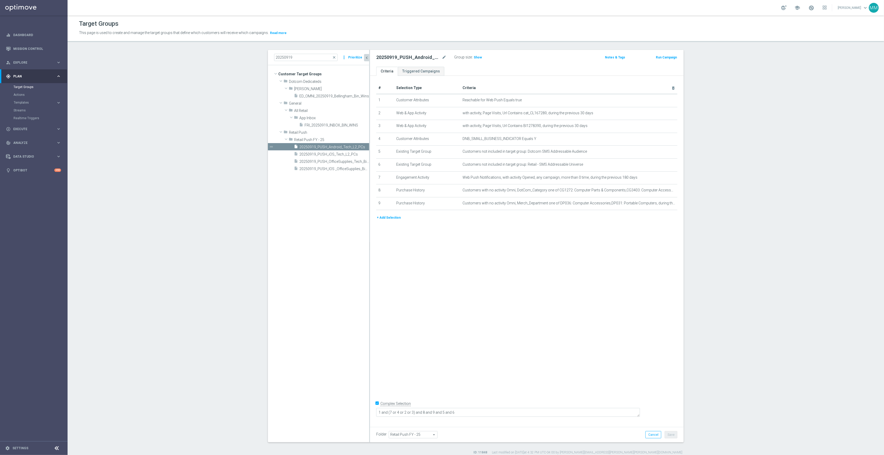
click at [388, 219] on button "+ Add Selection" at bounding box center [388, 218] width 25 height 6
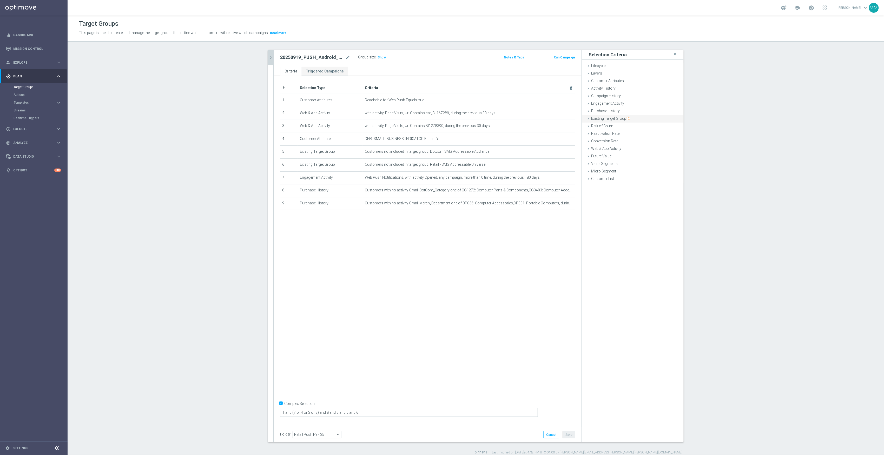
click at [623, 121] on span "Existing Target Group" at bounding box center [610, 118] width 39 height 4
click at [635, 141] on label "not included in" at bounding box center [639, 139] width 25 height 5
click at [625, 141] on input "not included in" at bounding box center [622, 139] width 3 height 3
radio input "true"
click at [638, 152] on span at bounding box center [649, 152] width 54 height 7
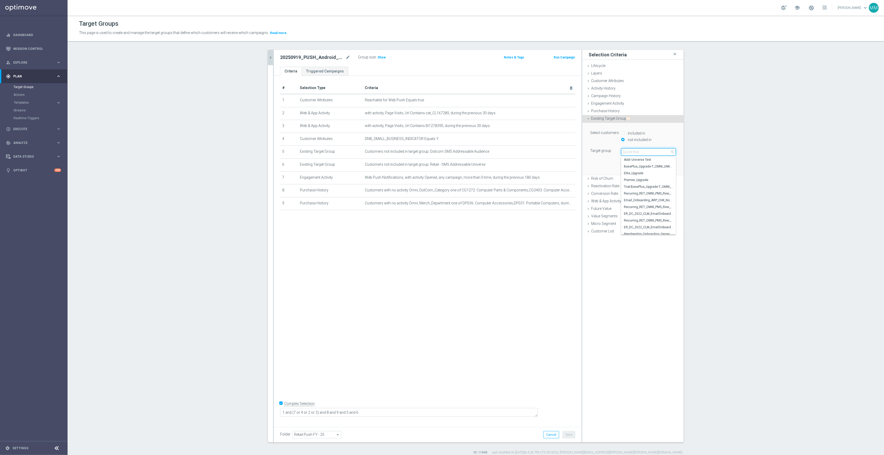
click at [639, 150] on input "search" at bounding box center [648, 151] width 55 height 7
type input "20250919"
click at [651, 179] on span "20250919_PUSH_OfficeSupplies_Tech_BinWins" at bounding box center [648, 180] width 49 height 4
type input "20250919_PUSH_OfficeSupplies_Tech_BinWins"
click at [665, 169] on button "Add" at bounding box center [668, 166] width 15 height 7
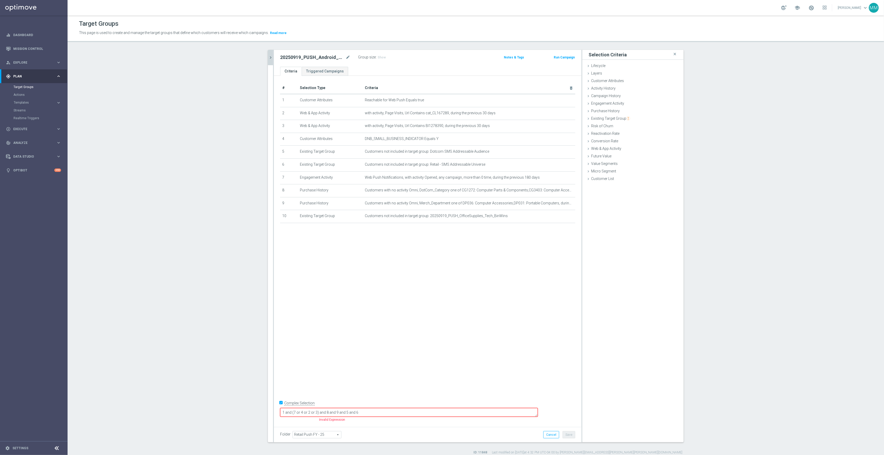
click at [447, 412] on textarea "1 and (7 or 4 or 2 or 3) and 8 and 9 and 5 and 6" at bounding box center [409, 412] width 258 height 9
click at [512, 309] on div "# Selection Type Criteria delete_forever 1 Customer Attributes Reachable for We…" at bounding box center [428, 250] width 308 height 348
click at [570, 434] on button "Save" at bounding box center [569, 434] width 13 height 7
click at [381, 58] on span "Show" at bounding box center [382, 58] width 8 height 4
click at [268, 55] on icon "chevron_right" at bounding box center [270, 57] width 5 height 5
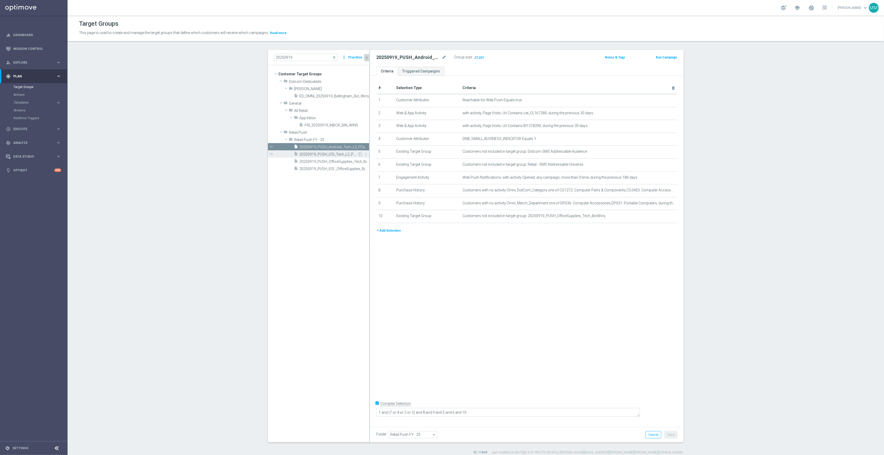
click at [335, 151] on div "insert_drive_file 20250919_PUSH_iOS_Tech_L2_PCs" at bounding box center [326, 153] width 64 height 7
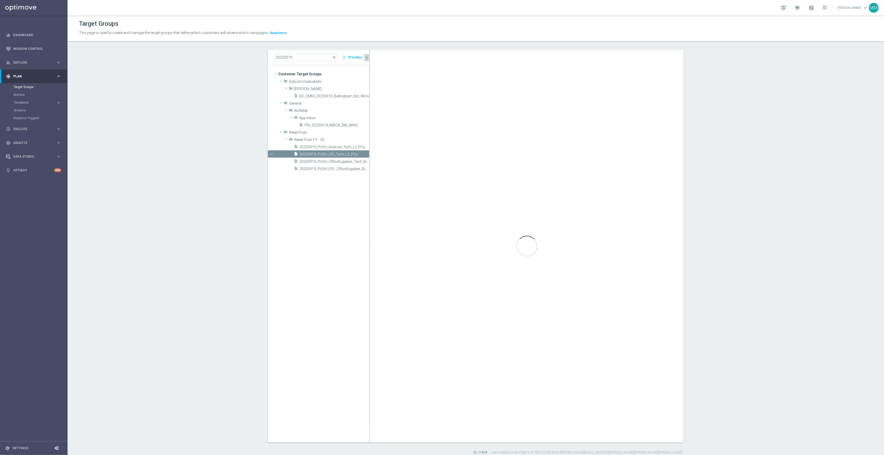
type textarea "1 and (7 or 4 or 2 or 3) and 8 and 9 and 5 and 6"
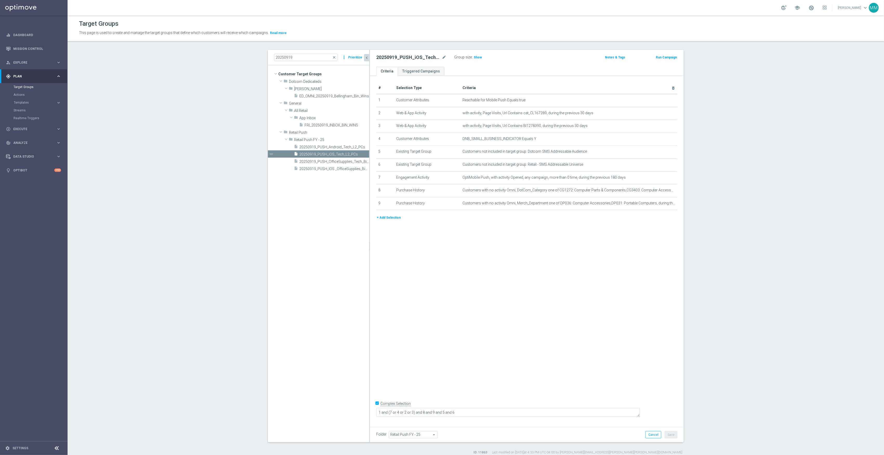
click at [395, 221] on button "+ Add Selection" at bounding box center [388, 218] width 25 height 6
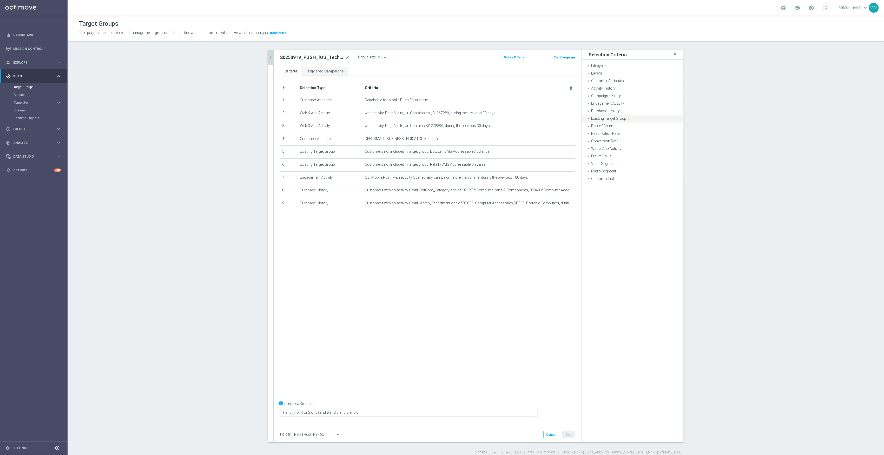
click at [631, 117] on div "Existing Target Group done selection saved" at bounding box center [632, 119] width 101 height 8
click at [635, 141] on label "not included in" at bounding box center [639, 139] width 25 height 5
click at [625, 141] on input "not included in" at bounding box center [622, 139] width 3 height 3
radio input "true"
click at [637, 150] on span at bounding box center [649, 152] width 54 height 7
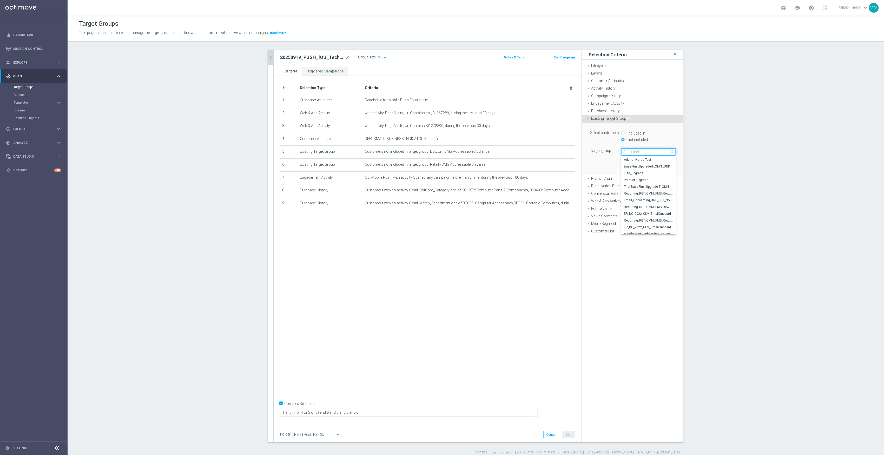
click at [640, 153] on input "search" at bounding box center [648, 151] width 55 height 7
type input "20250919"
click at [654, 188] on span "20250919_PUSH_IOS _OfficeSupplies_BinWins" at bounding box center [648, 187] width 49 height 4
type input "20250919_PUSH_IOS _OfficeSupplies_BinWins"
click at [663, 166] on button "Add" at bounding box center [668, 166] width 15 height 7
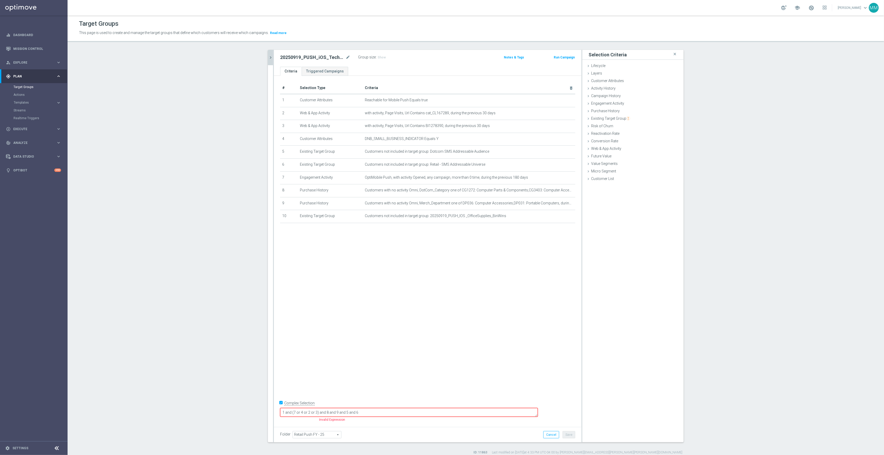
click at [432, 409] on textarea "1 and (7 or 4 or 2 or 3) and 8 and 9 and 5 and 6" at bounding box center [409, 412] width 258 height 9
type textarea "1 and (7 or 4 or 2 or 3) and 8 and 9 and 5 and 6 and 10"
click at [569, 435] on button "Save" at bounding box center [569, 434] width 13 height 7
click at [381, 57] on span "Show" at bounding box center [382, 58] width 8 height 4
